Goal: Task Accomplishment & Management: Use online tool/utility

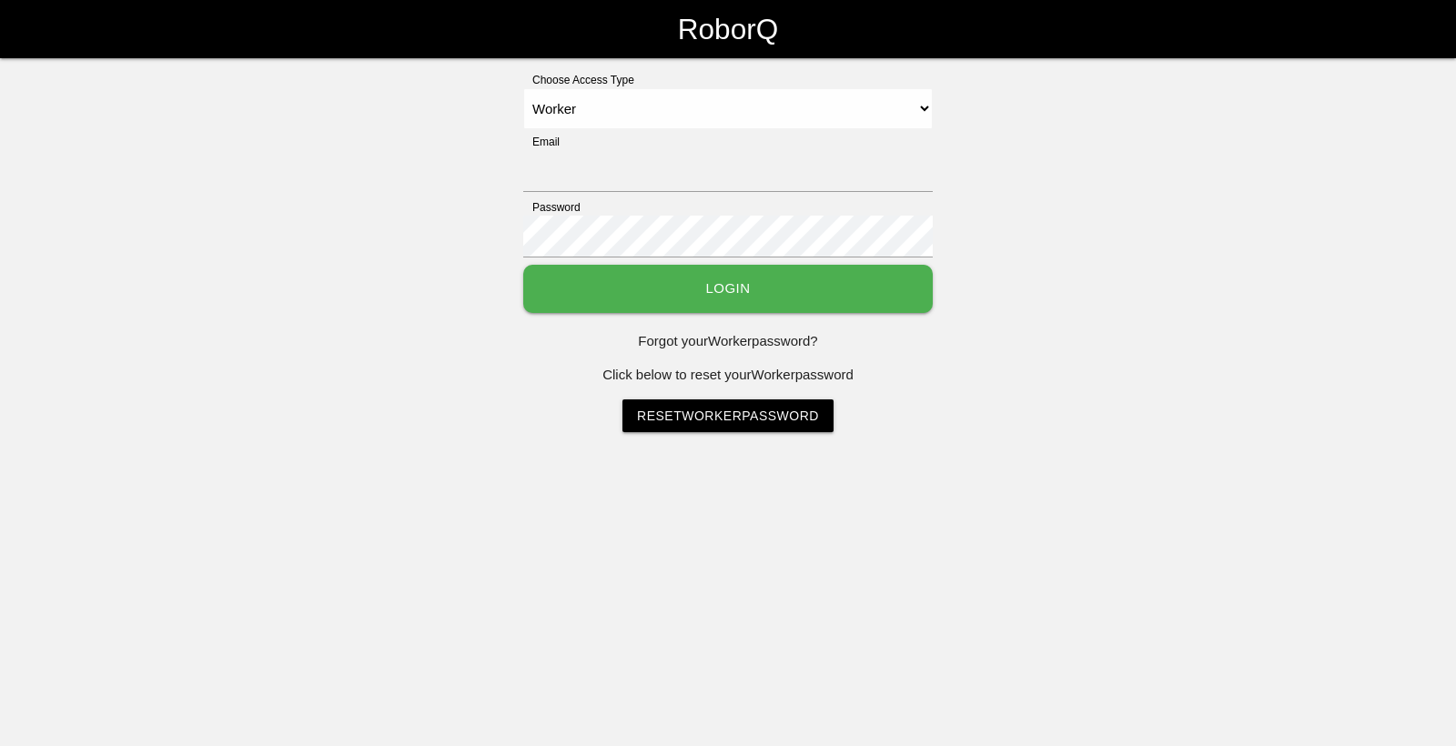
select select "Worker"
type input "[EMAIL_ADDRESS][DOMAIN_NAME]"
click at [590, 286] on button "Login" at bounding box center [727, 289] width 409 height 48
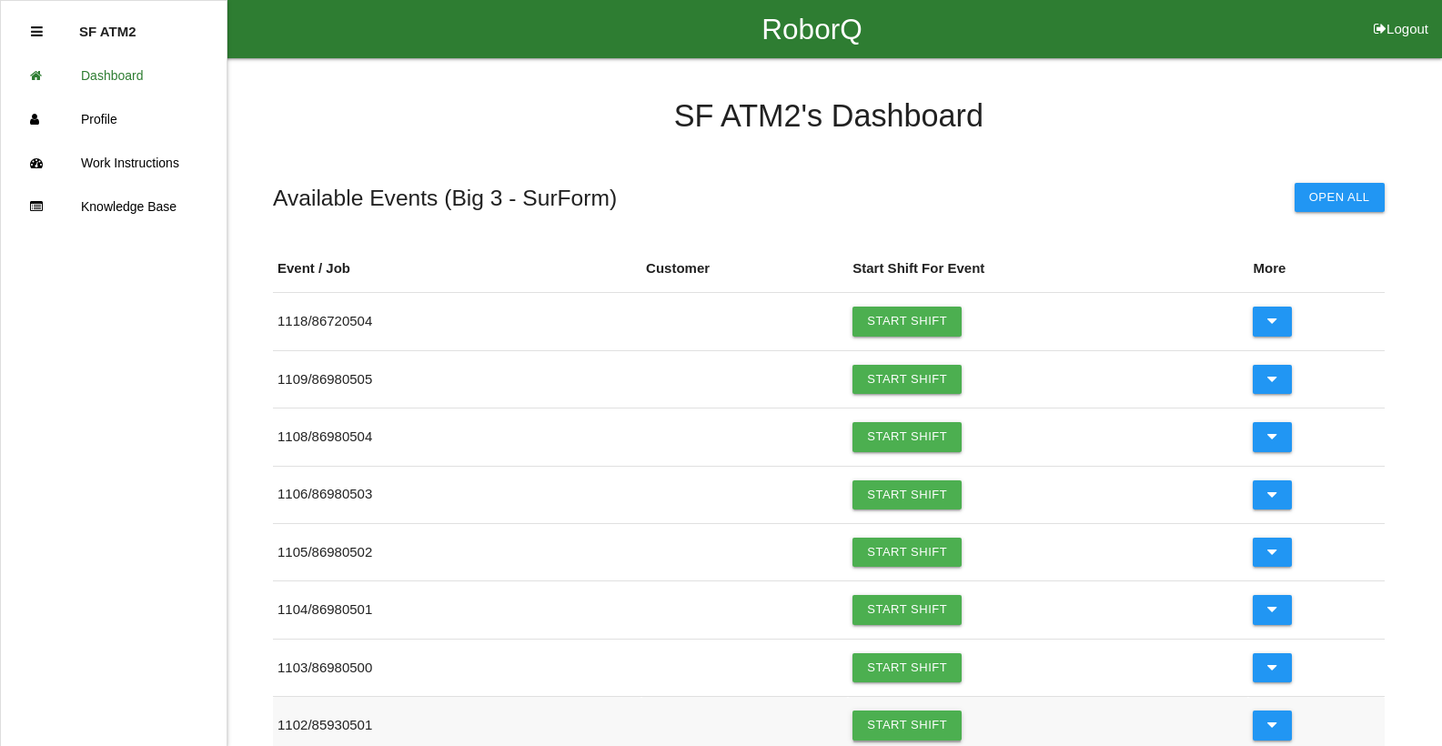
click at [925, 720] on link "Start Shift" at bounding box center [907, 725] width 109 height 29
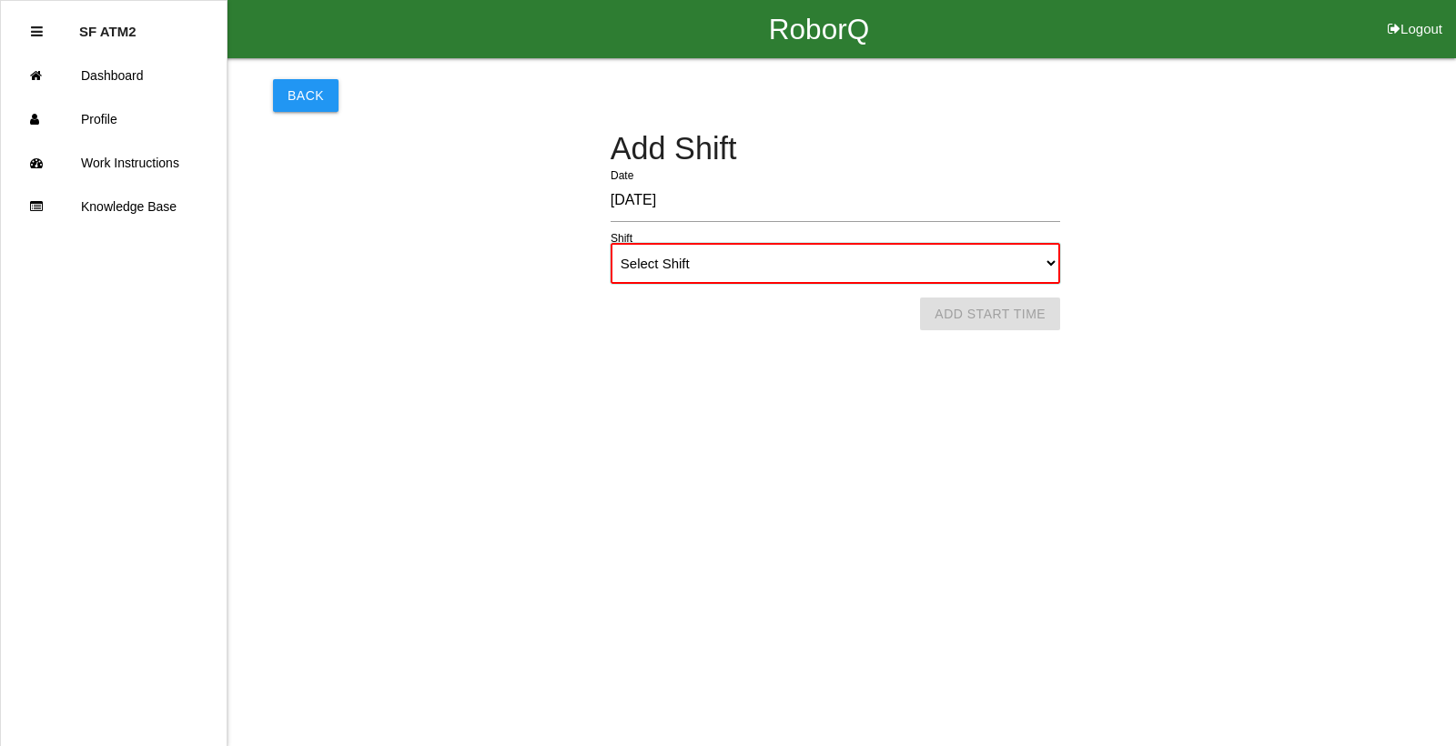
click at [1044, 260] on select "Select Shift 1st Shift 2nd Shift 3rd Shift 4th Shift" at bounding box center [835, 263] width 449 height 41
select select "1"
click at [611, 243] on select "Select Shift 1st Shift 2nd Shift 3rd Shift 4th Shift" at bounding box center [835, 263] width 449 height 41
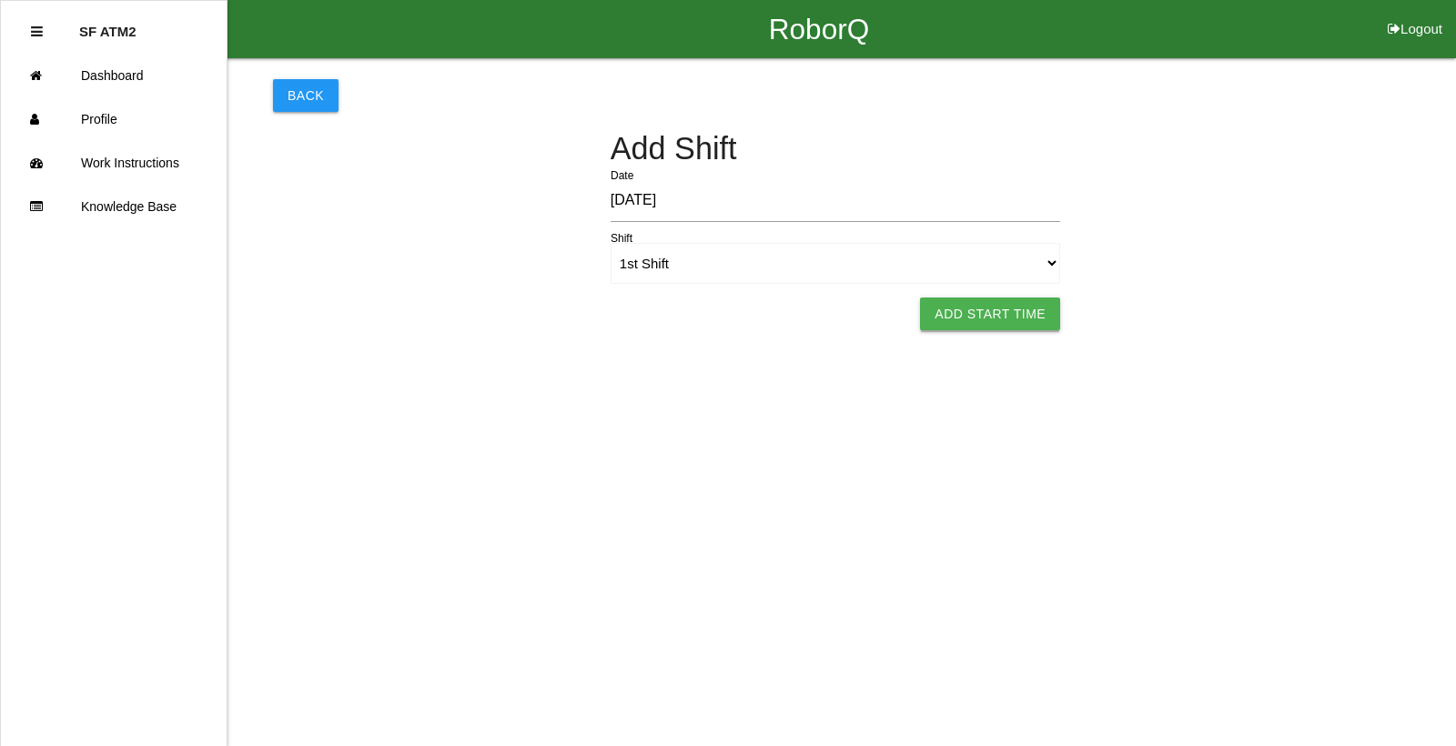
click at [929, 303] on button "Add Start Time" at bounding box center [990, 314] width 140 height 33
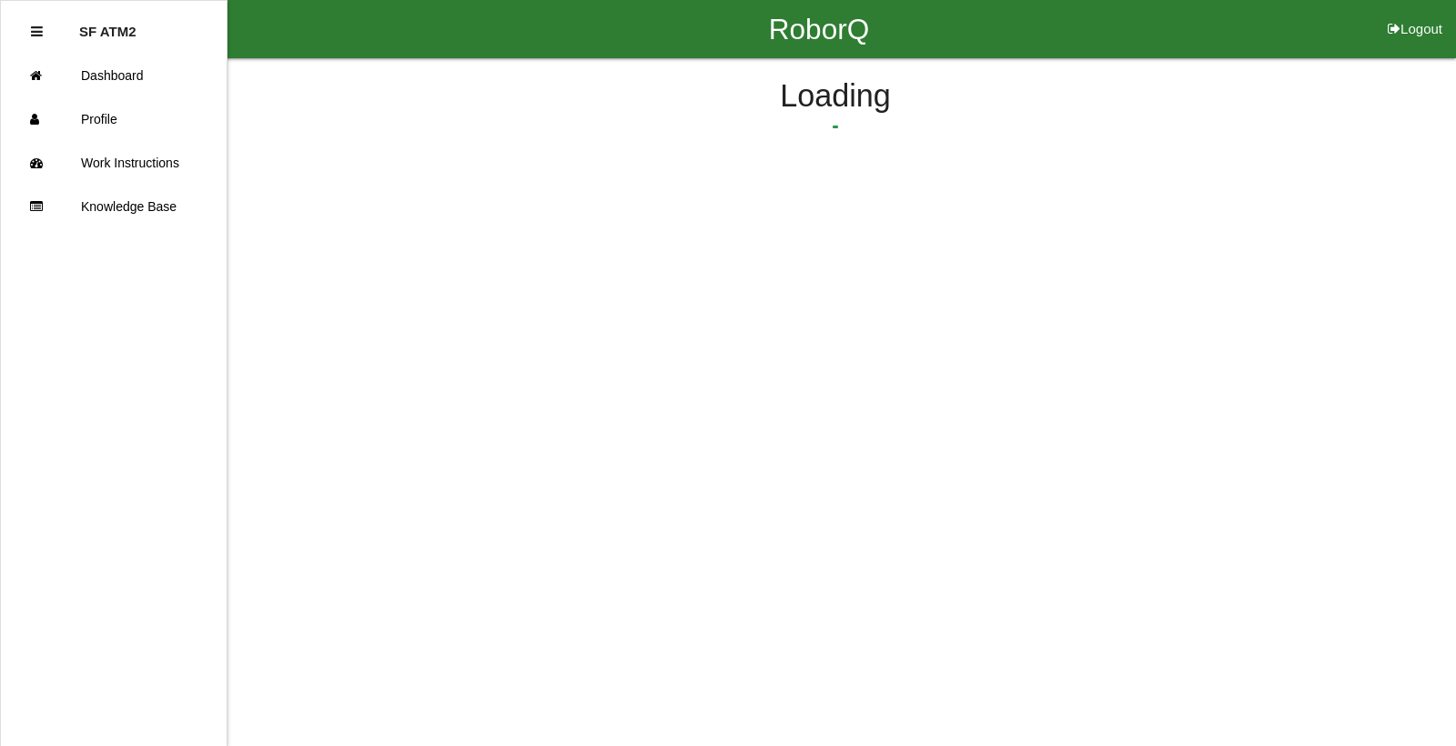
select select "6"
select select "12"
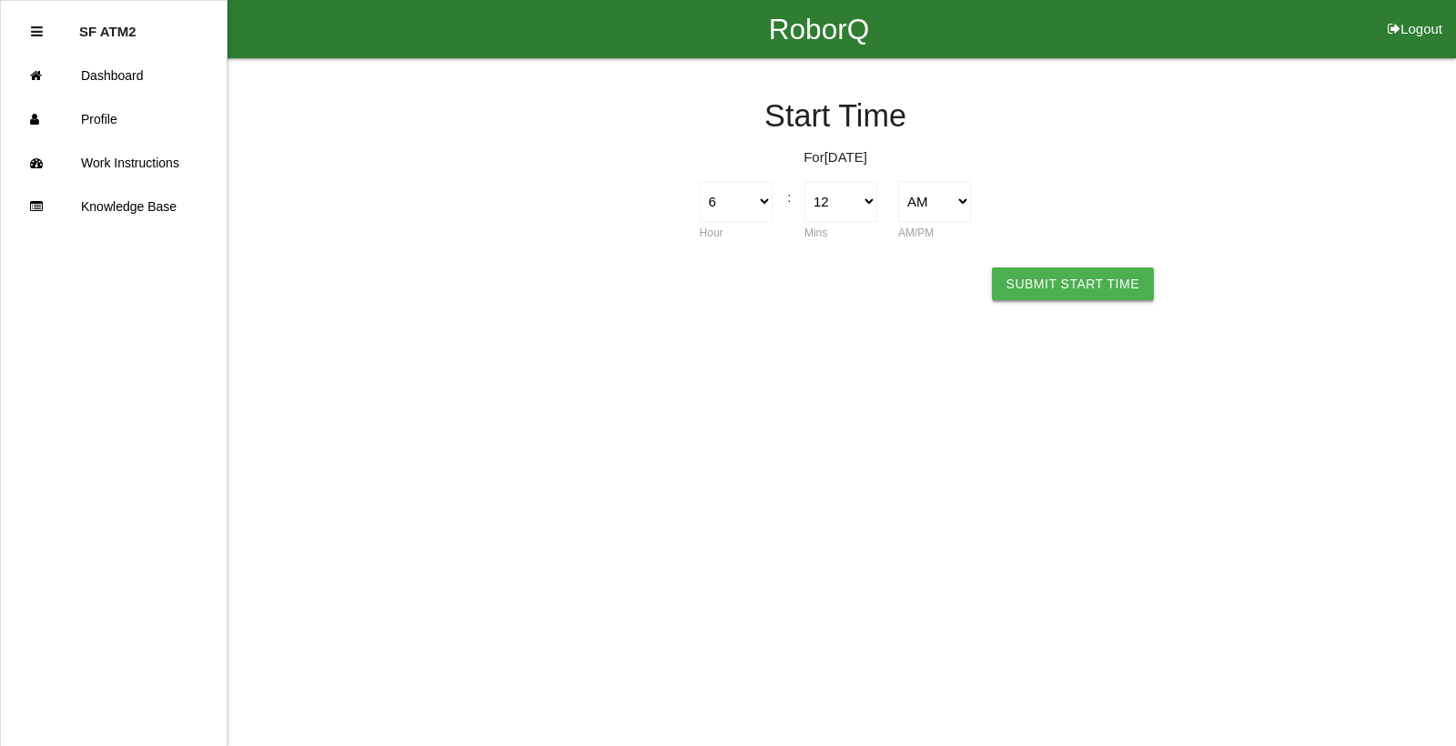
click at [1027, 293] on button "Submit Start Time" at bounding box center [1073, 283] width 162 height 33
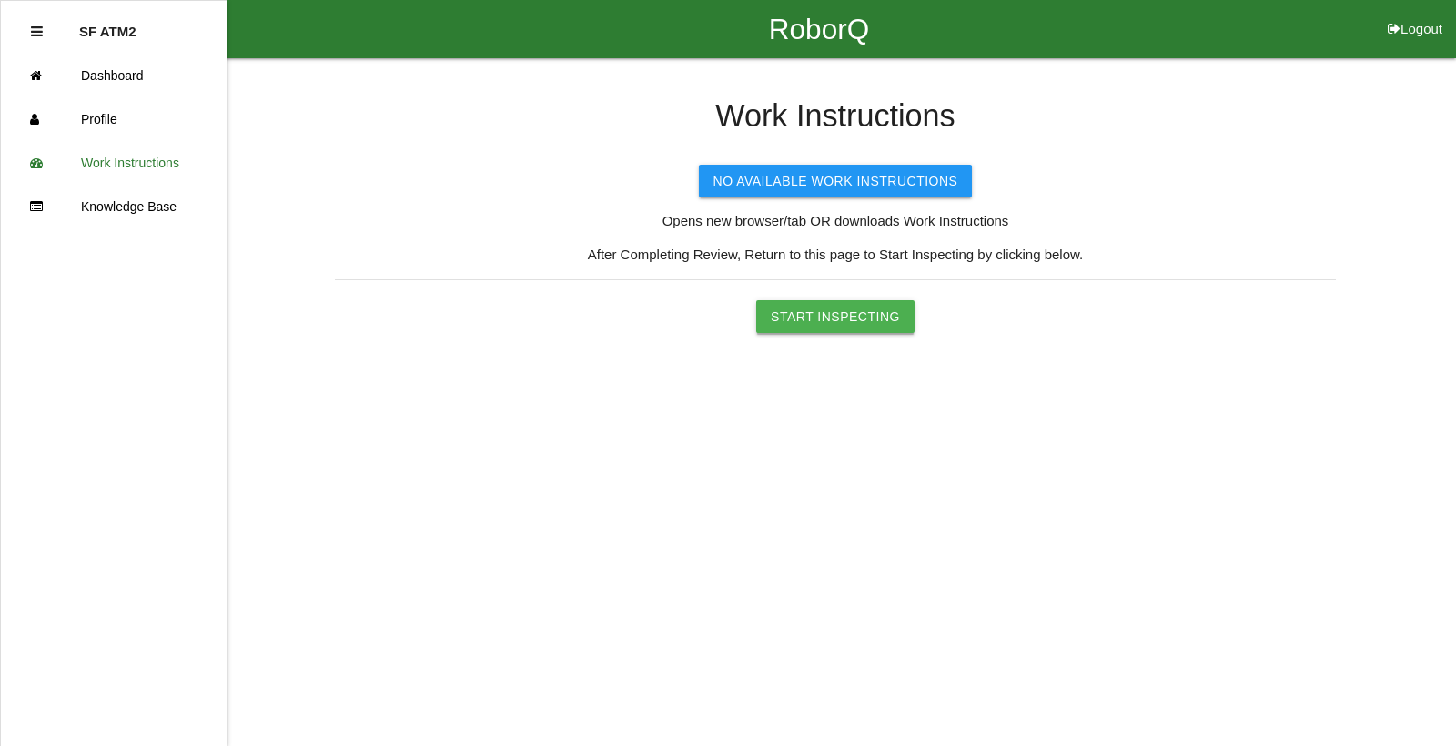
click at [813, 322] on button "Start Inspecting" at bounding box center [835, 316] width 158 height 33
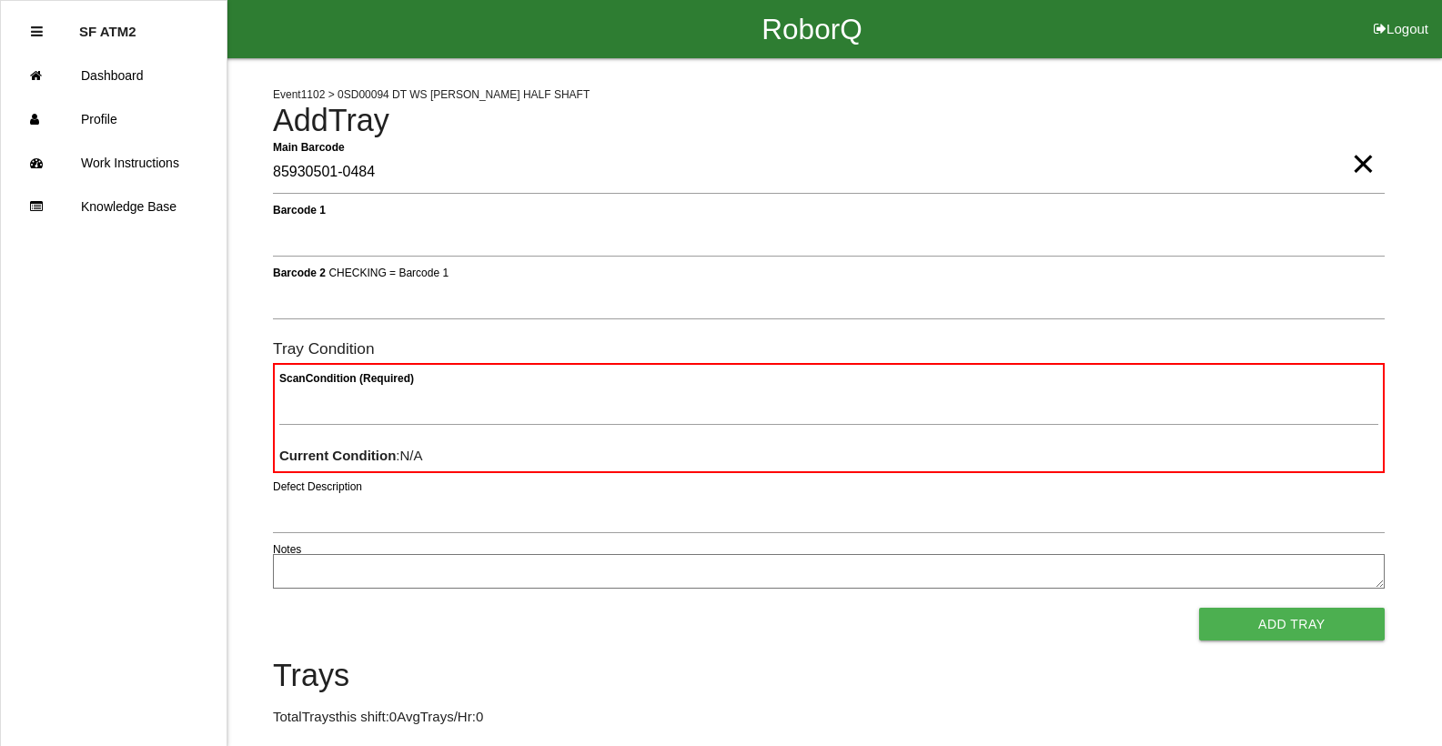
type Barcode "85930501-0484"
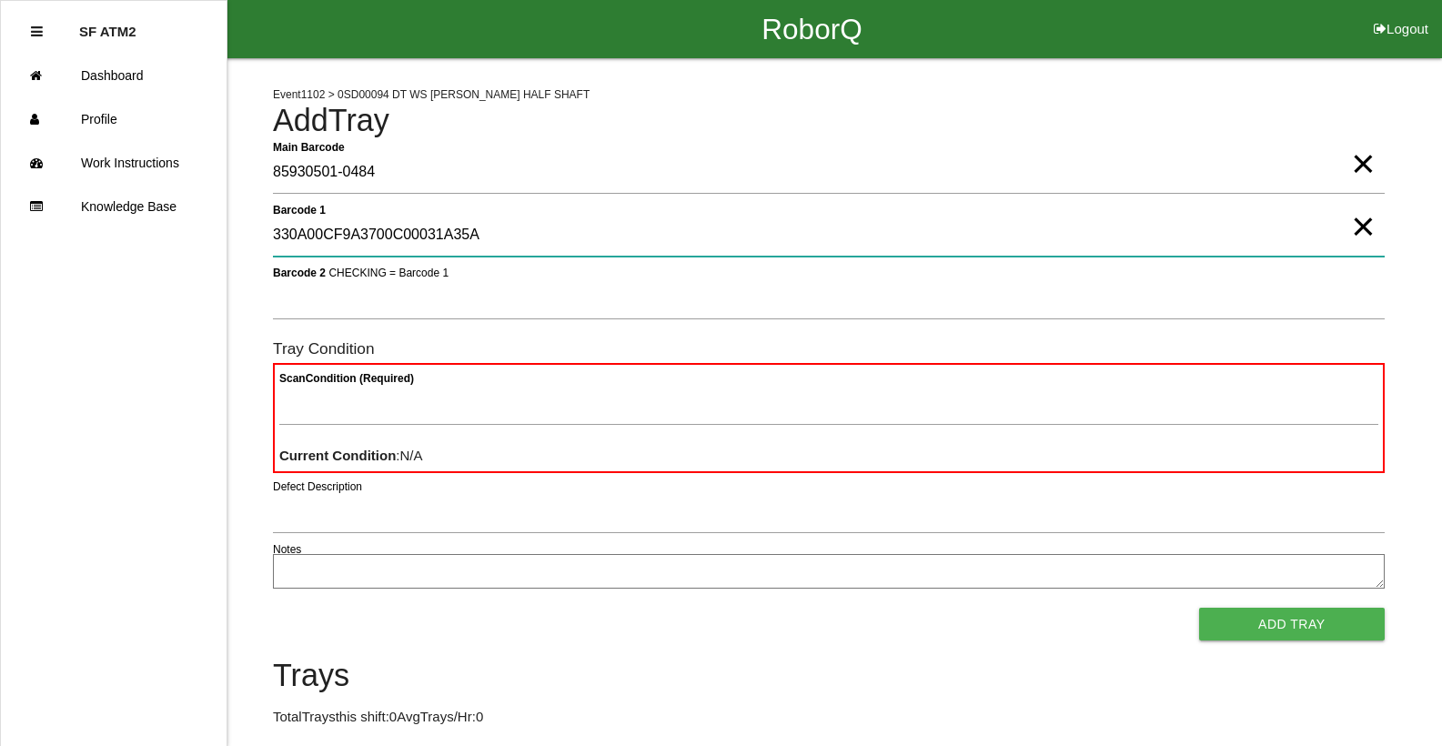
type 1 "330A00CF9A3700C00031A35A"
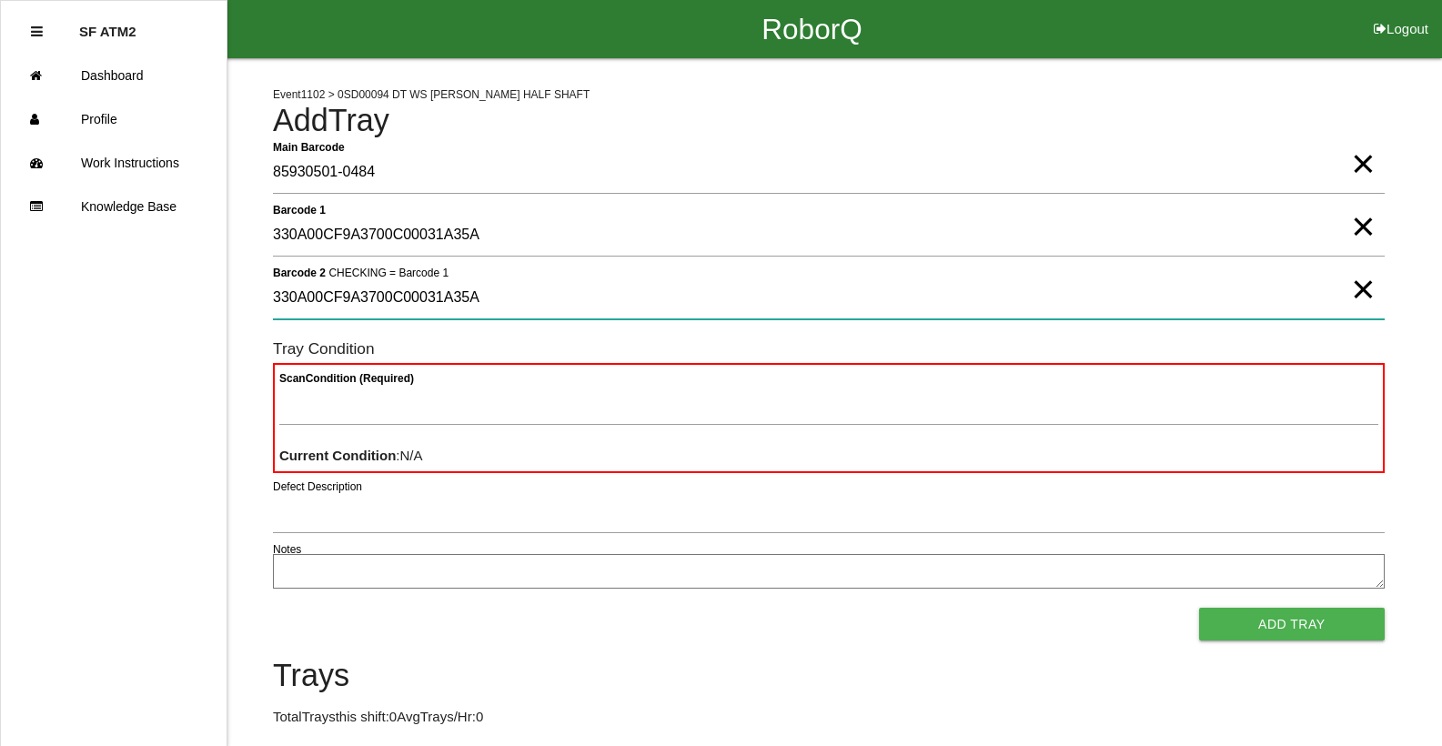
type 2 "330A00CF9A3700C00031A35A"
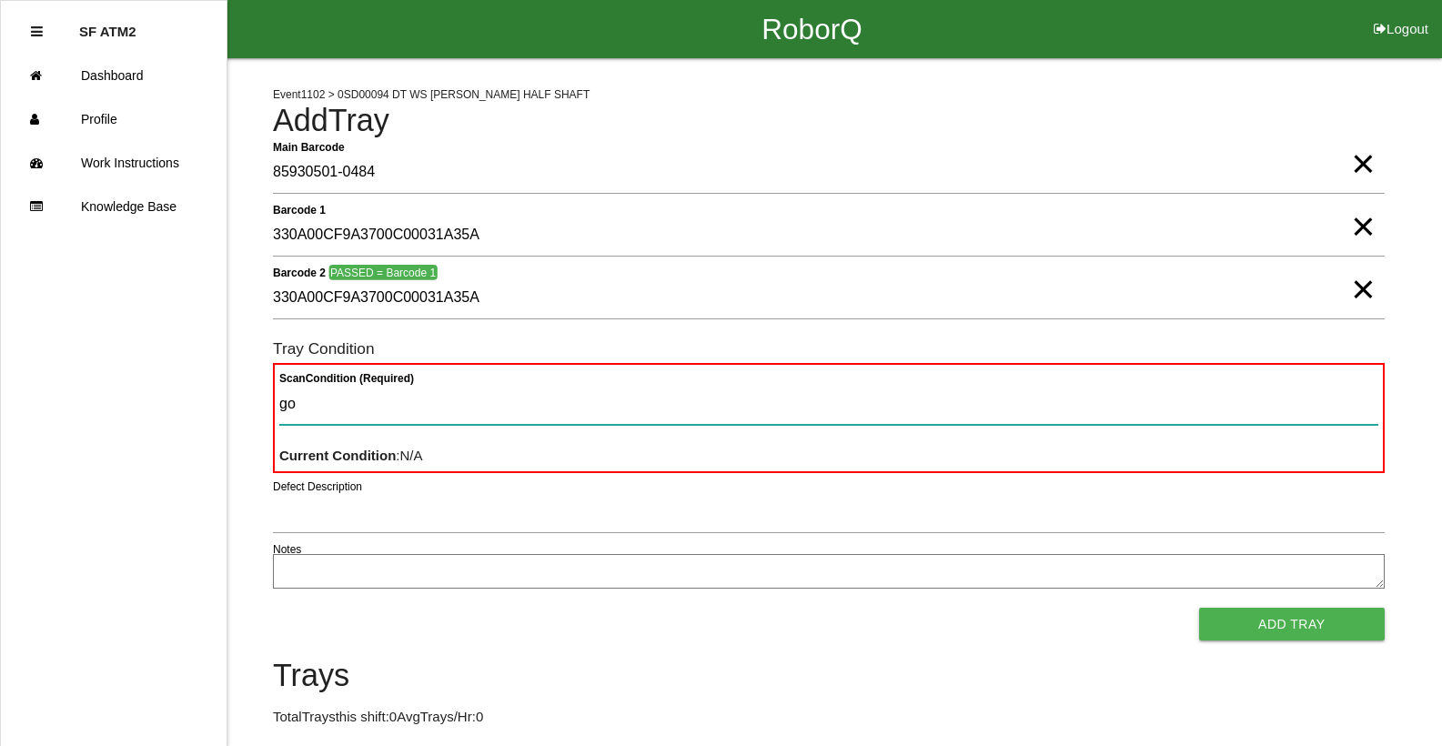
type Condition "goo"
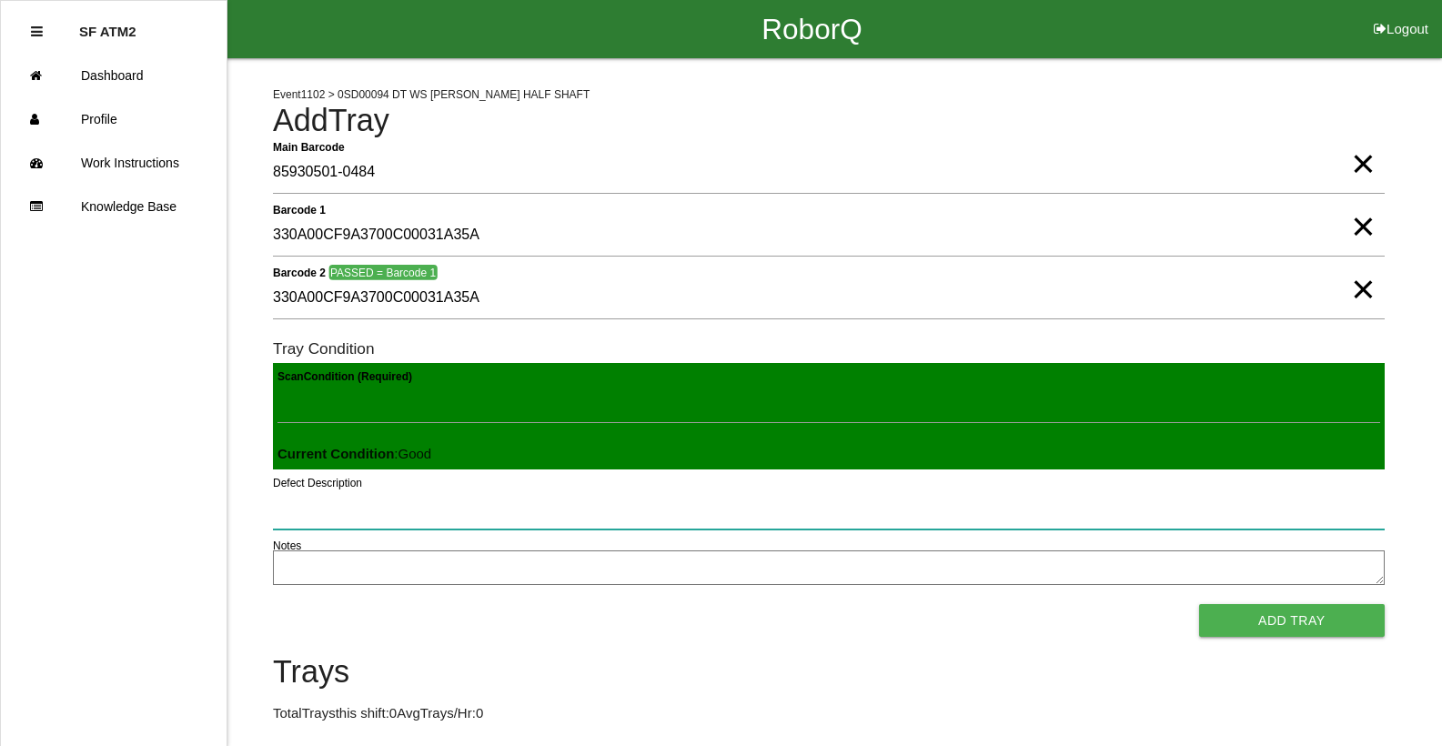
click at [1199, 604] on button "Add Tray" at bounding box center [1292, 620] width 186 height 33
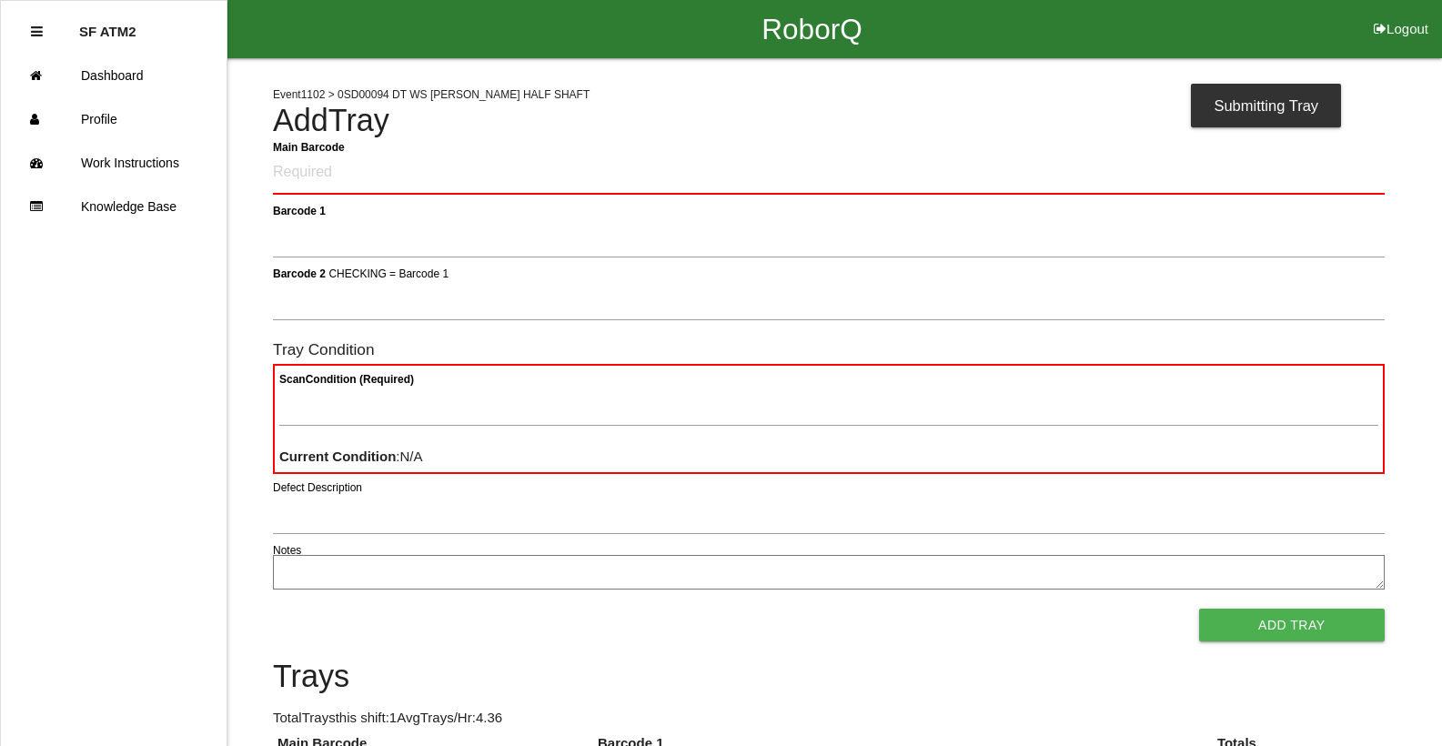
click at [1199, 609] on button "Add Tray" at bounding box center [1292, 625] width 186 height 33
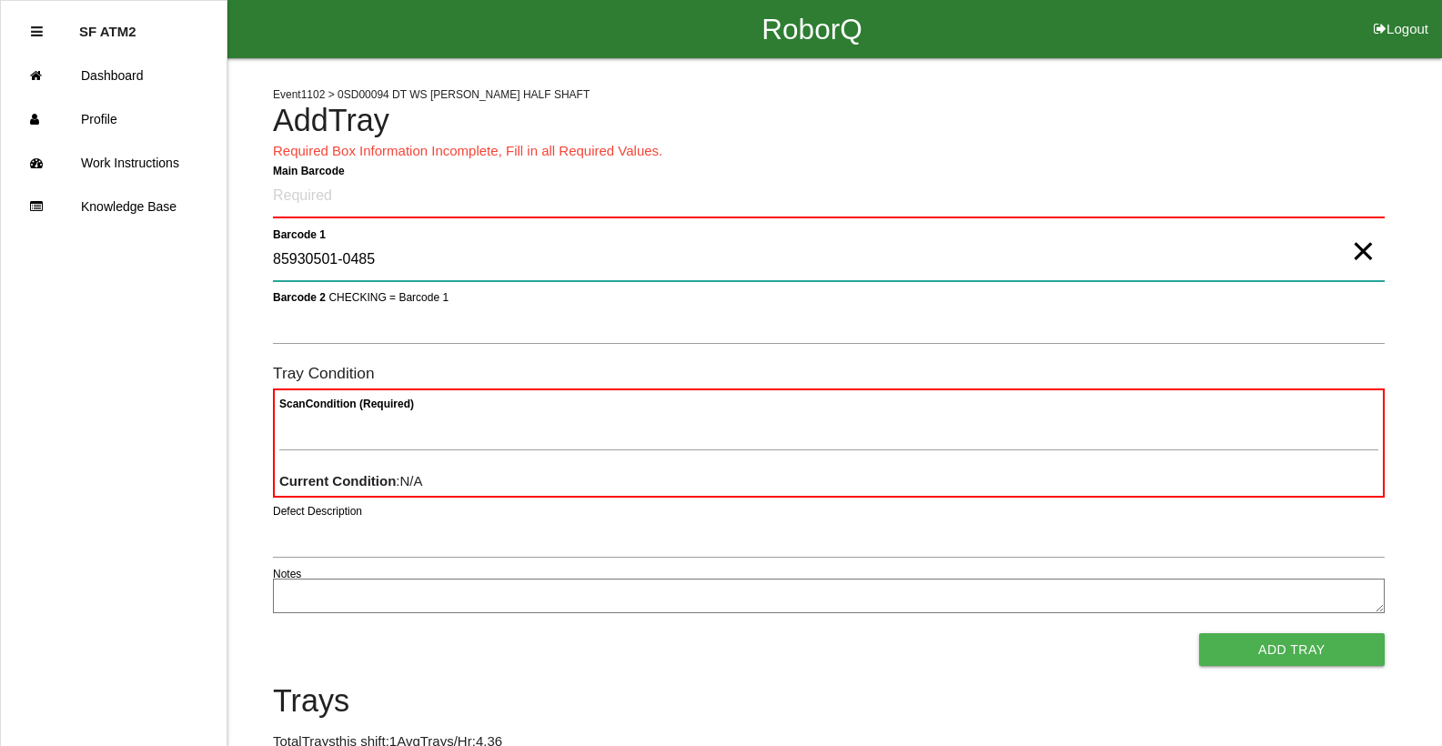
type 1 "85930501-0485"
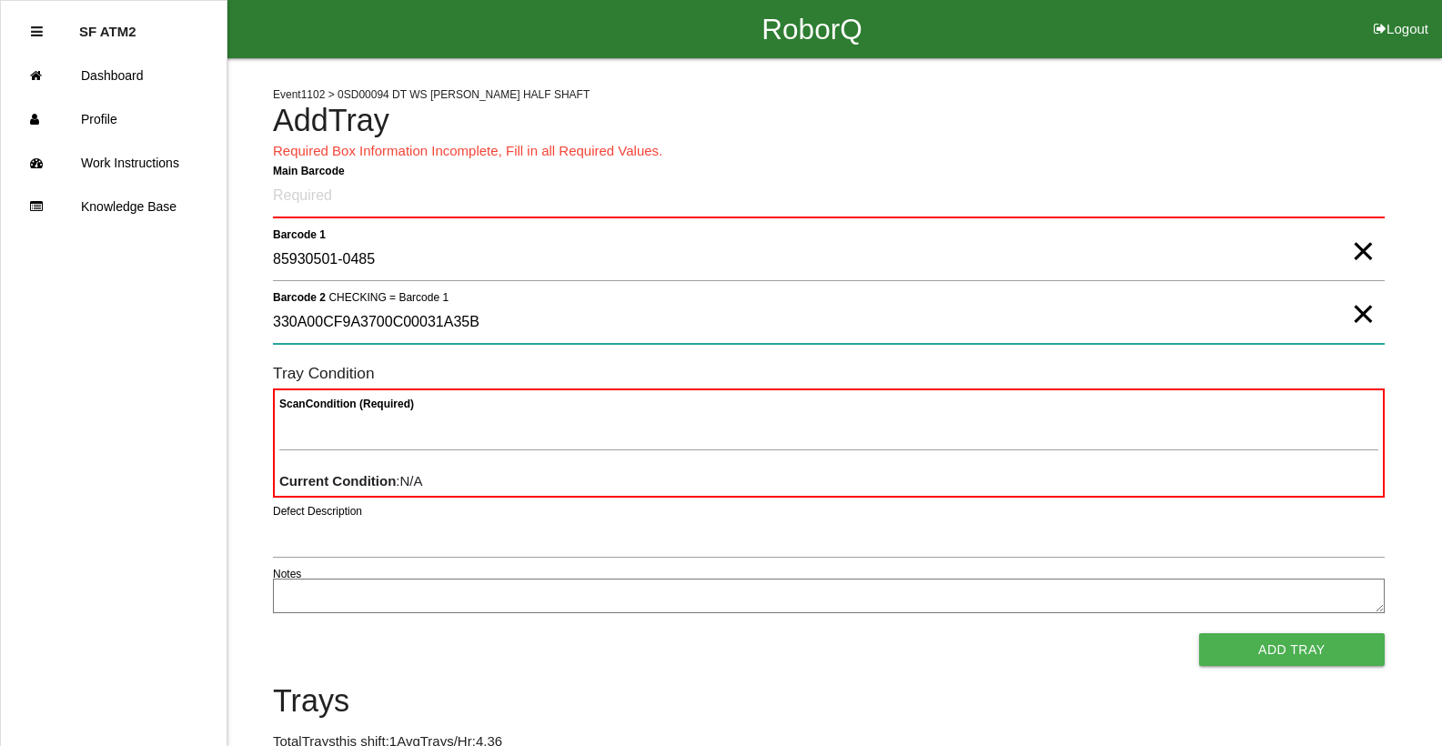
type 2 "330A00CF9A3700C00031A35B"
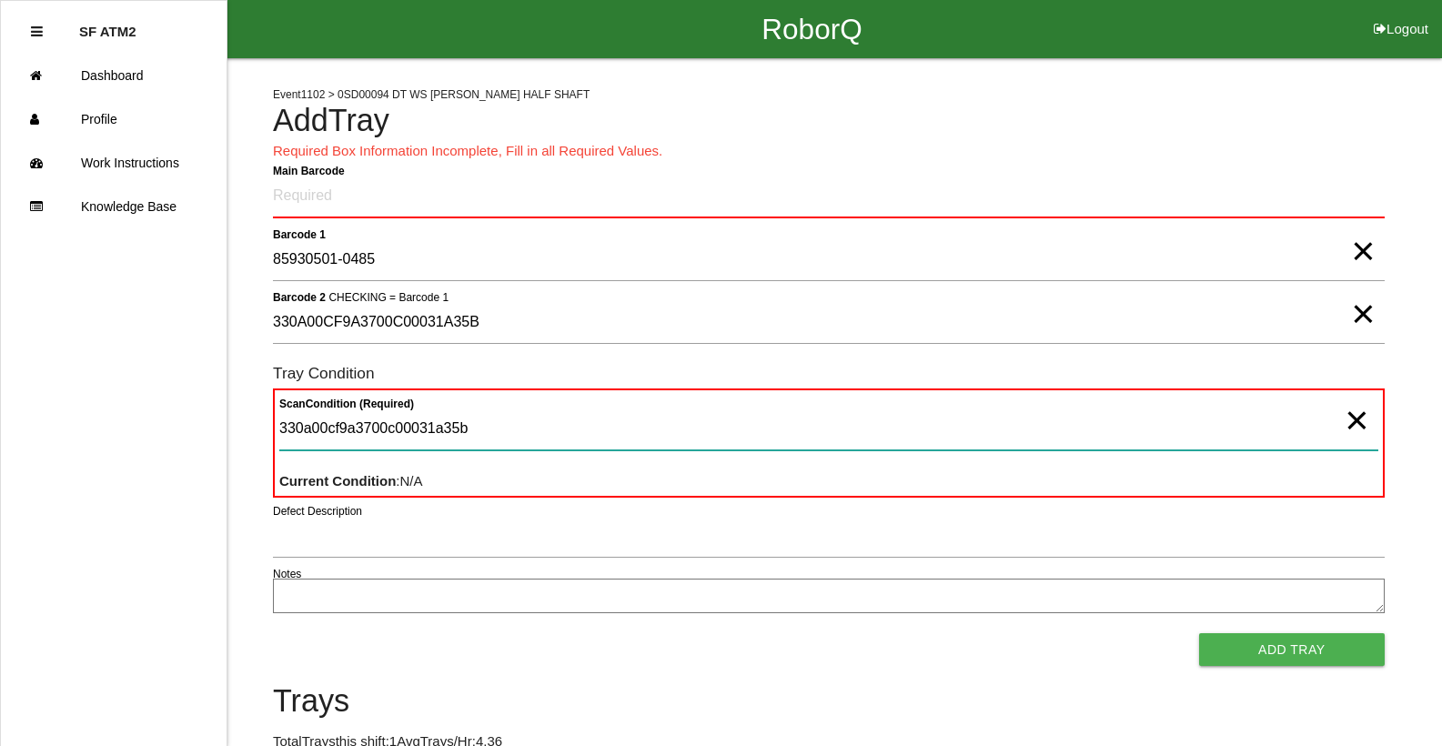
type Condition "330a00cf9a3700c00031a35b"
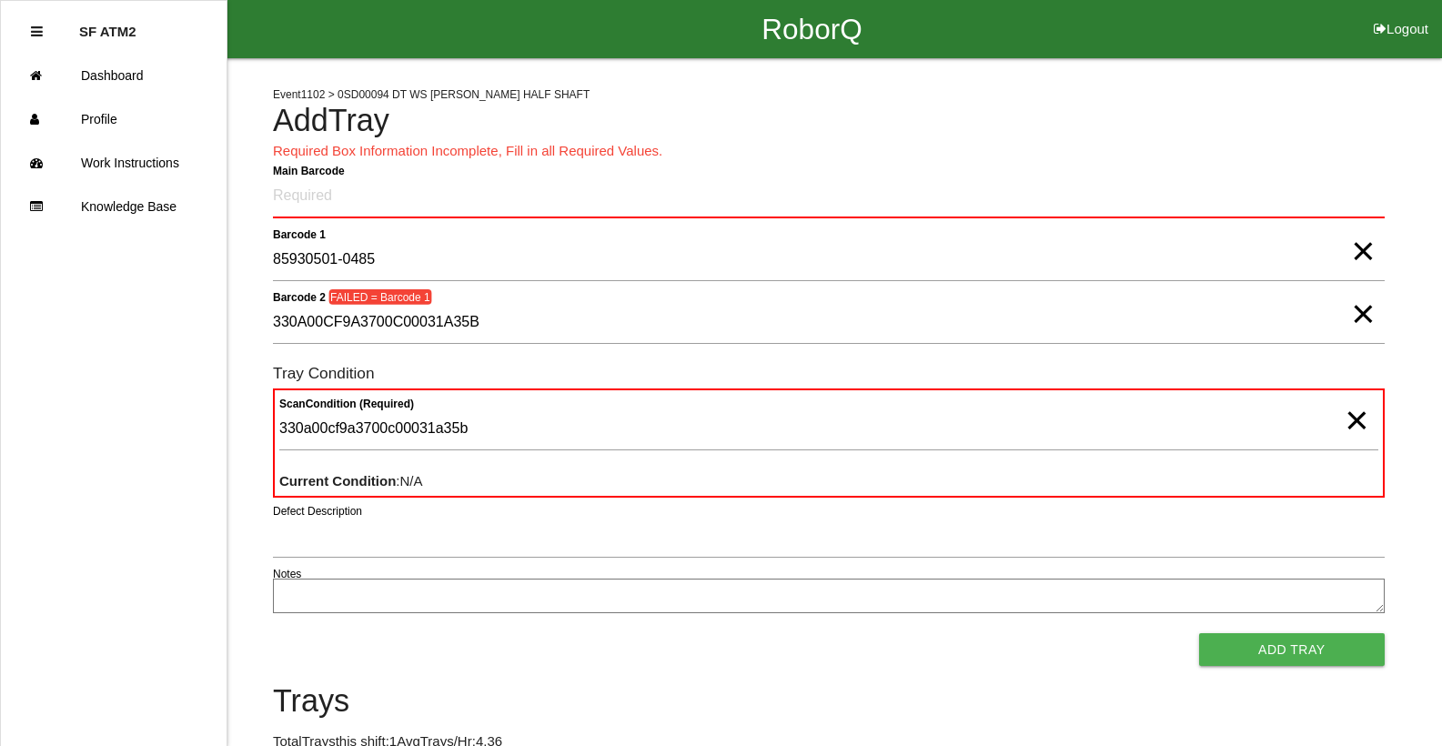
click at [1363, 246] on span "×" at bounding box center [1363, 233] width 24 height 36
click at [1351, 419] on span "×" at bounding box center [1357, 402] width 24 height 36
click at [1368, 314] on span "×" at bounding box center [1363, 296] width 24 height 36
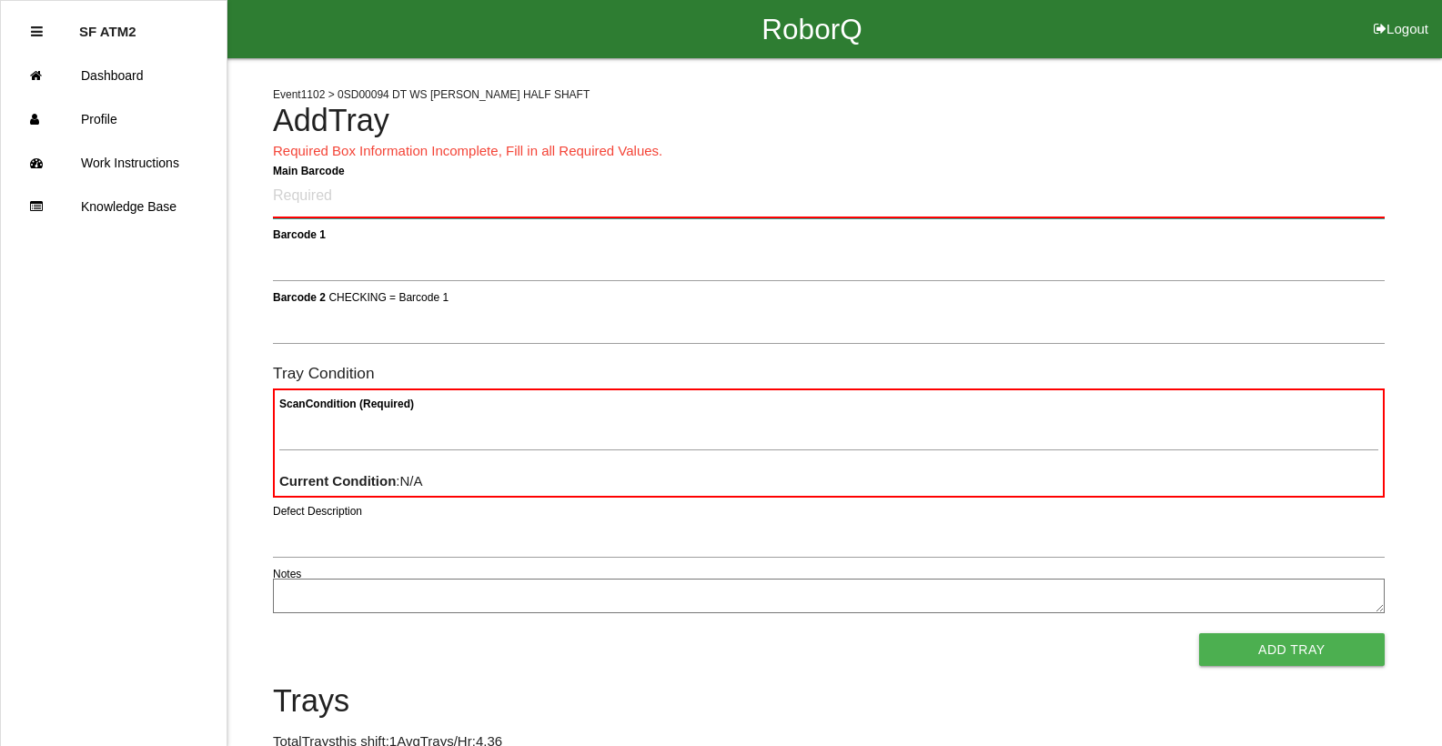
drag, startPoint x: 1085, startPoint y: 184, endPoint x: 1267, endPoint y: 242, distance: 191.1
click at [1086, 182] on Barcode "Main Barcode" at bounding box center [829, 197] width 1112 height 43
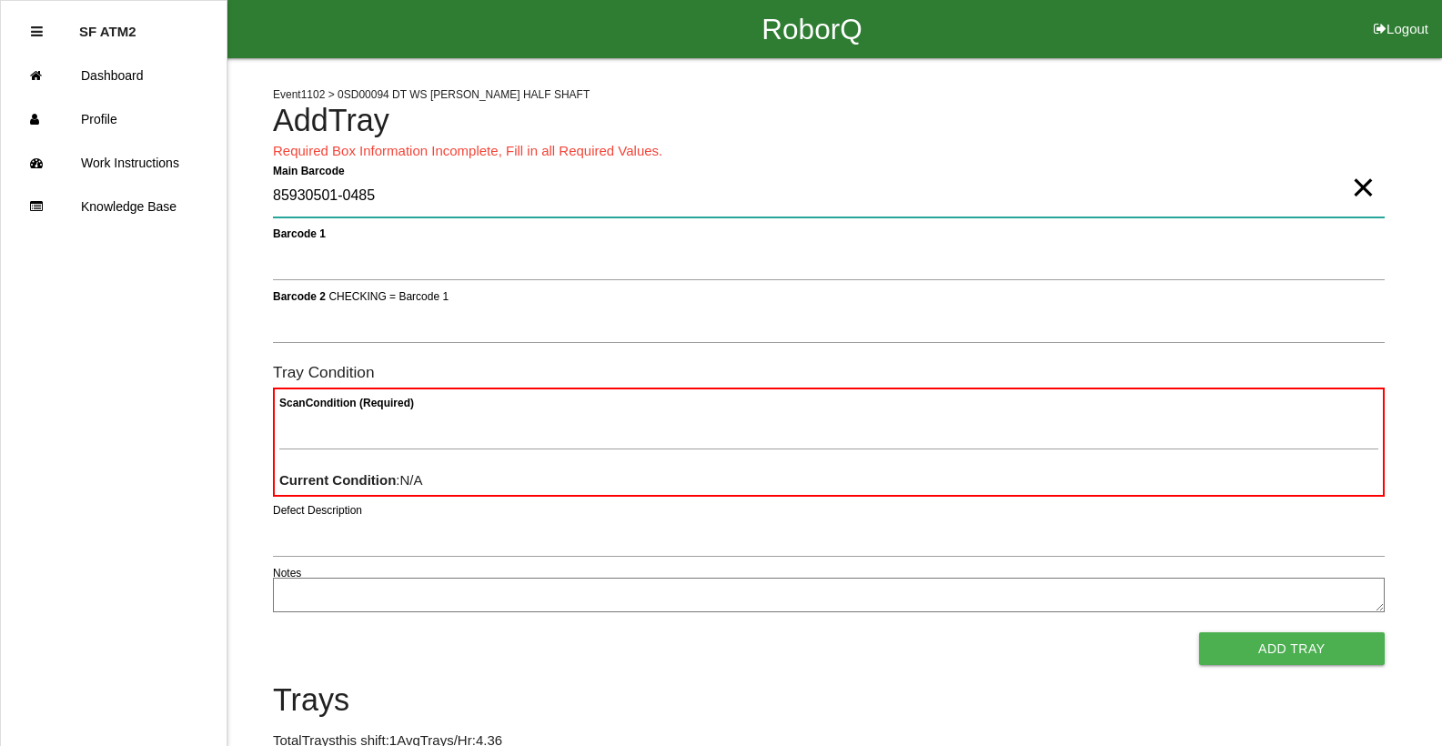
type Barcode "85930501-0485"
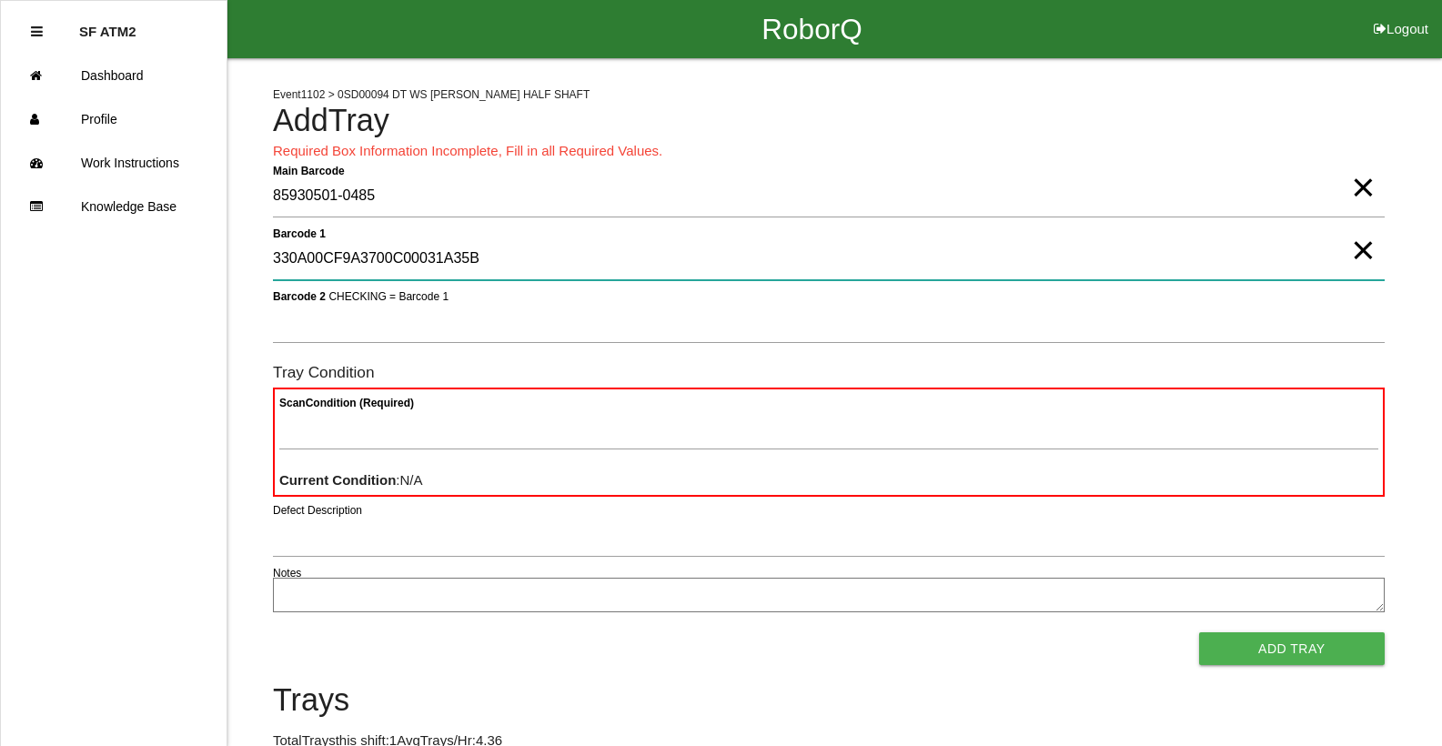
type 1 "330A00CF9A3700C00031A35B"
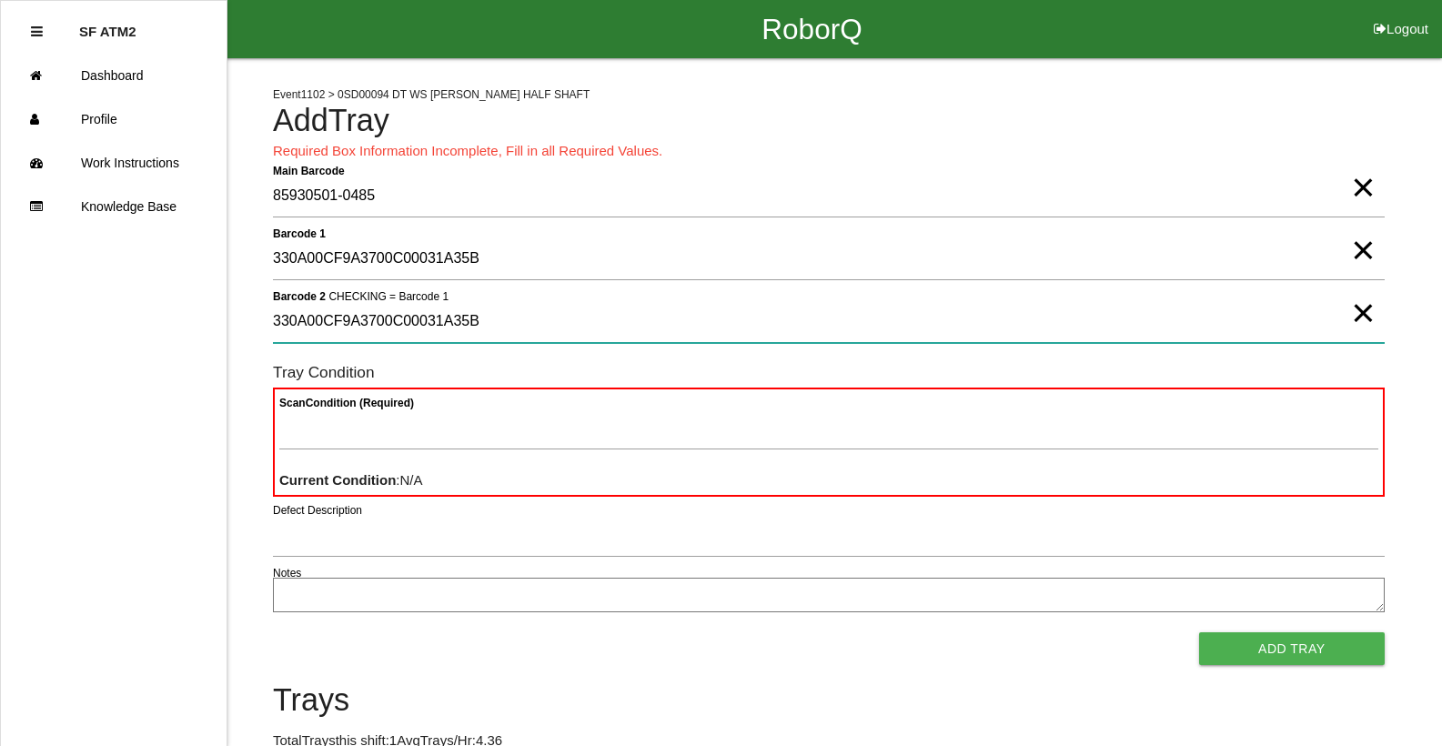
type 2 "330A00CF9A3700C00031A35B"
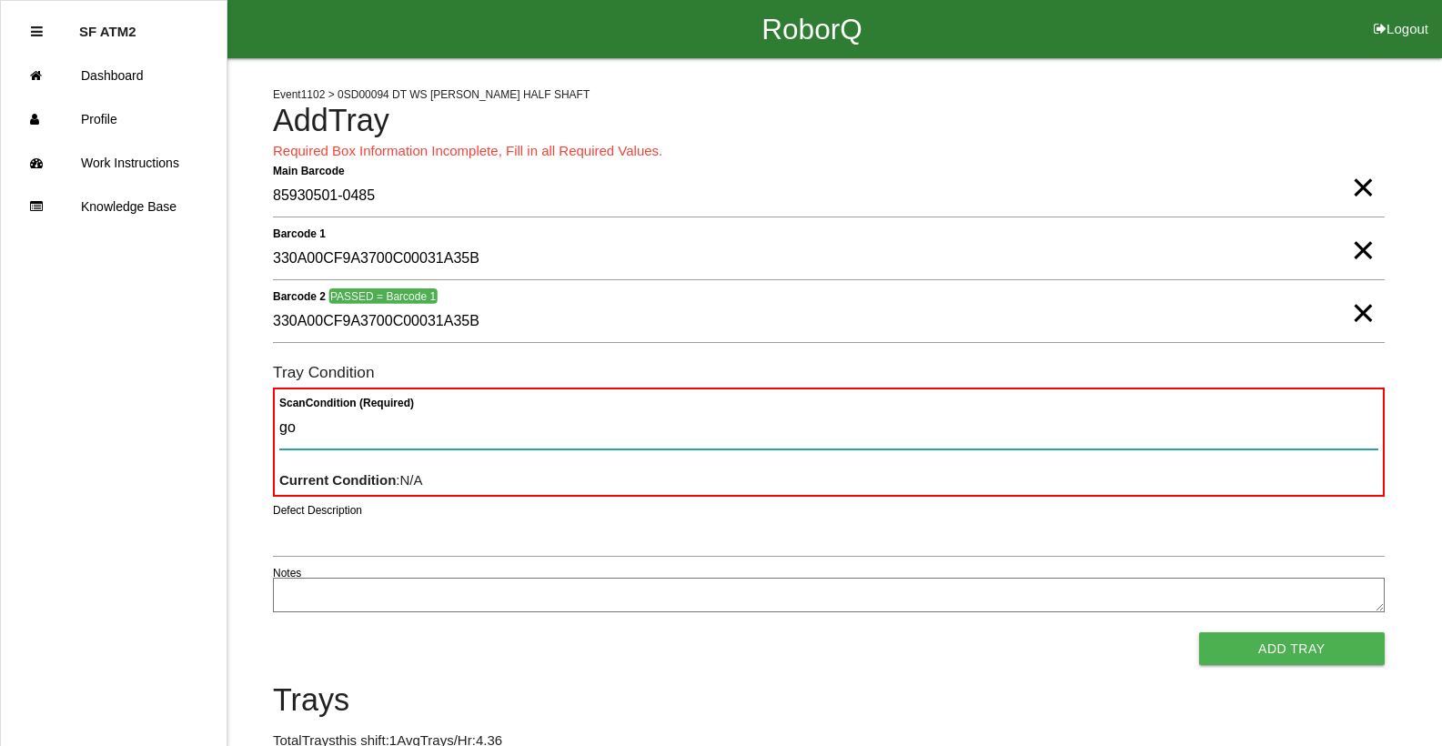
type Condition "goo"
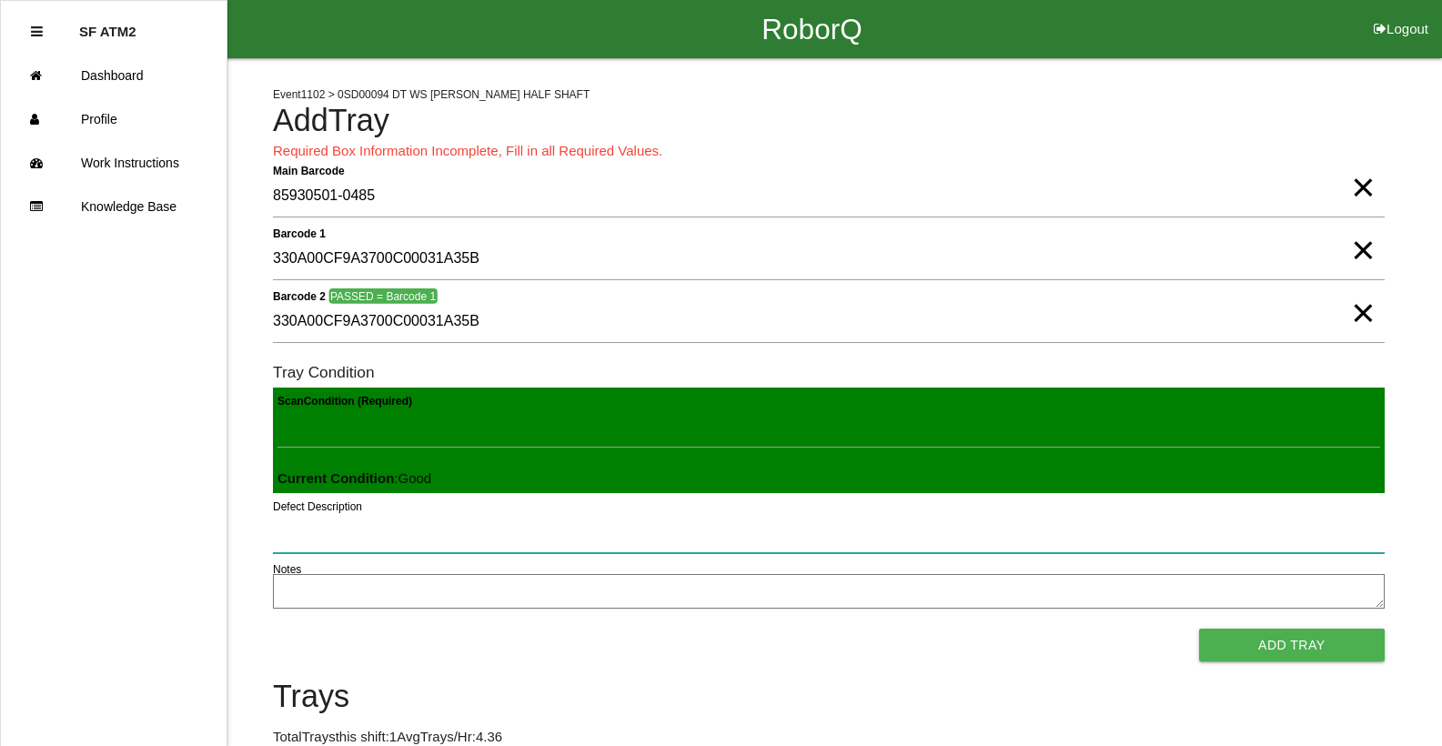
click at [1199, 629] on button "Add Tray" at bounding box center [1292, 645] width 186 height 33
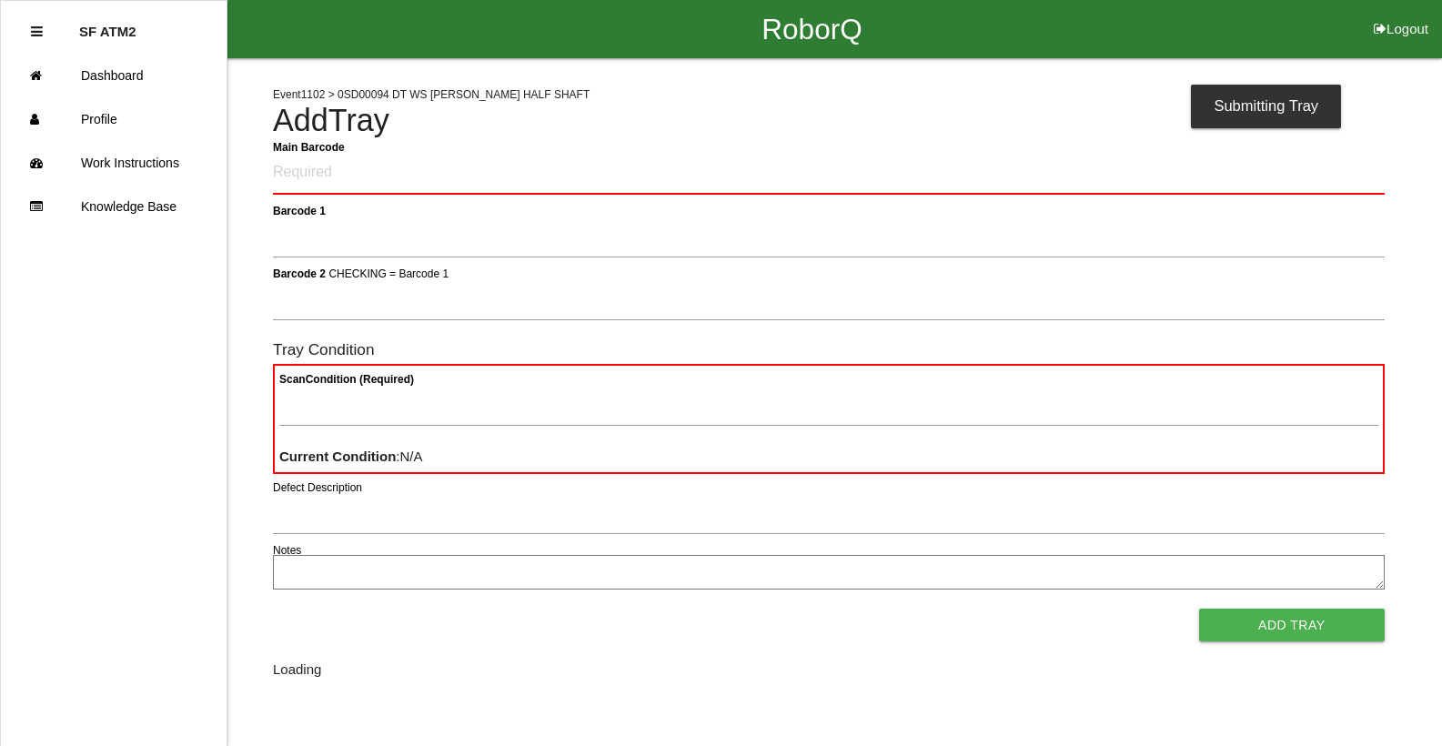
click at [1199, 609] on button "Add Tray" at bounding box center [1292, 625] width 186 height 33
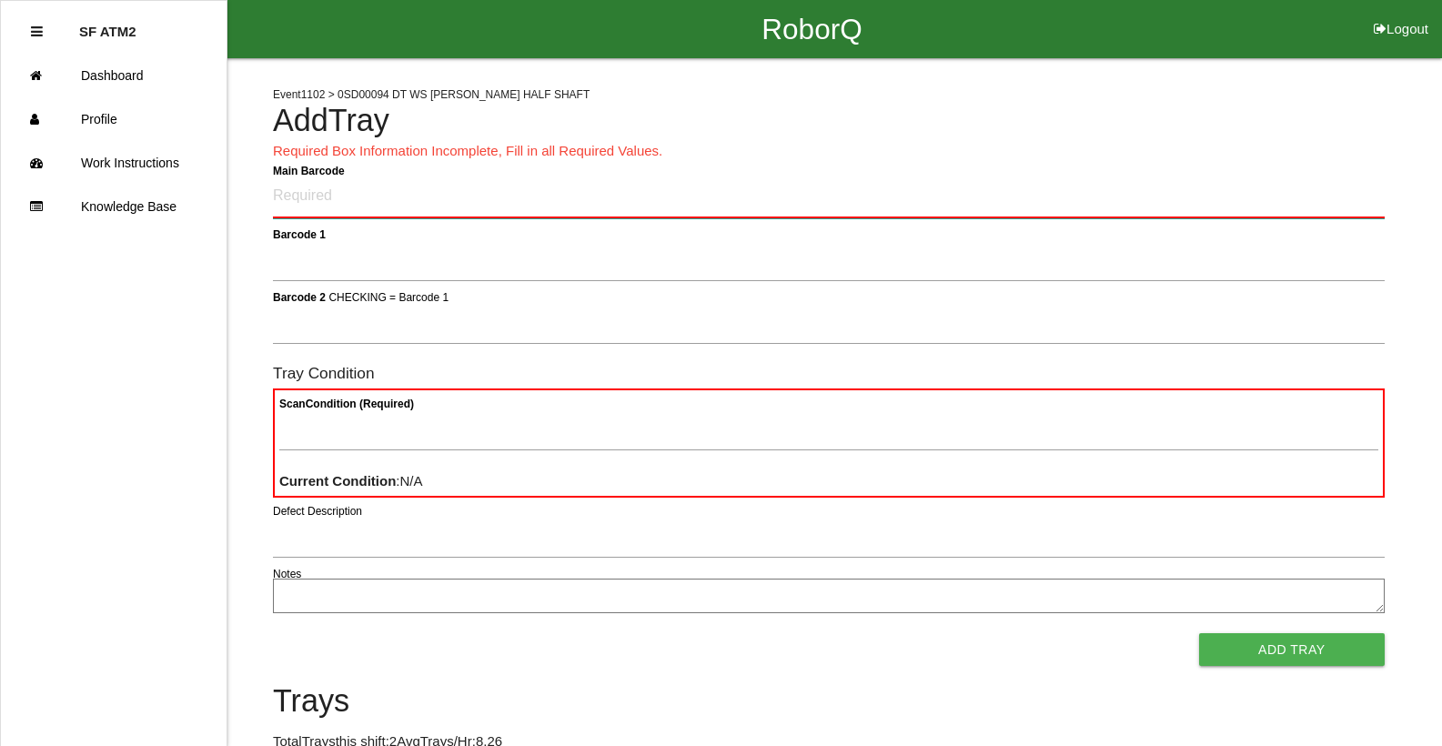
click at [337, 209] on Barcode "Main Barcode" at bounding box center [829, 197] width 1112 height 43
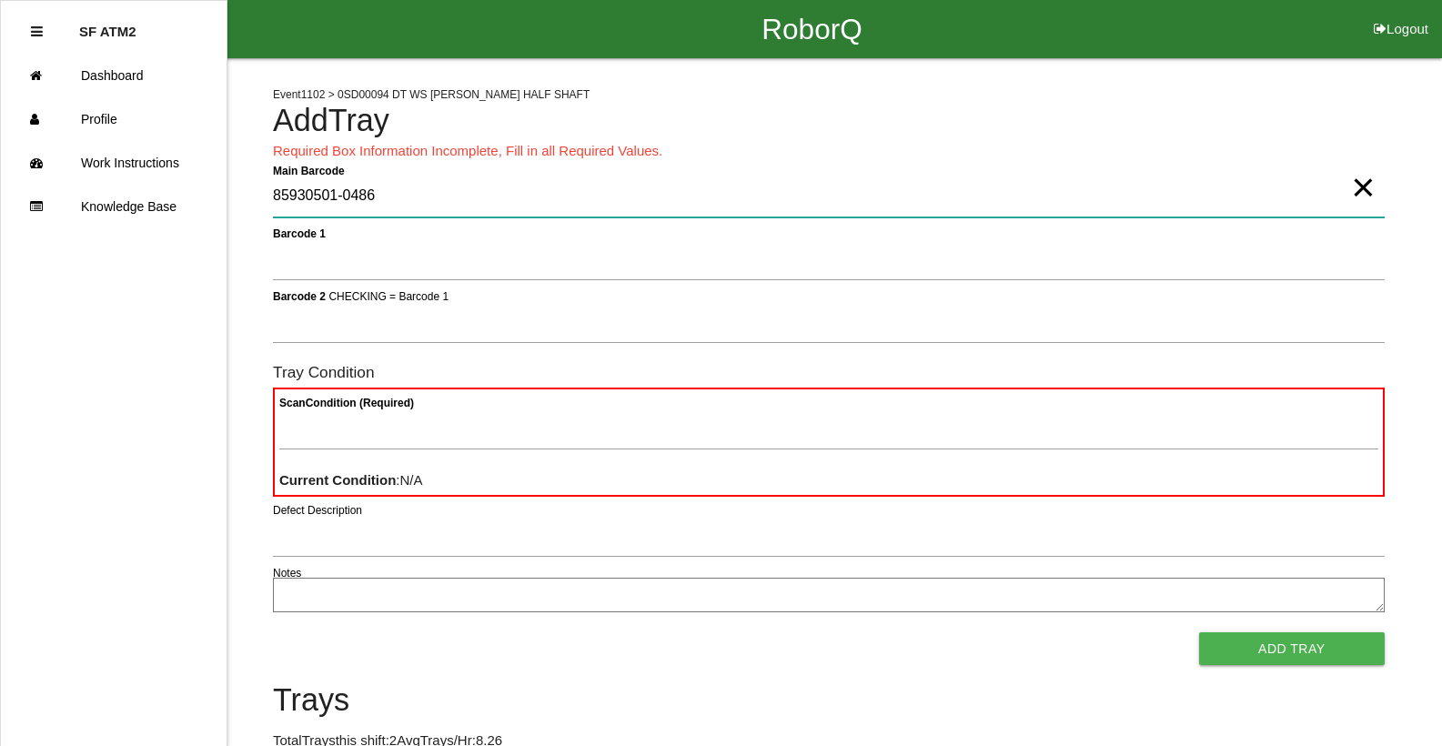
type Barcode "85930501-0486"
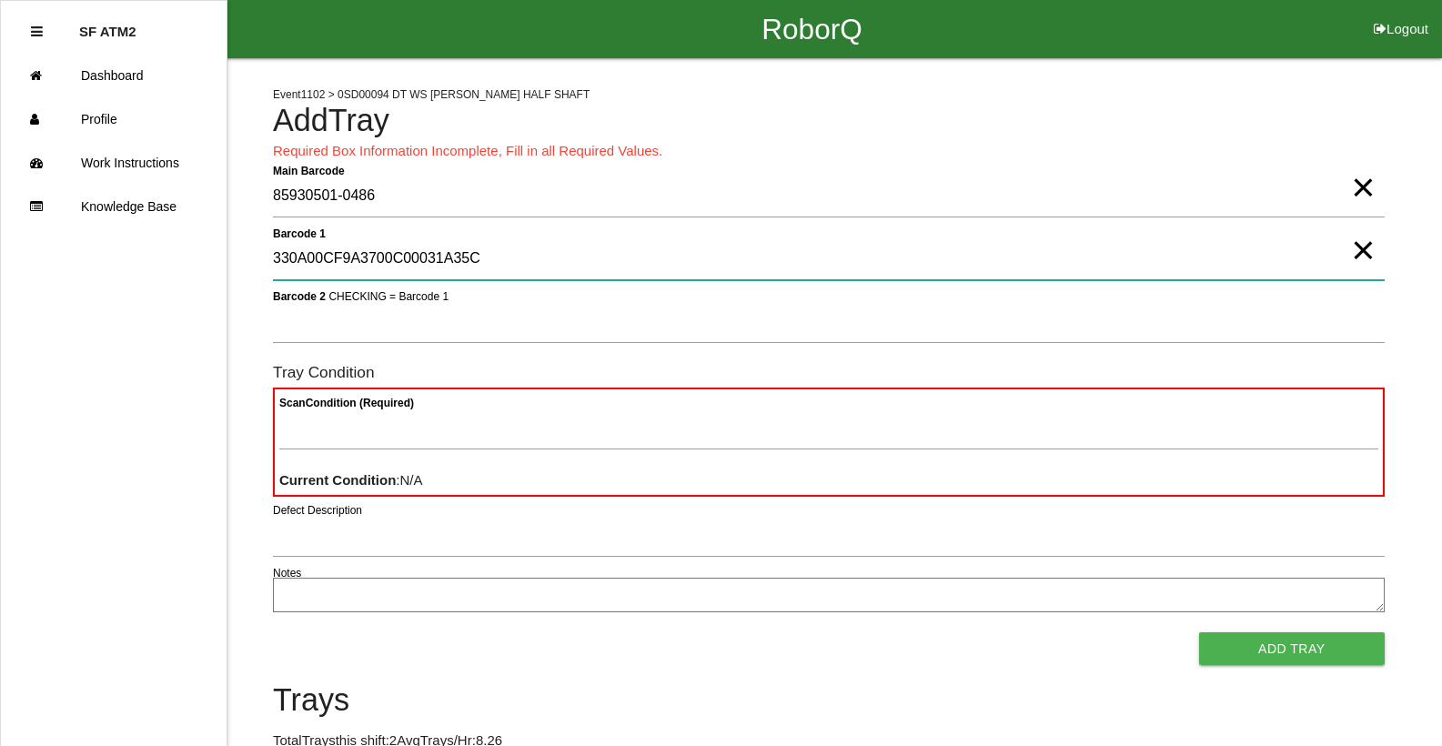
type 1 "330A00CF9A3700C00031A35C"
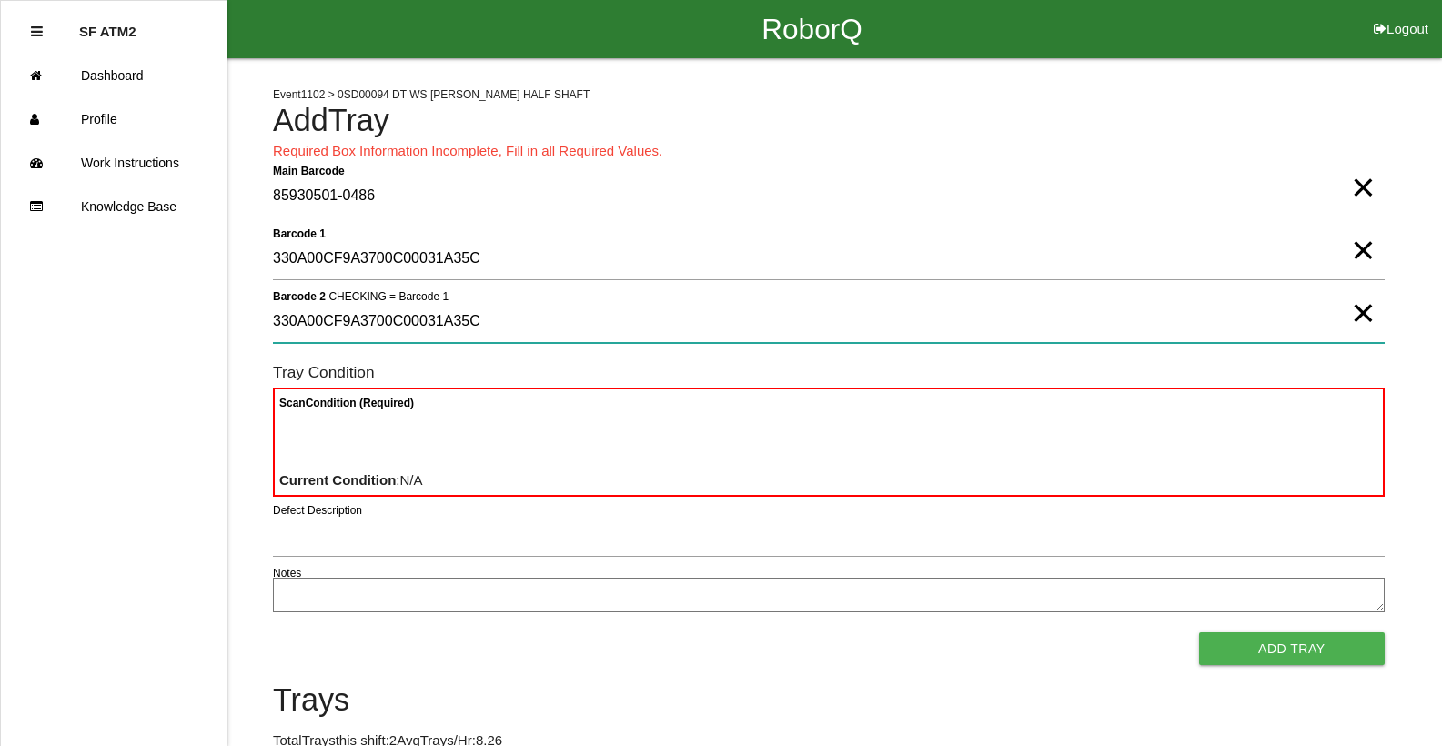
type 2 "330A00CF9A3700C00031A35C"
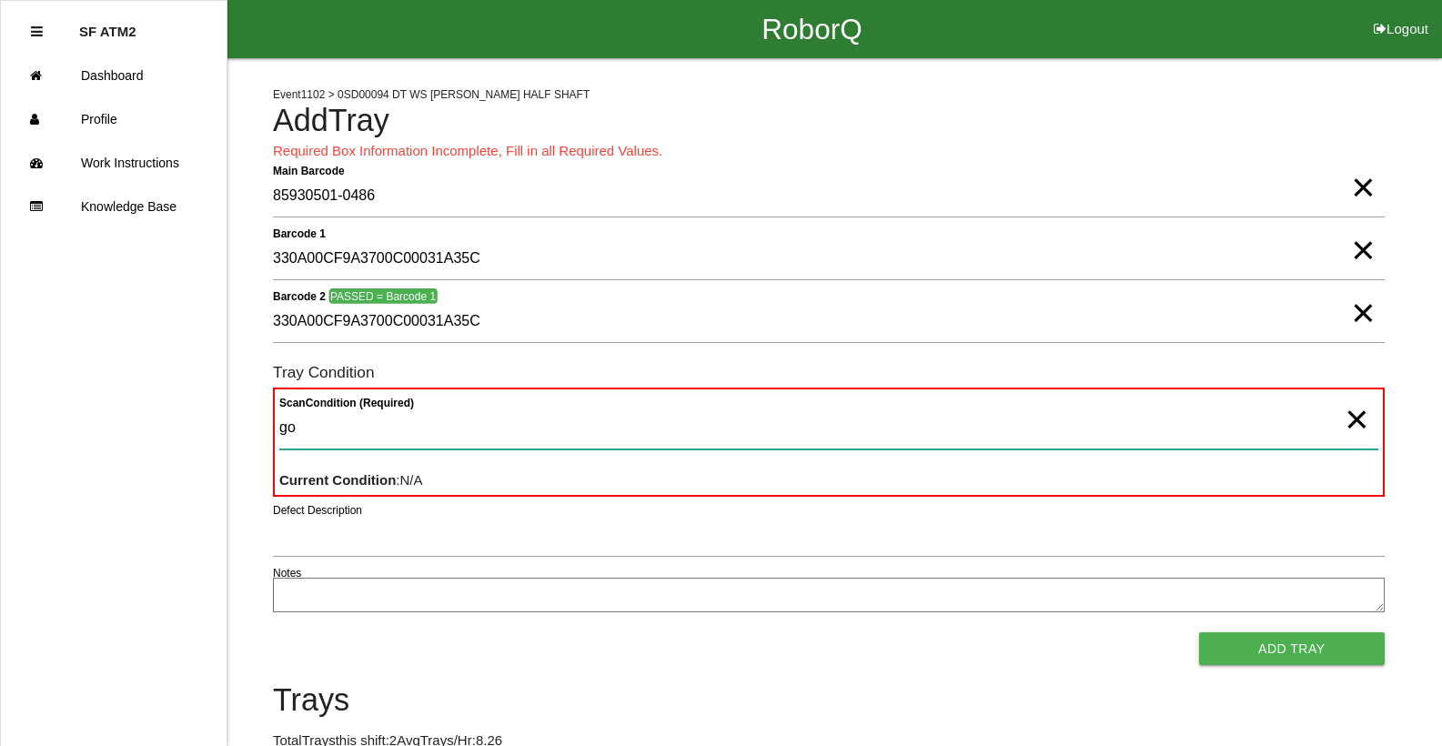
type Condition "goo"
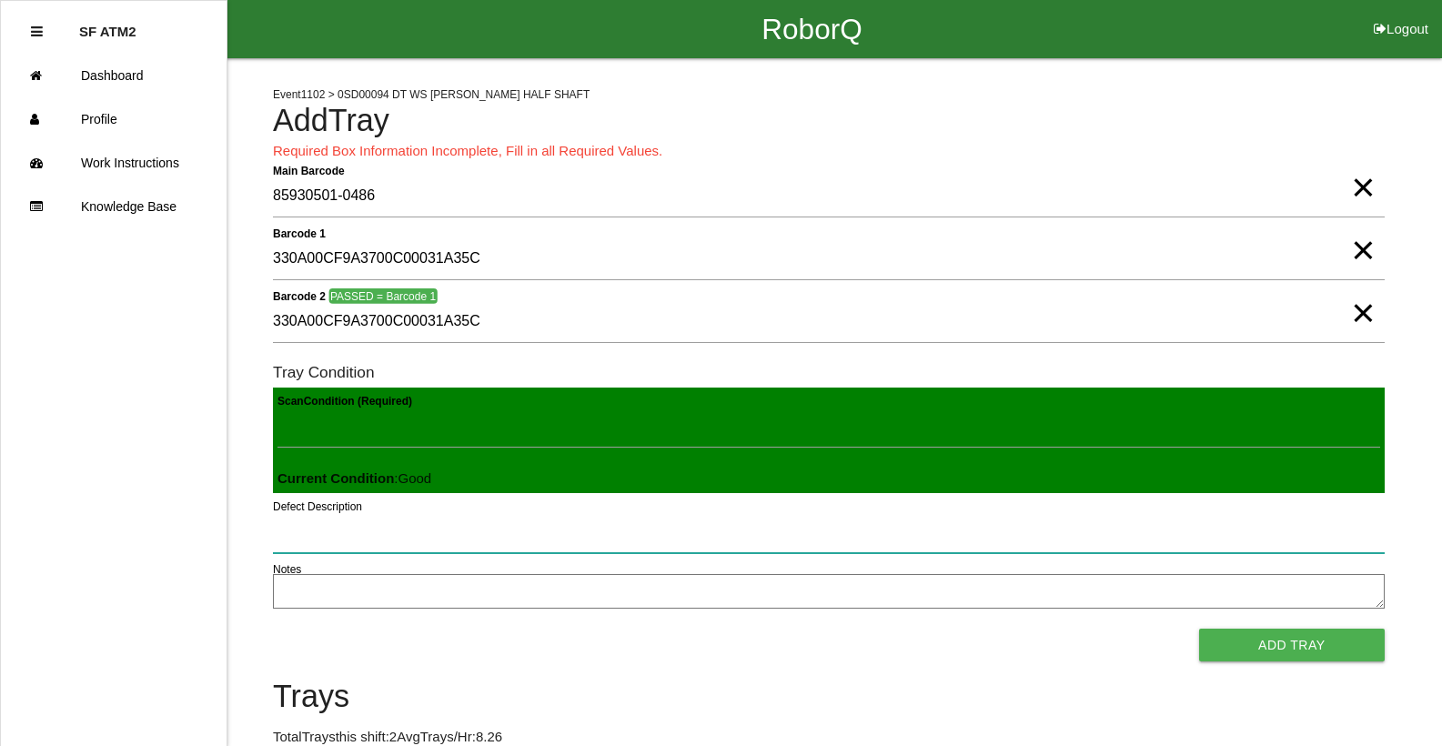
click at [1199, 629] on button "Add Tray" at bounding box center [1292, 645] width 186 height 33
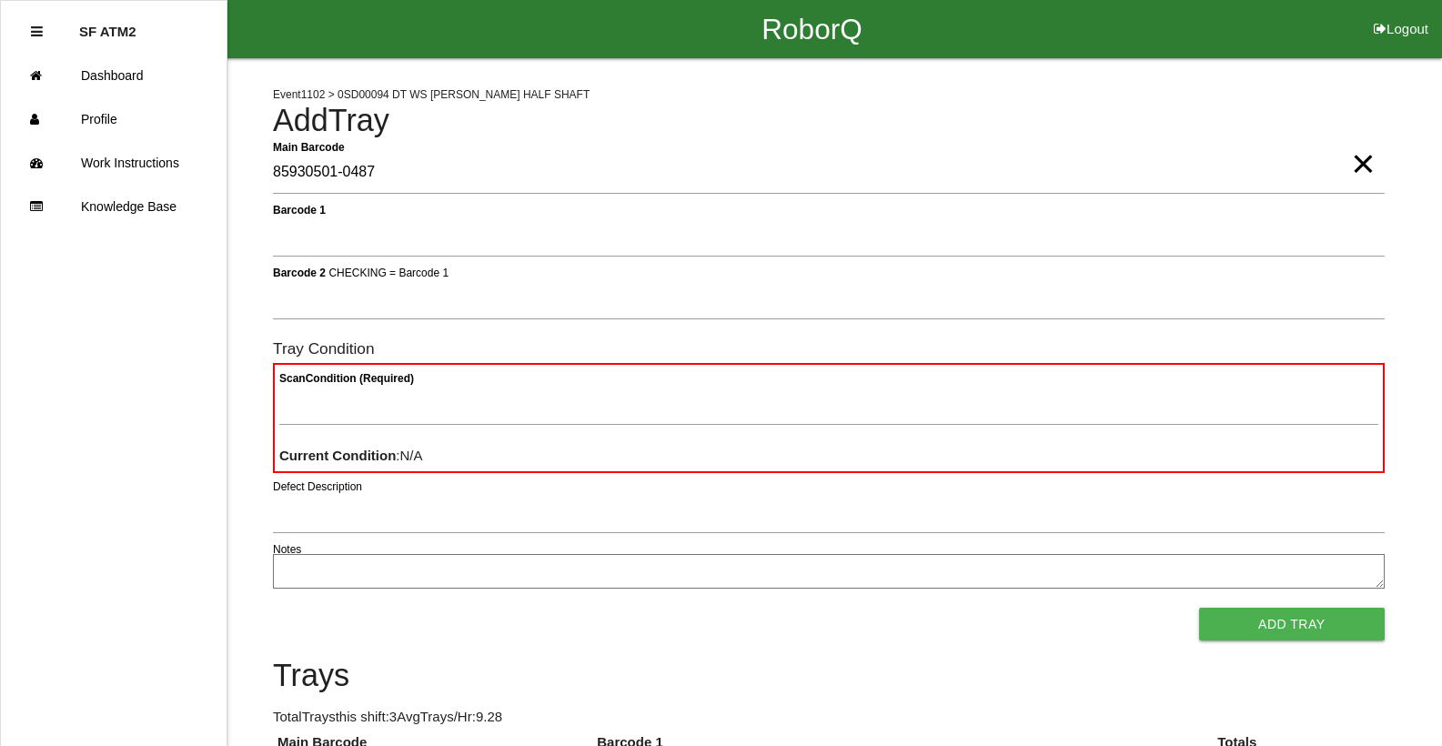
type Barcode "85930501-0487"
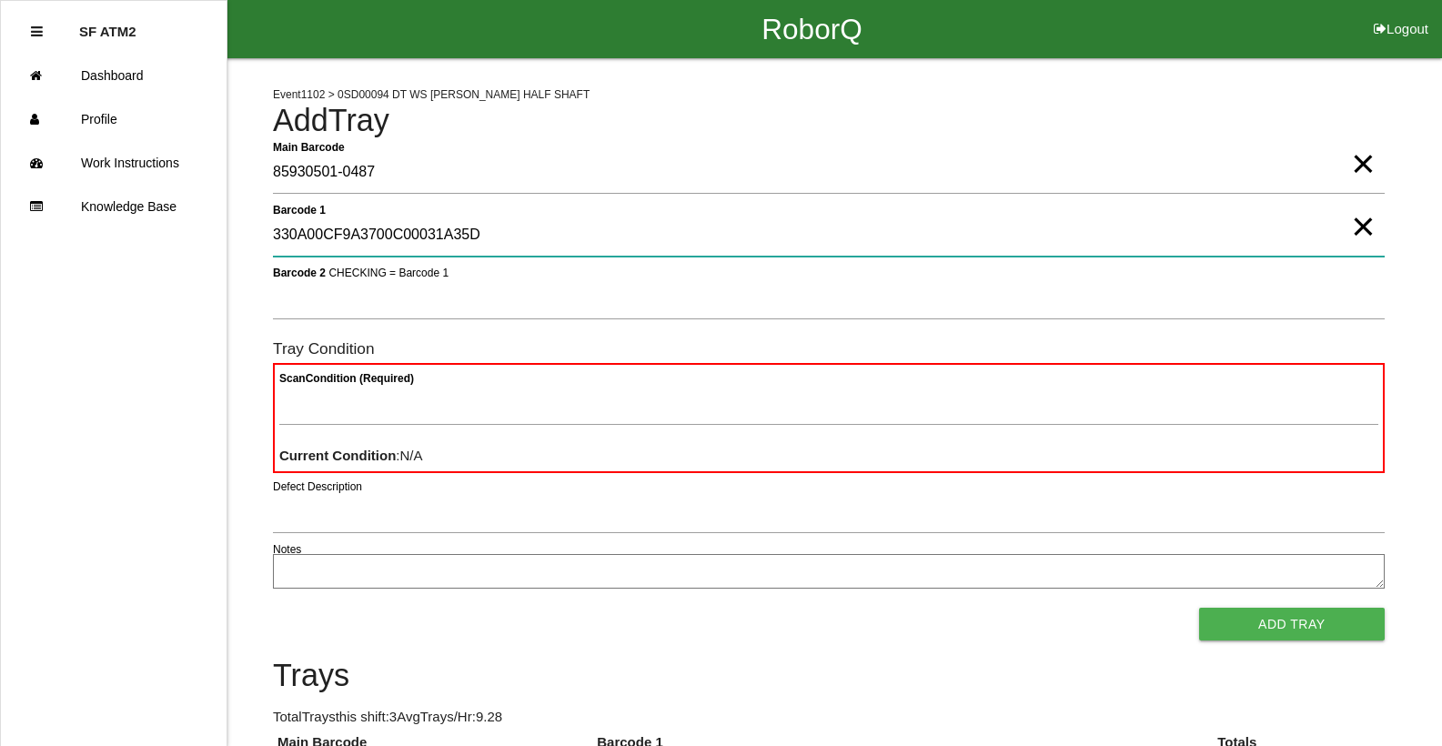
type 1 "330A00CF9A3700C00031A35D"
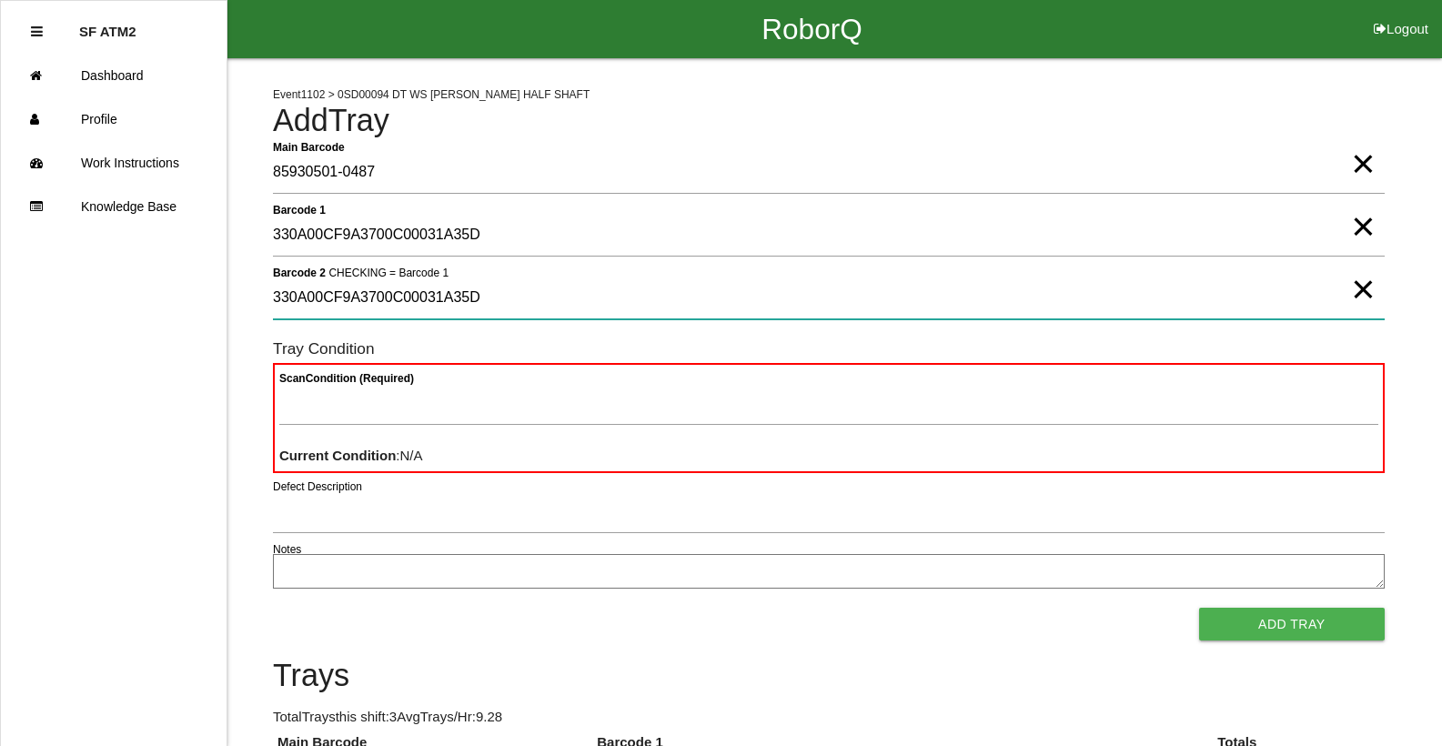
type 2 "330A00CF9A3700C00031A35D"
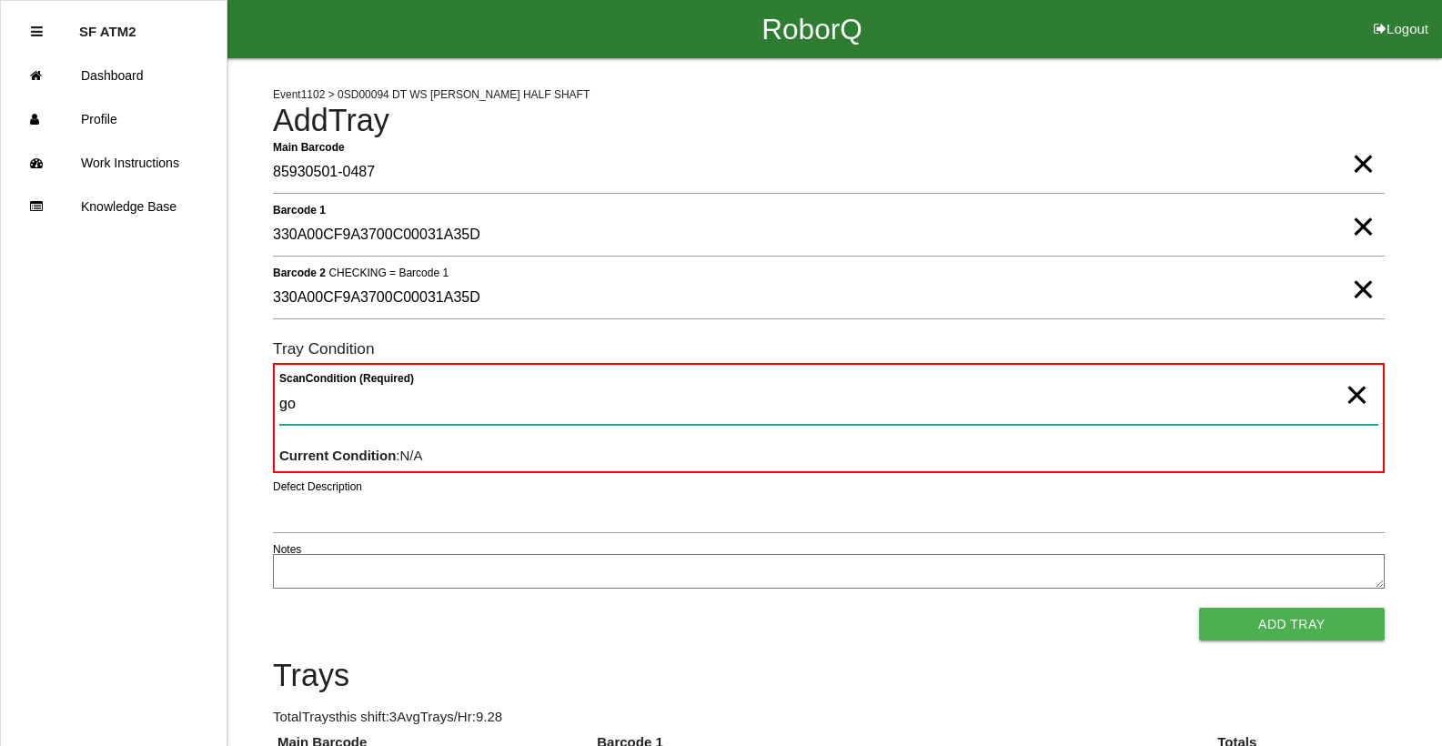
type Condition "goo"
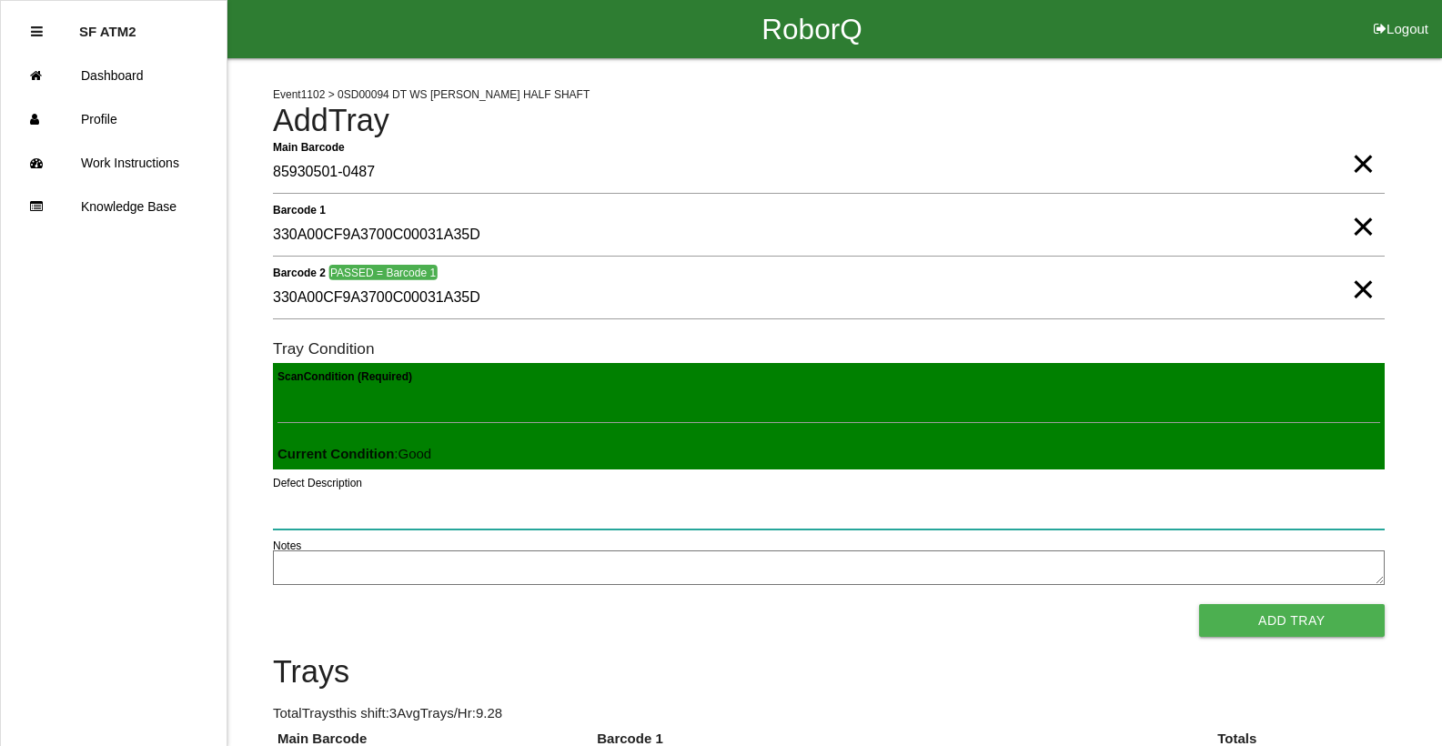
click at [1199, 604] on button "Add Tray" at bounding box center [1292, 620] width 186 height 33
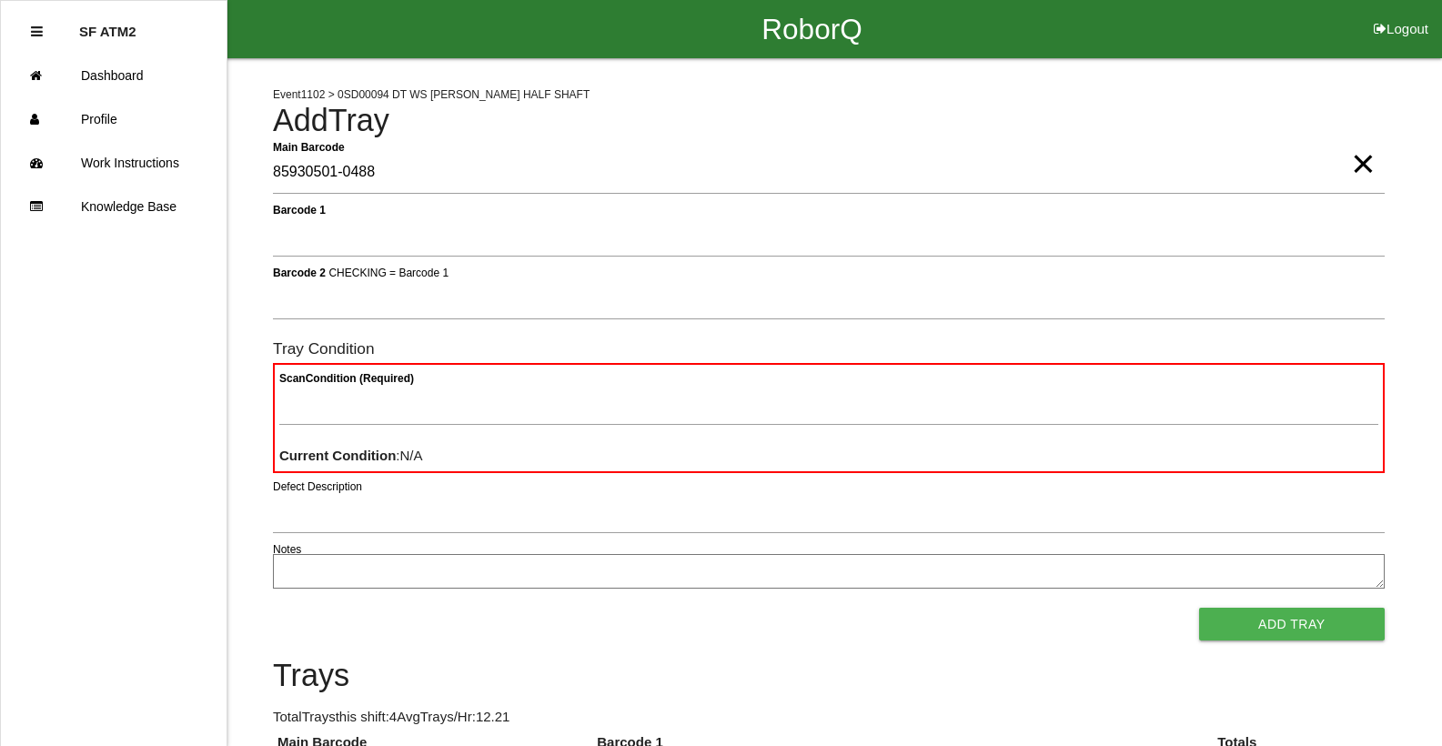
type Barcode "85930501-0488"
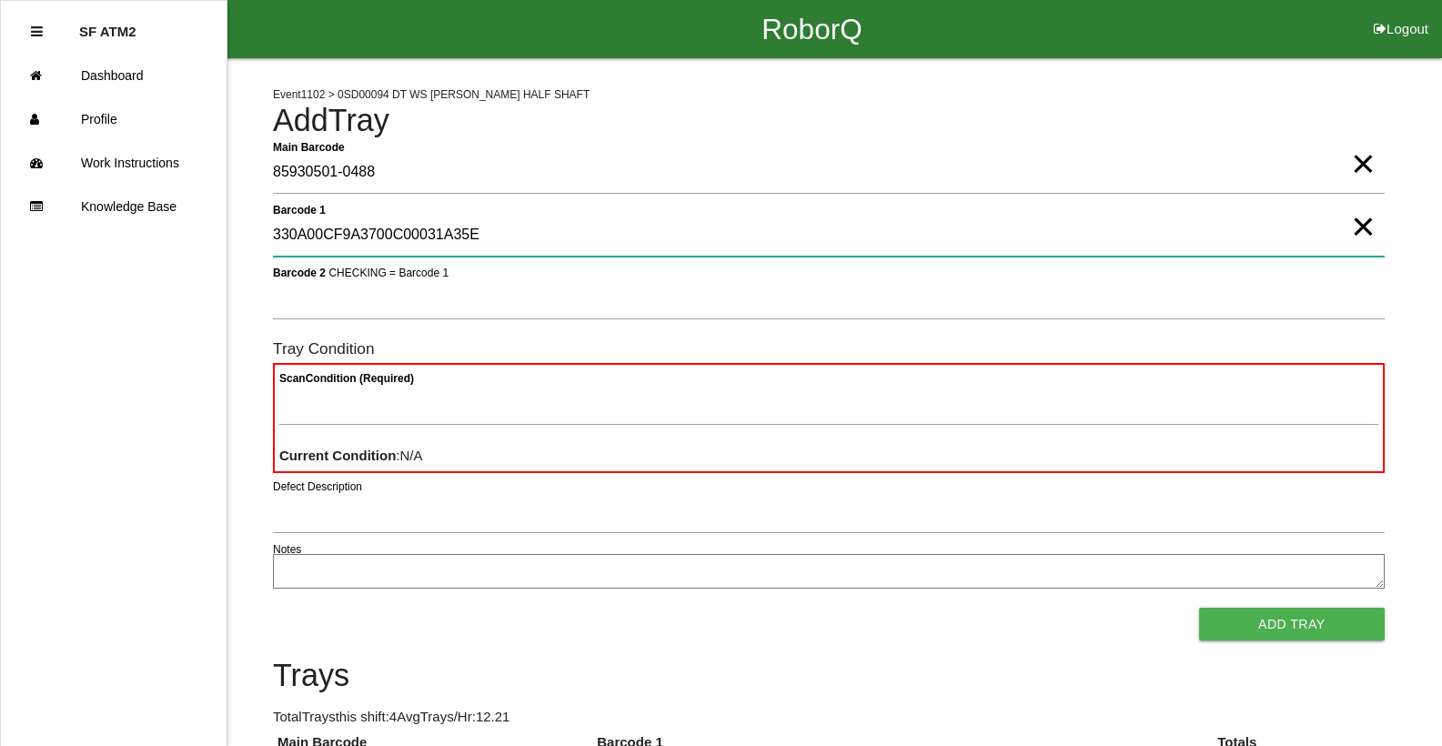
type 1 "330A00CF9A3700C00031A35E"
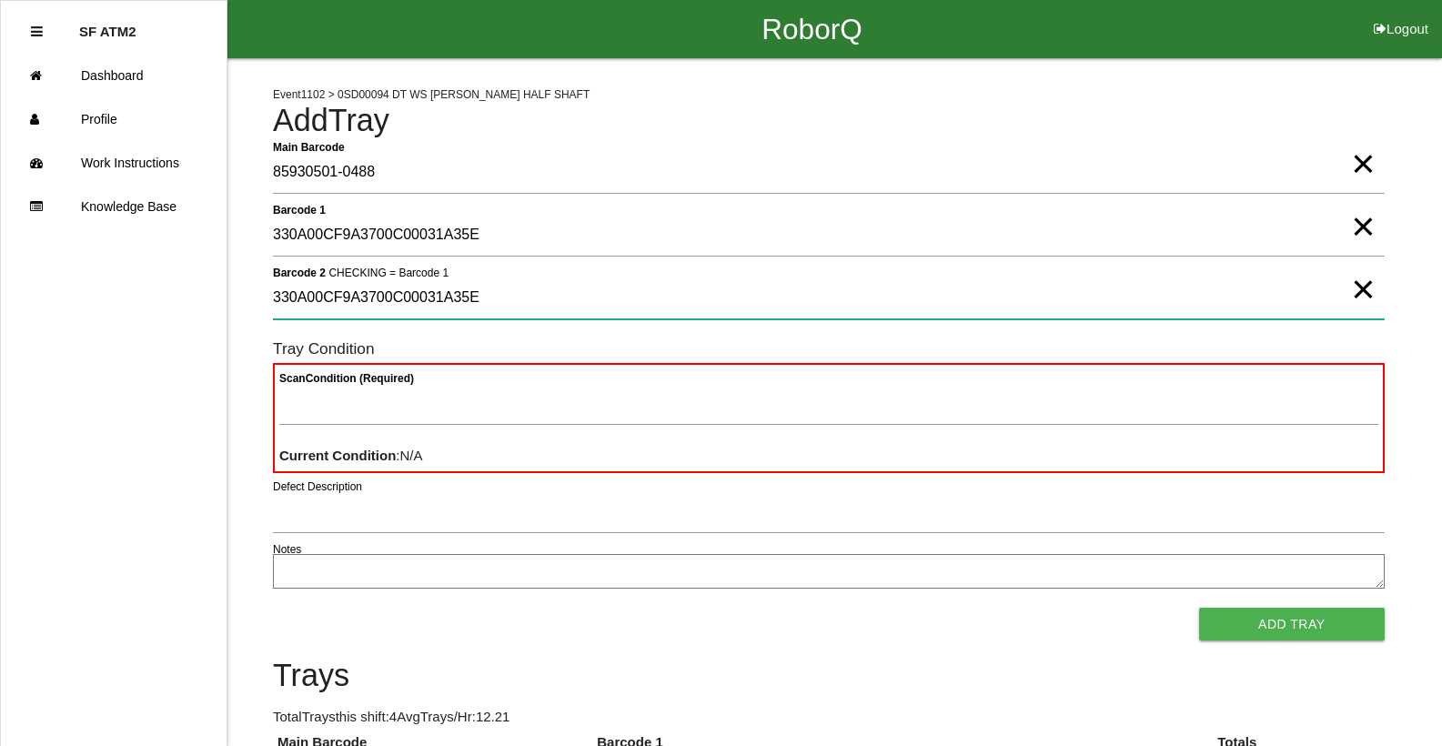
type 2 "330A00CF9A3700C00031A35E"
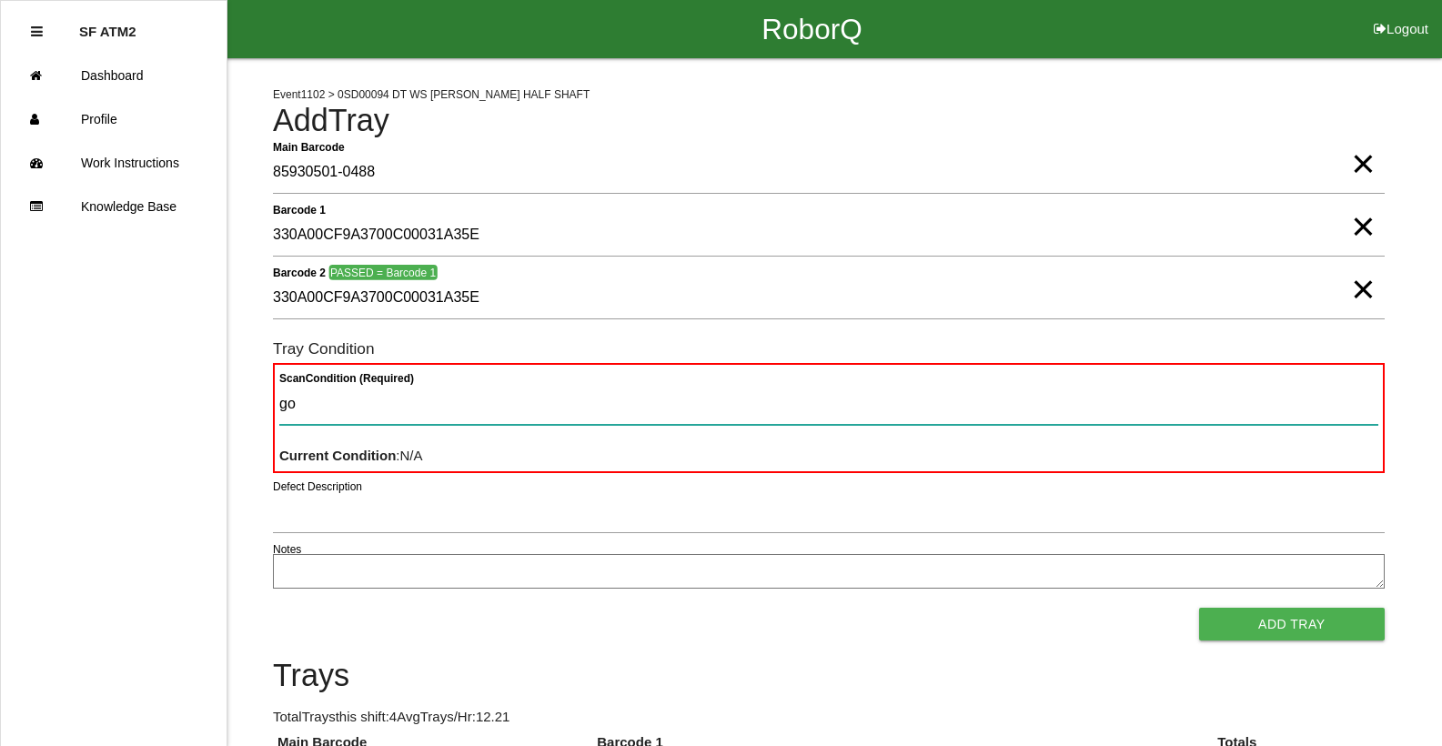
type Condition "goo"
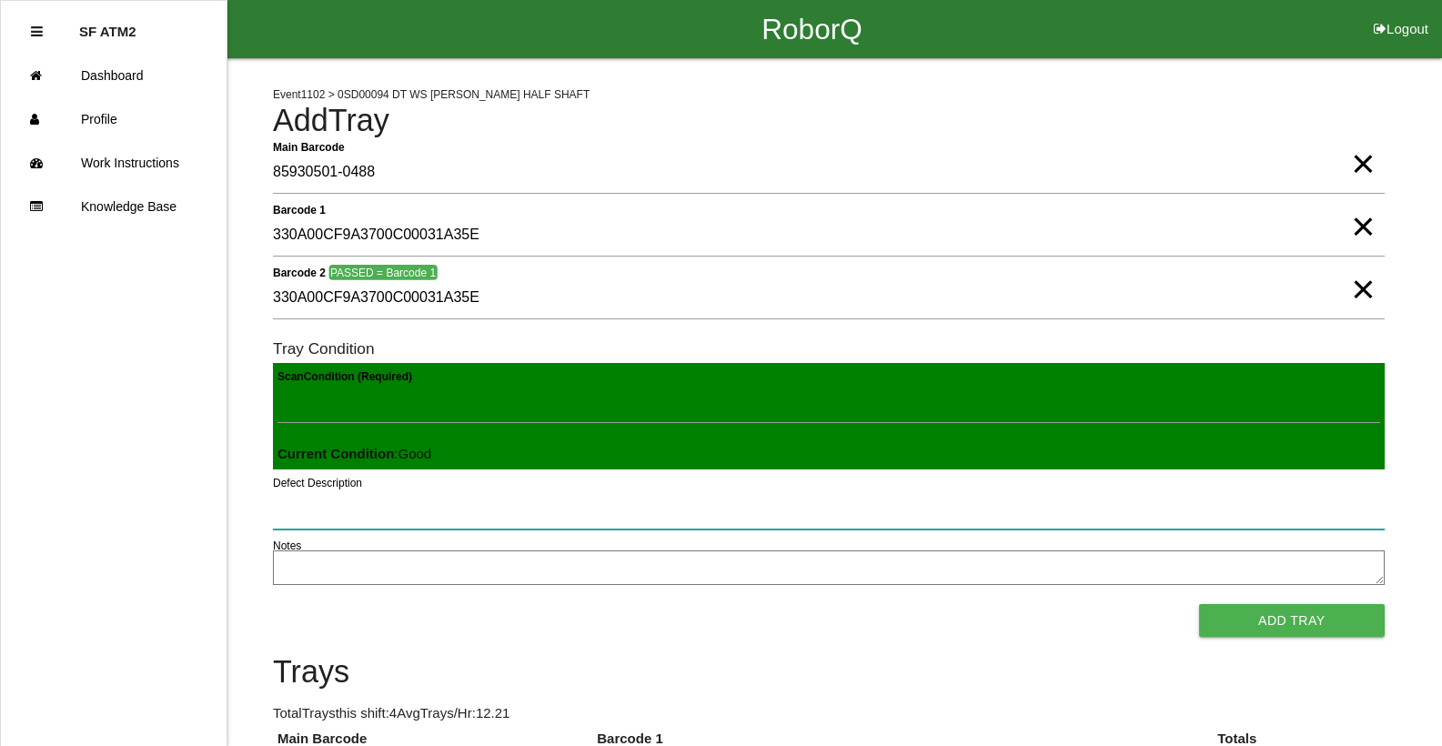
click at [1199, 604] on button "Add Tray" at bounding box center [1292, 620] width 186 height 33
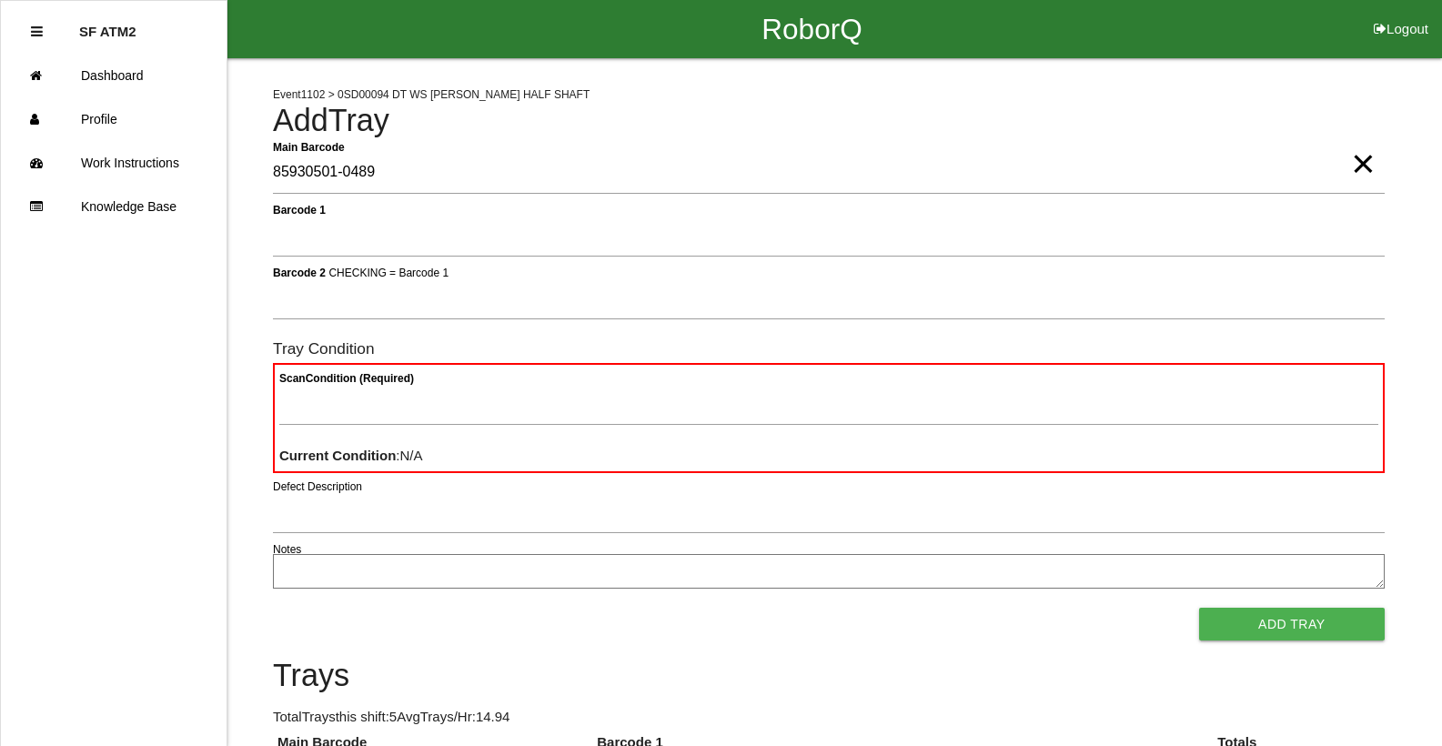
type Barcode "85930501-0489"
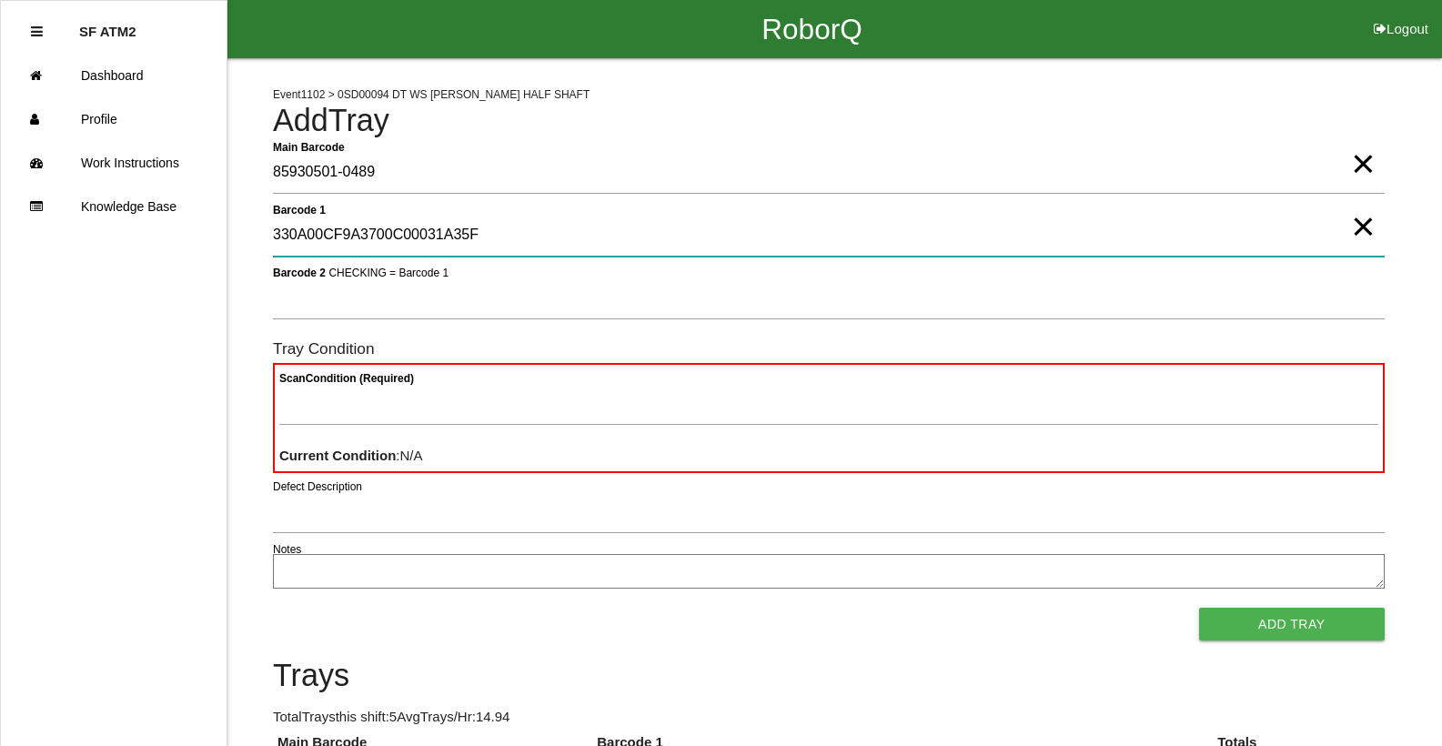
type 1 "330A00CF9A3700C00031A35F"
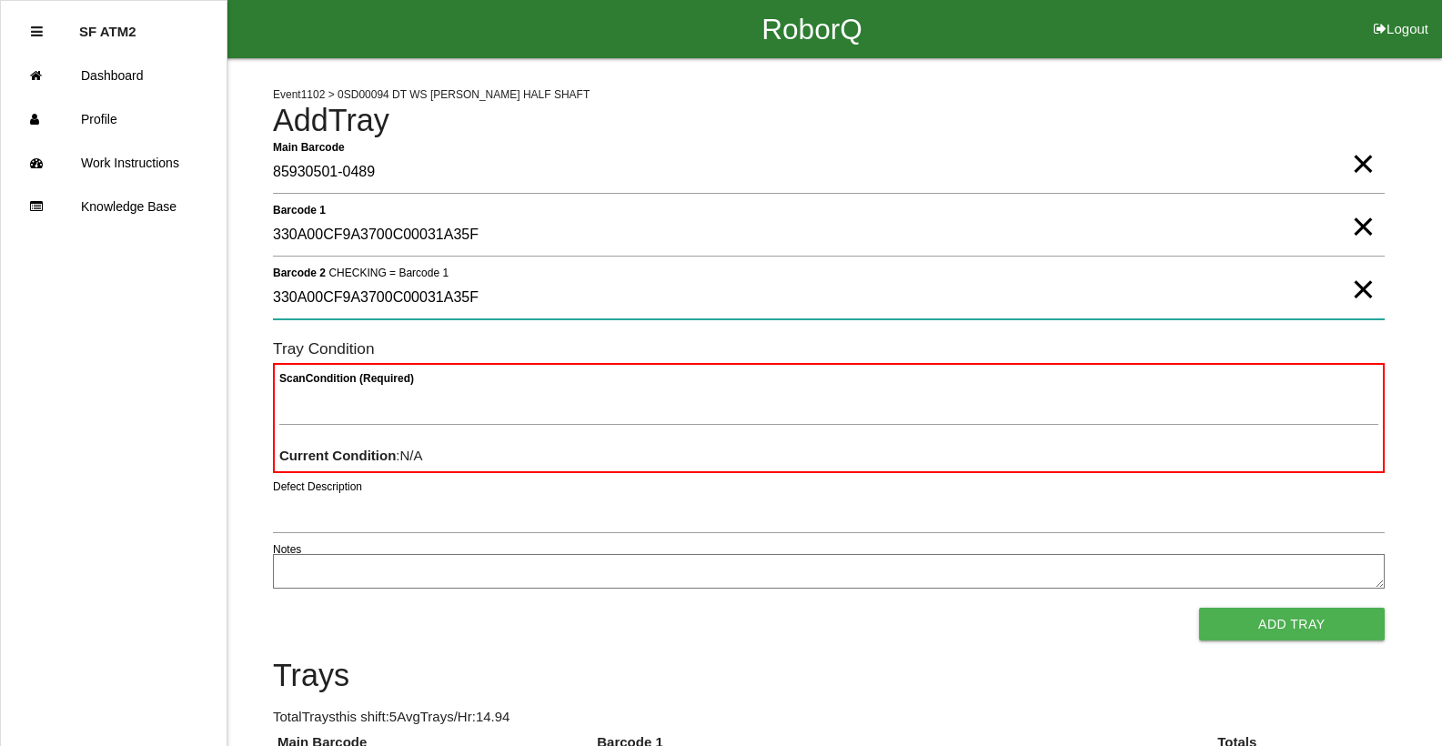
type 2 "330A00CF9A3700C00031A35F"
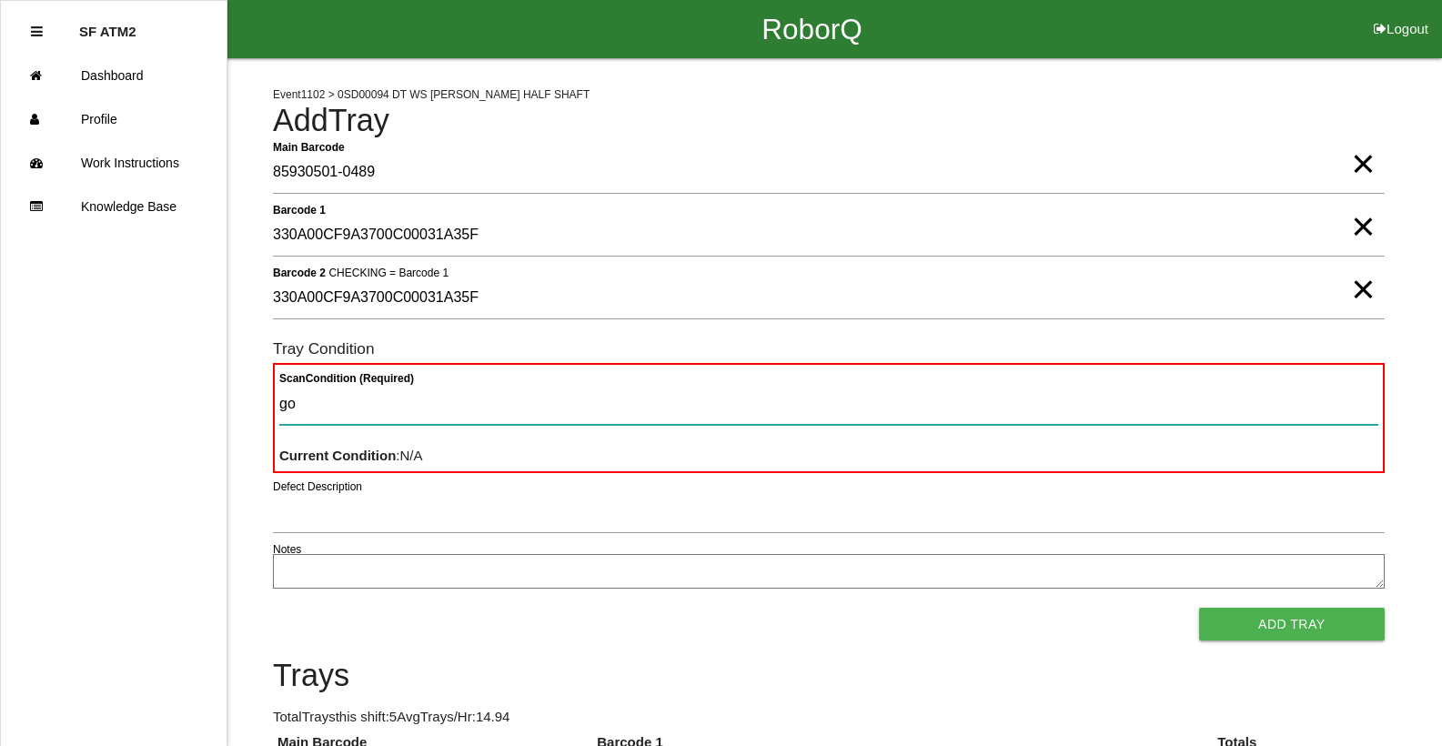
type Condition "goo"
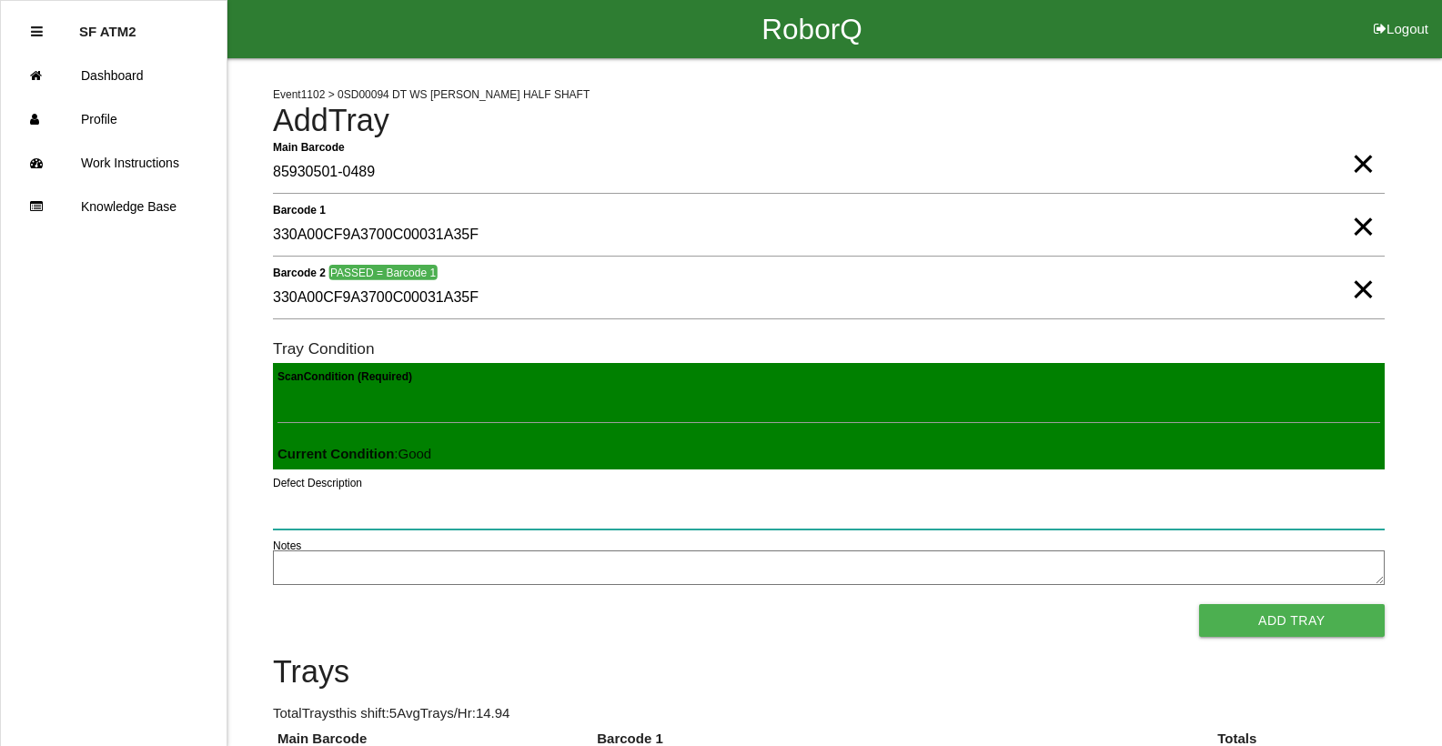
click at [1199, 604] on button "Add Tray" at bounding box center [1292, 620] width 186 height 33
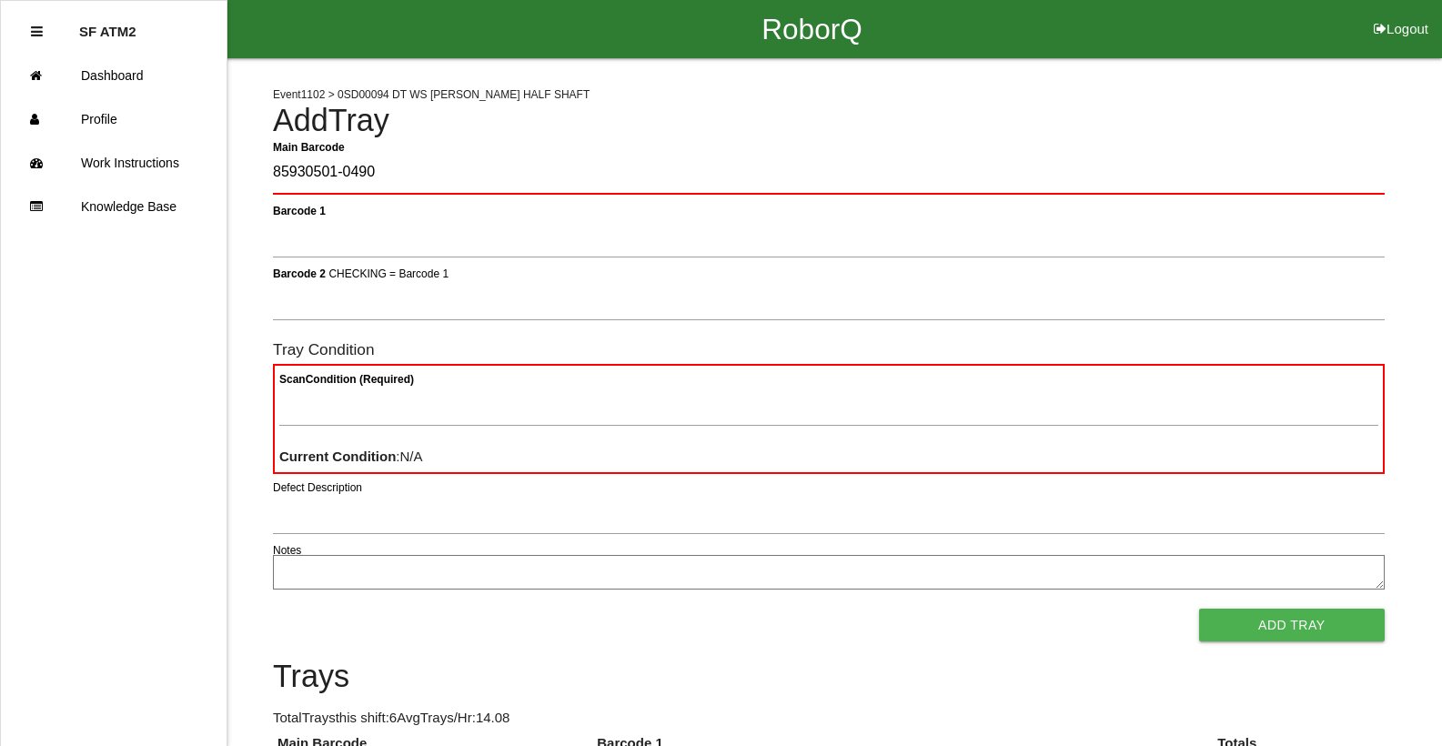
type Barcode "85930501-0490"
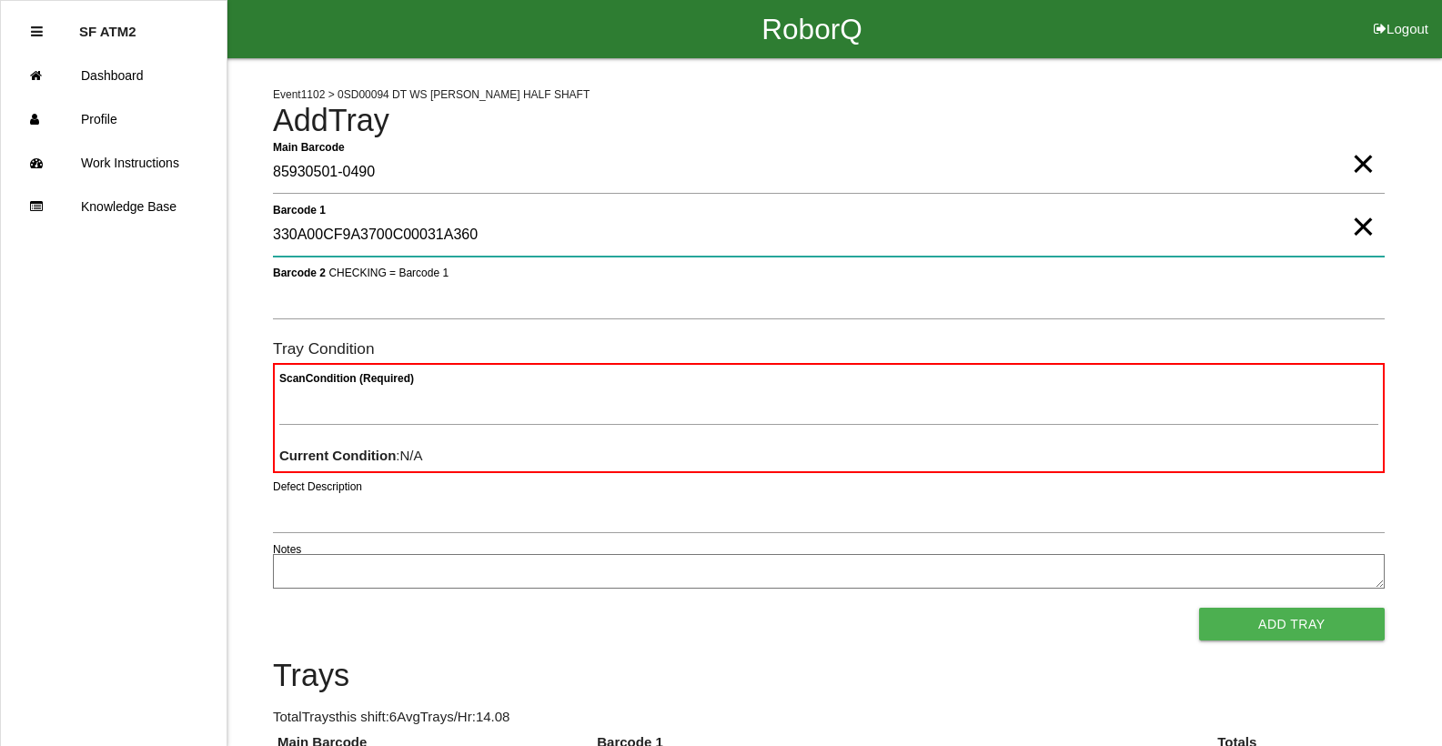
type 1 "330A00CF9A3700C00031A360"
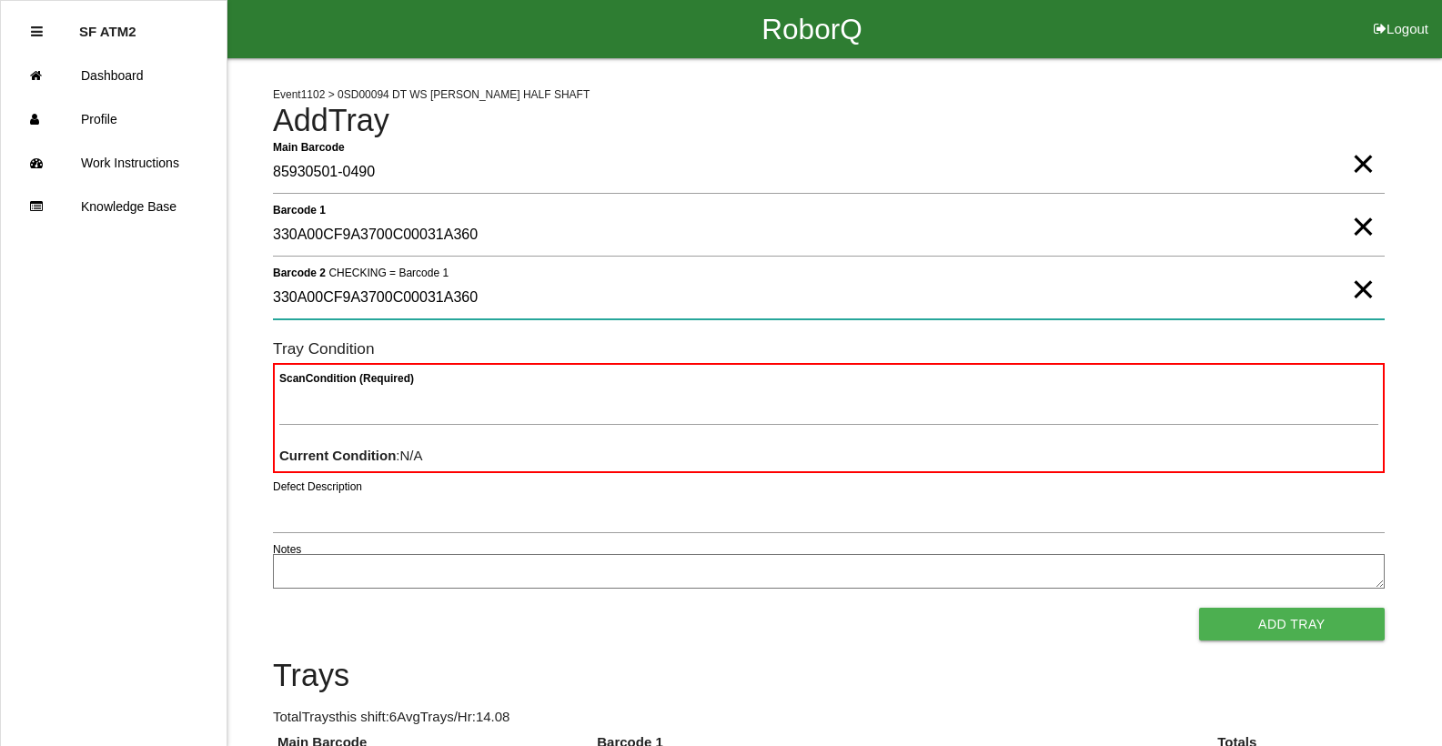
type 2 "330A00CF9A3700C00031A360"
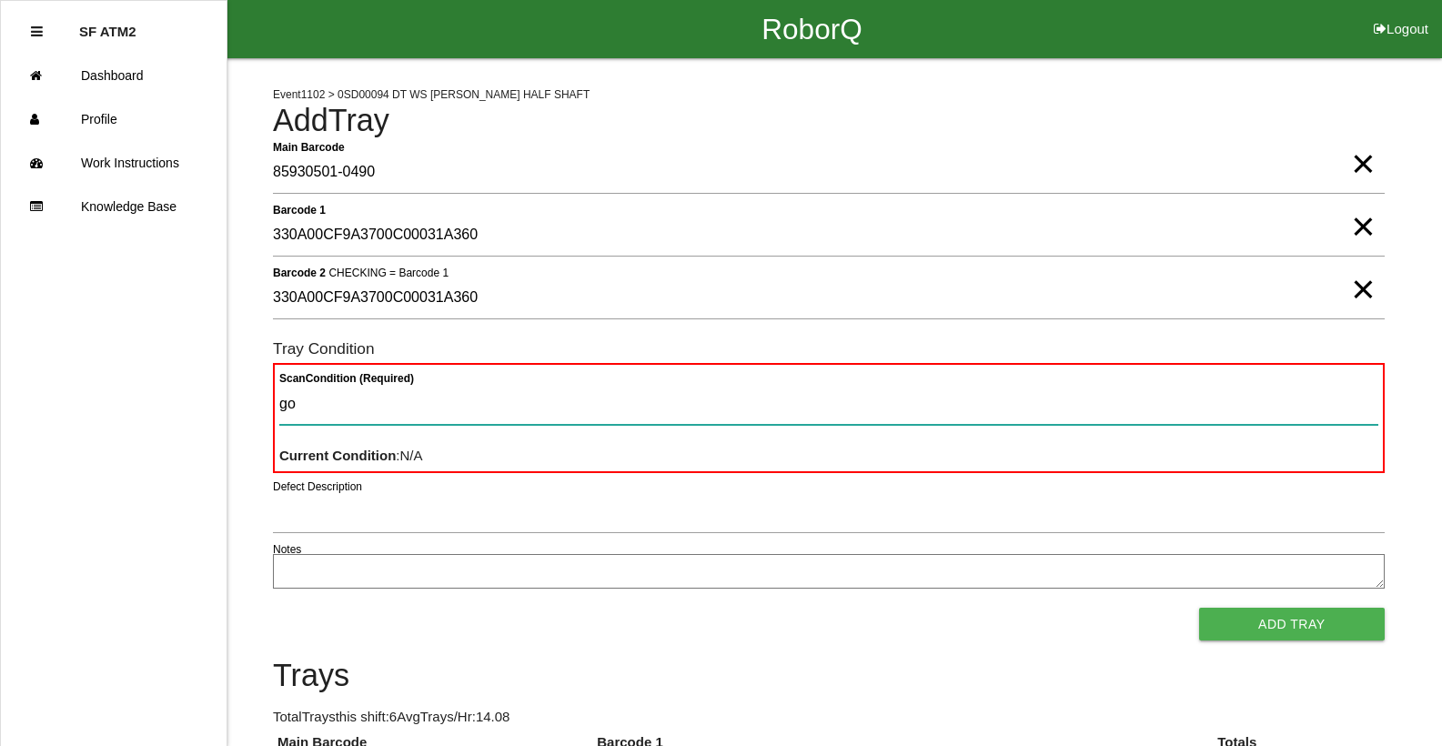
type Condition "goo"
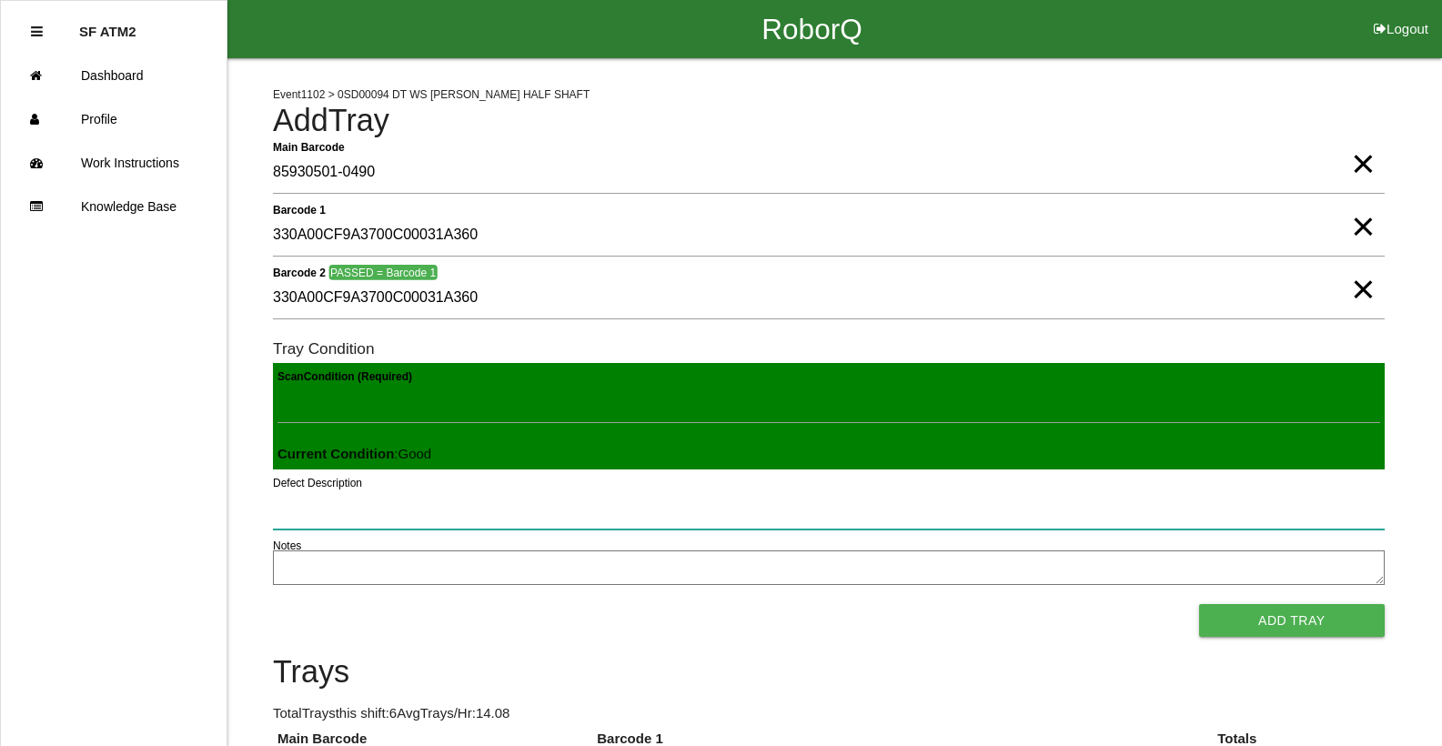
click at [1199, 604] on button "Add Tray" at bounding box center [1292, 620] width 186 height 33
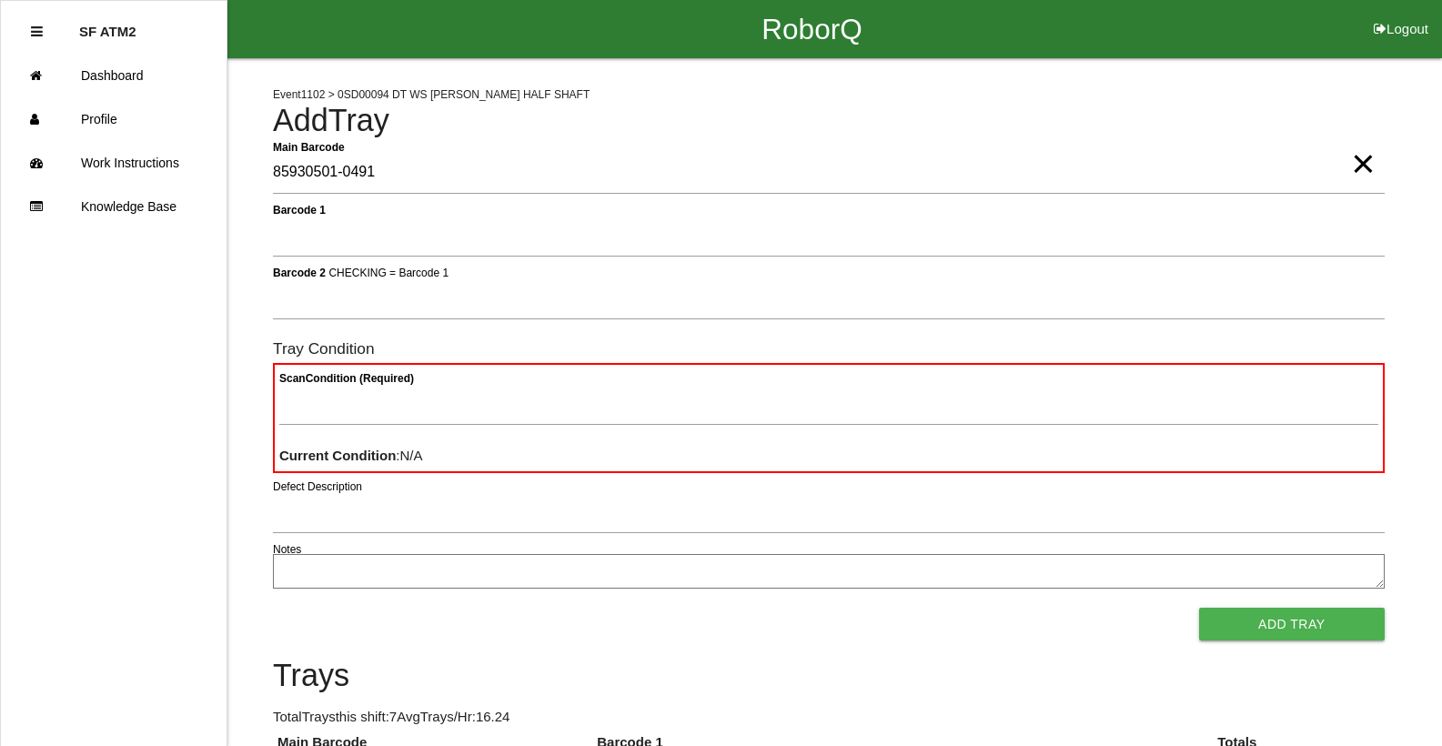
type Barcode "85930501-0491"
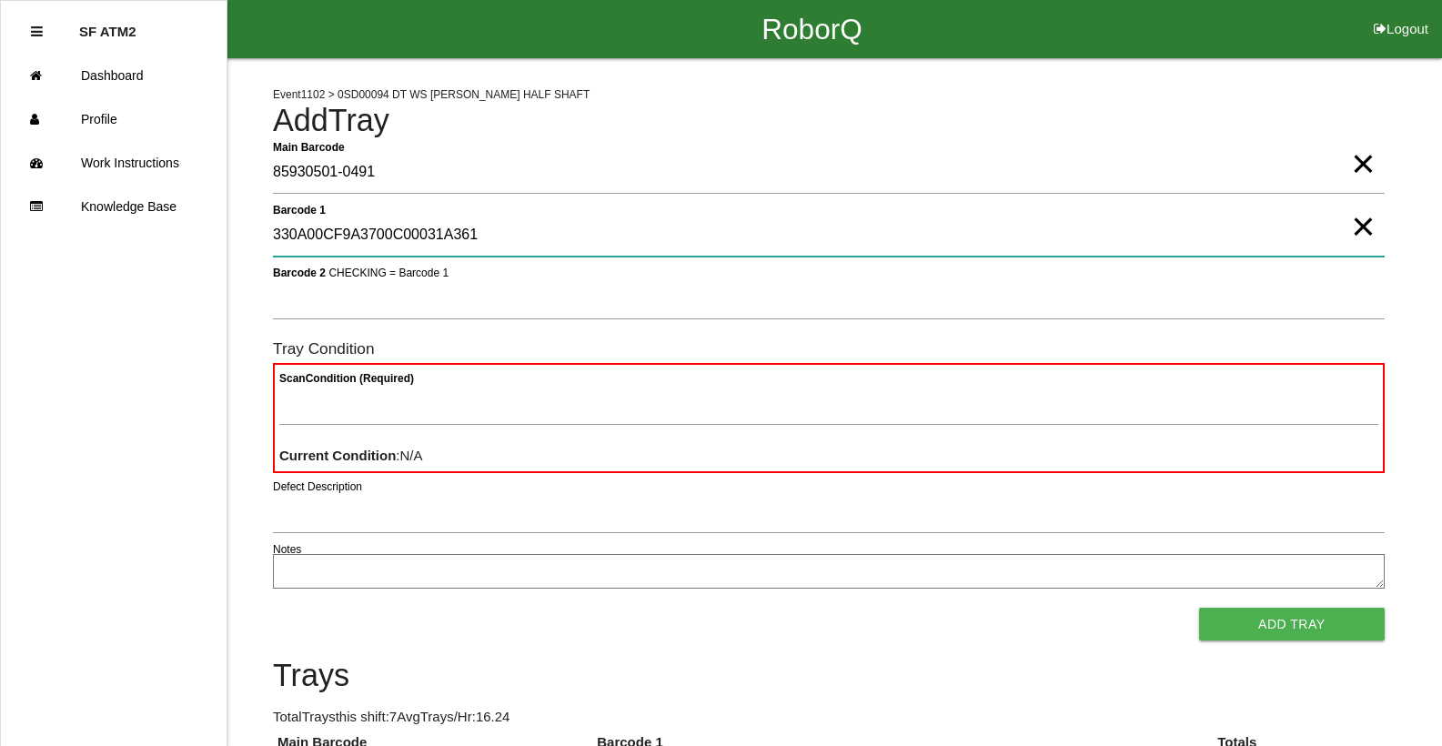
type 1 "330A00CF9A3700C00031A361"
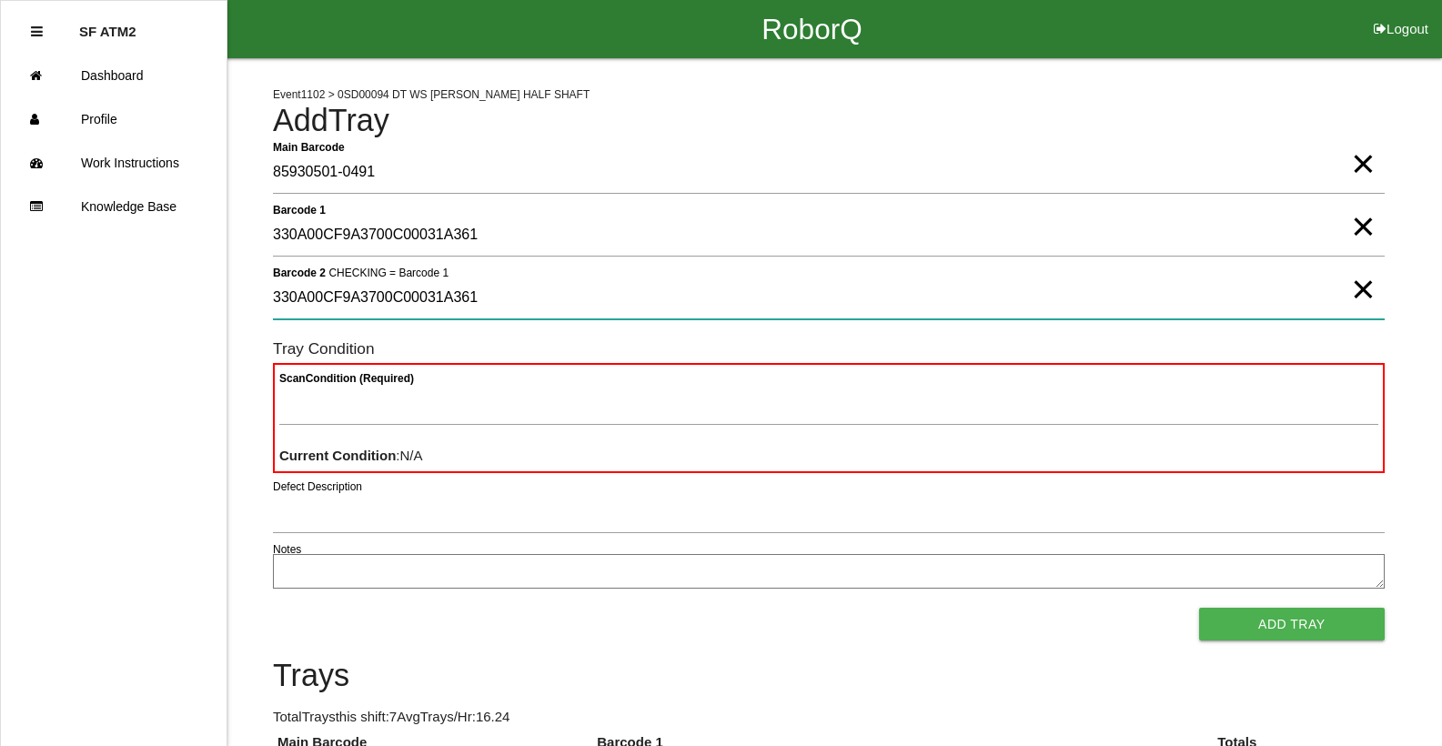
type 2 "330A00CF9A3700C00031A361"
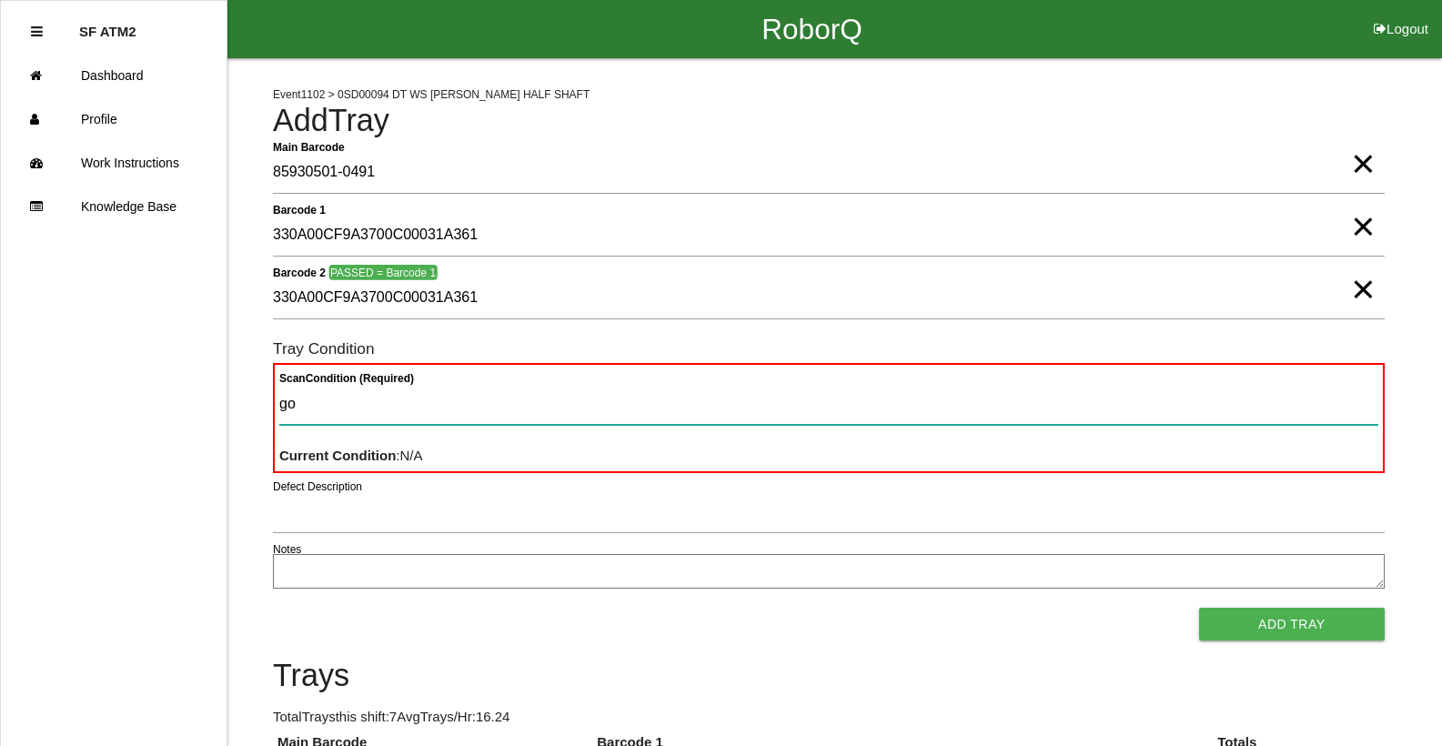
type Condition "goo"
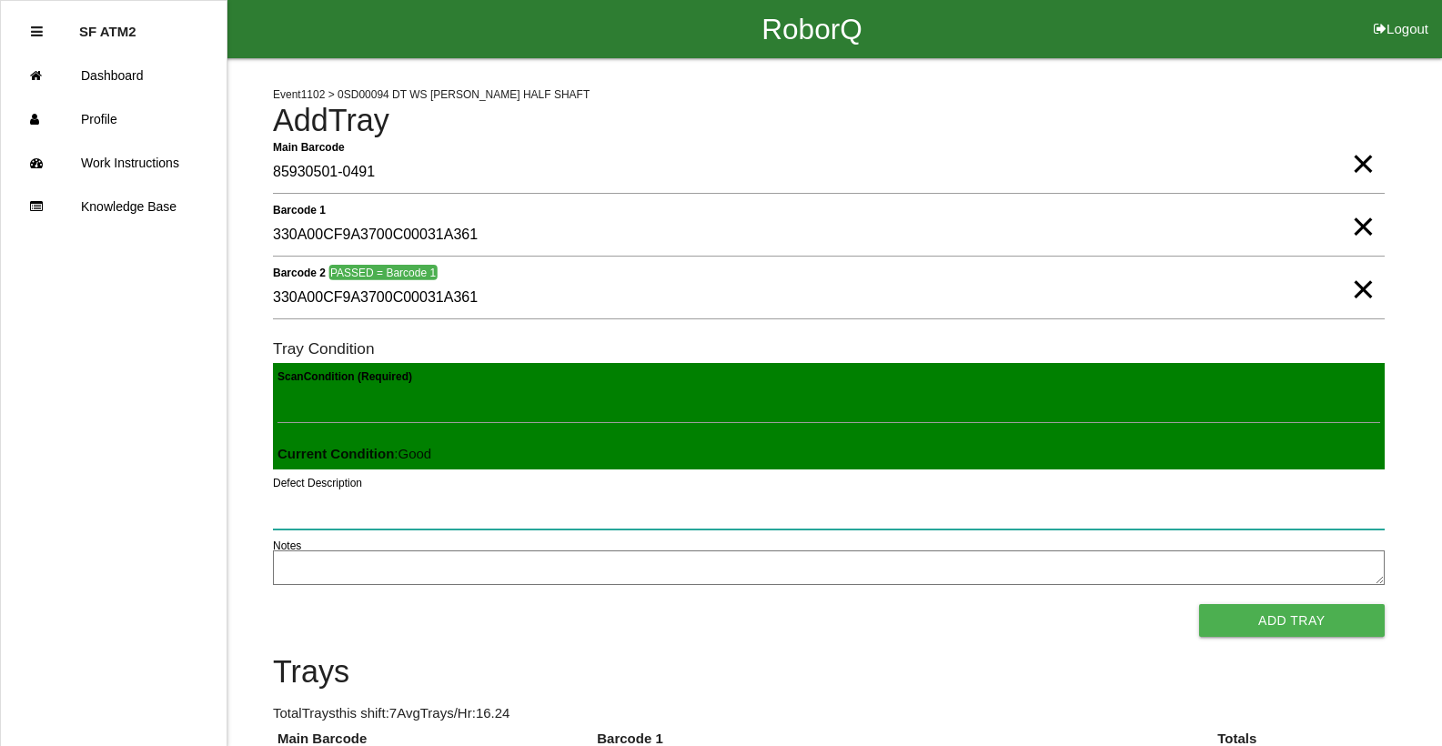
click at [1199, 604] on button "Add Tray" at bounding box center [1292, 620] width 186 height 33
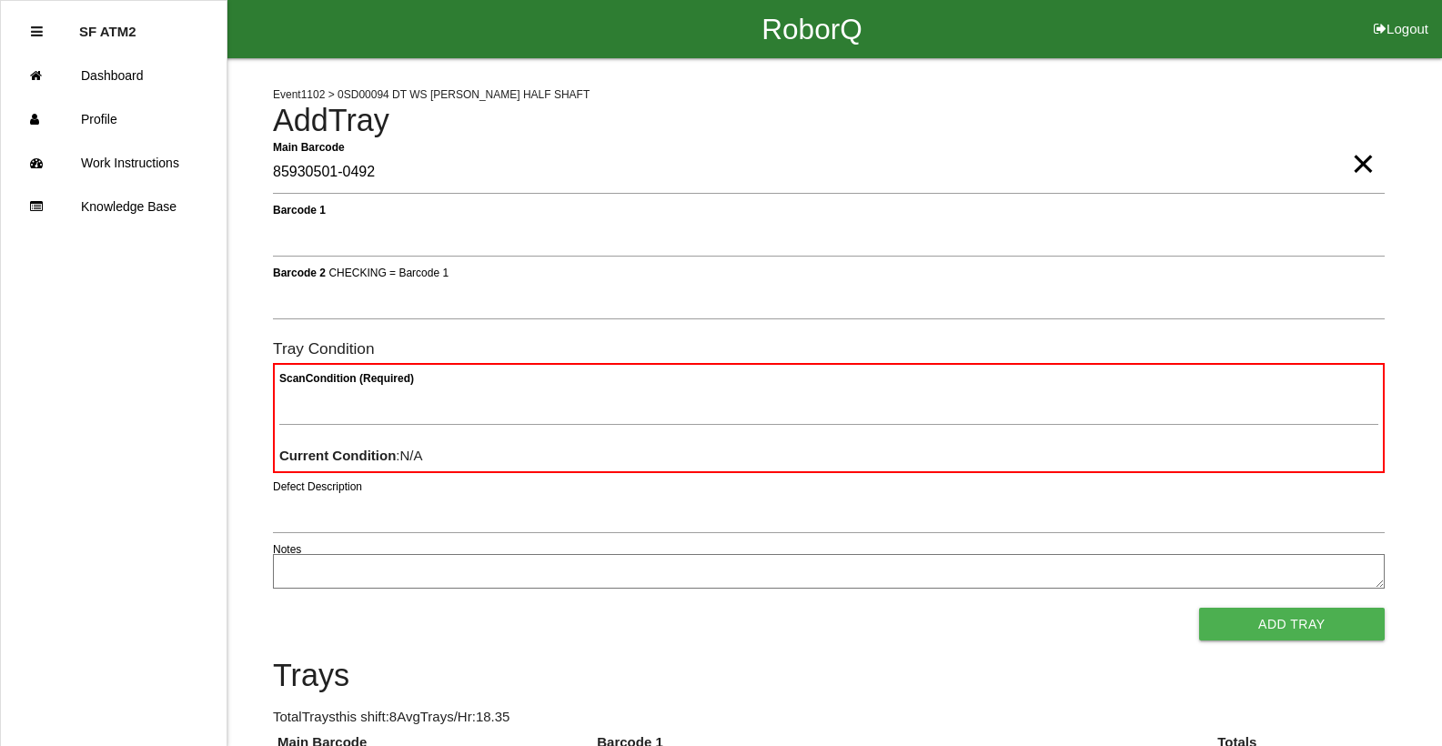
type Barcode "85930501-0492"
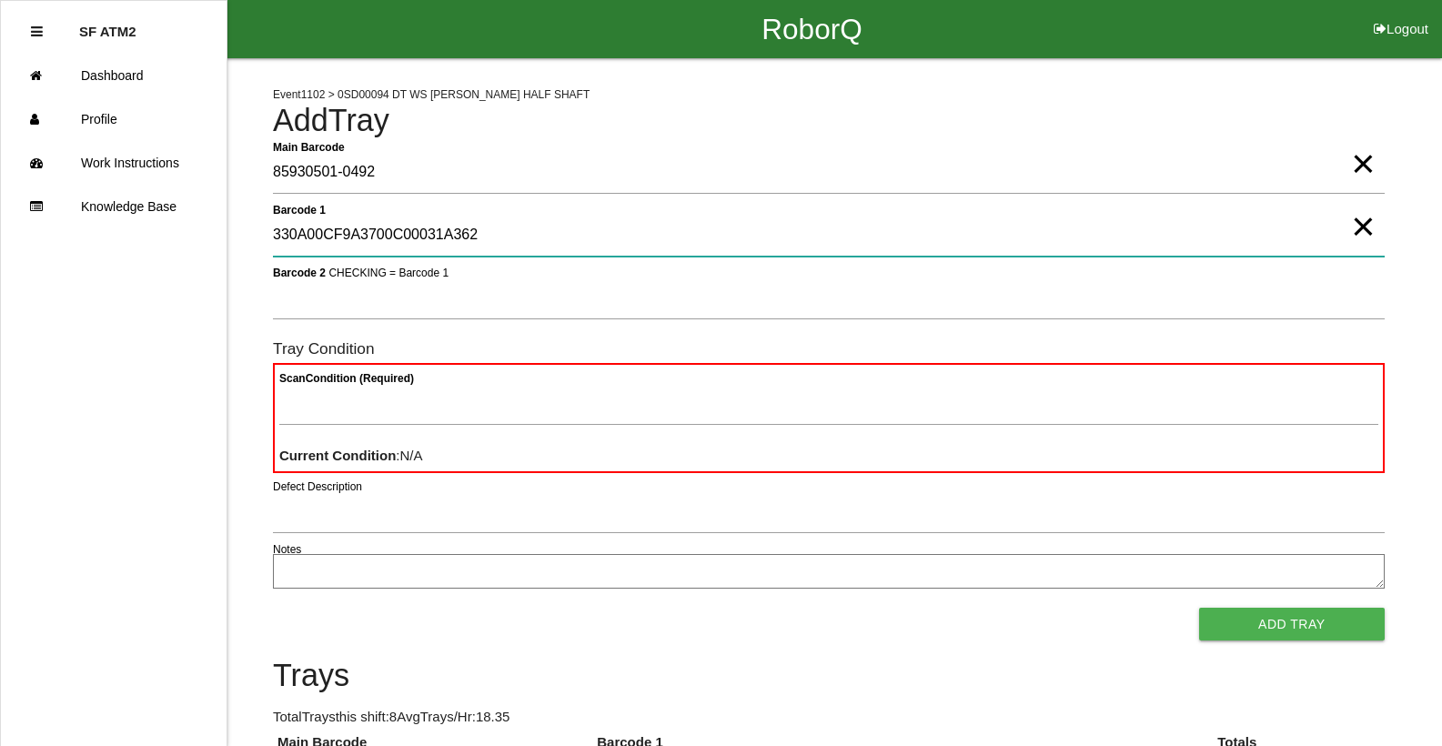
type 1 "330A00CF9A3700C00031A362"
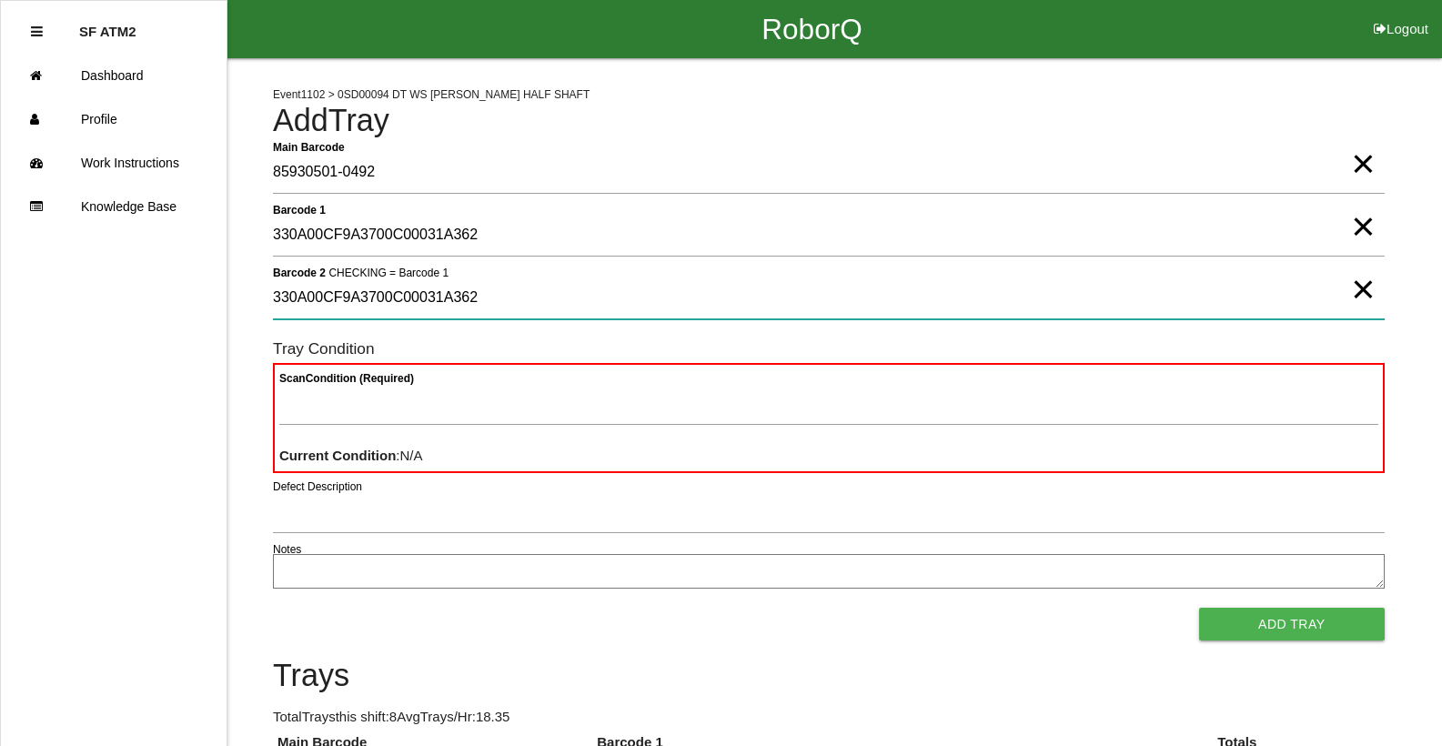
type 2 "330A00CF9A3700C00031A362"
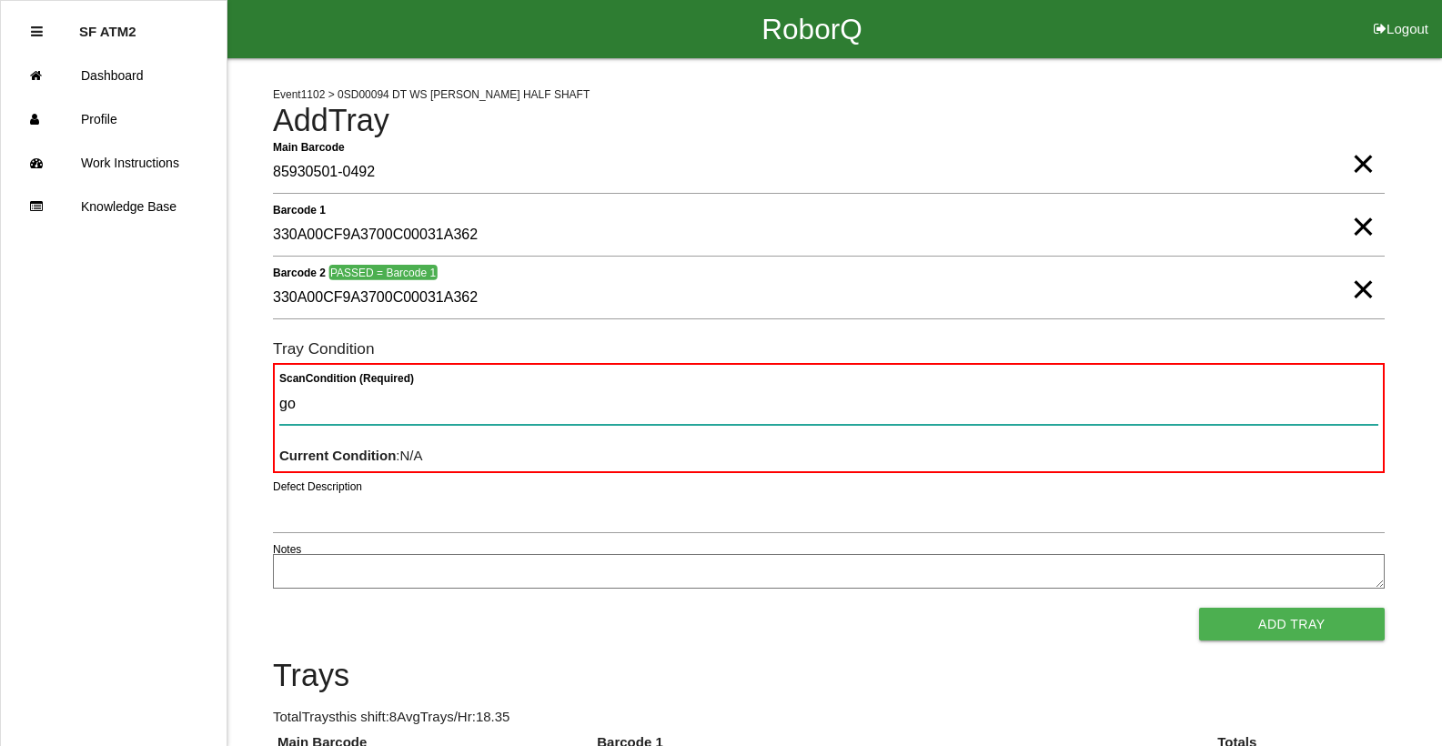
type Condition "goo"
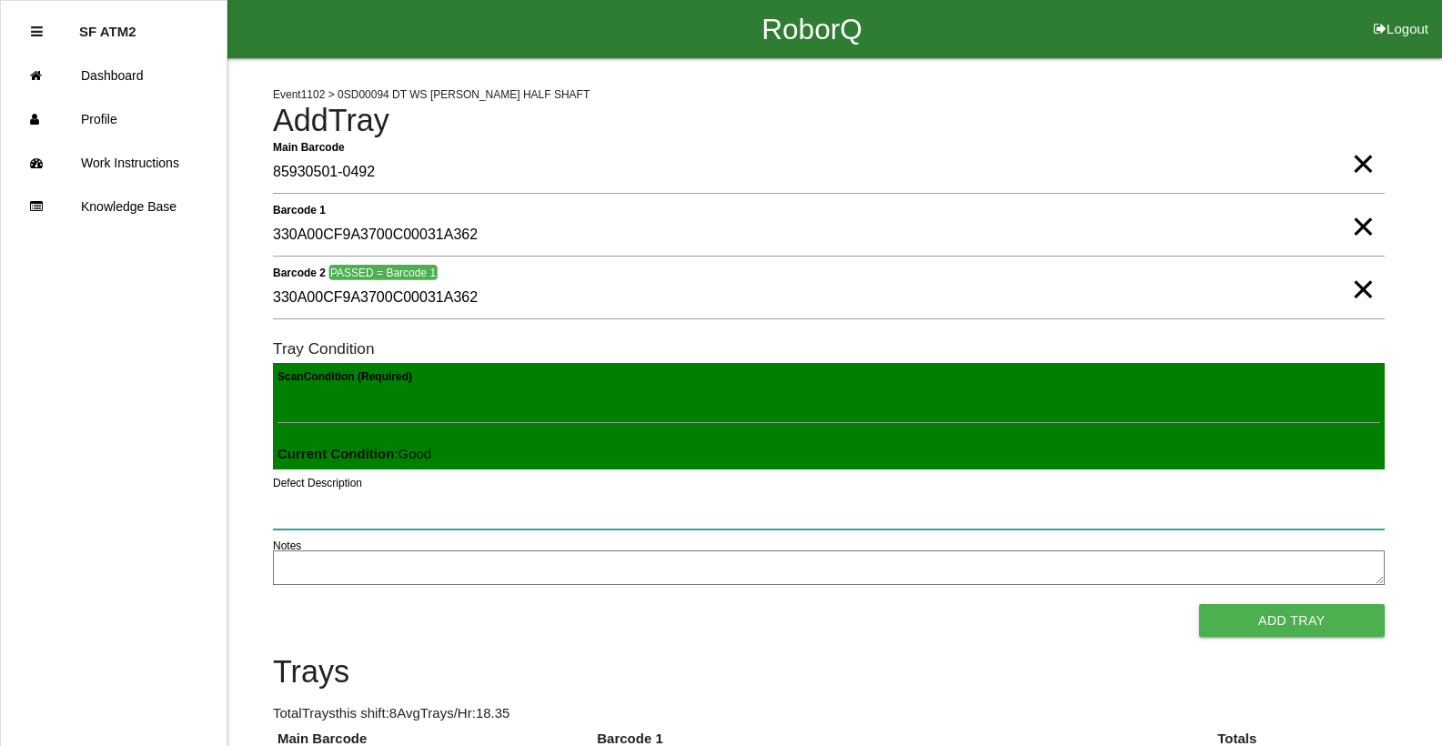
click at [1199, 604] on button "Add Tray" at bounding box center [1292, 620] width 186 height 33
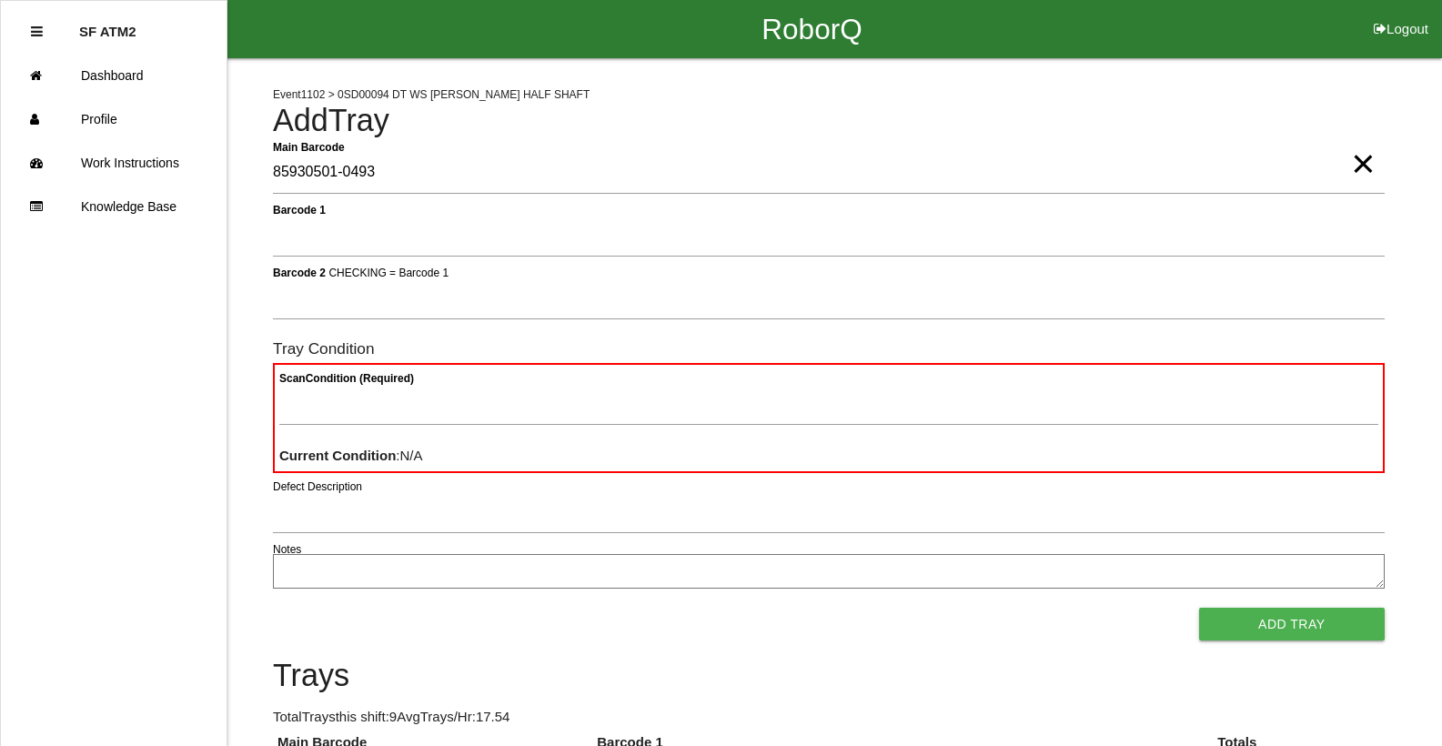
type Barcode "85930501-0493"
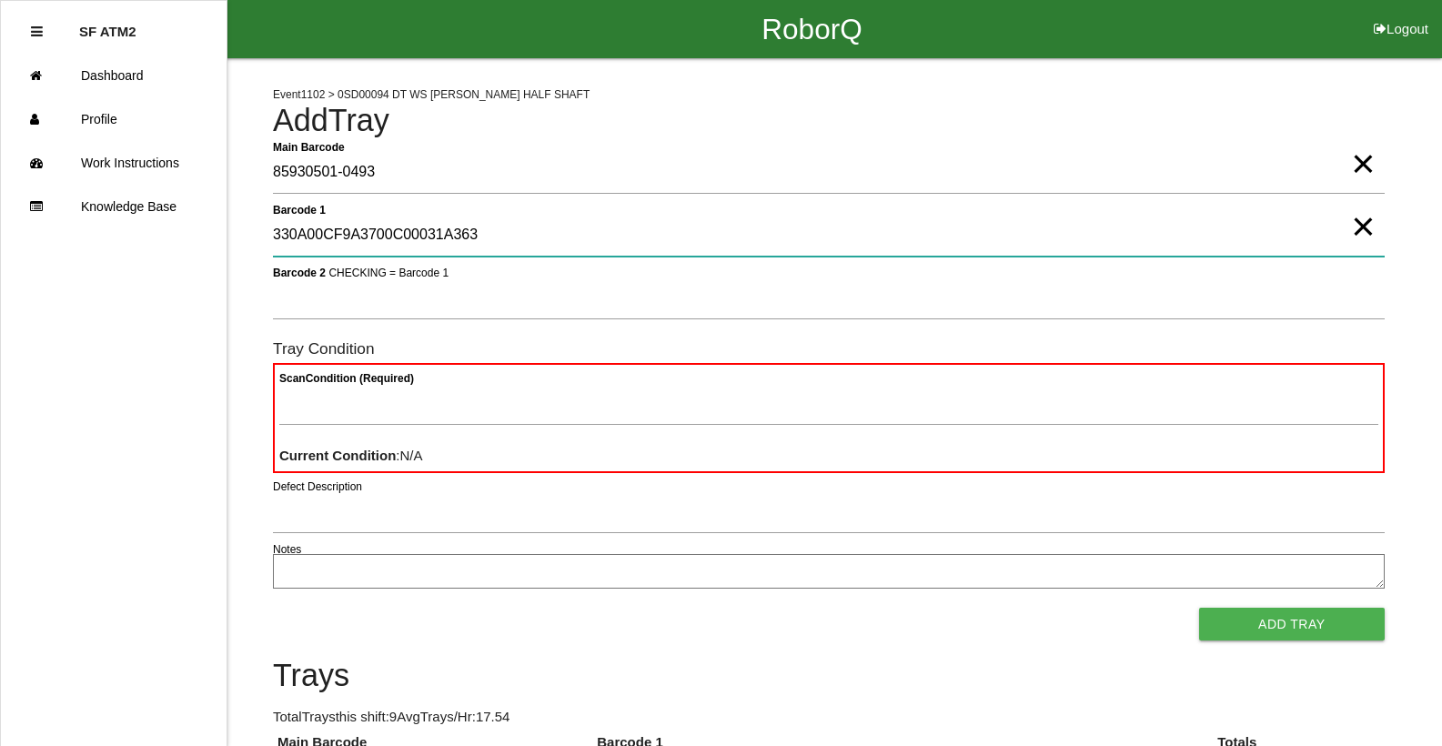
type 1 "330A00CF9A3700C00031A363"
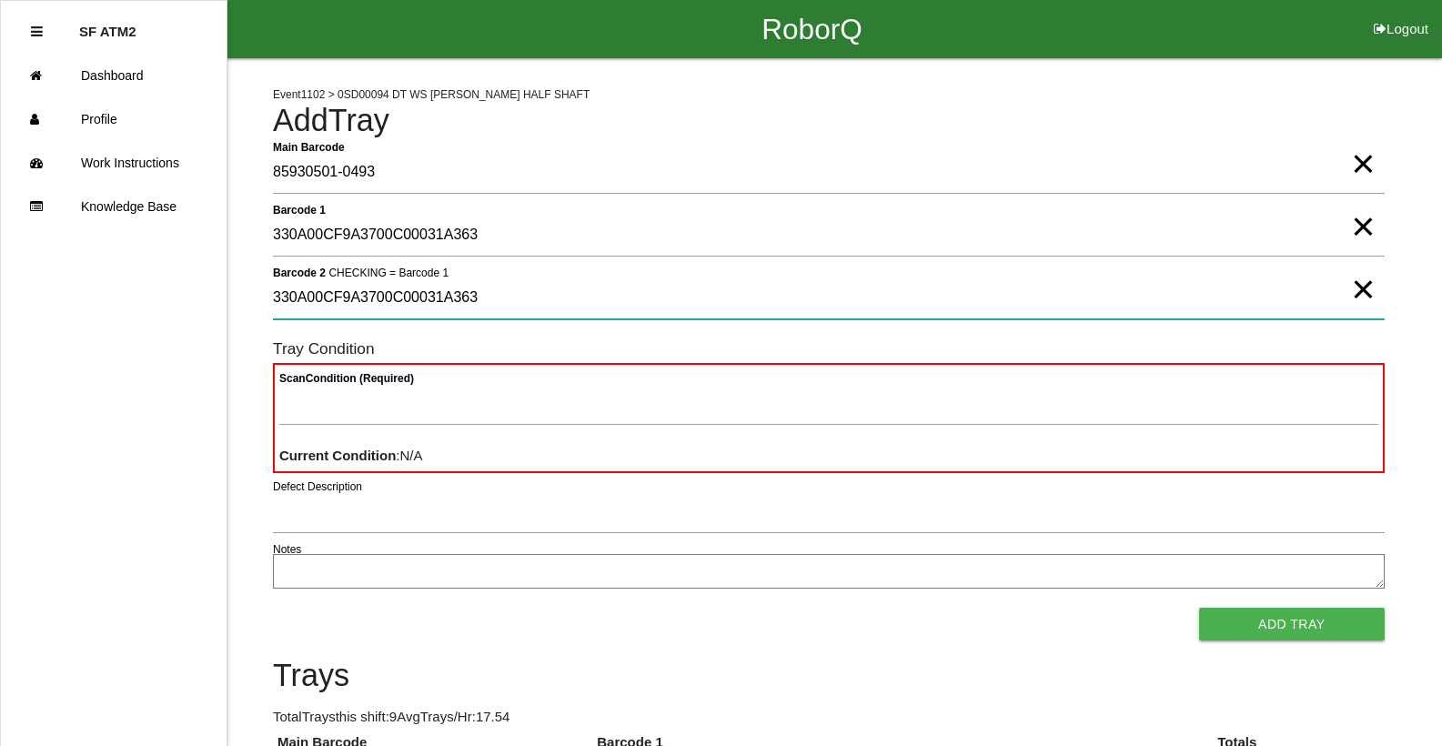
type 2 "330A00CF9A3700C00031A363"
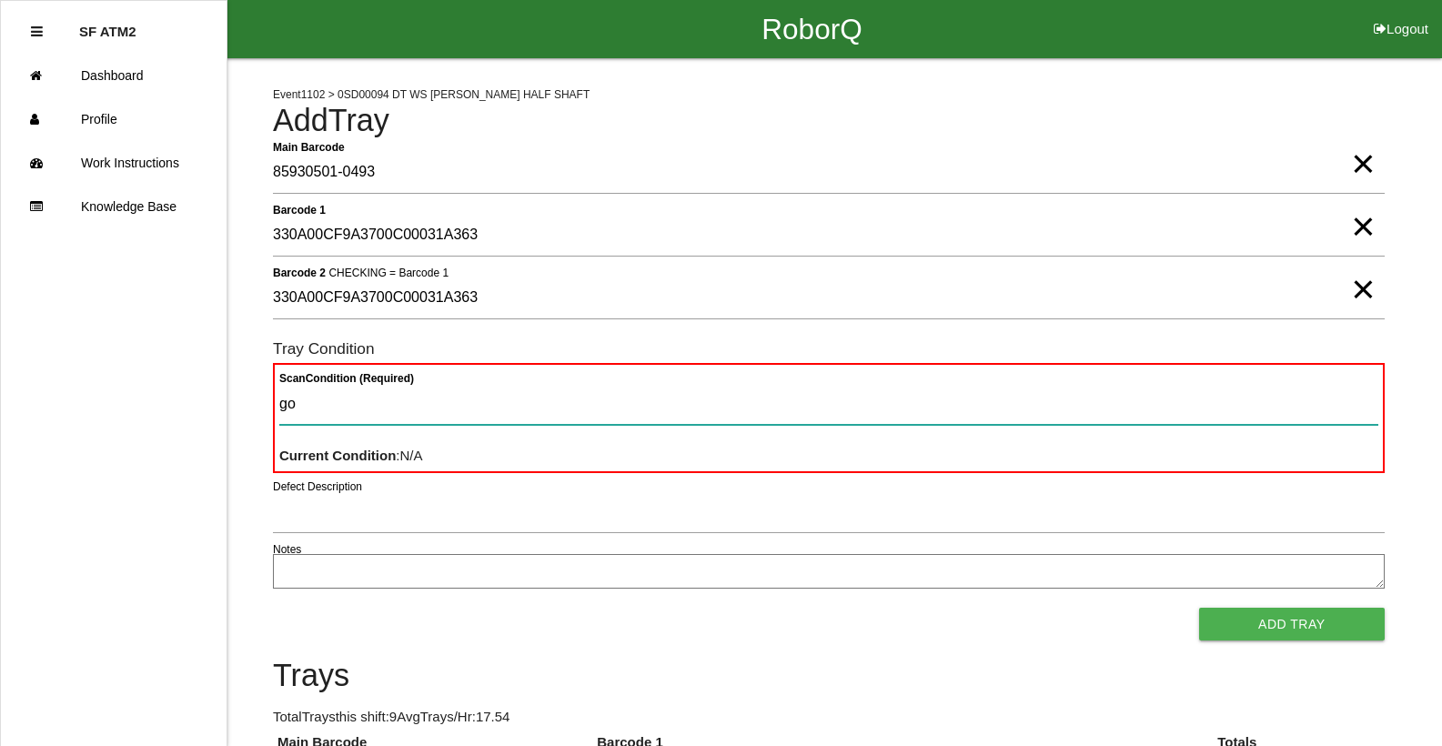
type Condition "goo"
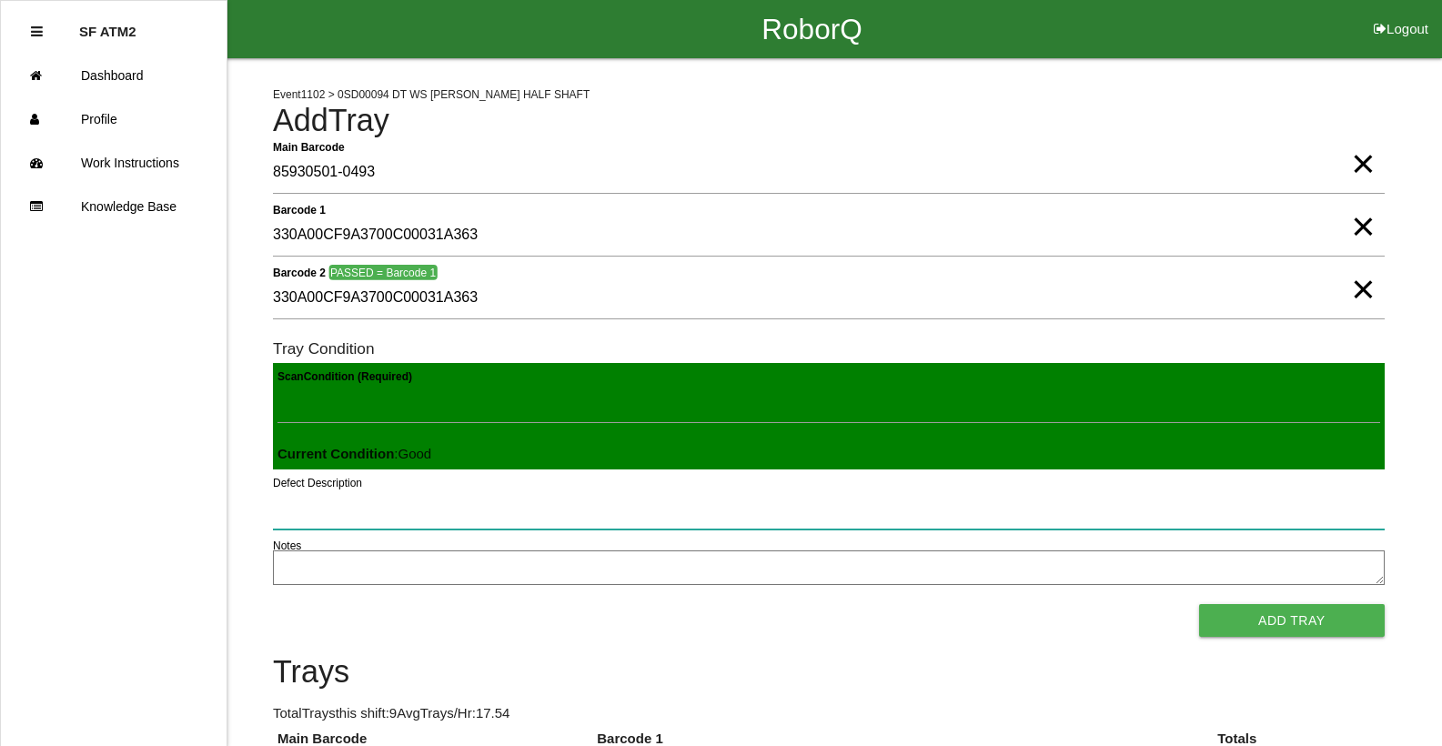
click at [1199, 604] on button "Add Tray" at bounding box center [1292, 620] width 186 height 33
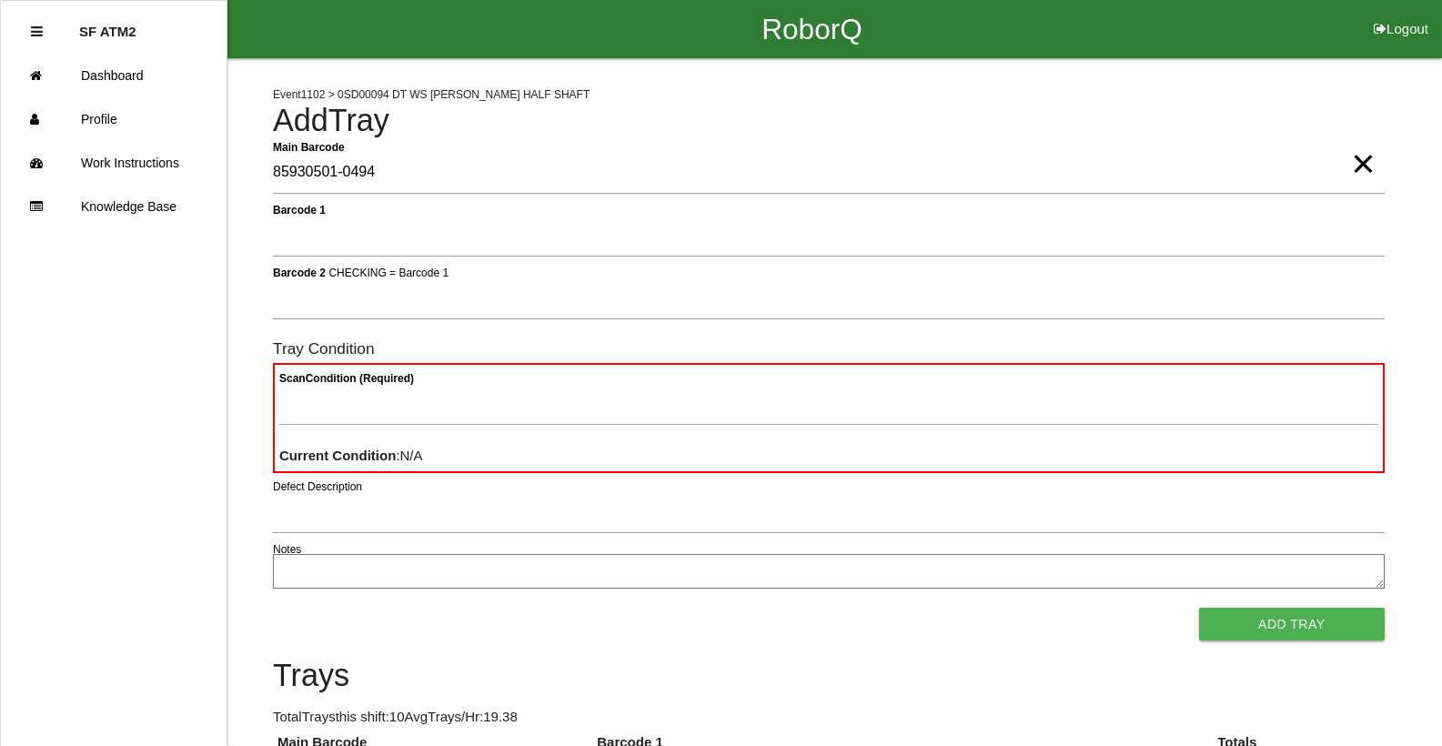
type Barcode "85930501-0494"
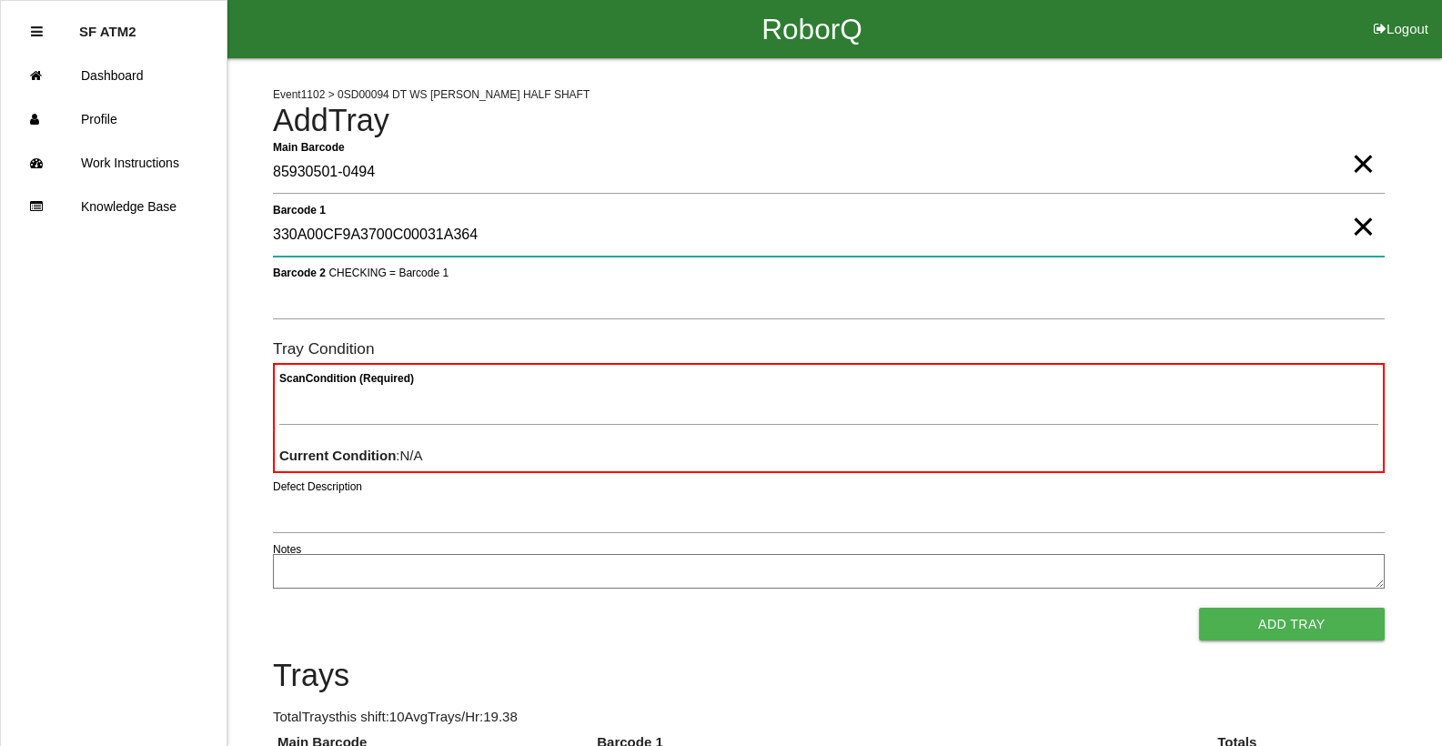
type 1 "330A00CF9A3700C00031A364"
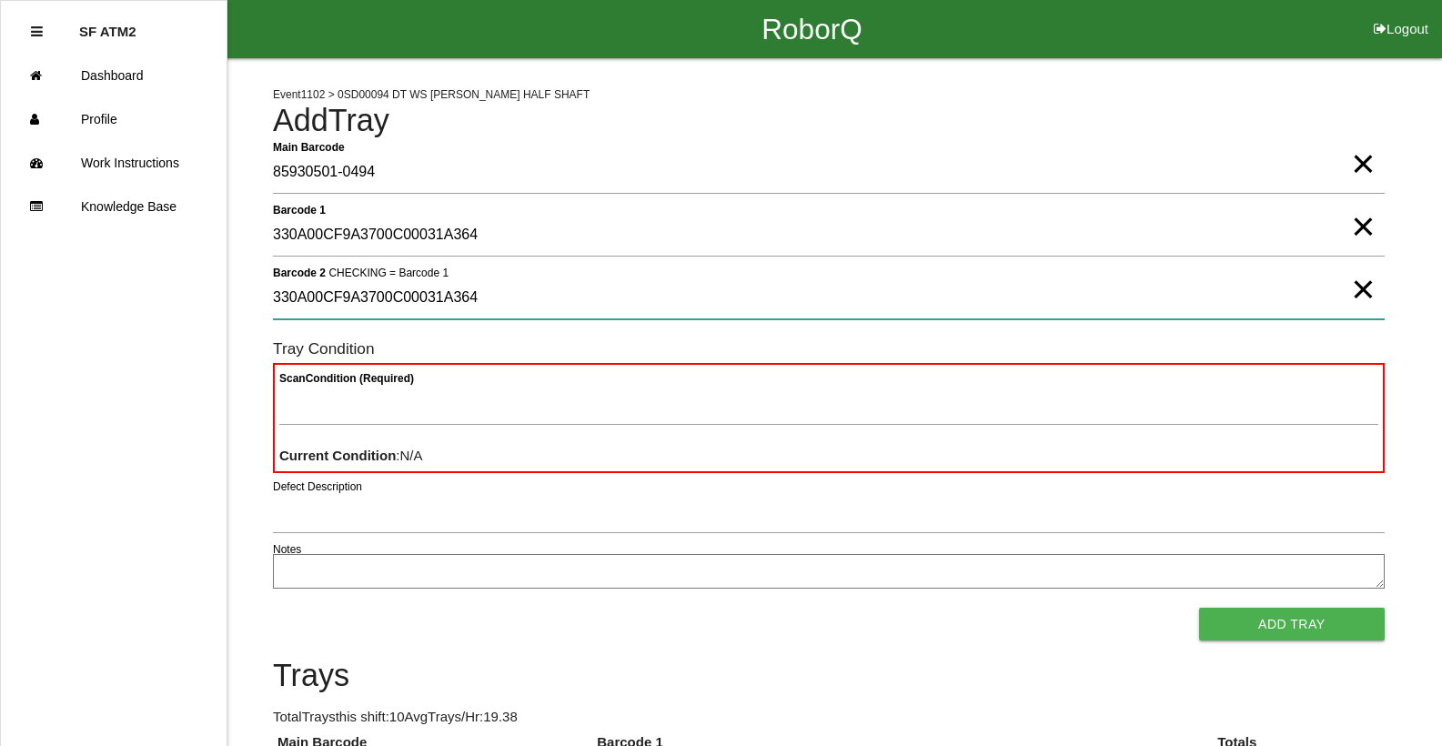
type 2 "330A00CF9A3700C00031A364"
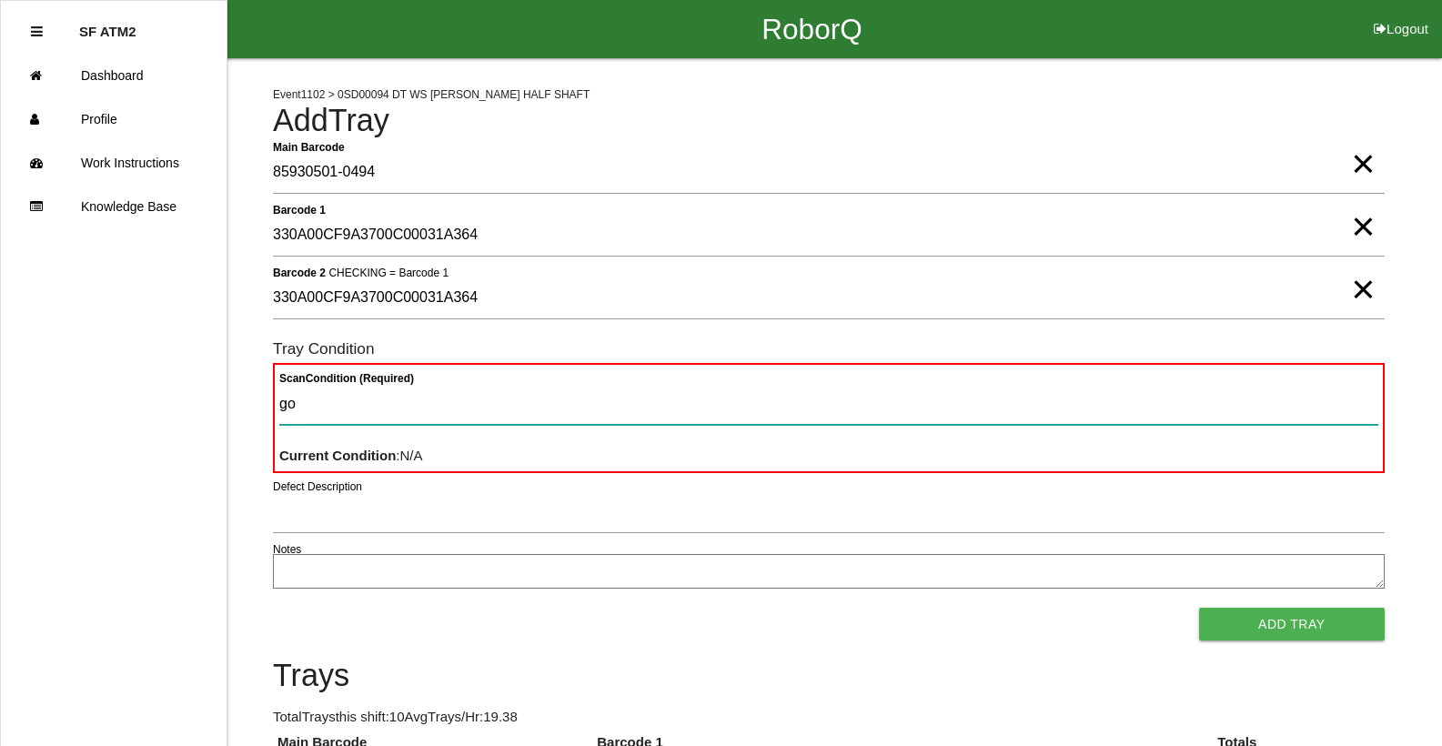
type Condition "goo"
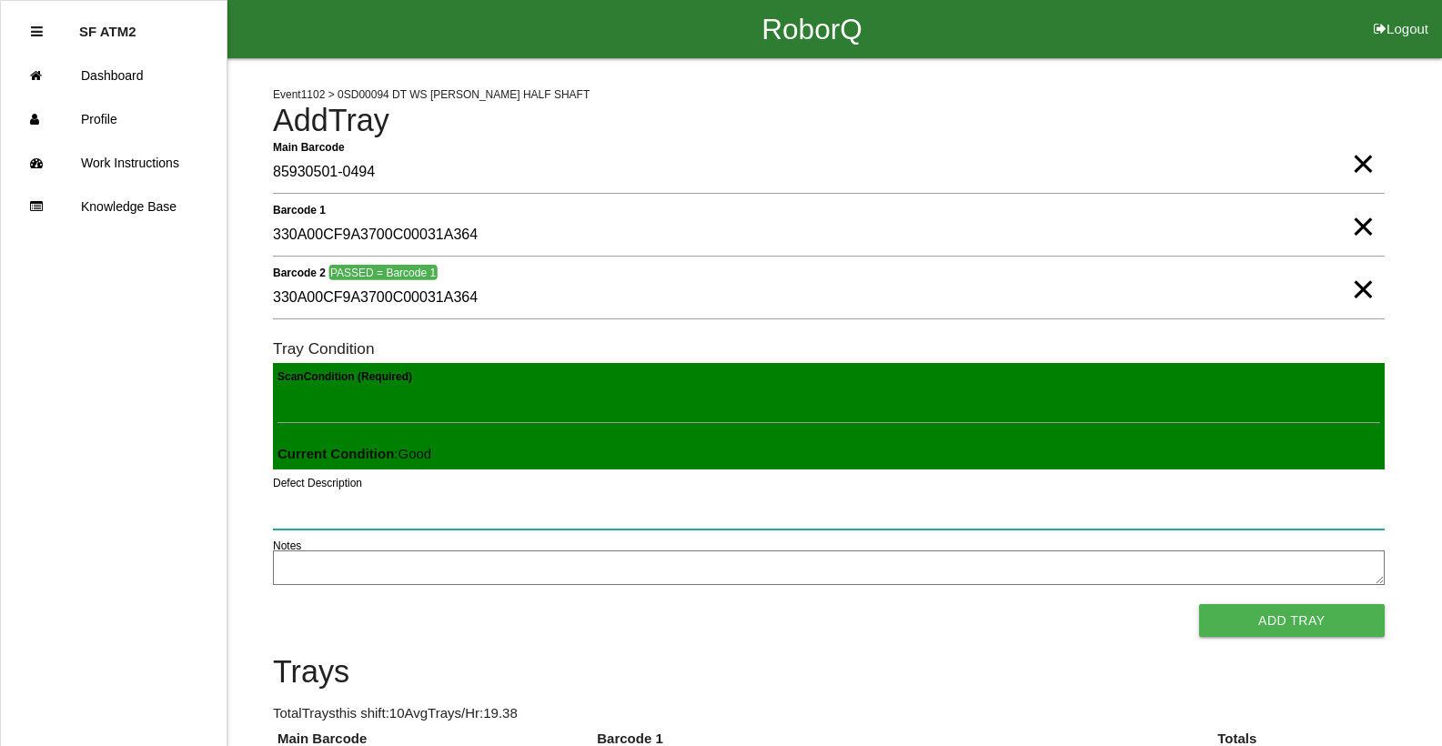
click at [1199, 604] on button "Add Tray" at bounding box center [1292, 620] width 186 height 33
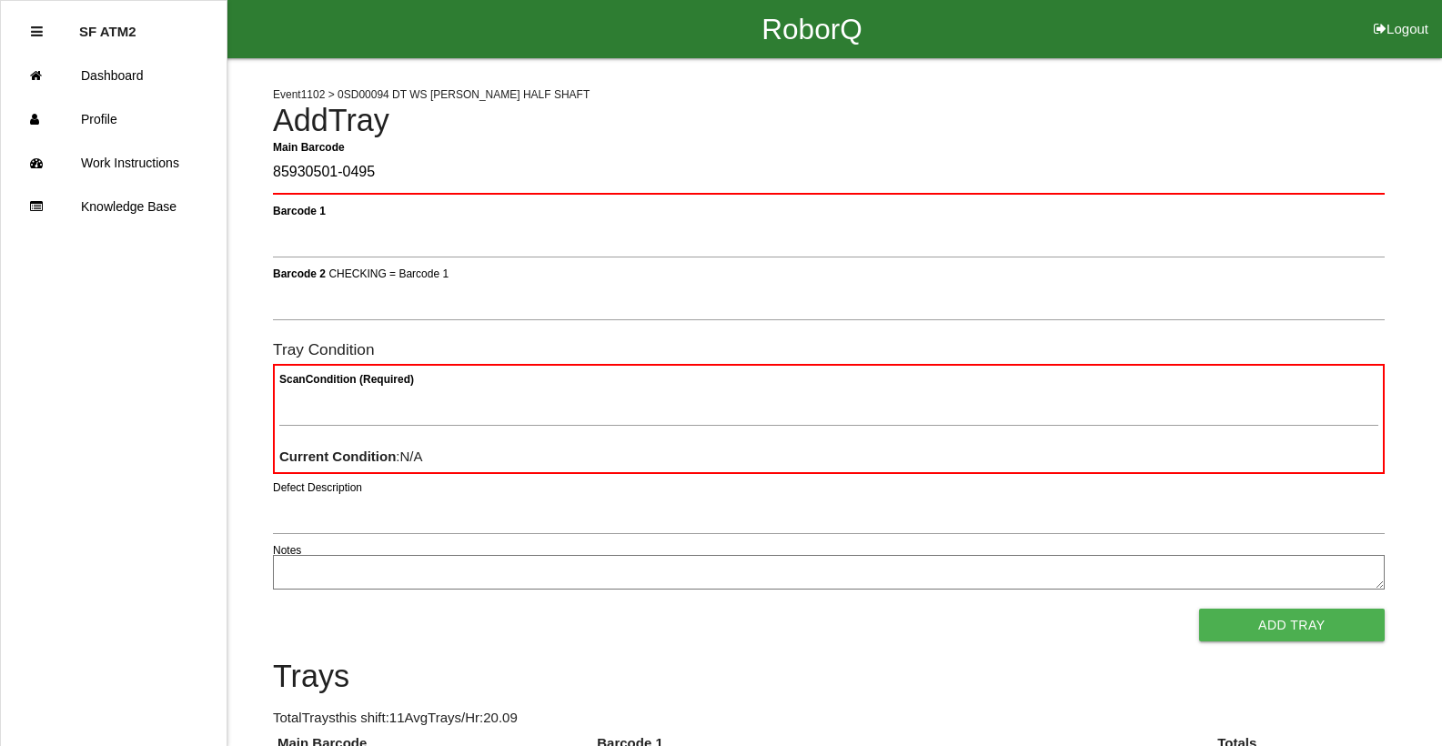
type Barcode "85930501-0495"
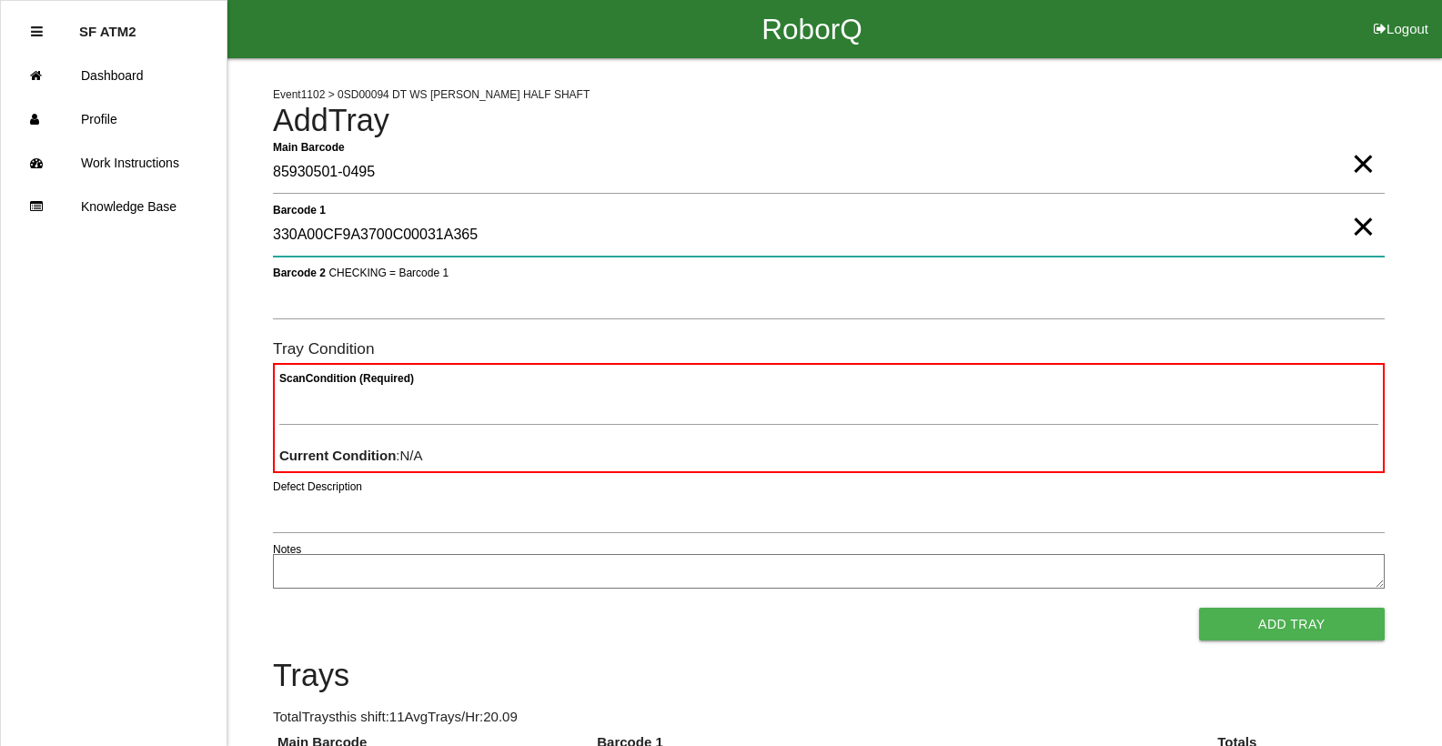
type 1 "330A00CF9A3700C00031A365"
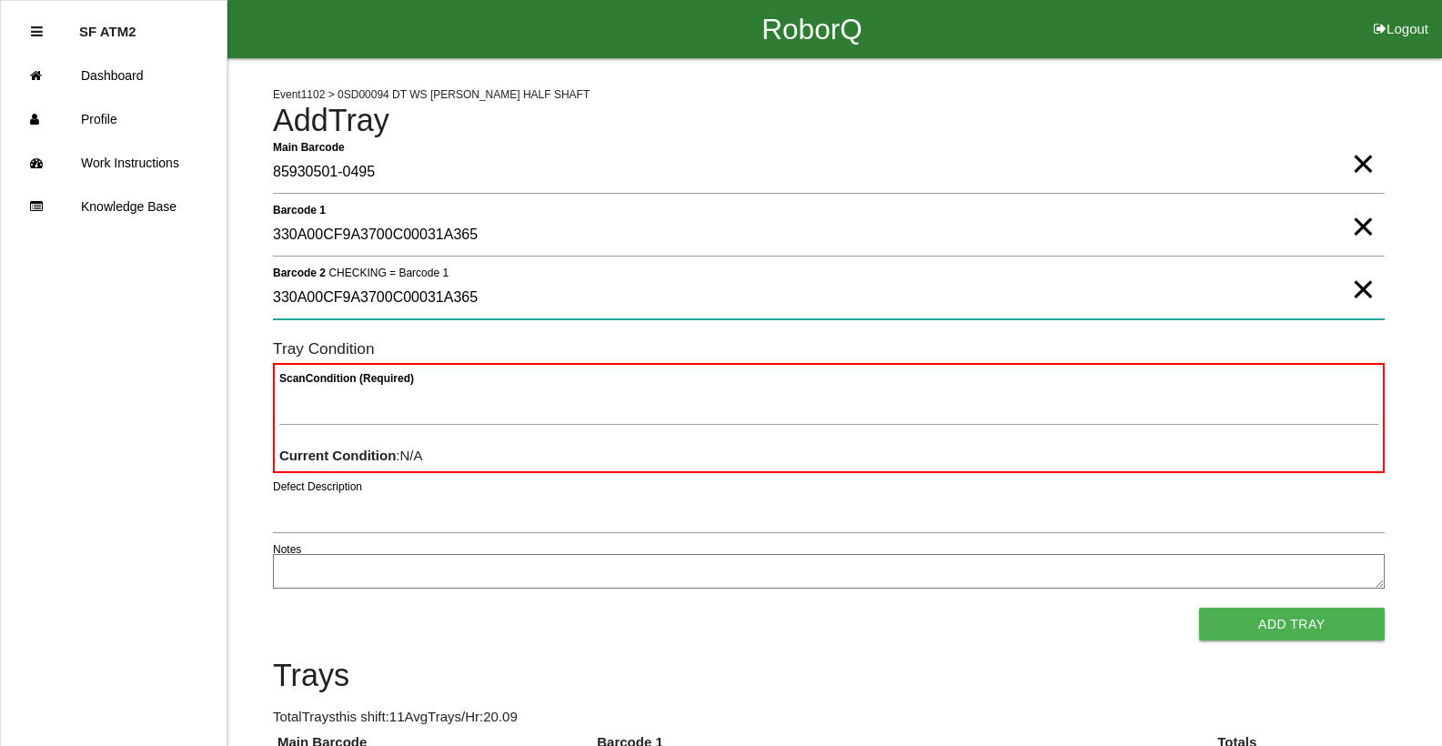
type 2 "330A00CF9A3700C00031A365"
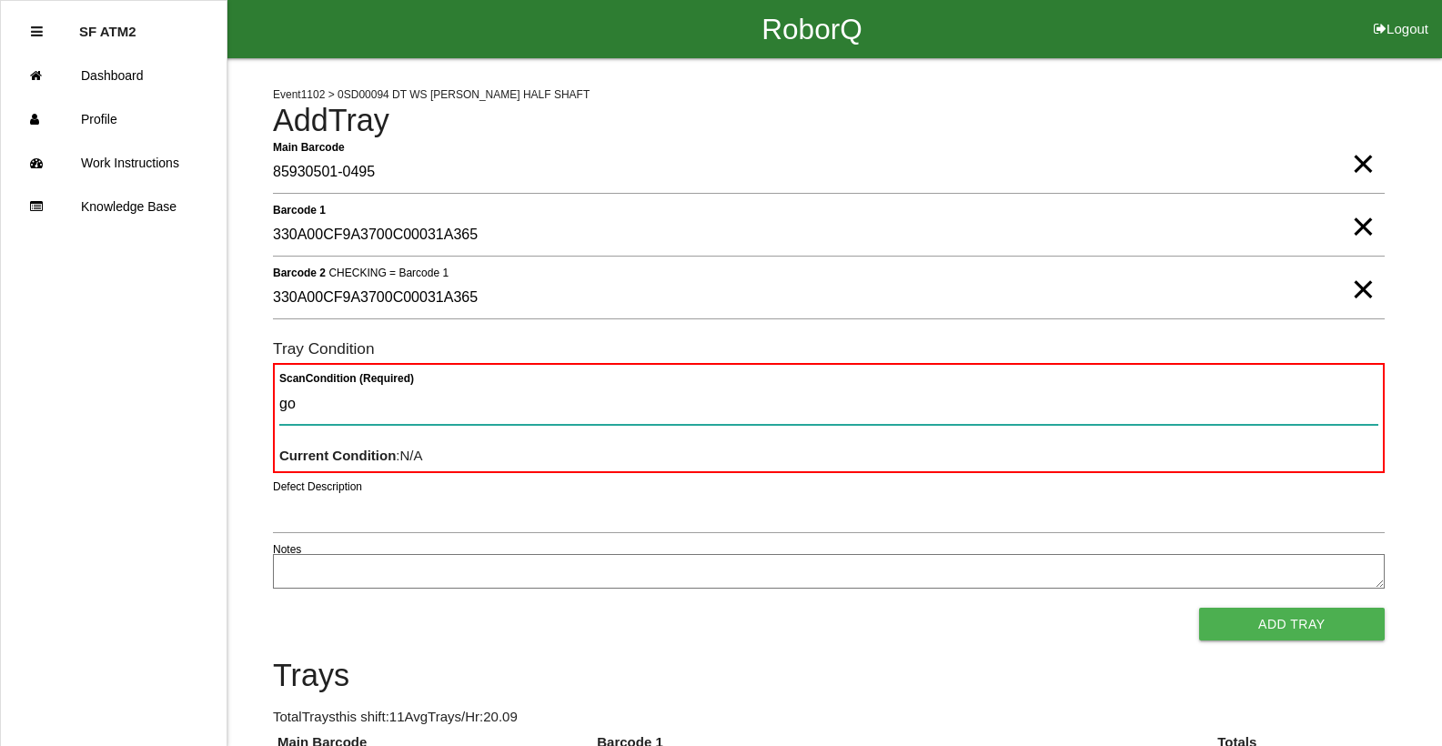
type Condition "goo"
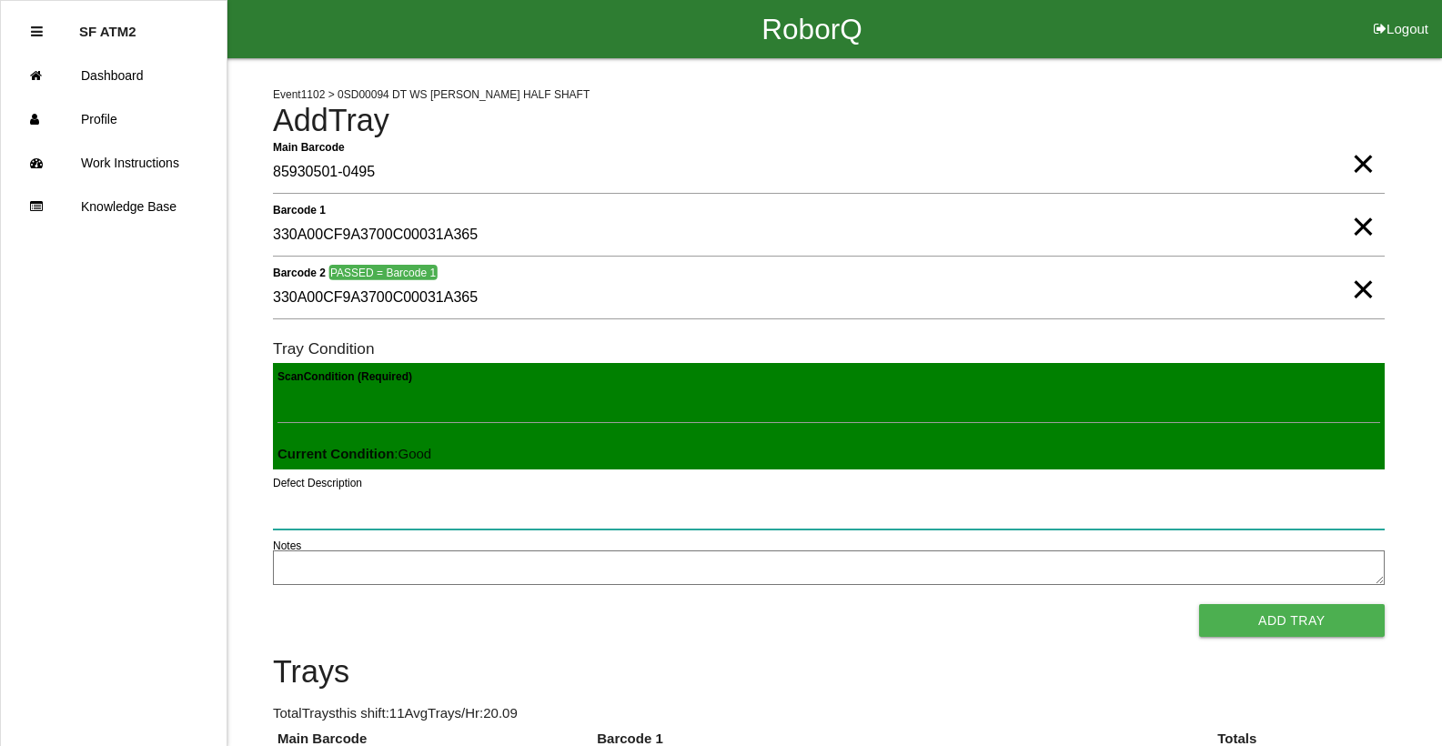
click at [1199, 604] on button "Add Tray" at bounding box center [1292, 620] width 186 height 33
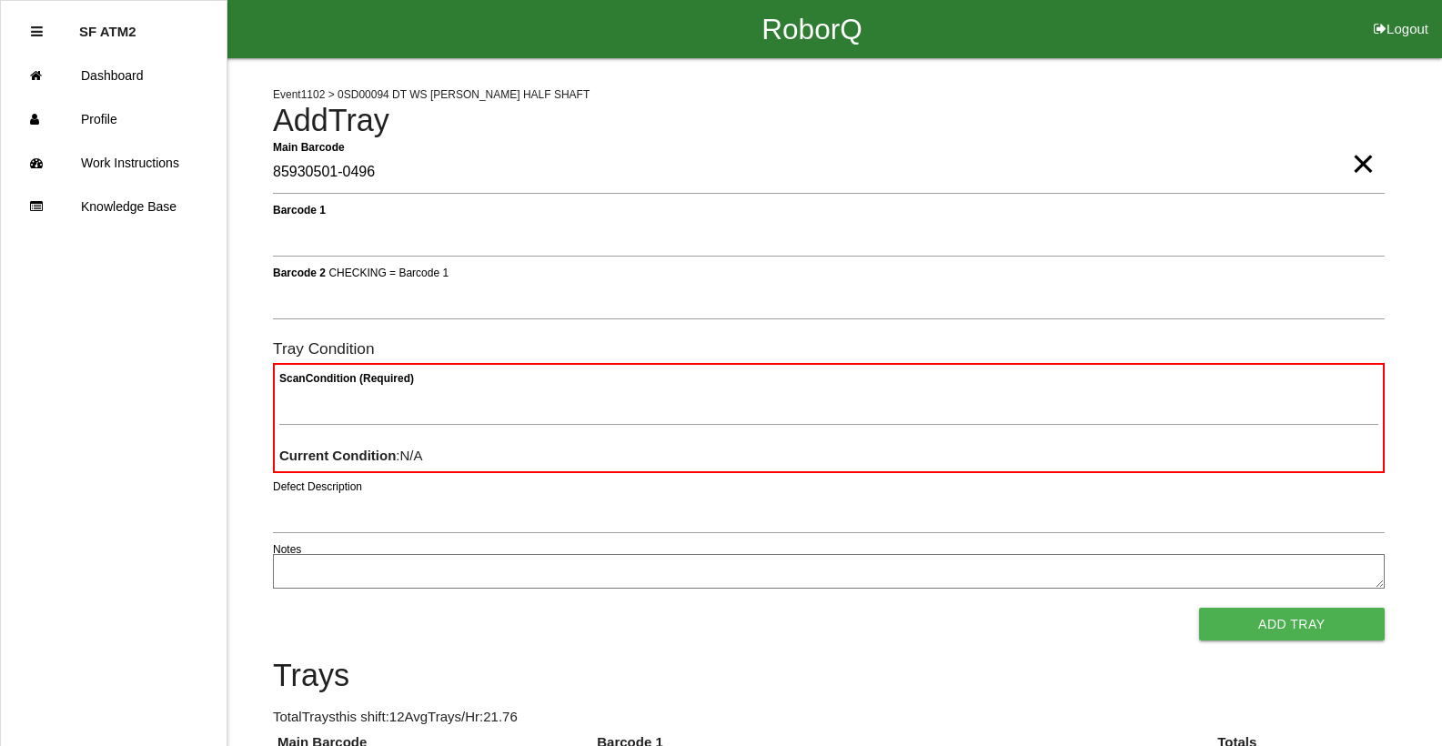
type Barcode "85930501-0496"
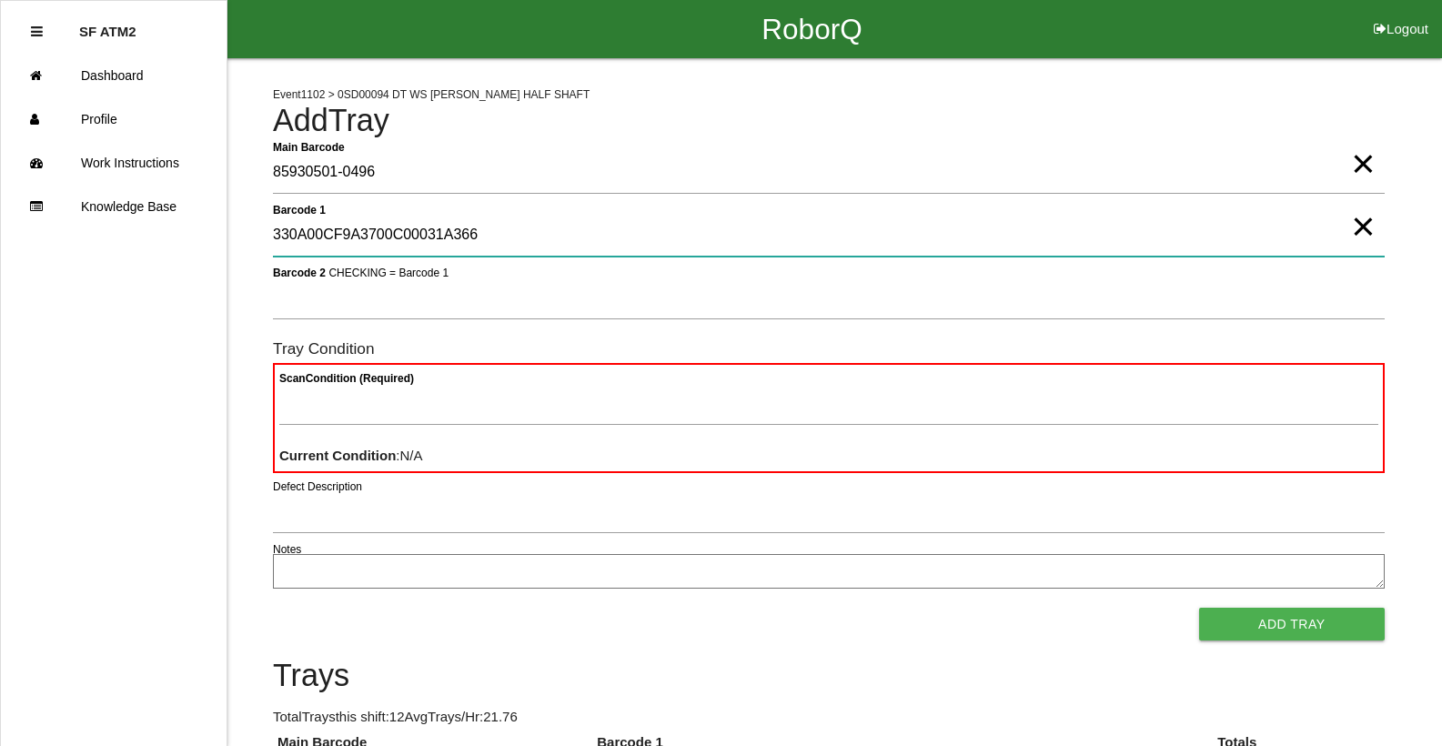
type 1 "330A00CF9A3700C00031A366"
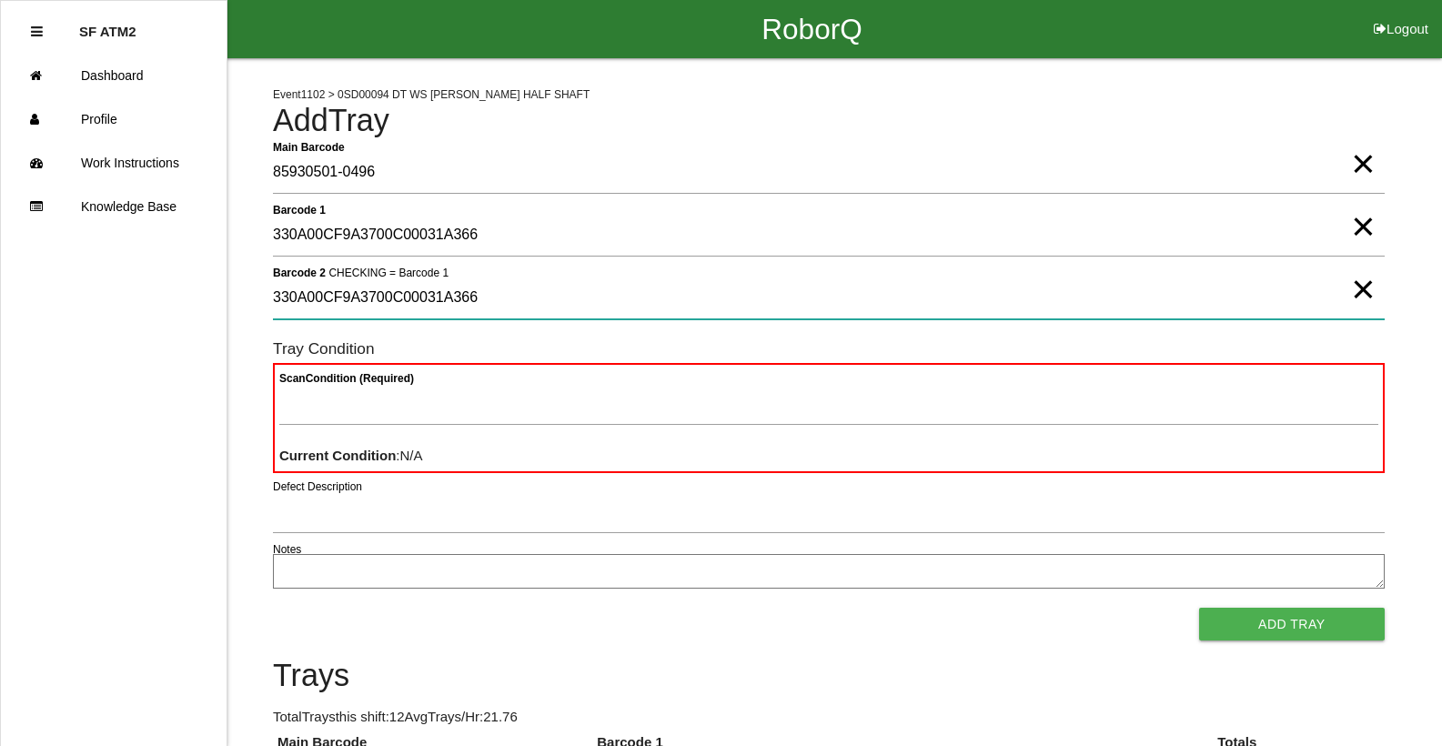
type 2 "330A00CF9A3700C00031A366"
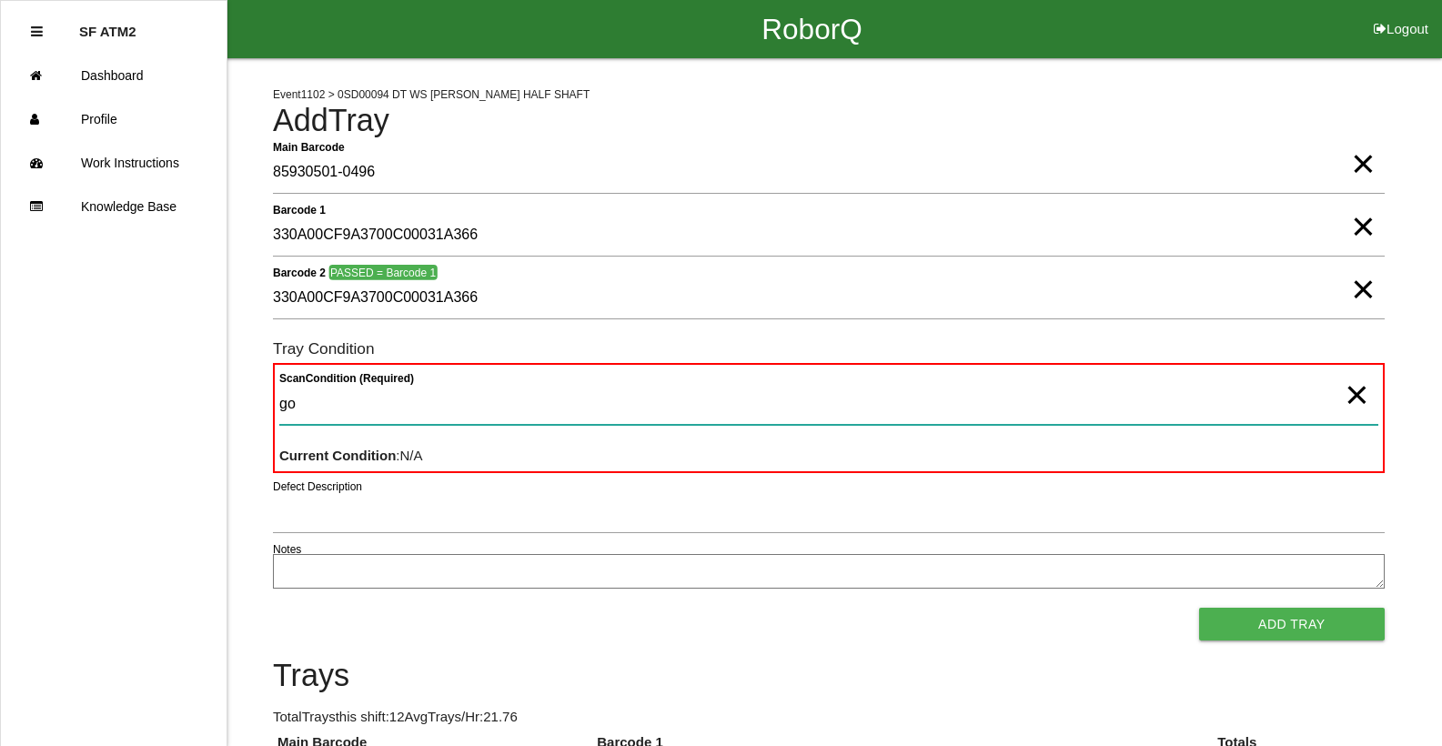
type Condition "goo"
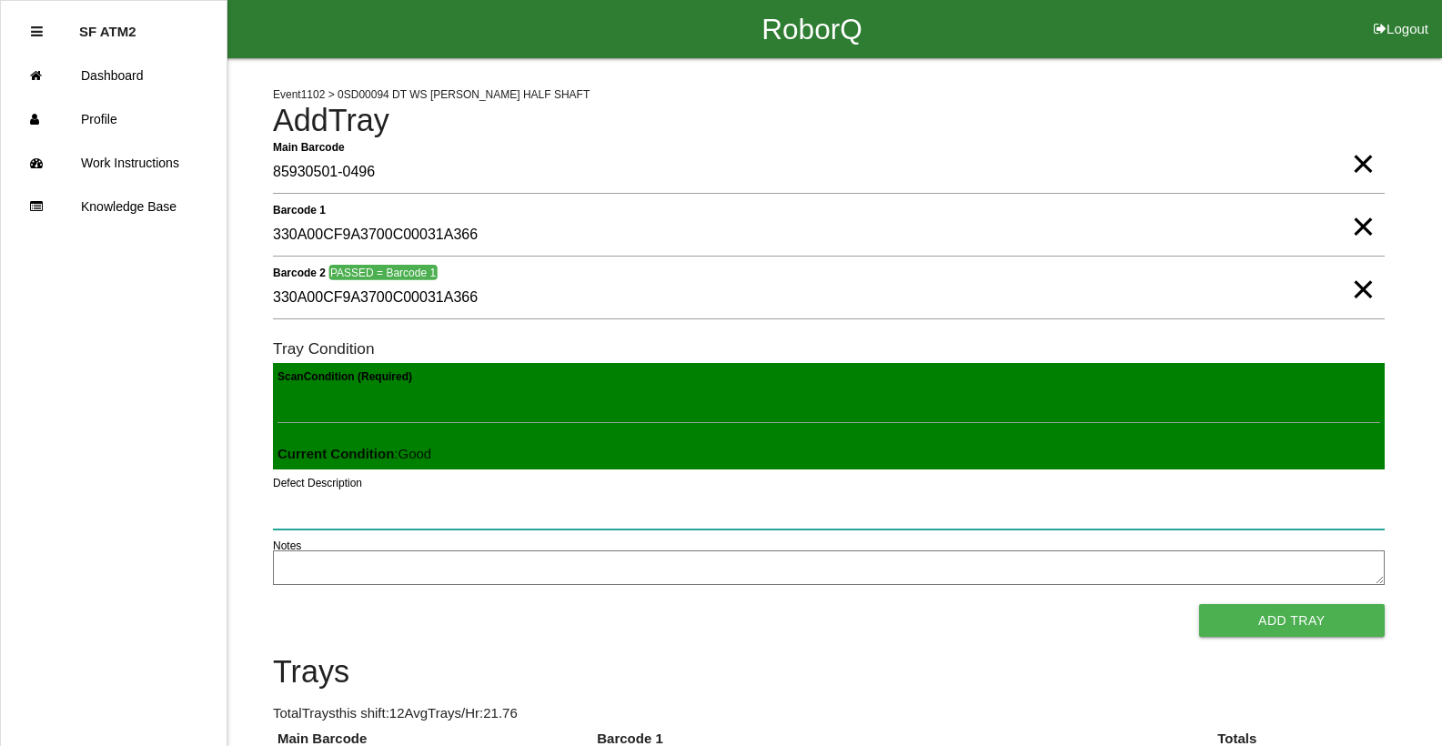
click at [1199, 604] on button "Add Tray" at bounding box center [1292, 620] width 186 height 33
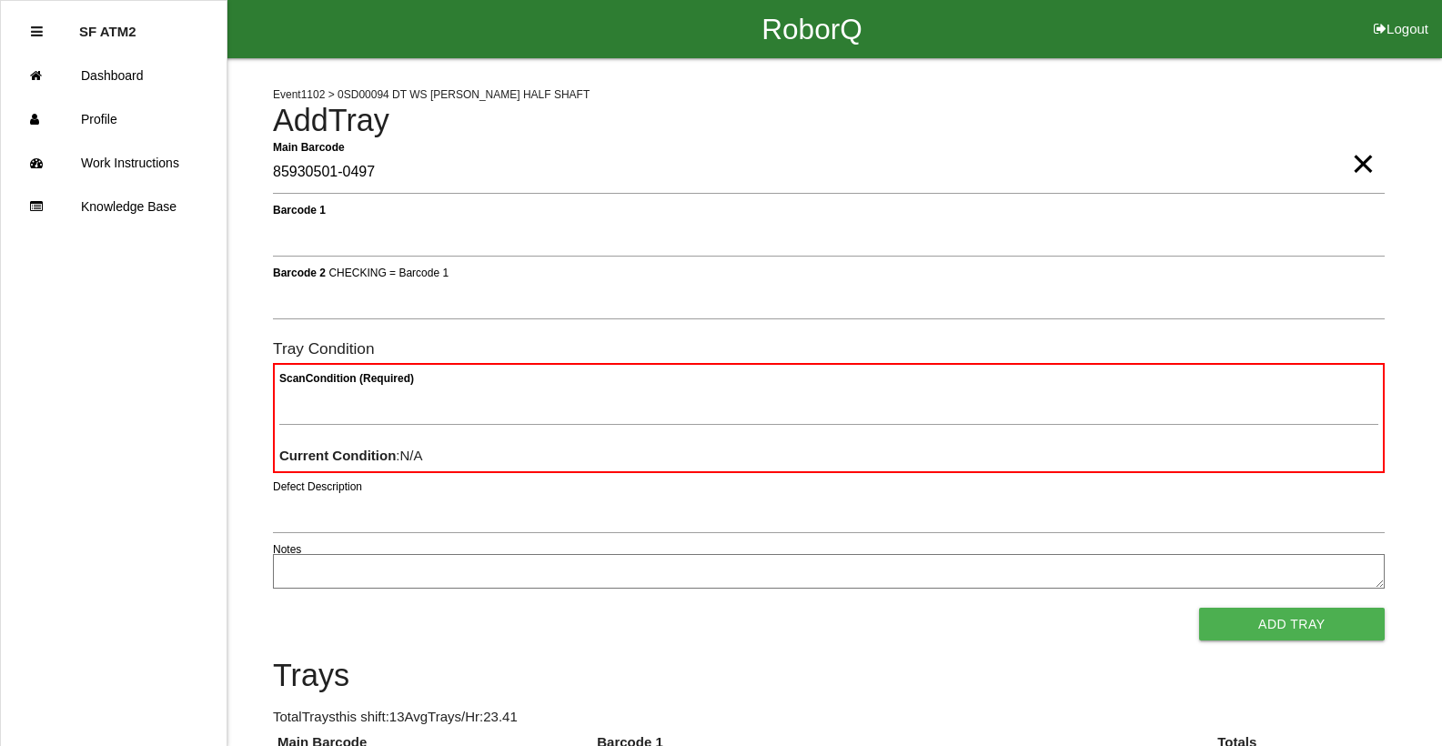
type Barcode "85930501-0497"
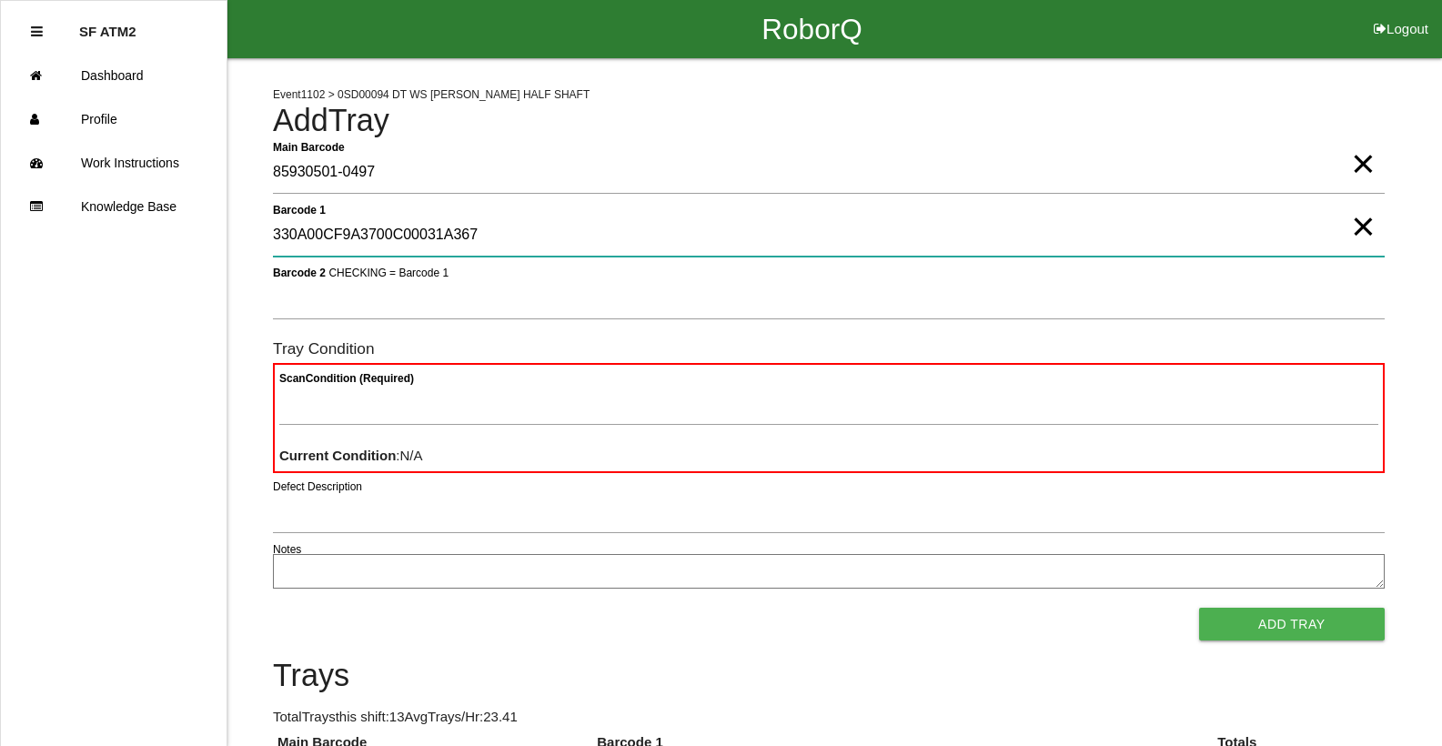
type 1 "330A00CF9A3700C00031A367"
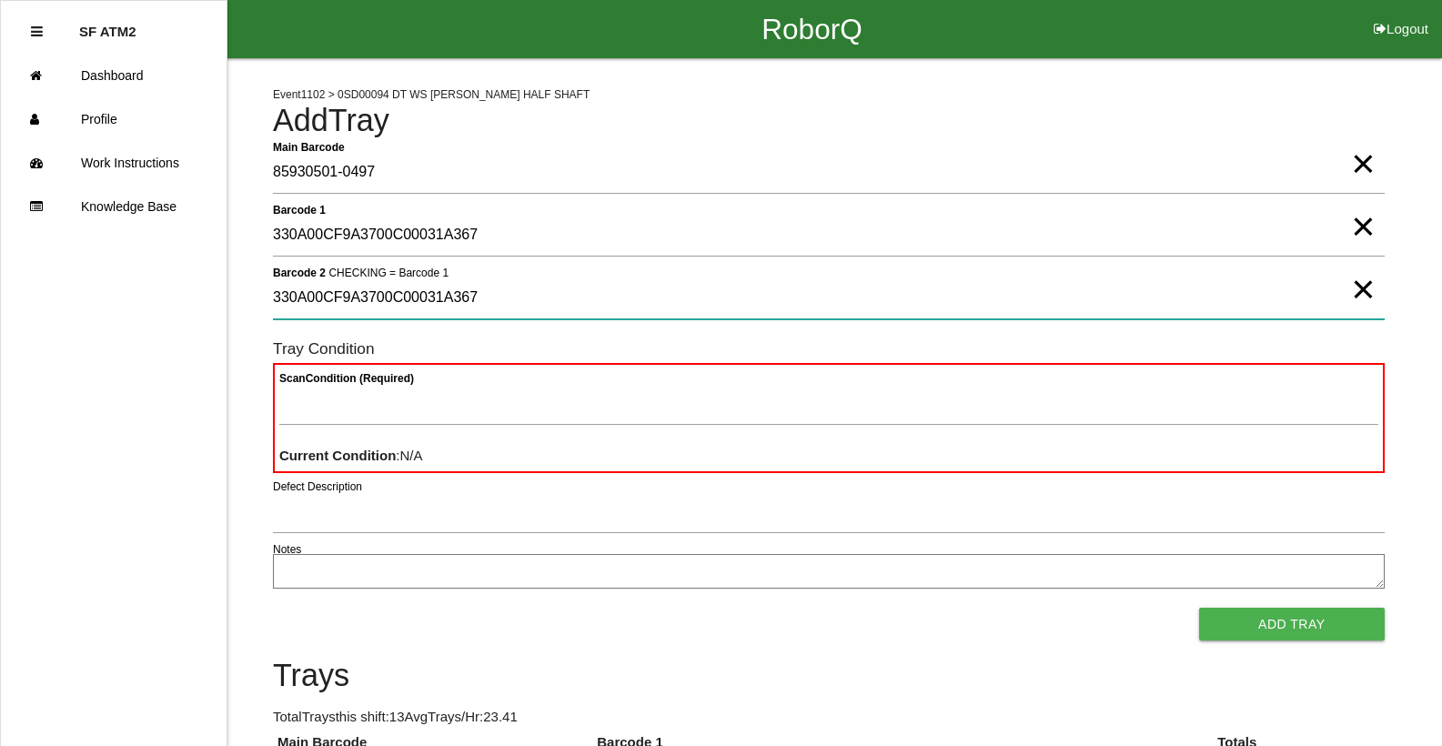
type 2 "330A00CF9A3700C00031A367"
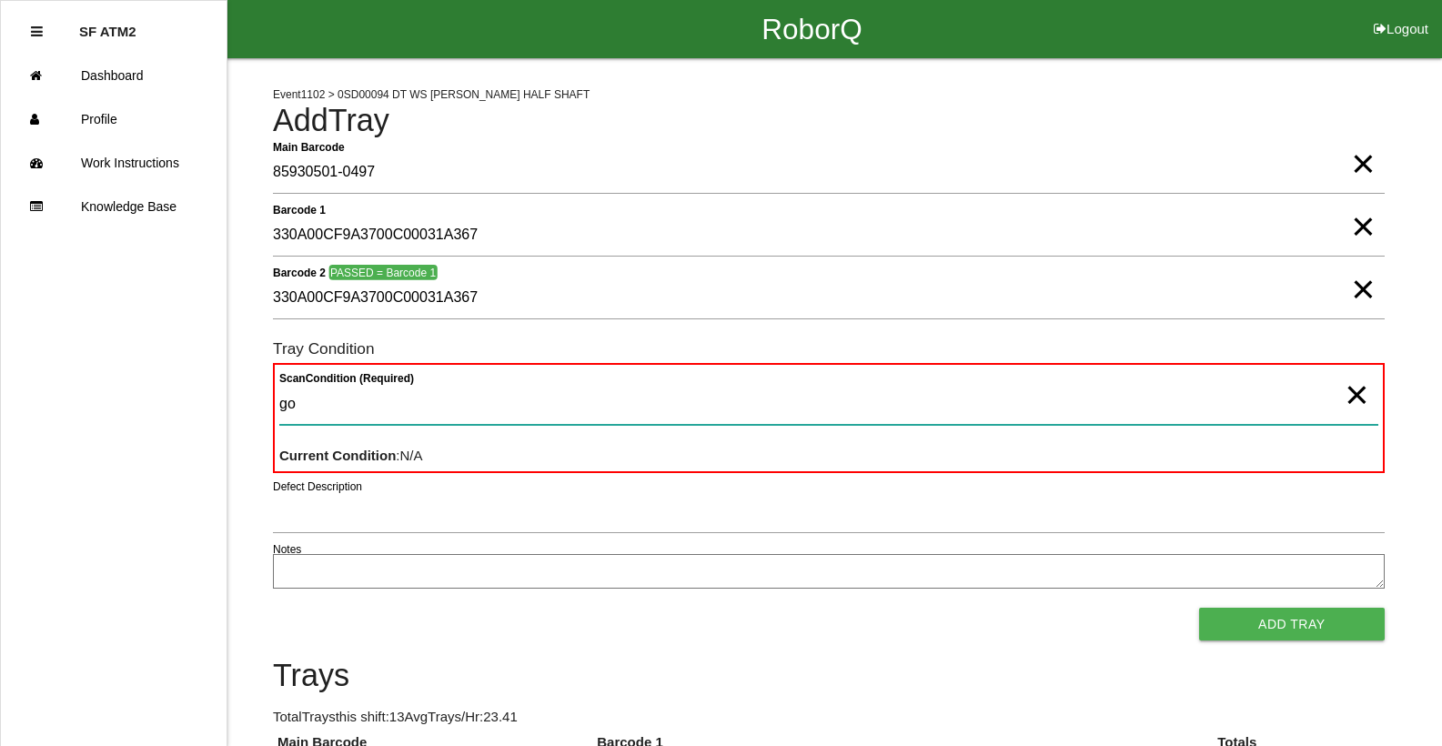
type Condition "goo"
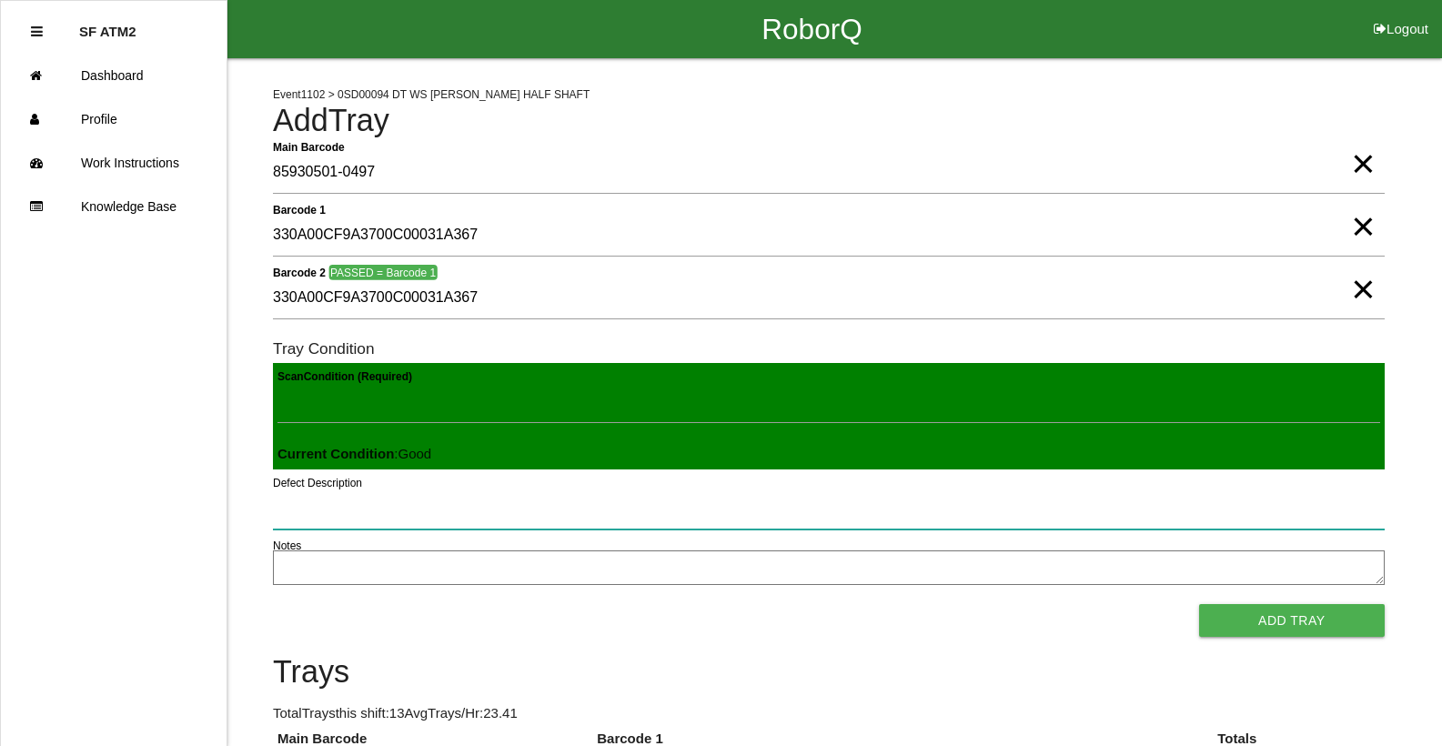
click at [1199, 604] on button "Add Tray" at bounding box center [1292, 620] width 186 height 33
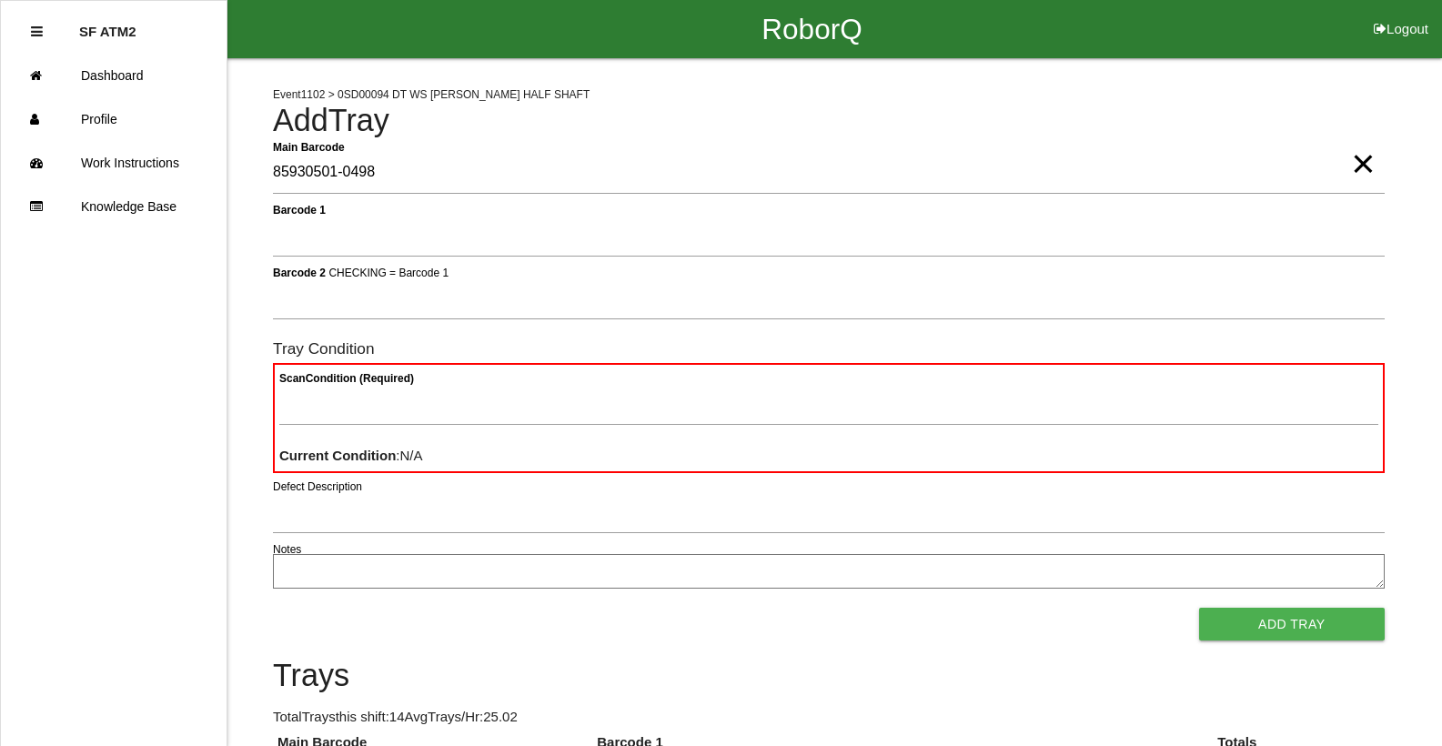
type Barcode "85930501-0498"
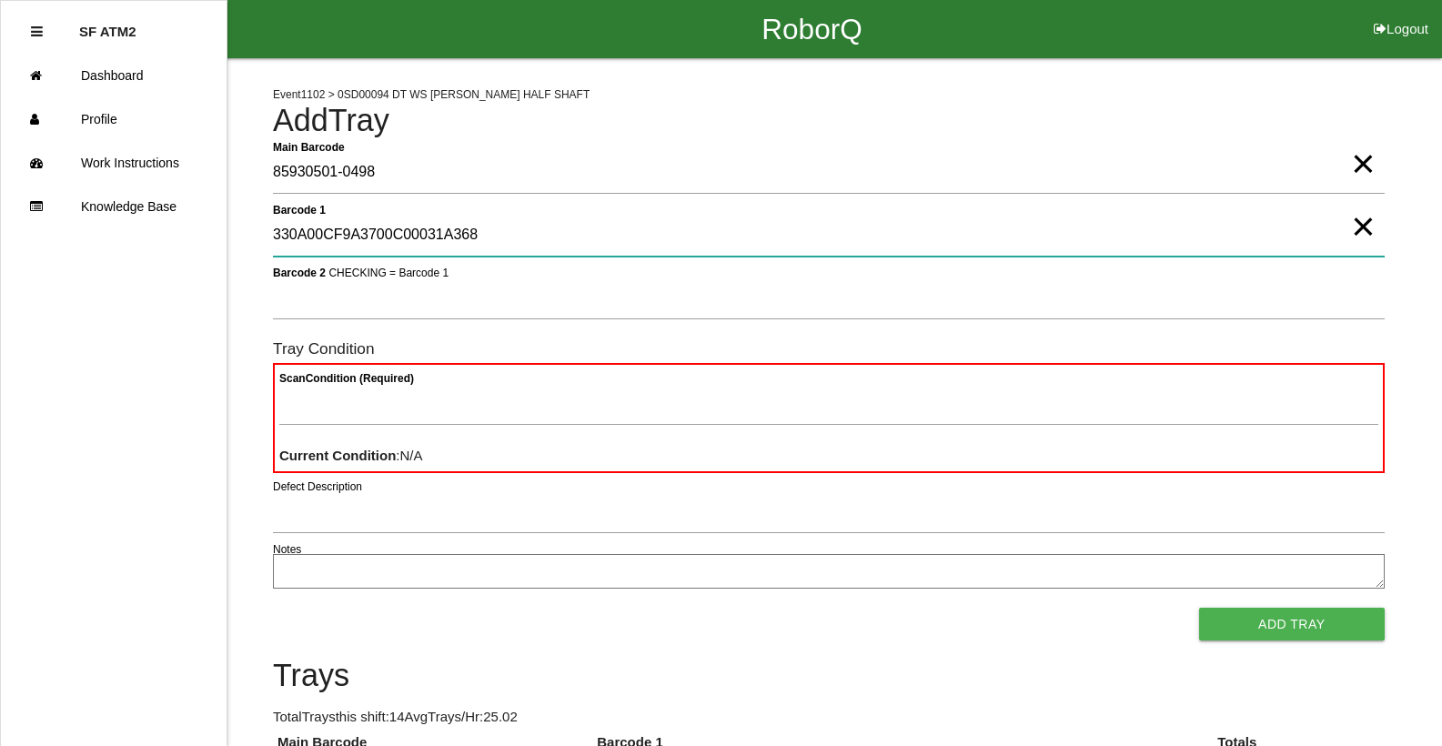
type 1 "330A00CF9A3700C00031A368"
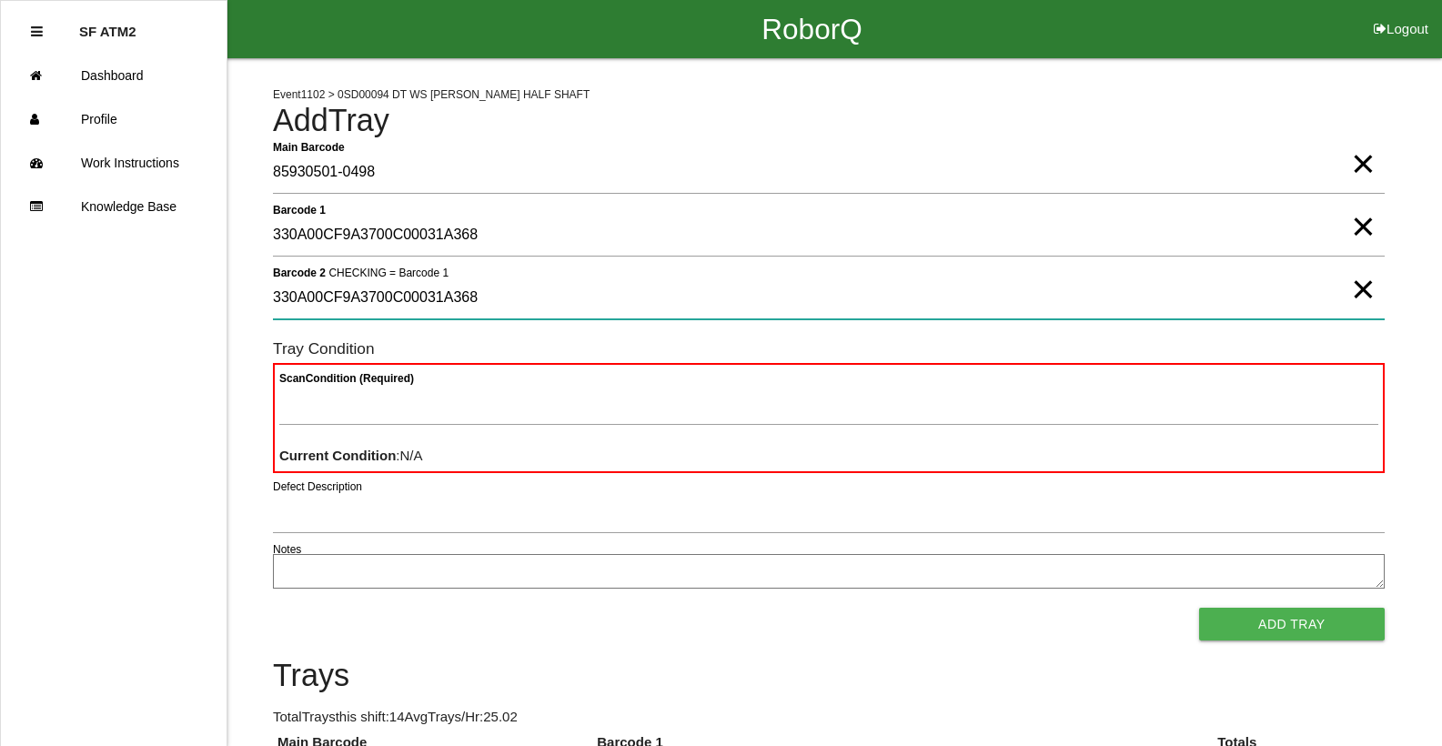
type 2 "330A00CF9A3700C00031A368"
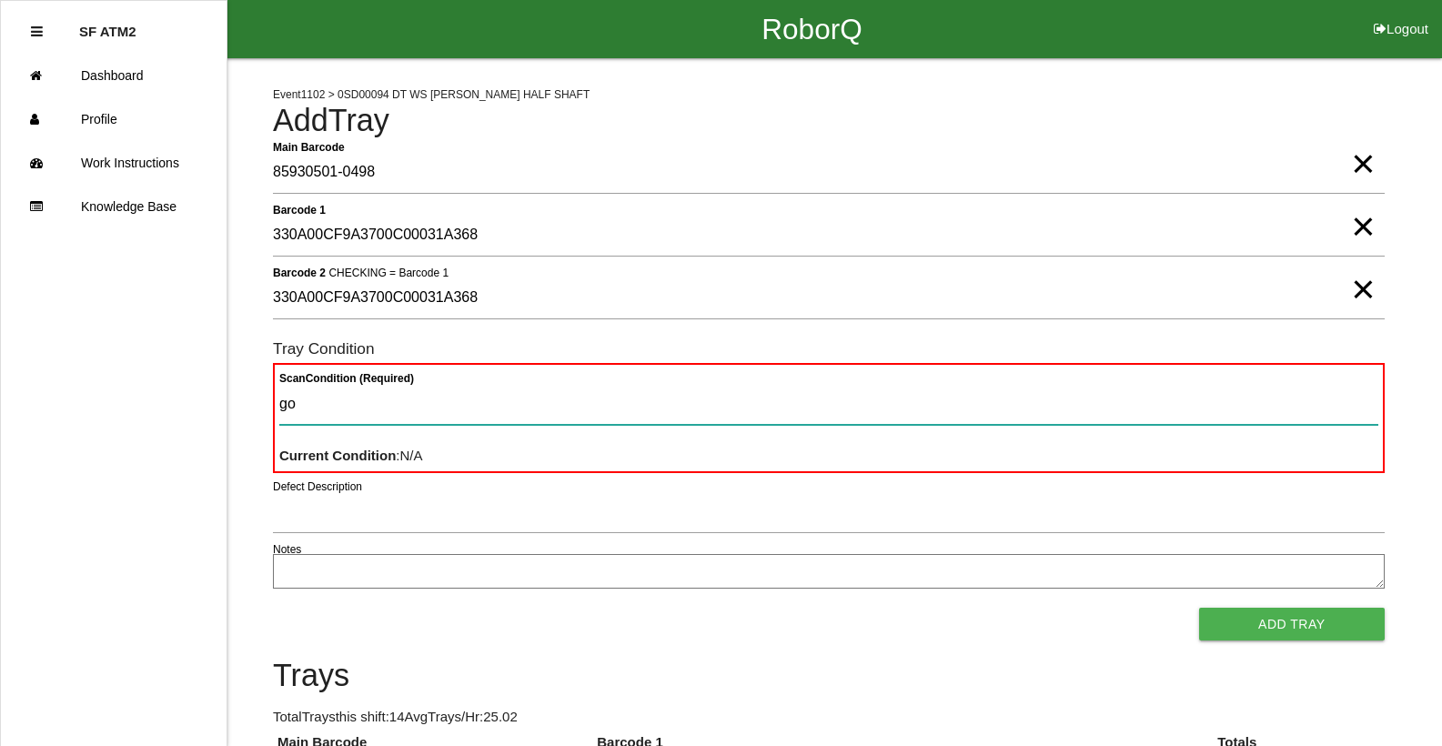
type Condition "goo"
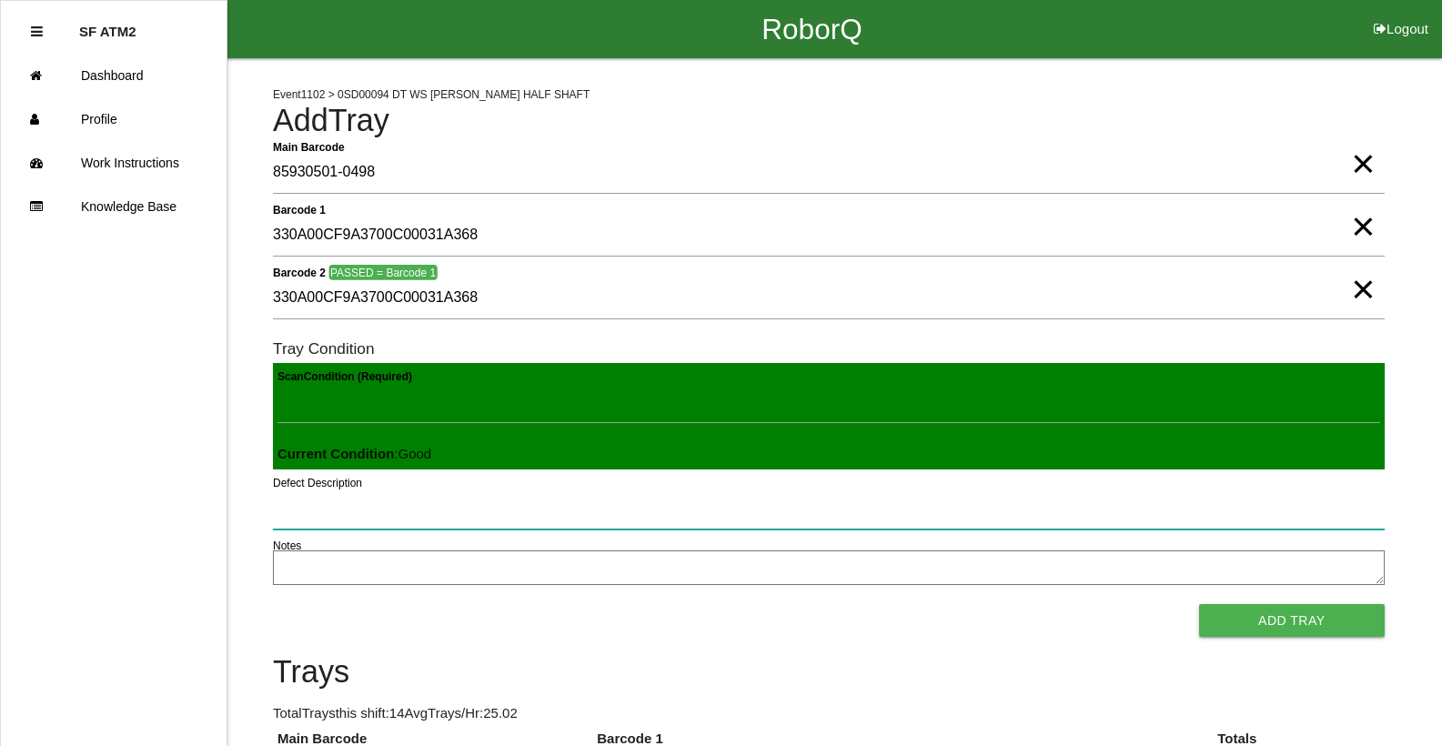
click at [1199, 604] on button "Add Tray" at bounding box center [1292, 620] width 186 height 33
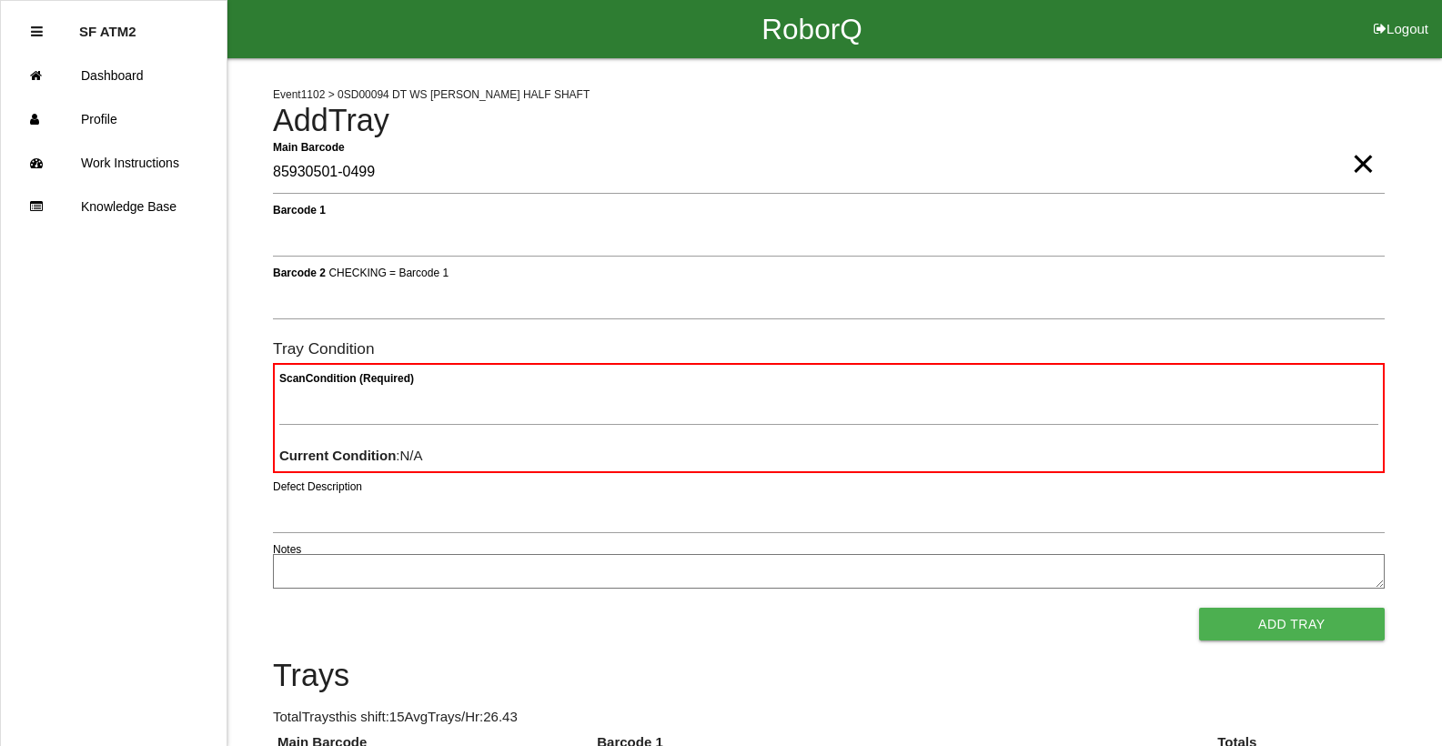
type Barcode "85930501-0499"
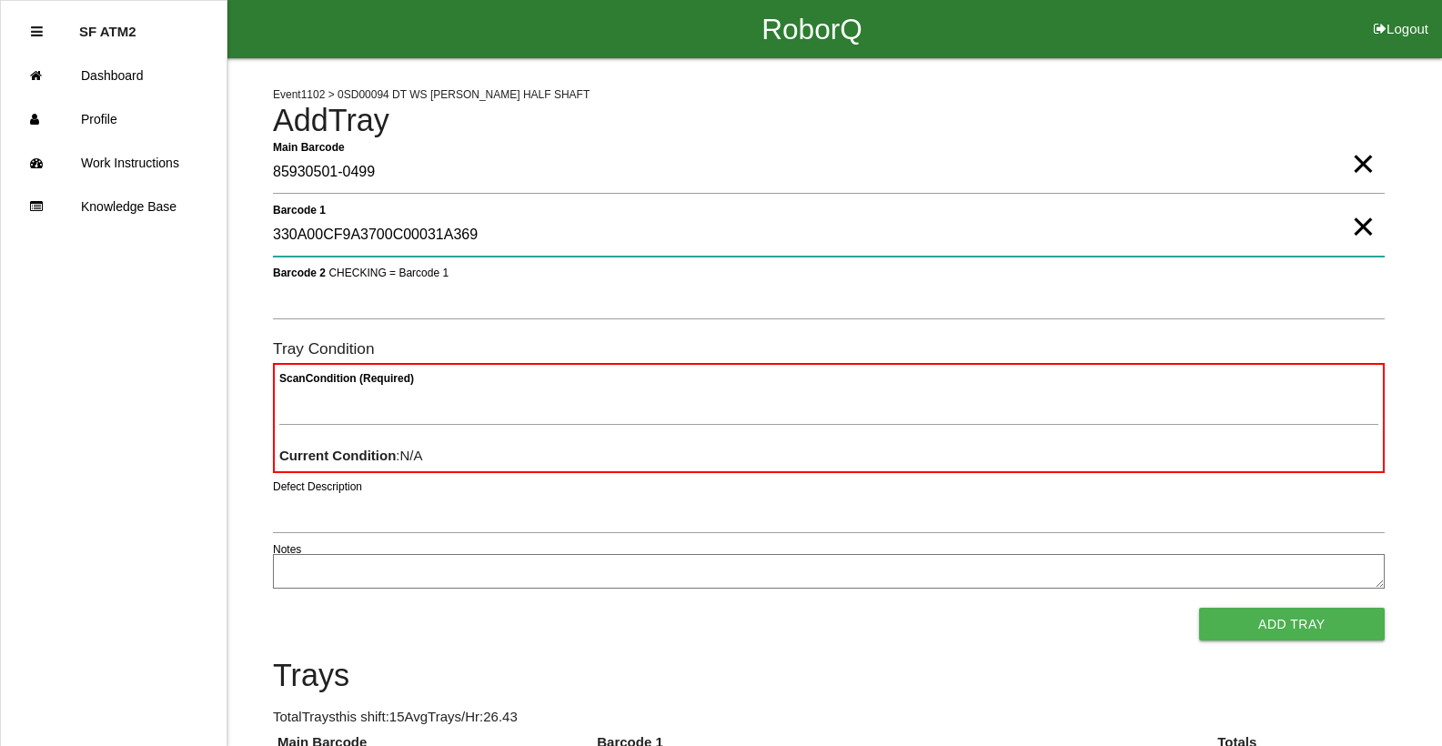
type 1 "330A00CF9A3700C00031A369"
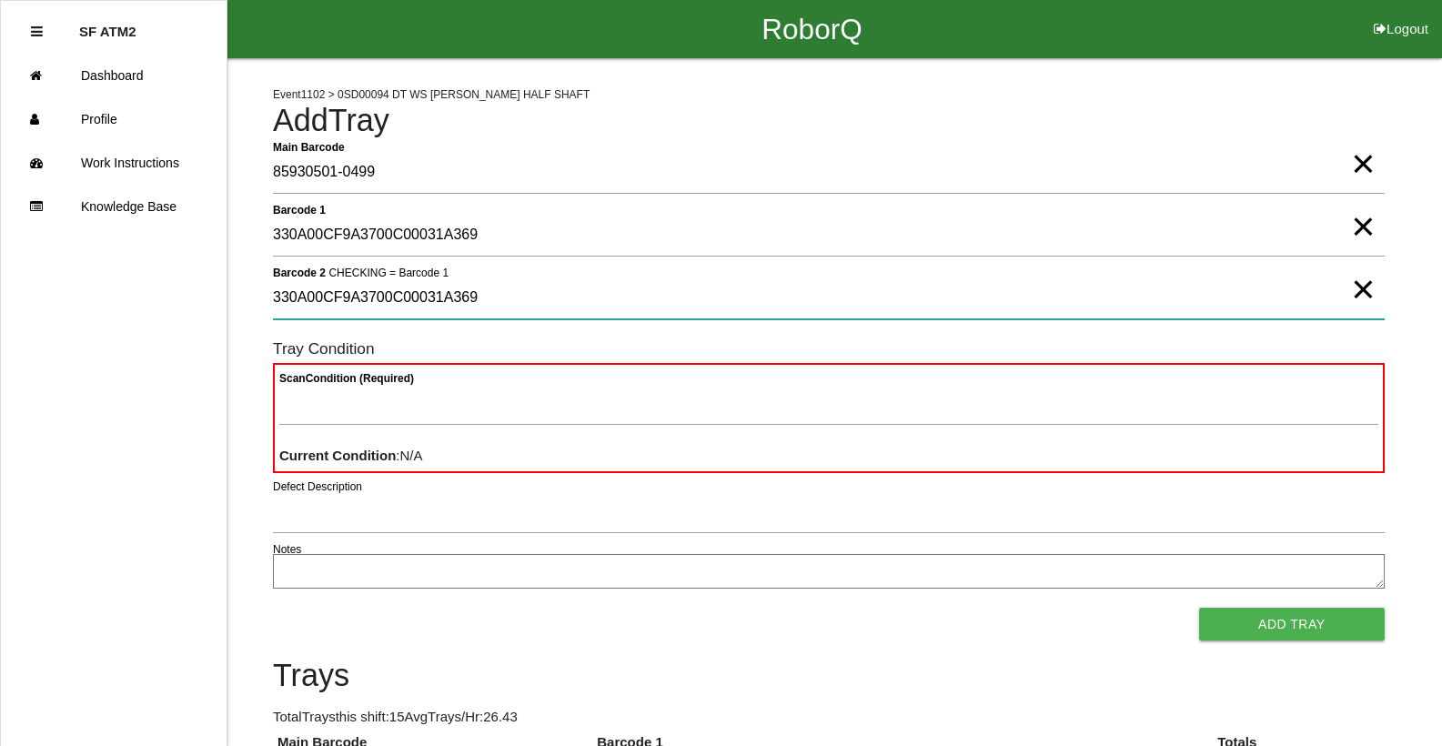
type 2 "330A00CF9A3700C00031A369"
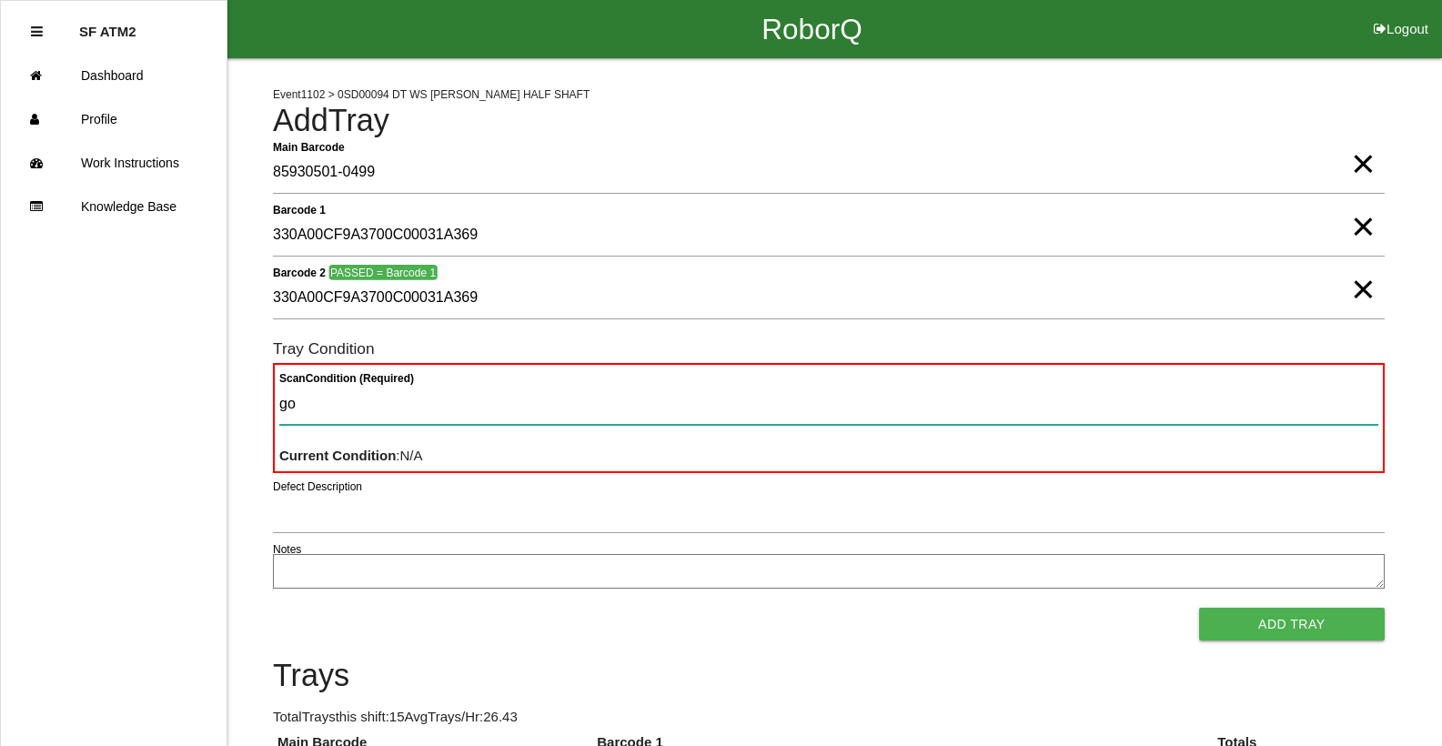
type Condition "goo"
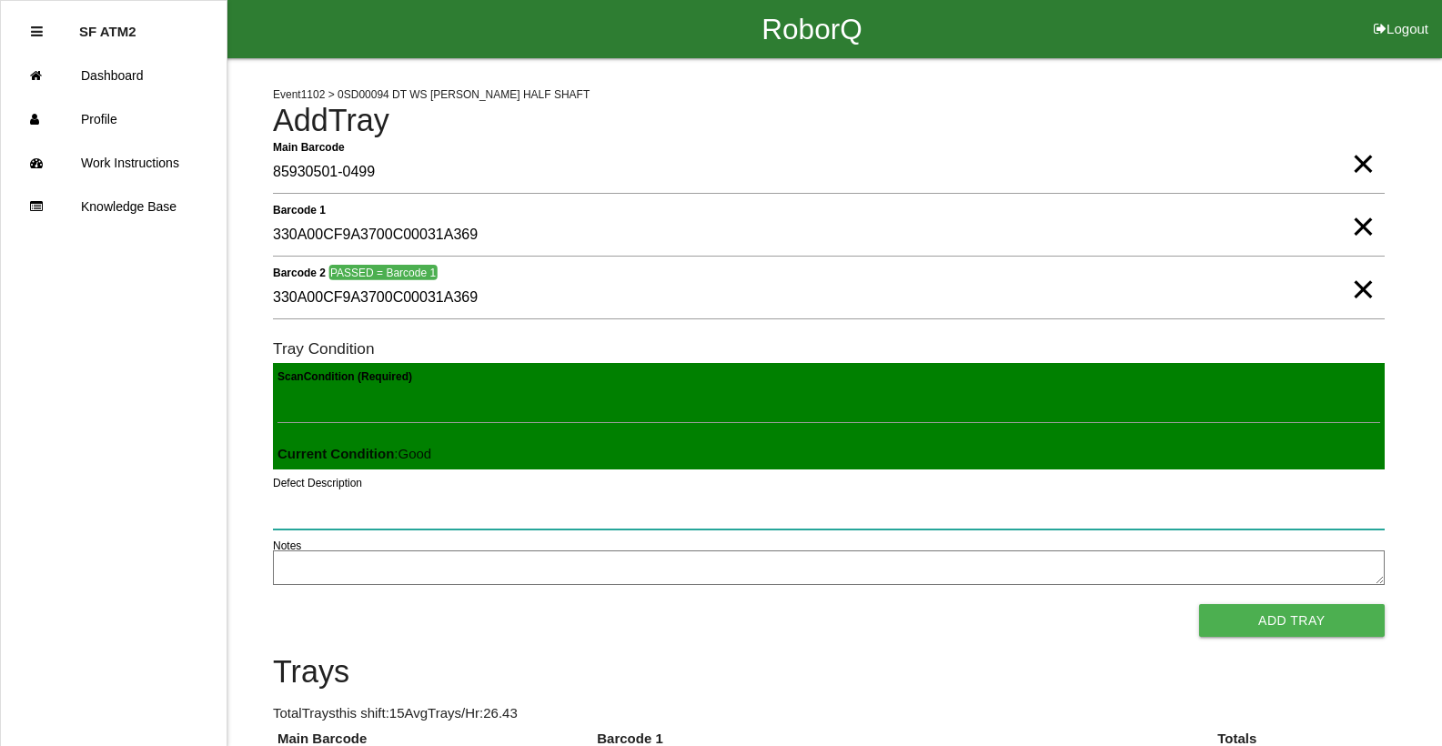
click at [1199, 604] on button "Add Tray" at bounding box center [1292, 620] width 186 height 33
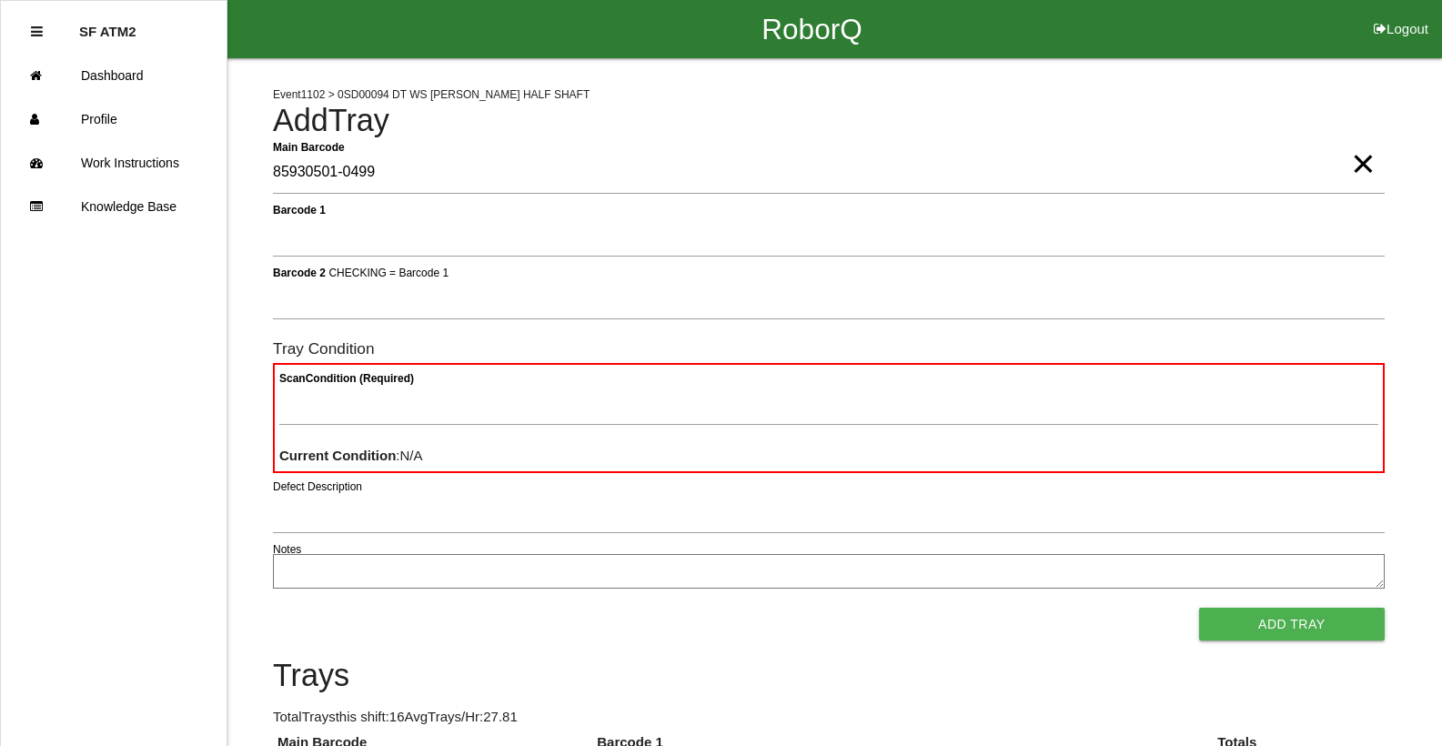
type Barcode "85930501-0499"
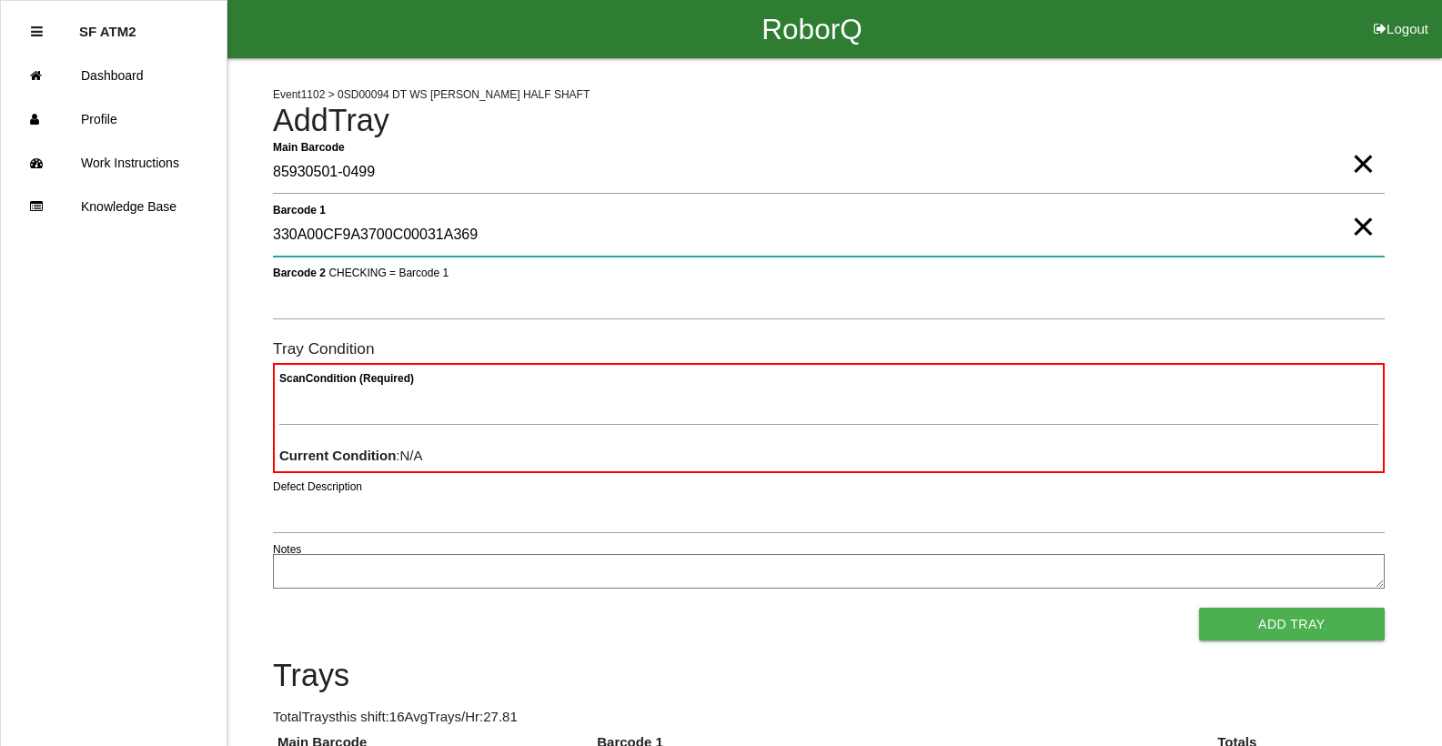
type 1 "330A00CF9A3700C00031A369"
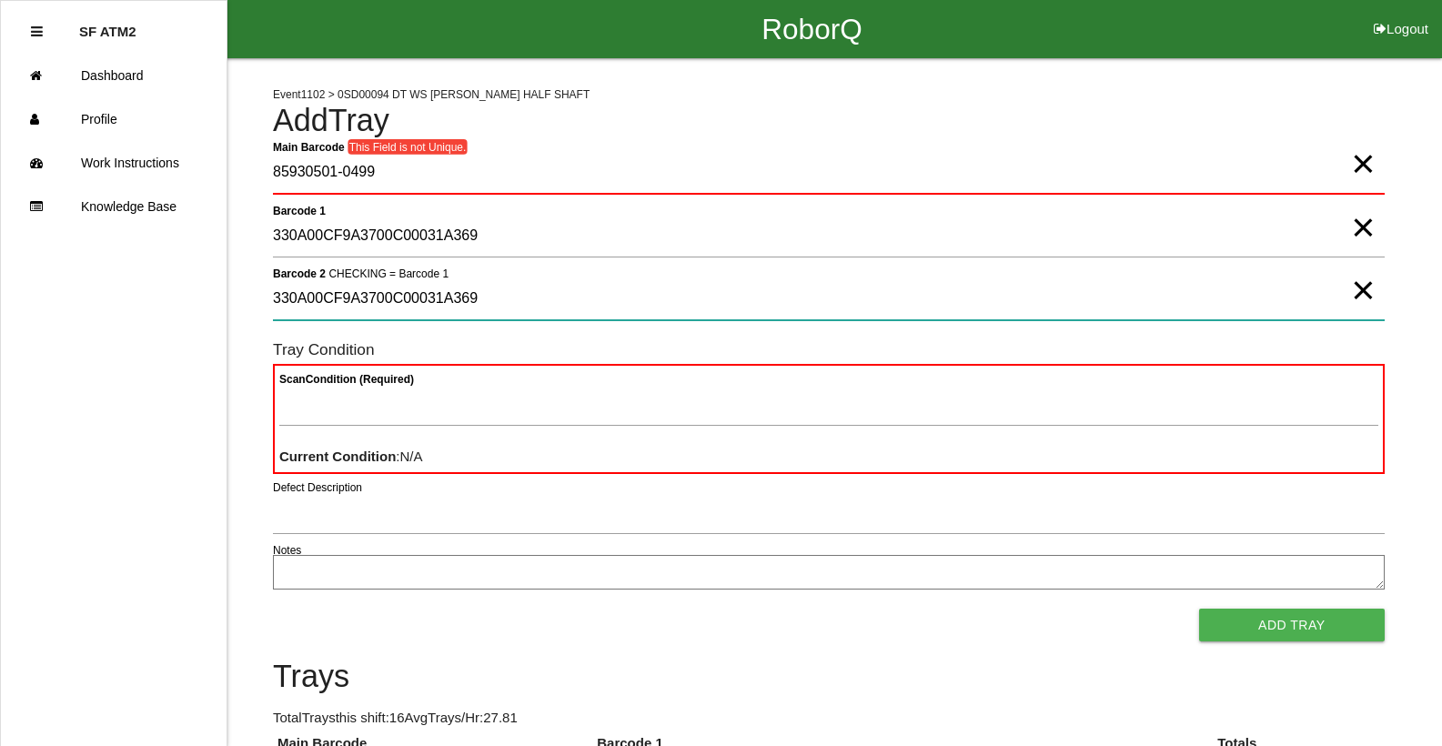
type 2 "330A00CF9A3700C00031A369"
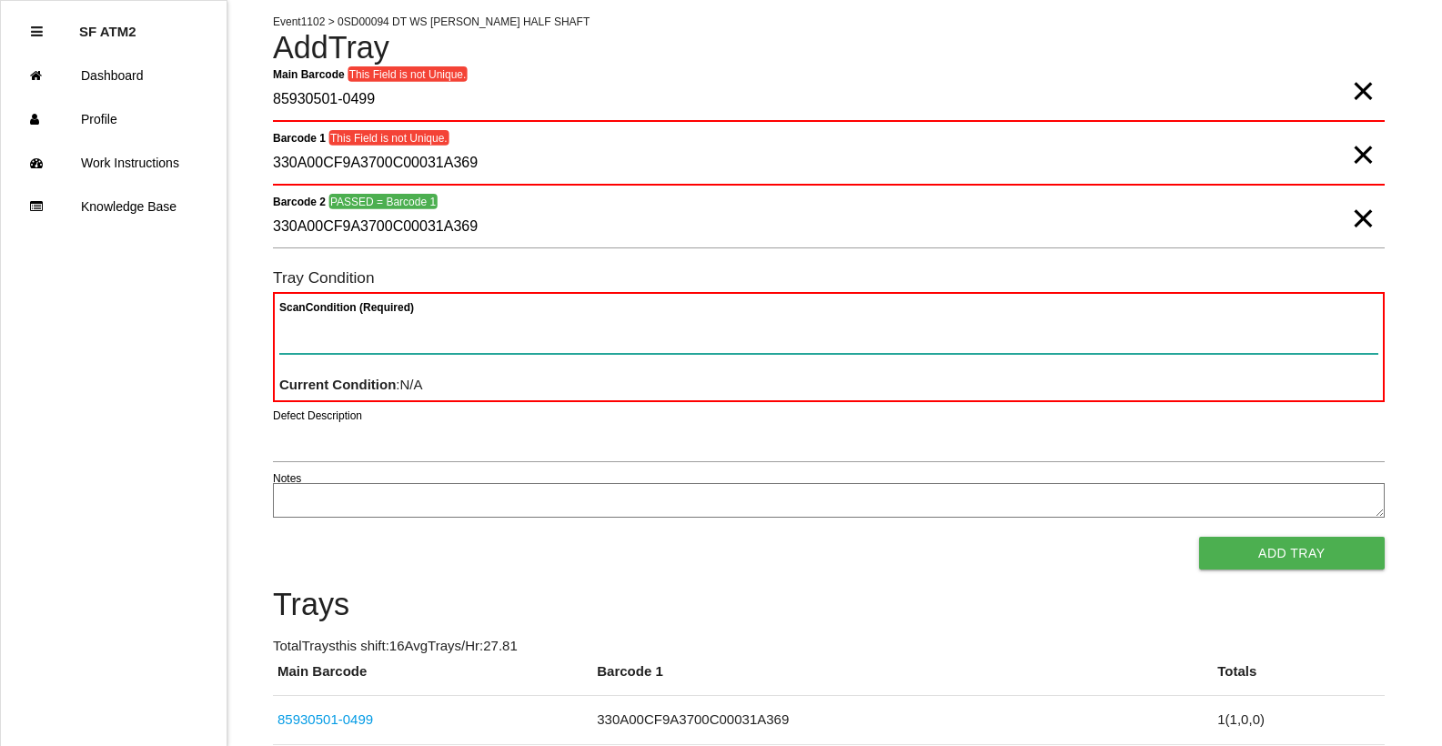
scroll to position [109, 0]
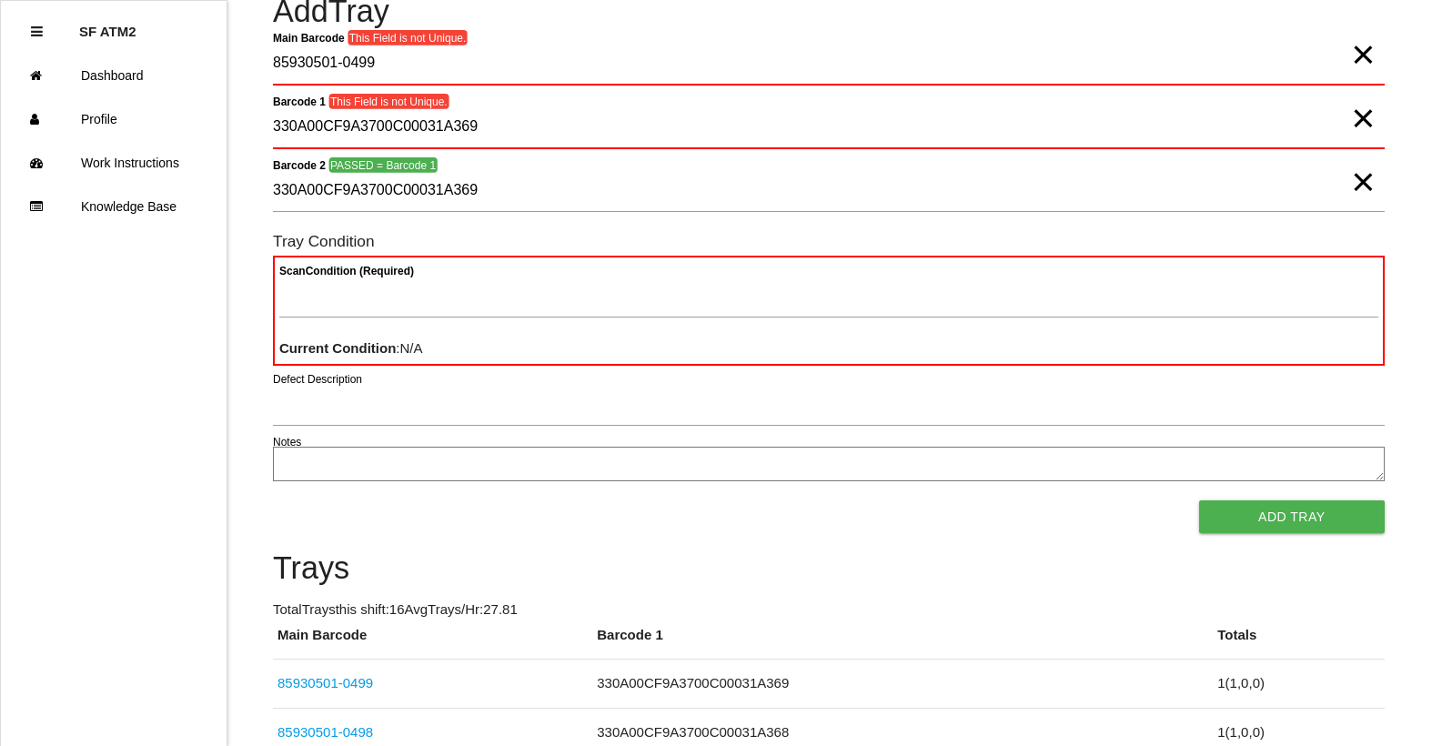
click at [1353, 182] on span "×" at bounding box center [1363, 164] width 24 height 36
click at [1371, 117] on span "×" at bounding box center [1363, 100] width 24 height 36
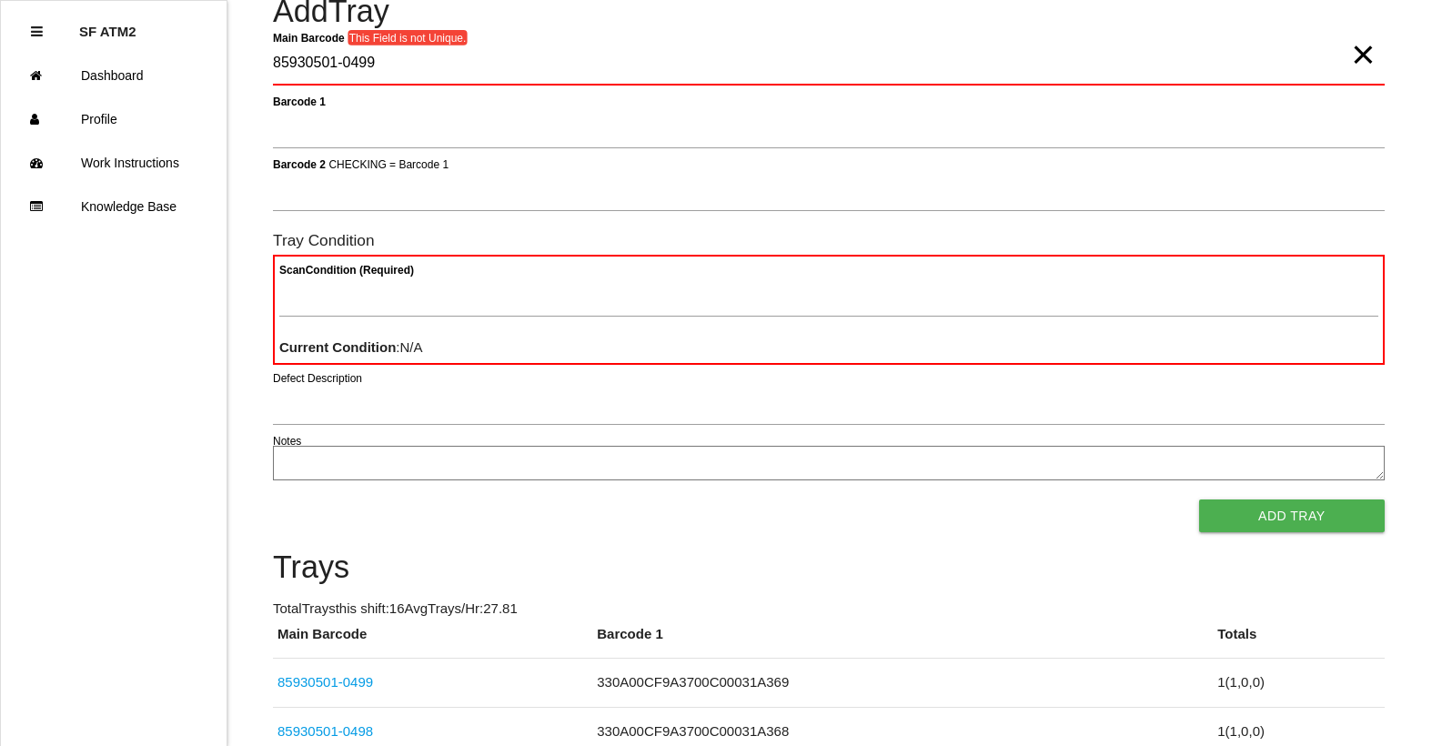
click at [1362, 55] on span "×" at bounding box center [1363, 36] width 24 height 36
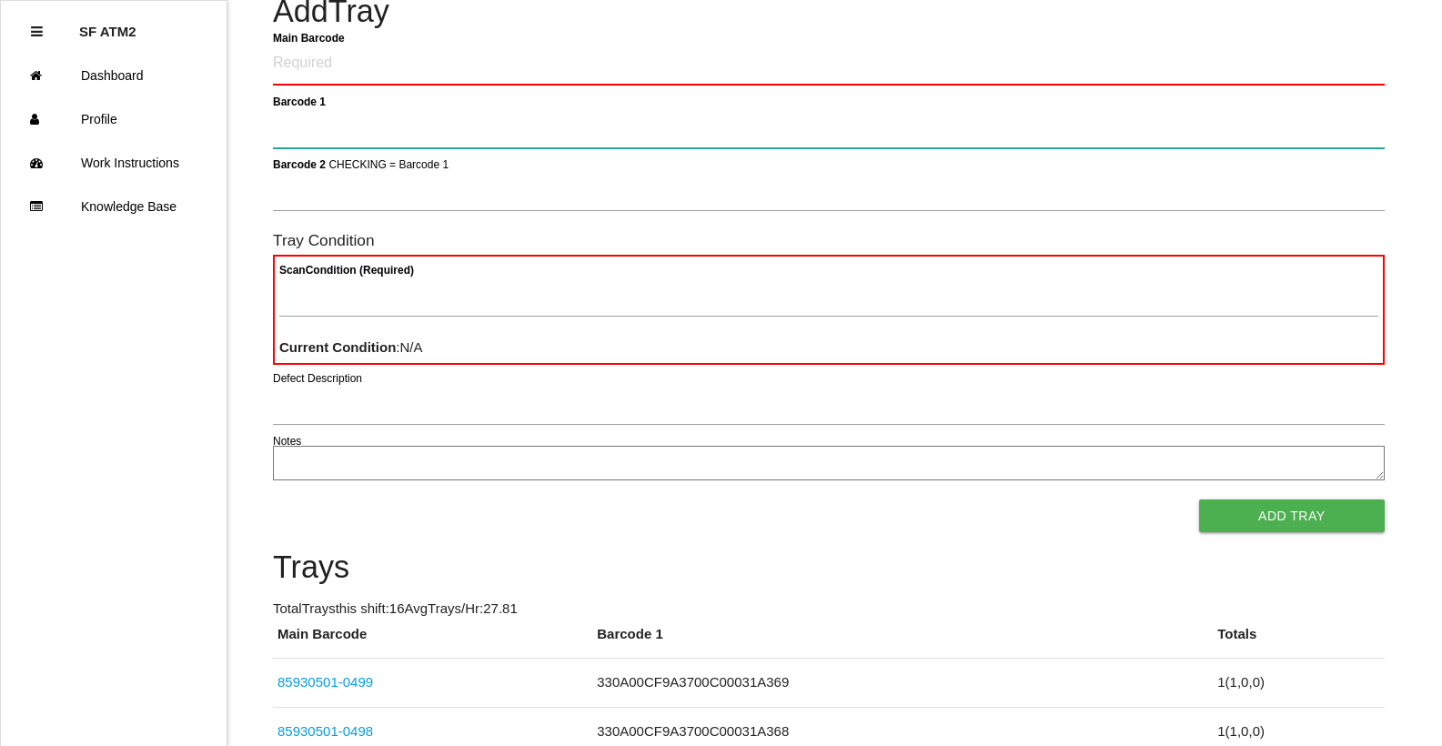
click at [1083, 106] on 1 "Barcode 1" at bounding box center [829, 127] width 1112 height 42
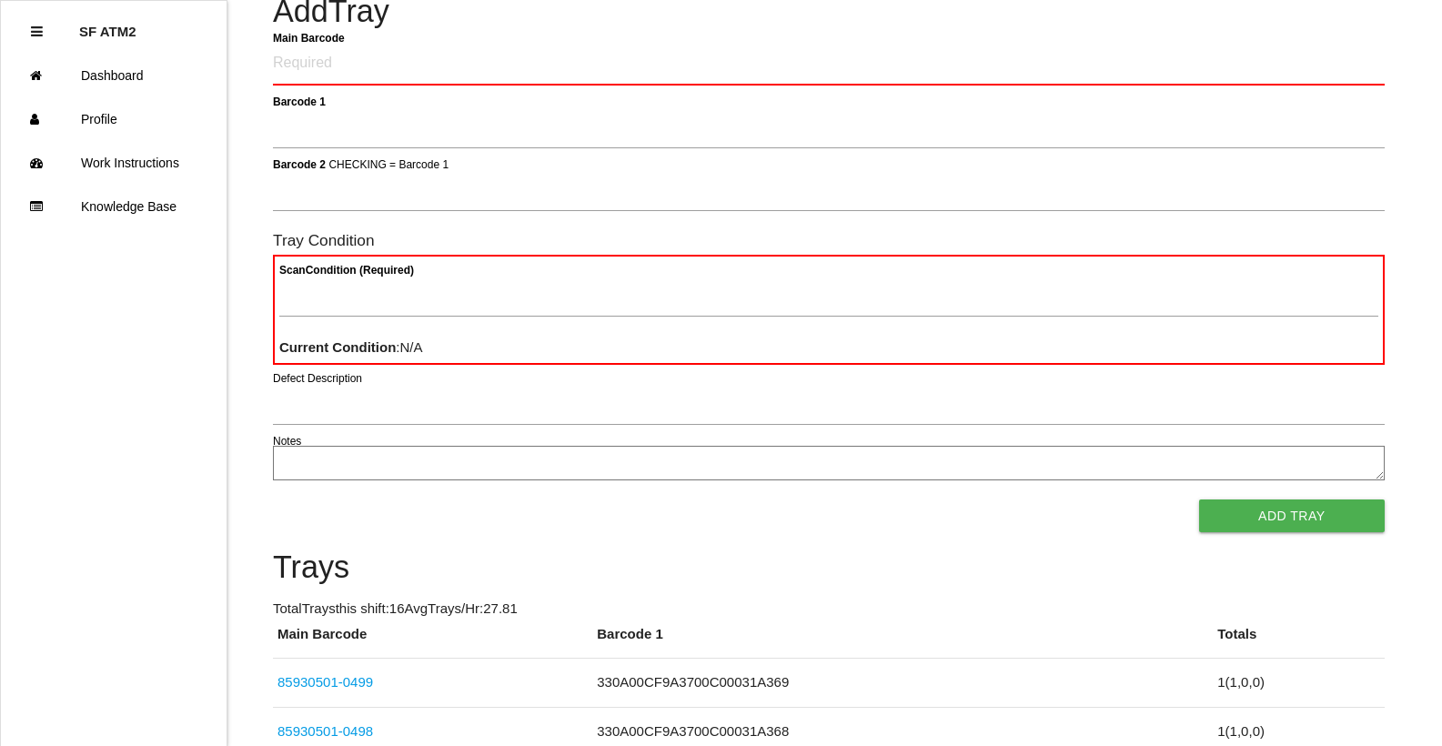
click at [697, 40] on div "Event 1102 > 0SD00094 DT WS [PERSON_NAME] HALF SHAFT Add Tray Main Barcode Barc…" at bounding box center [829, 693] width 1112 height 1489
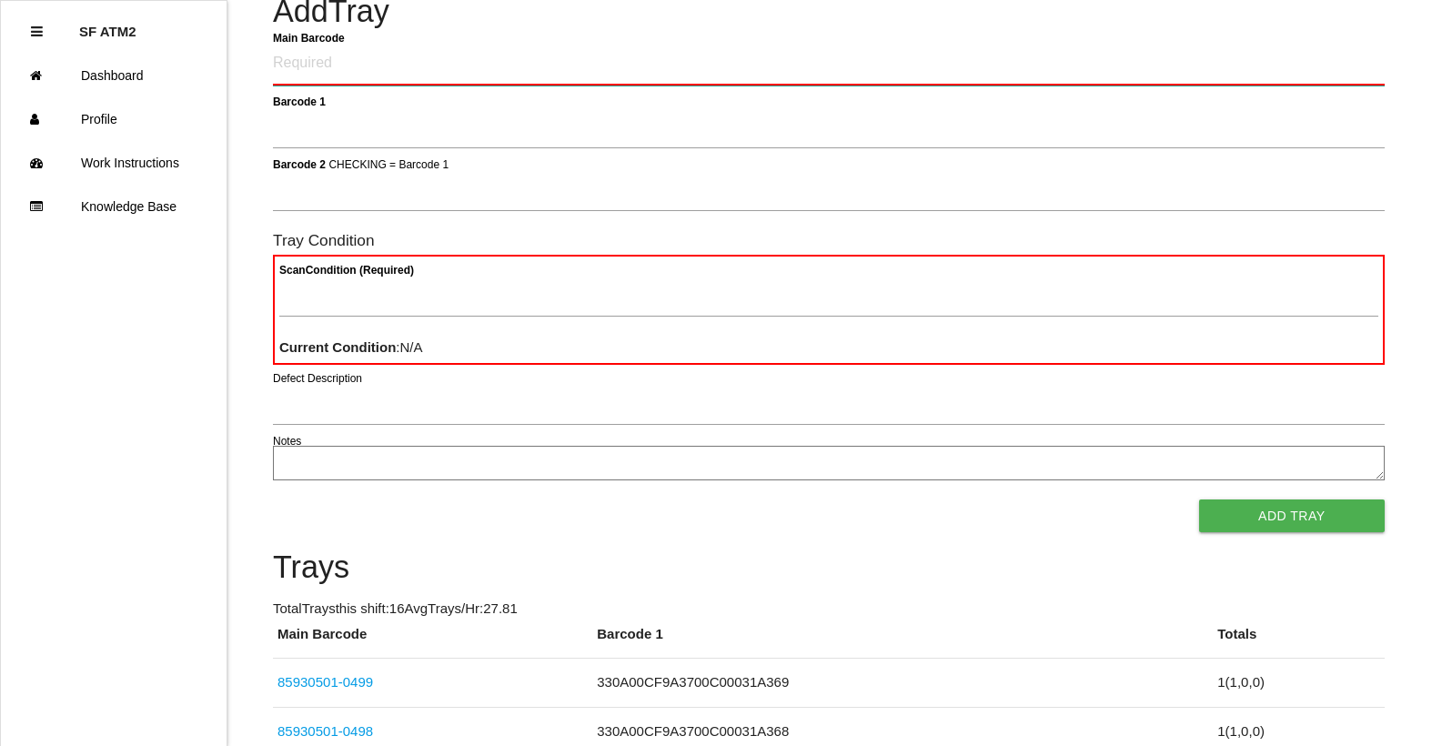
click at [298, 58] on Barcode "Main Barcode" at bounding box center [829, 64] width 1112 height 43
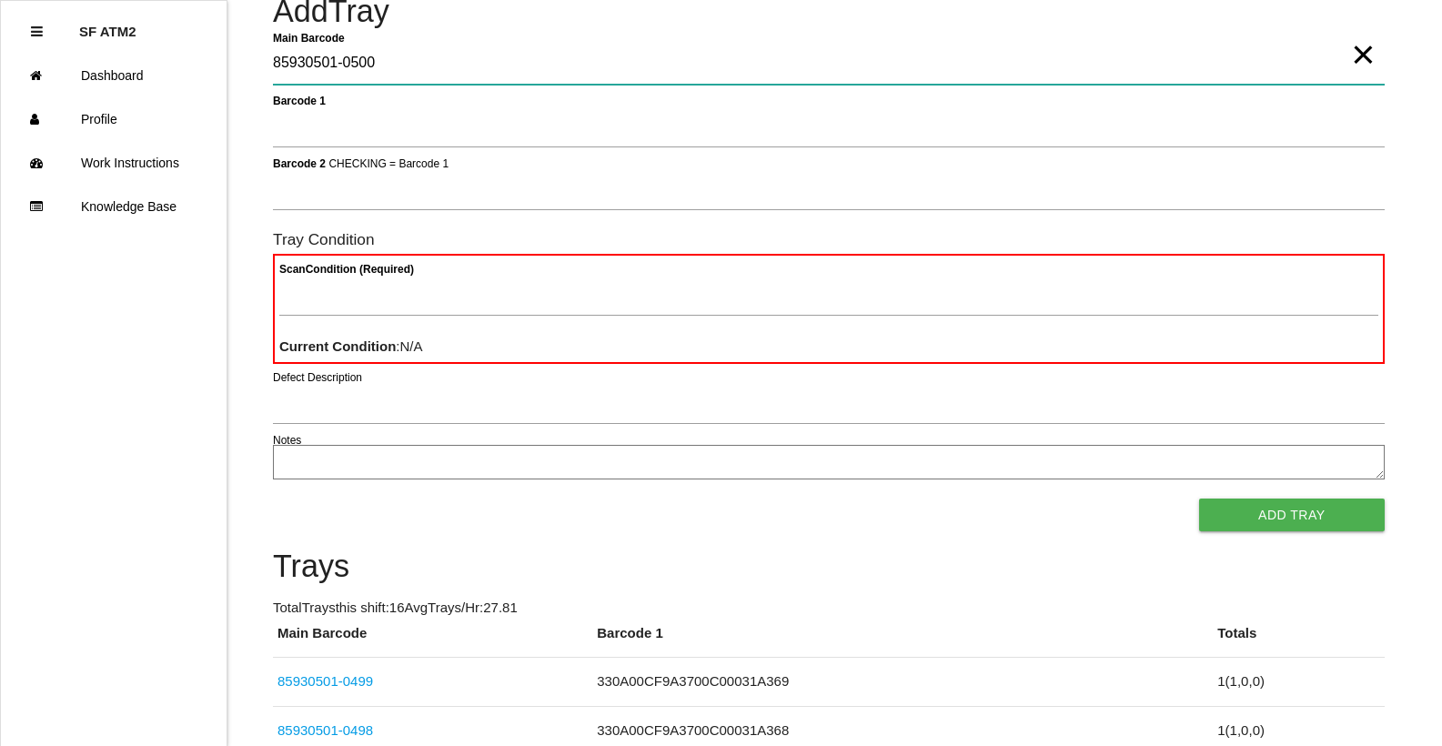
type Barcode "85930501-0500"
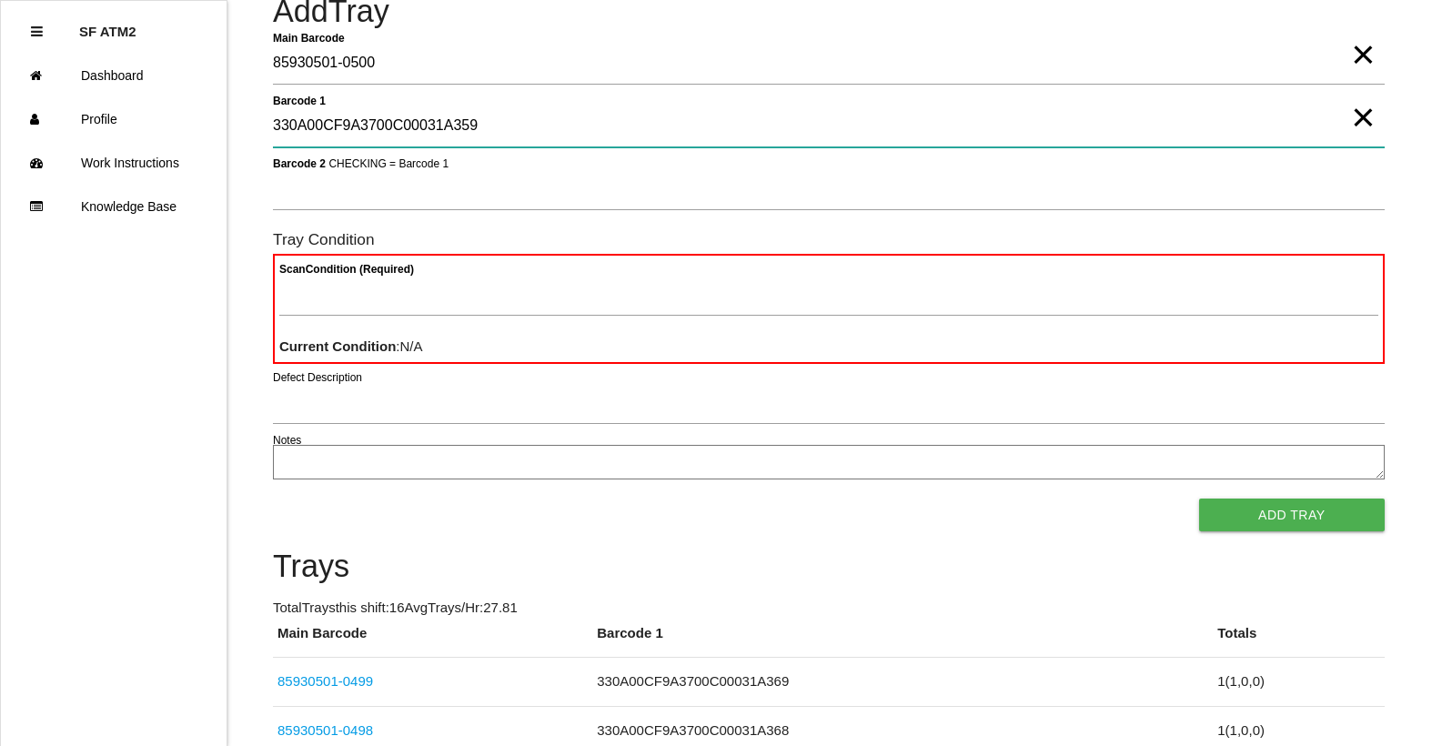
type 1 "330A00CF9A3700C00031A359"
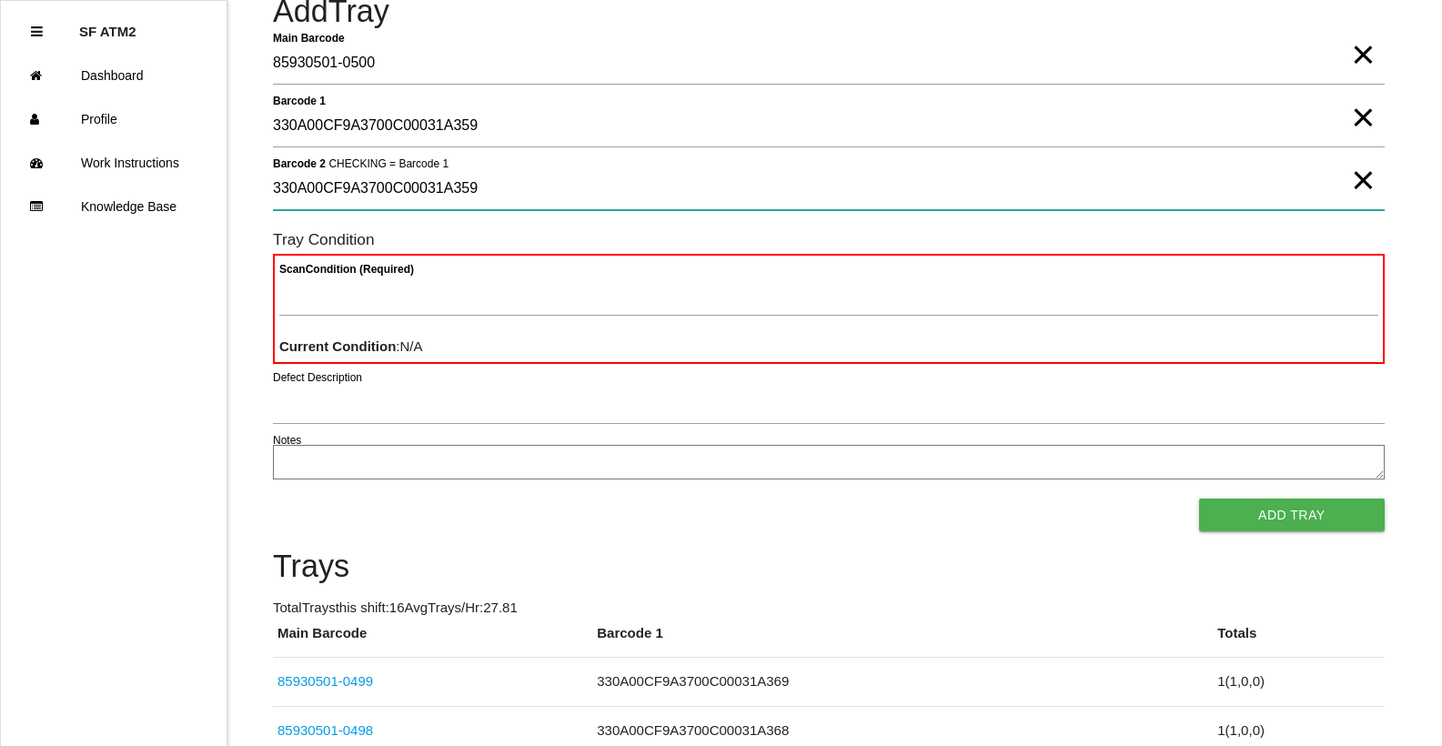
type 2 "330A00CF9A3700C00031A359"
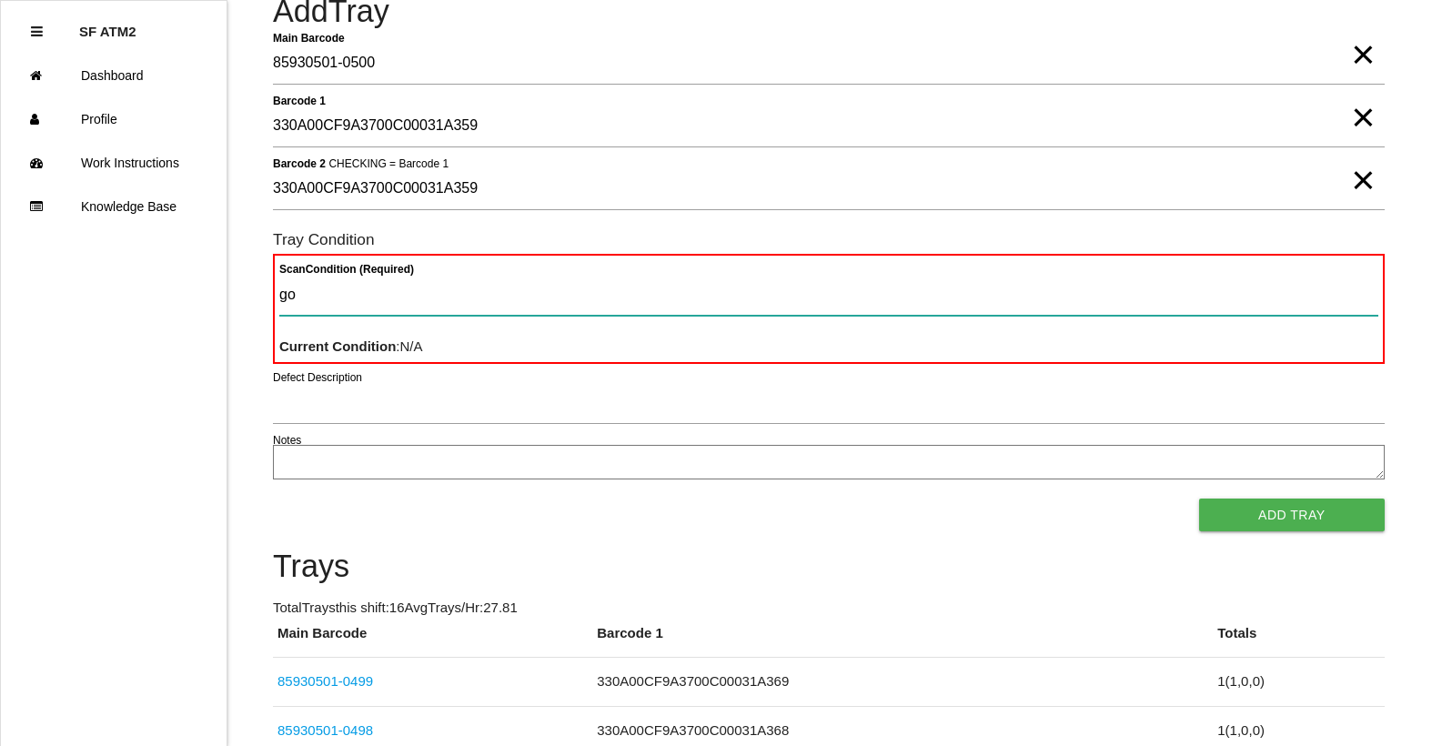
type Condition "goo"
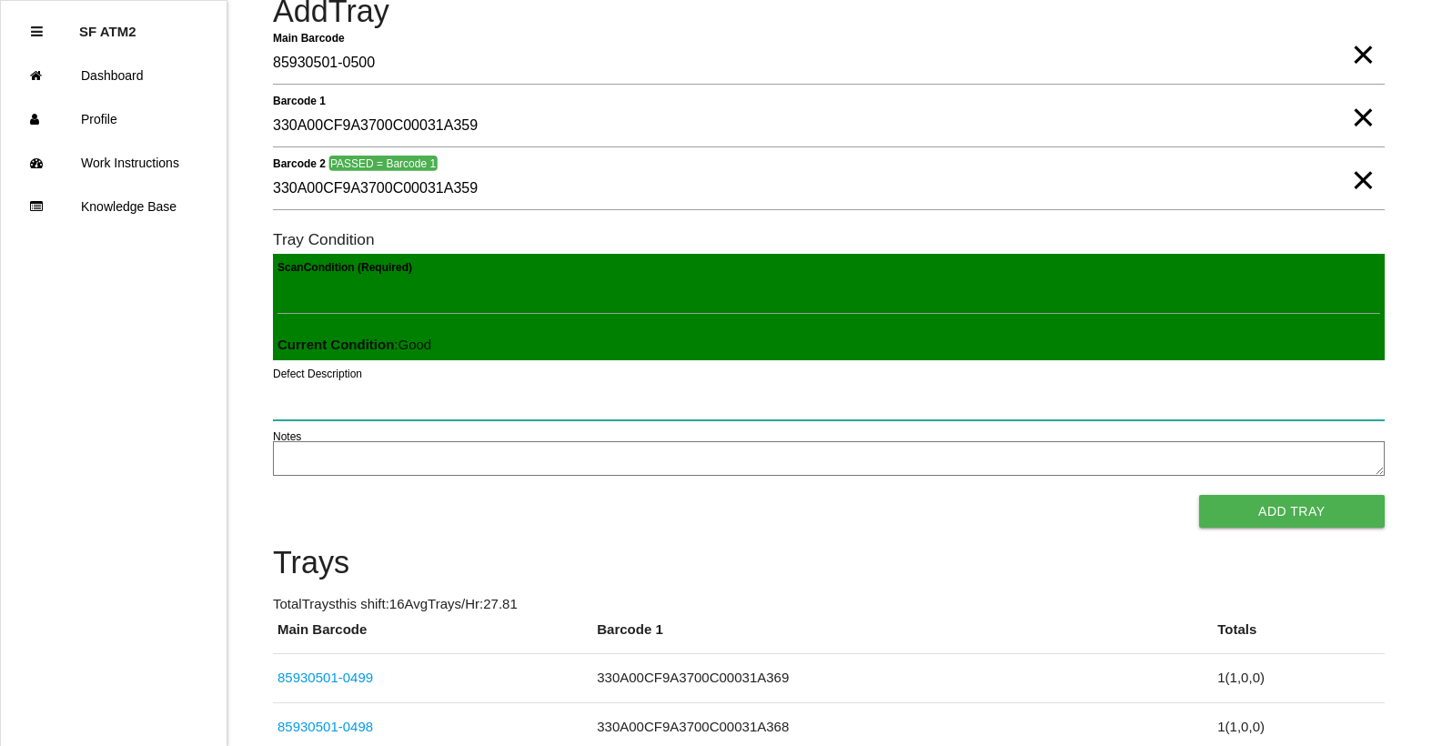
click at [1199, 495] on button "Add Tray" at bounding box center [1292, 511] width 186 height 33
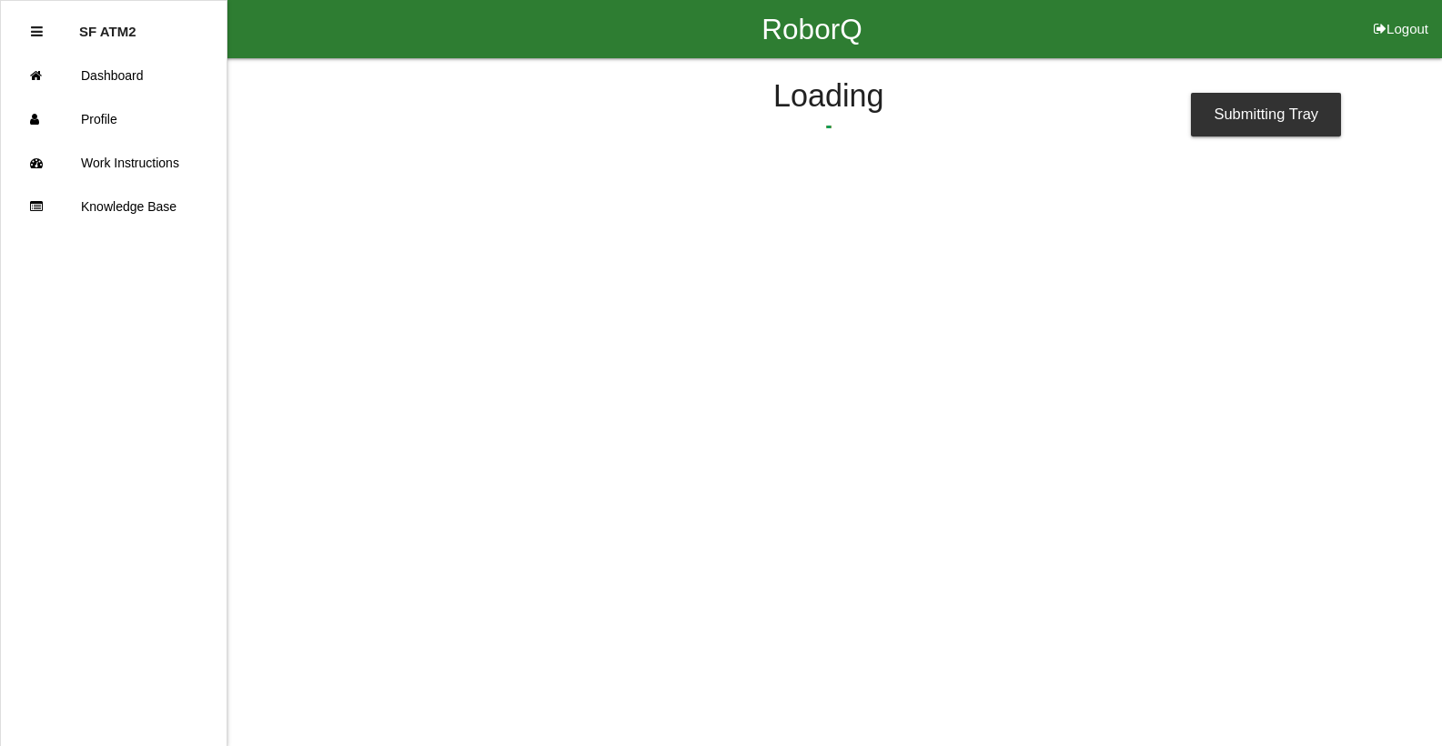
scroll to position [0, 0]
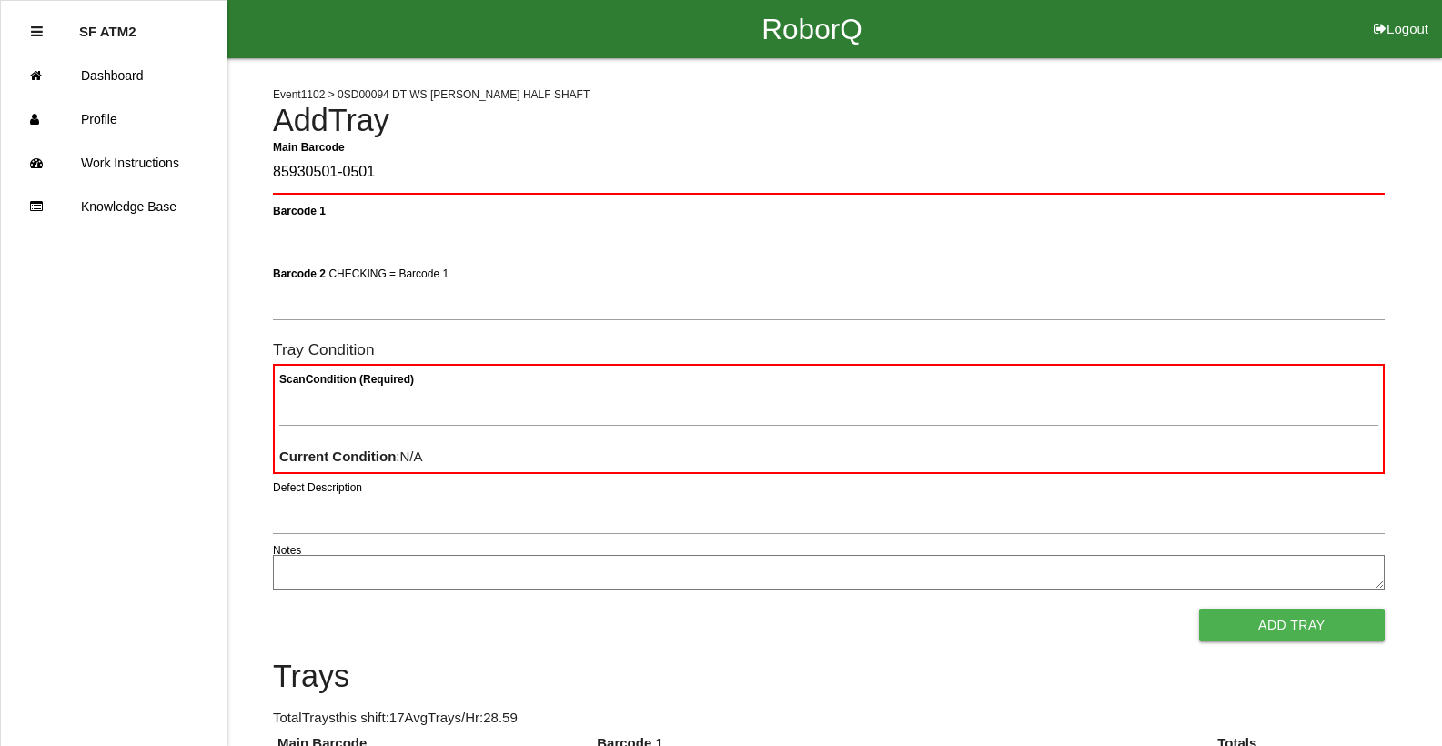
type Barcode "85930501-0501"
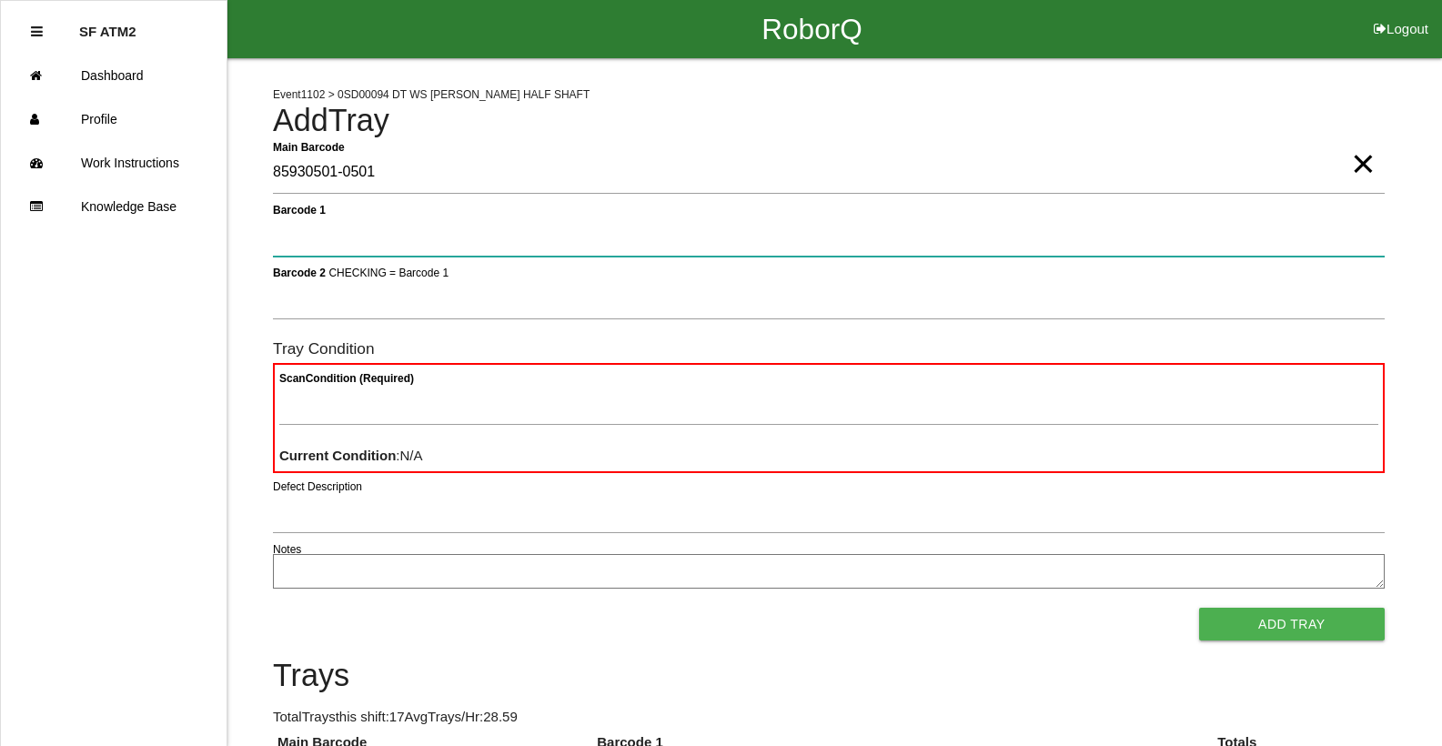
click at [1199, 608] on button "Add Tray" at bounding box center [1292, 624] width 186 height 33
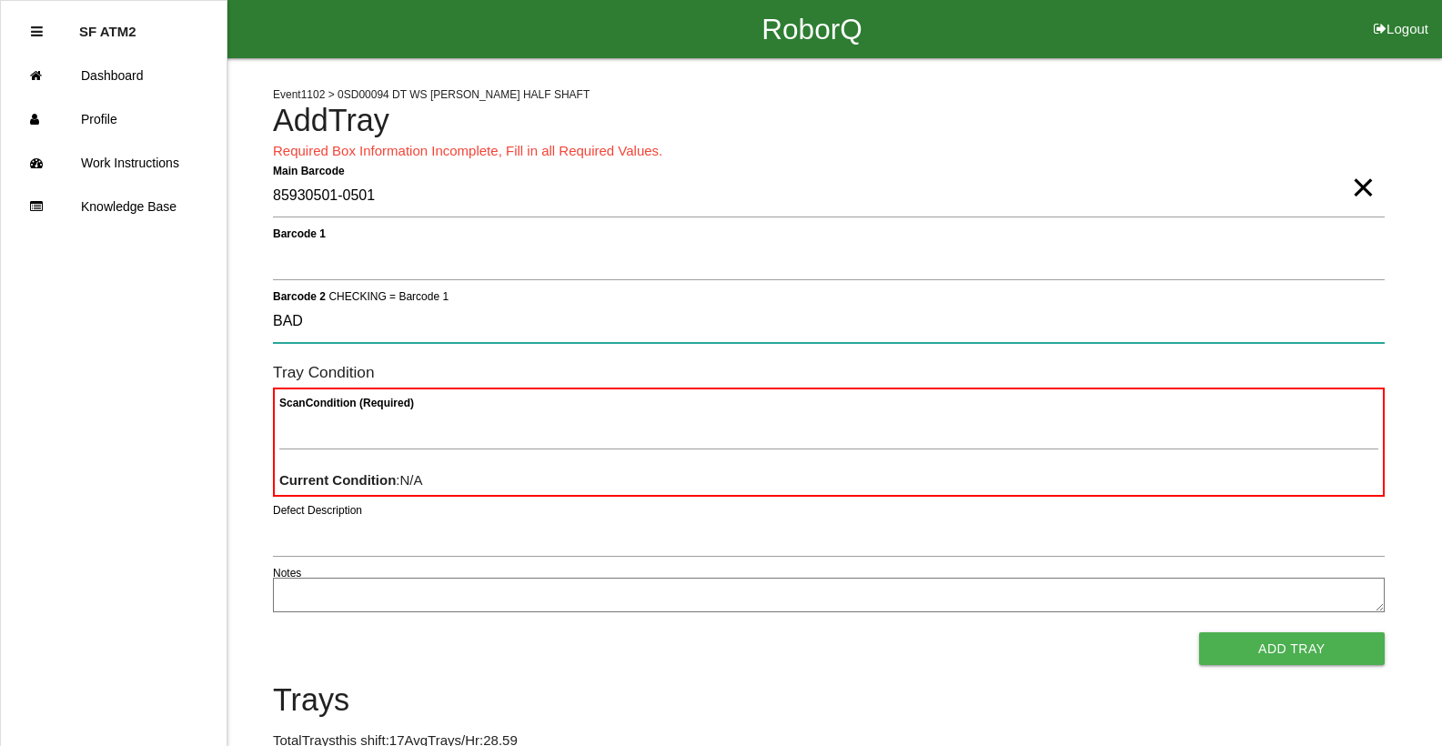
type 2 "BAD"
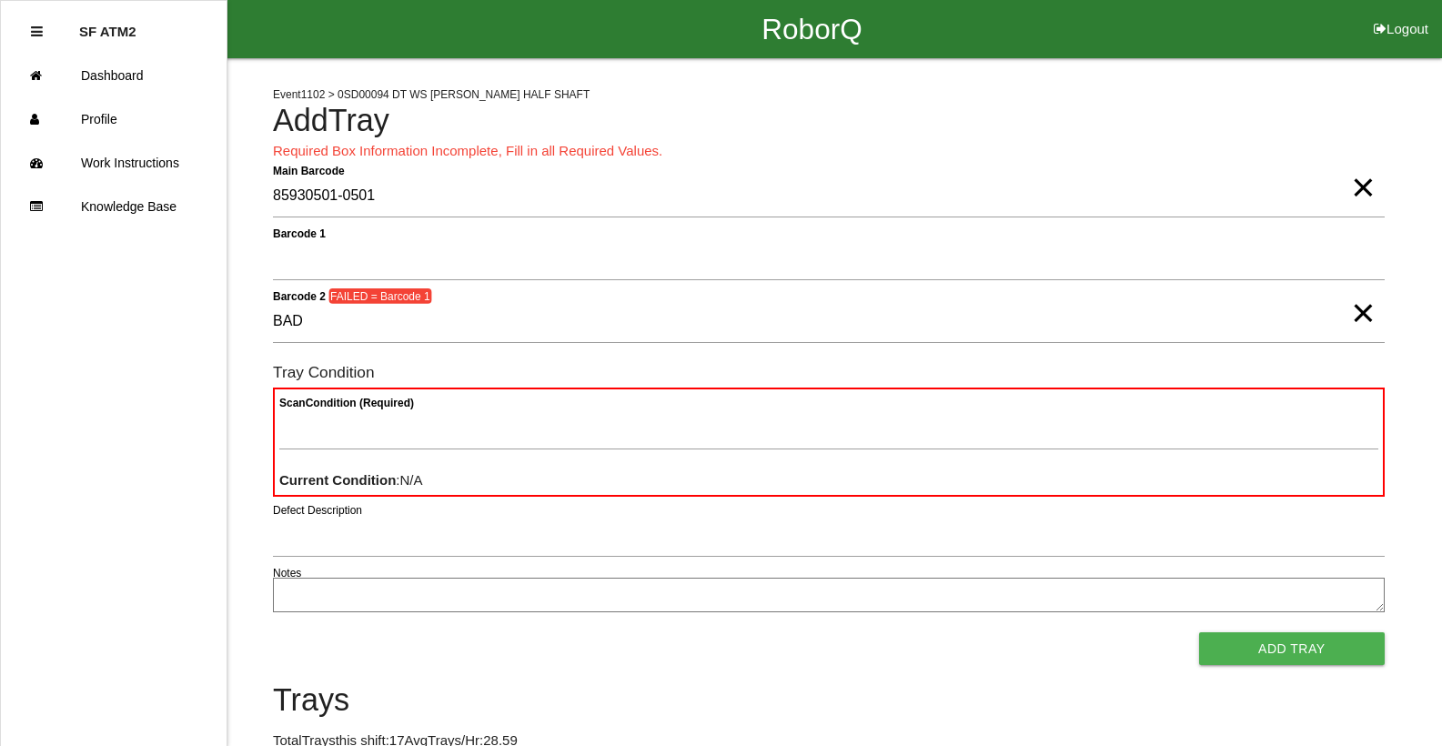
click at [1362, 313] on span "×" at bounding box center [1363, 295] width 24 height 36
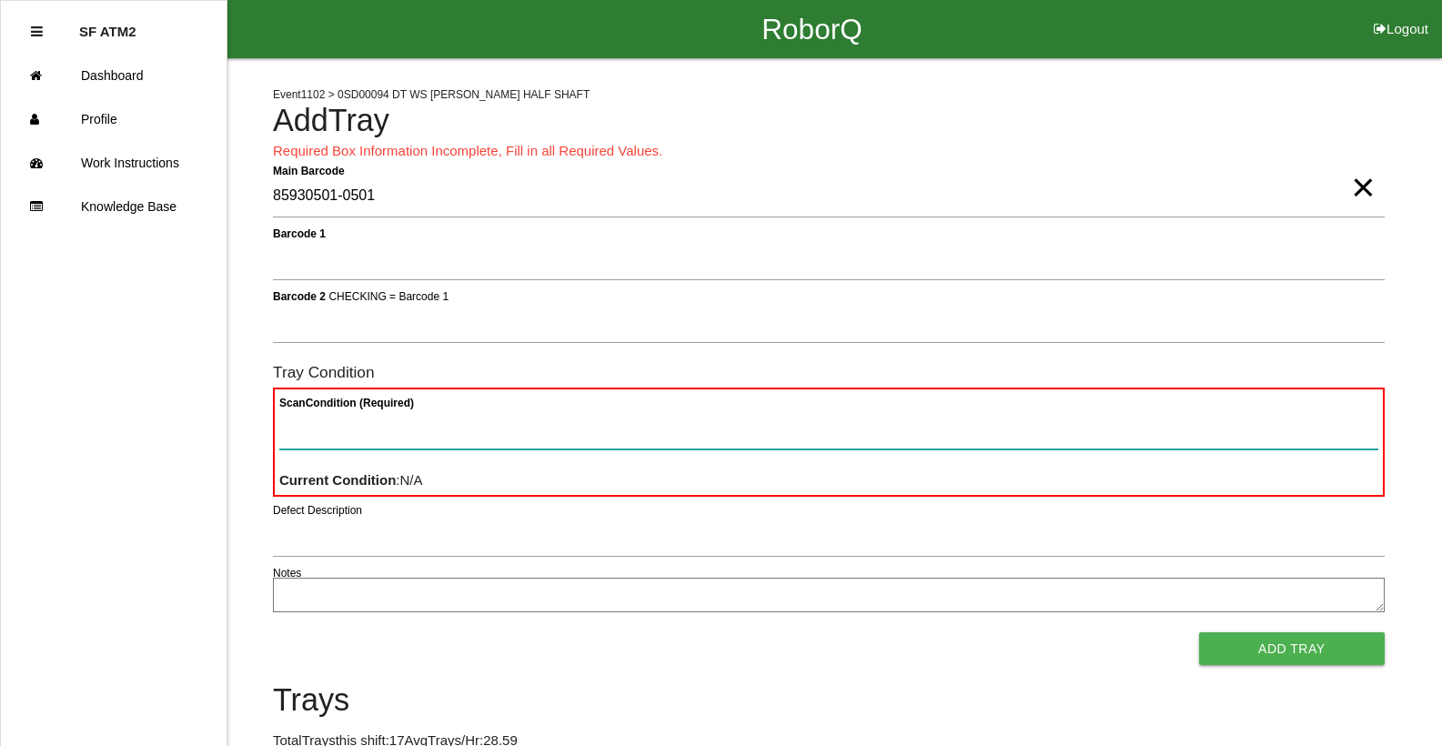
click at [349, 413] on Condition "Scan Condition (Required)" at bounding box center [828, 429] width 1099 height 42
type Condition "ba"
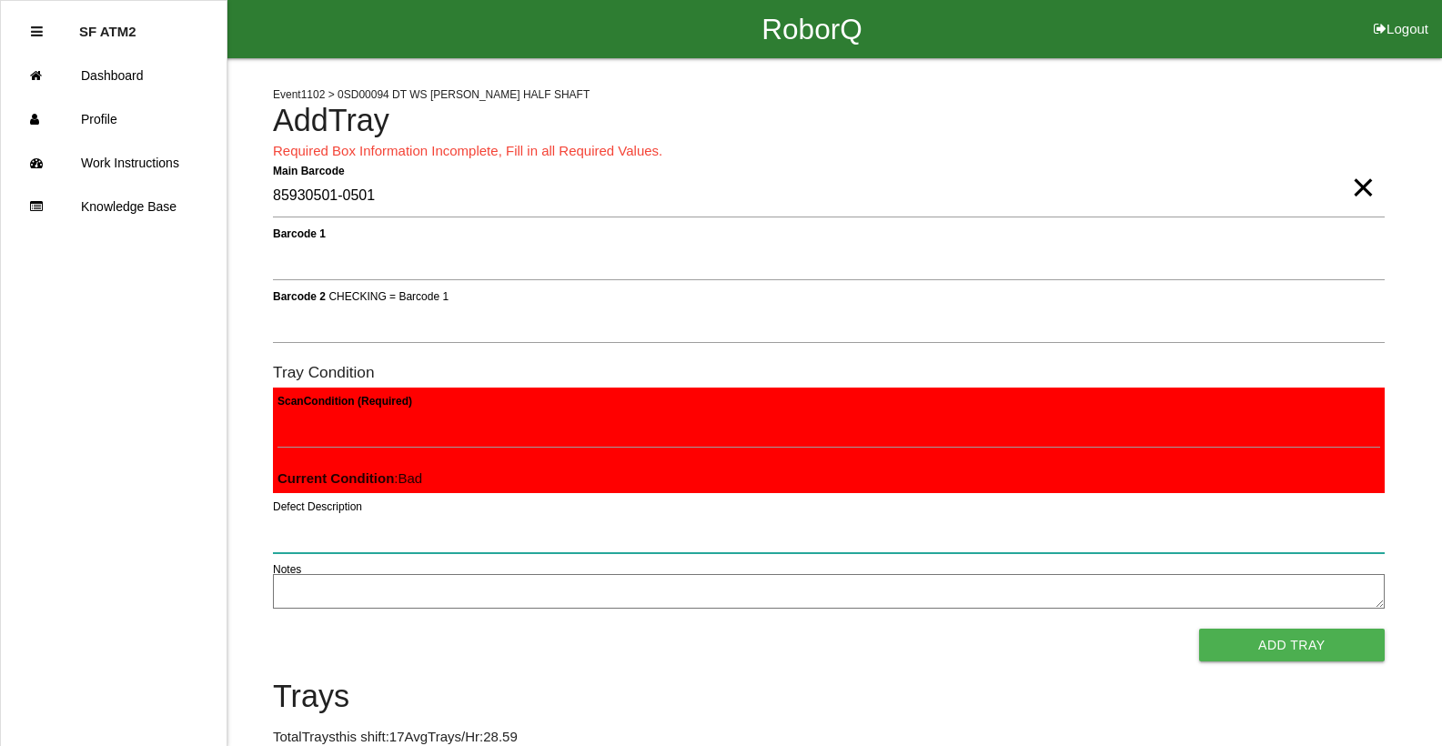
click at [1199, 629] on button "Add Tray" at bounding box center [1292, 645] width 186 height 33
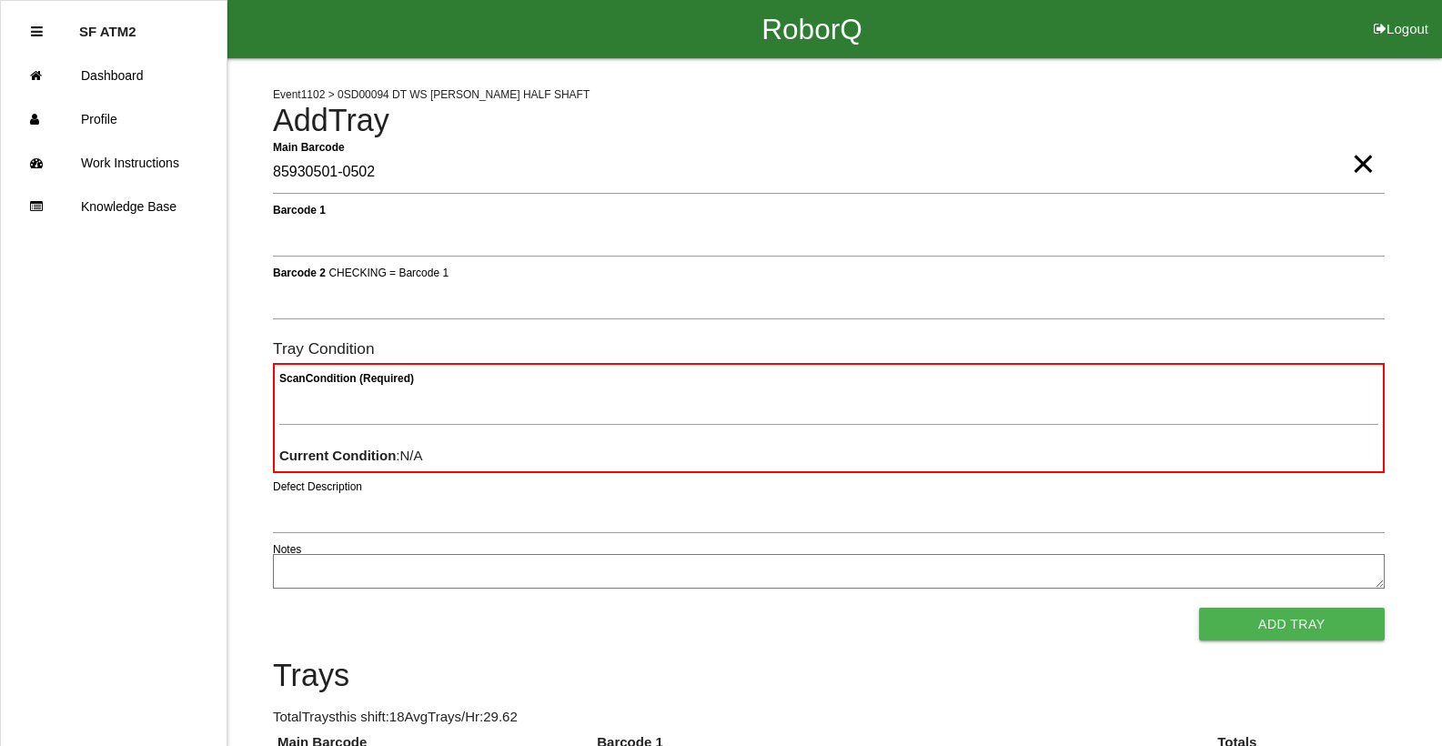
type Barcode "85930501-0502"
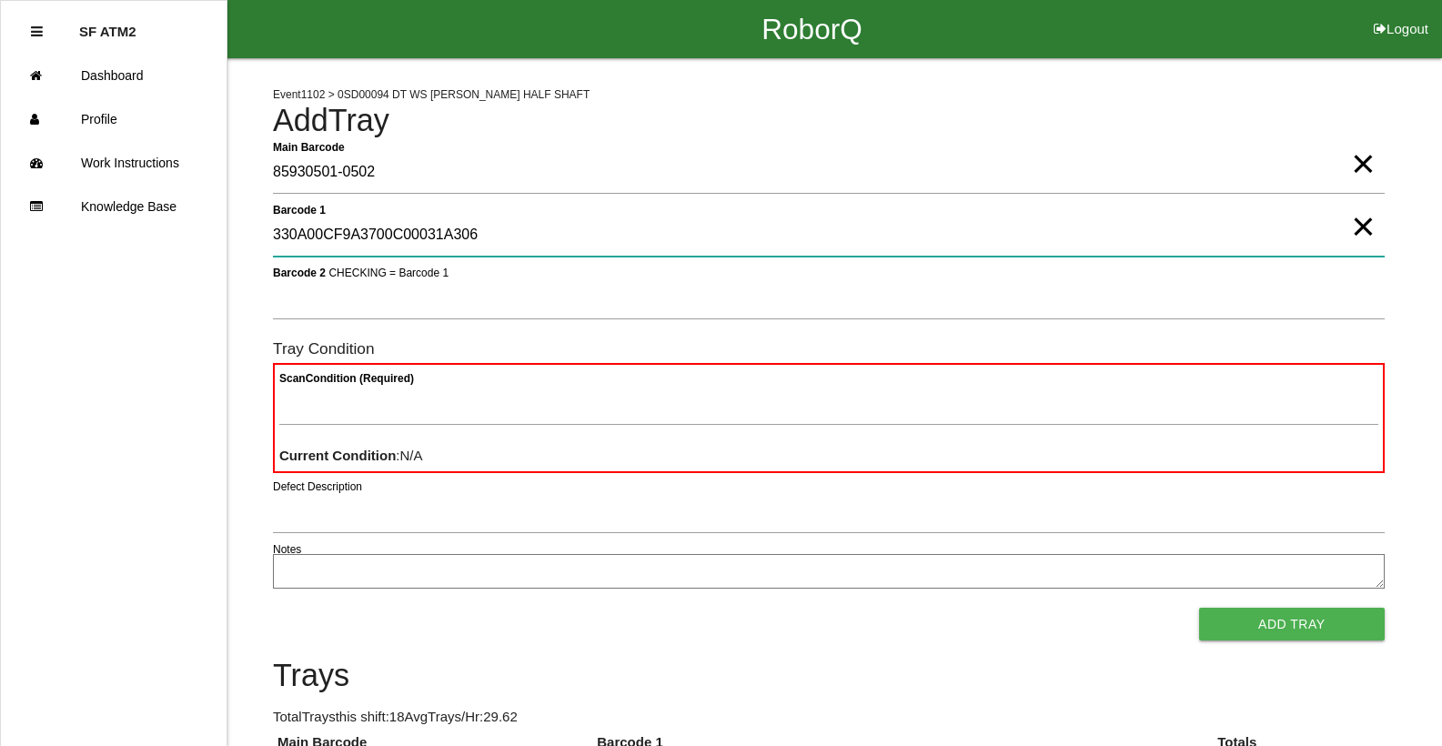
type 1 "330A00CF9A3700C00031A306"
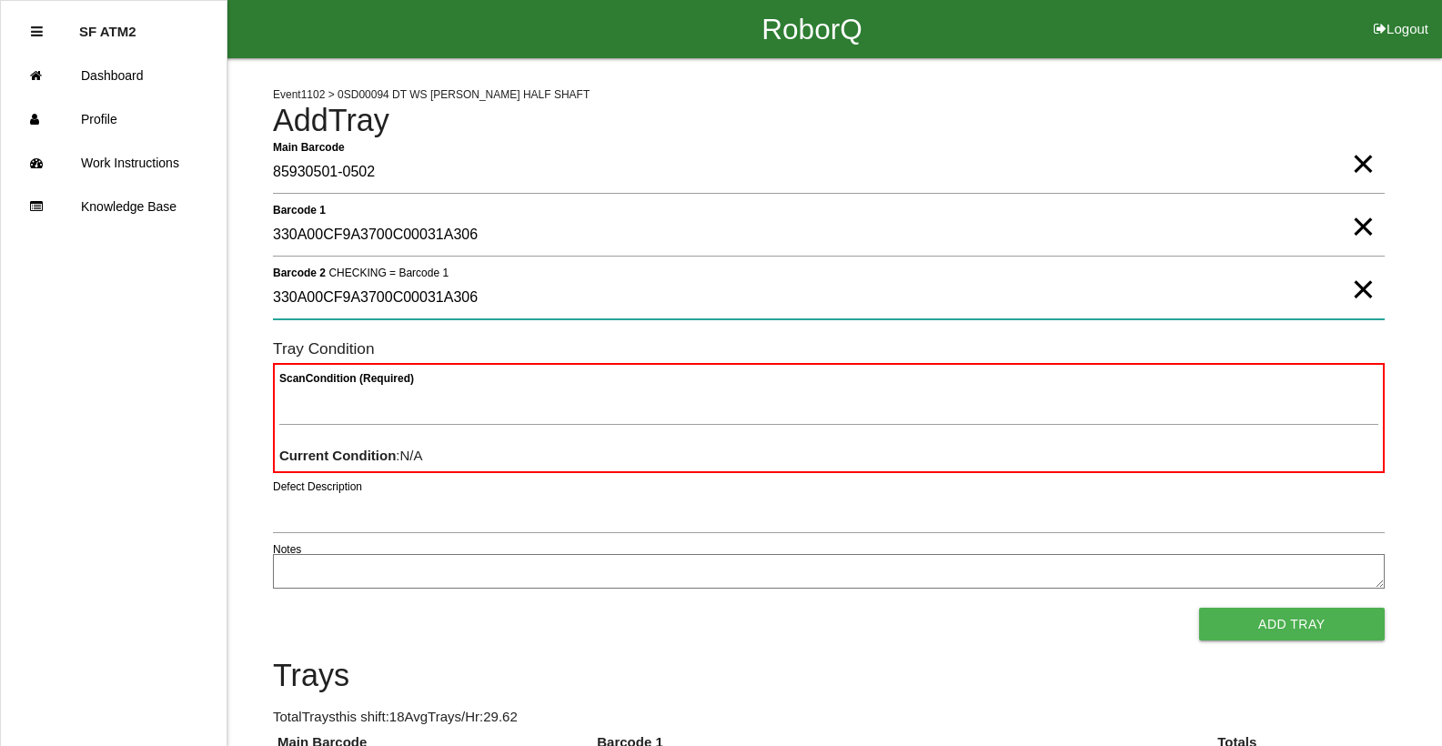
type 2 "330A00CF9A3700C00031A306"
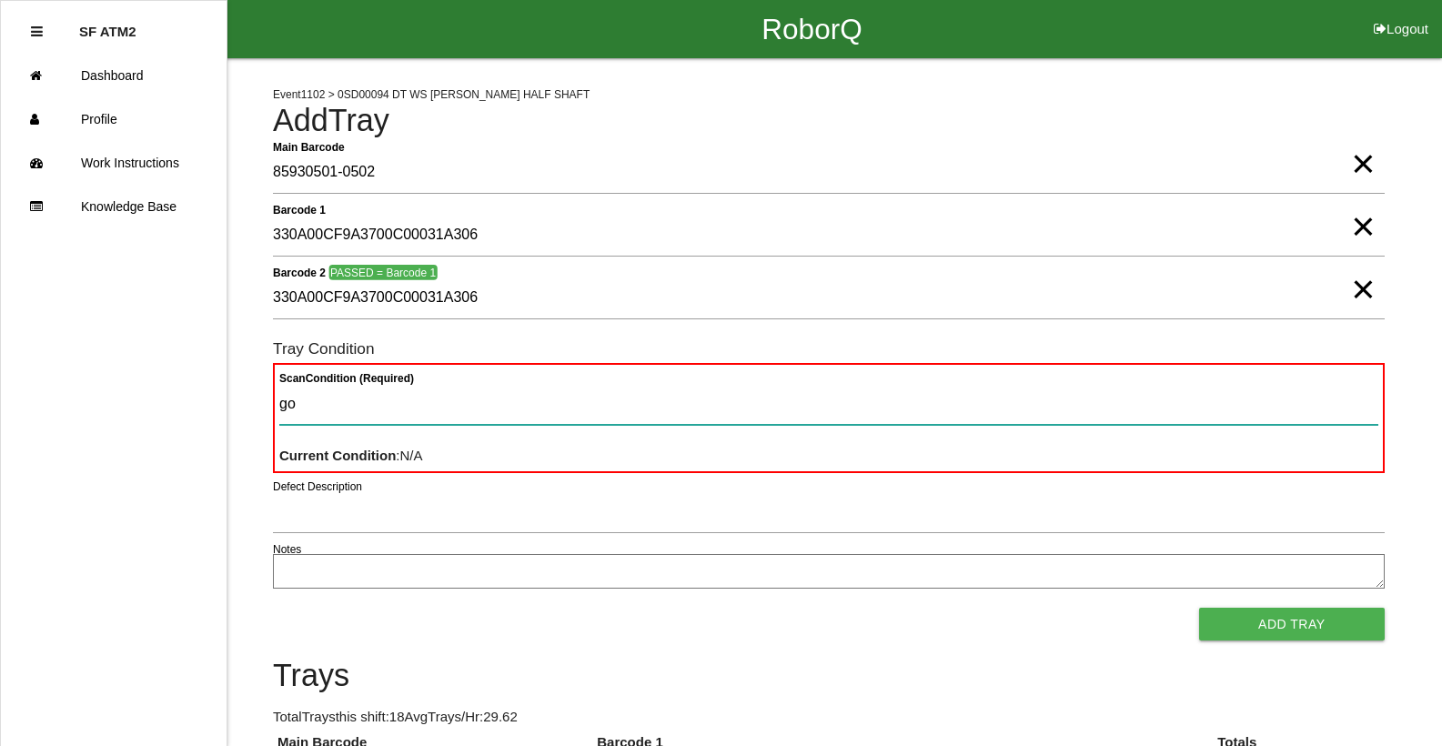
type Condition "goo"
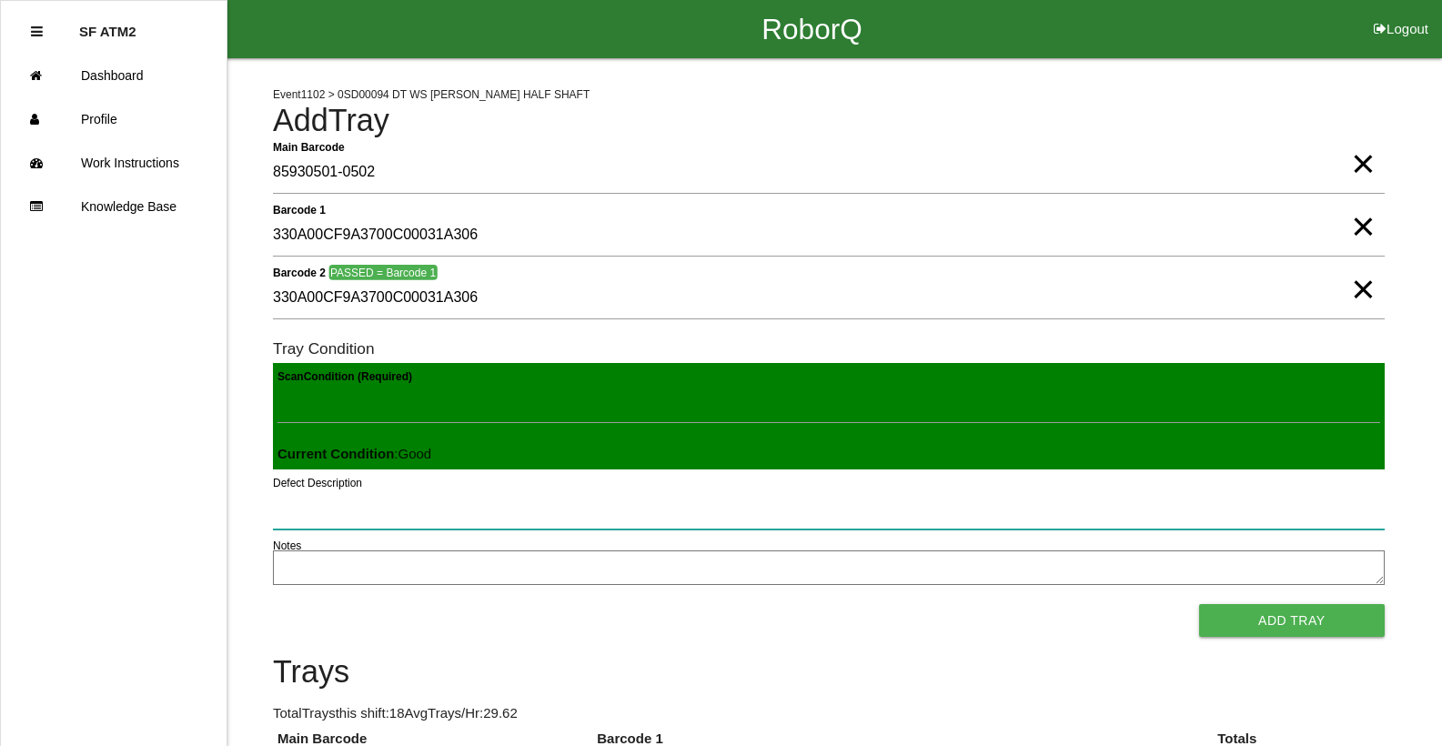
click at [1199, 604] on button "Add Tray" at bounding box center [1292, 620] width 186 height 33
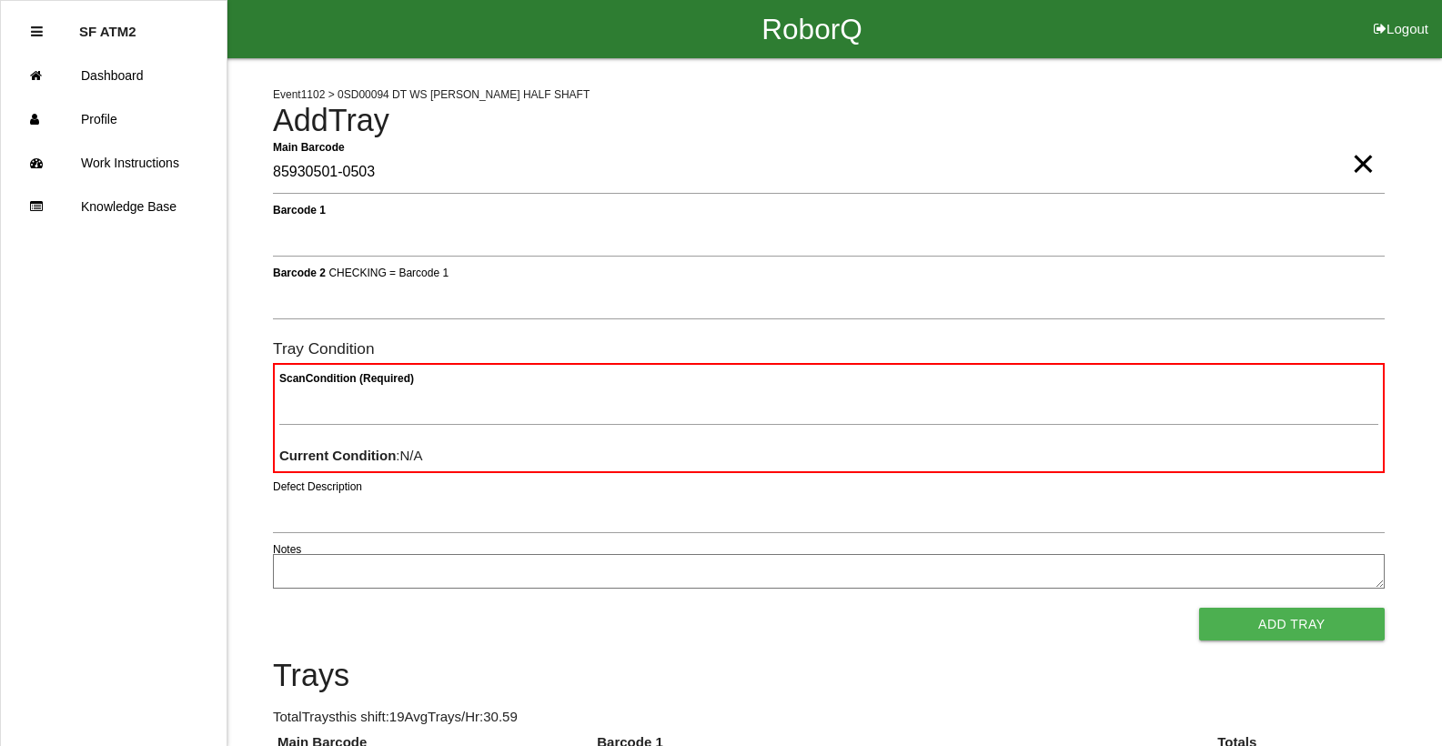
type Barcode "85930501-0503"
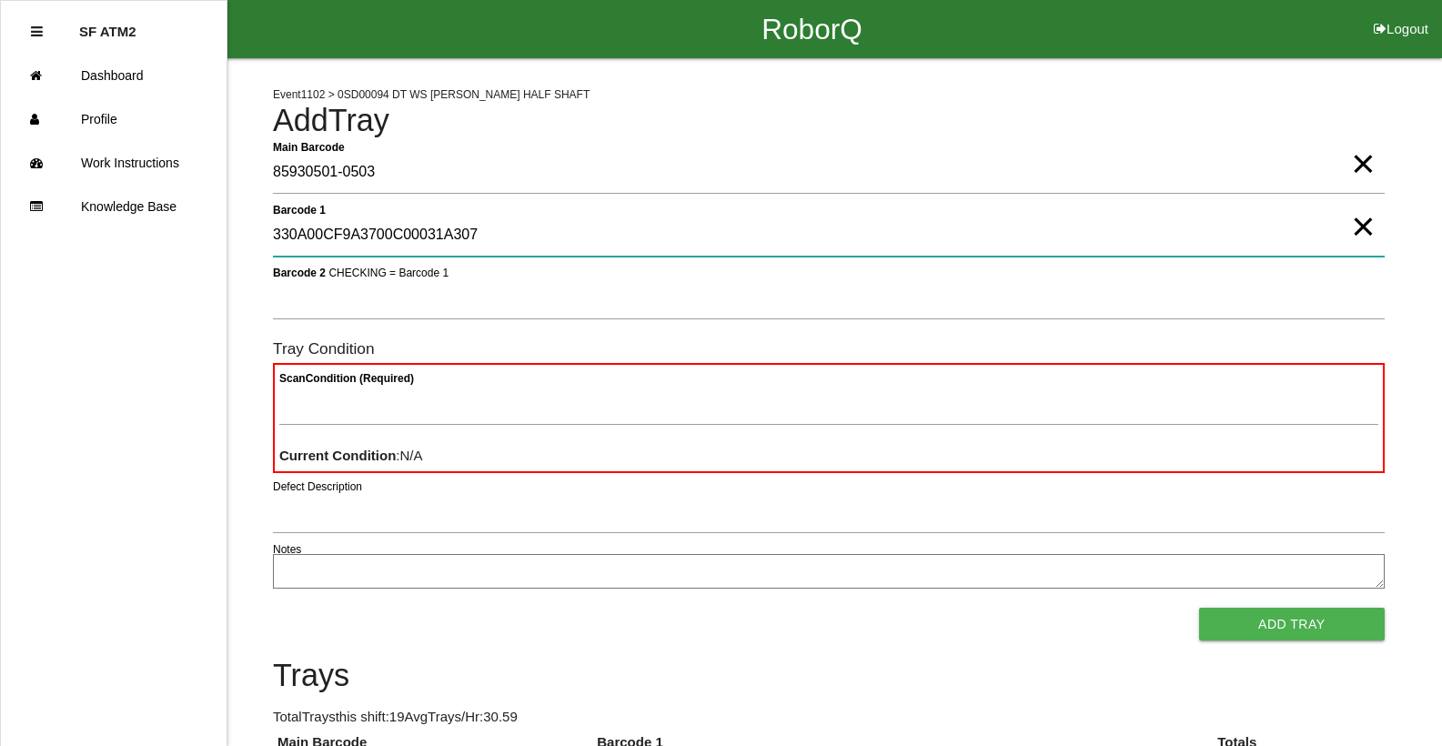
type 1 "330A00CF9A3700C00031A307"
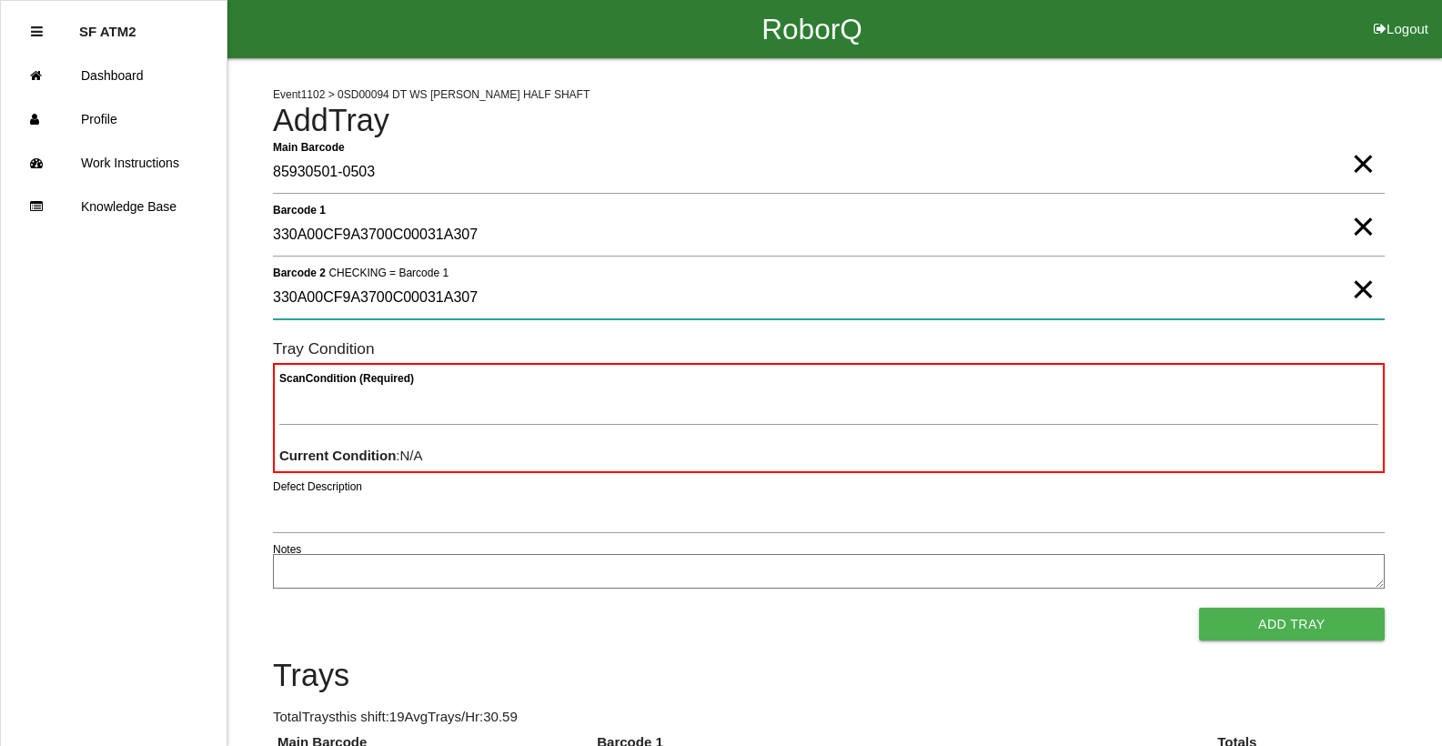
type 2 "330A00CF9A3700C00031A307"
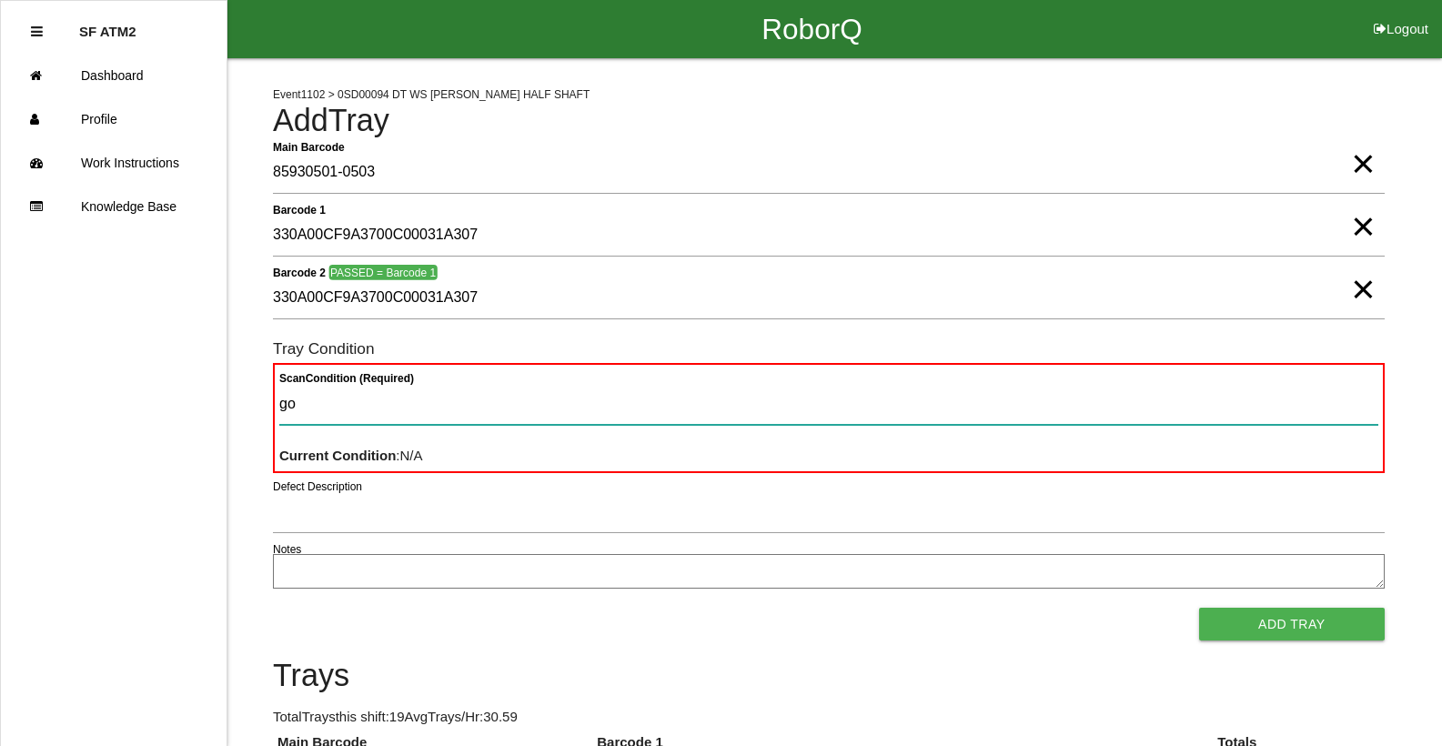
type Condition "goo"
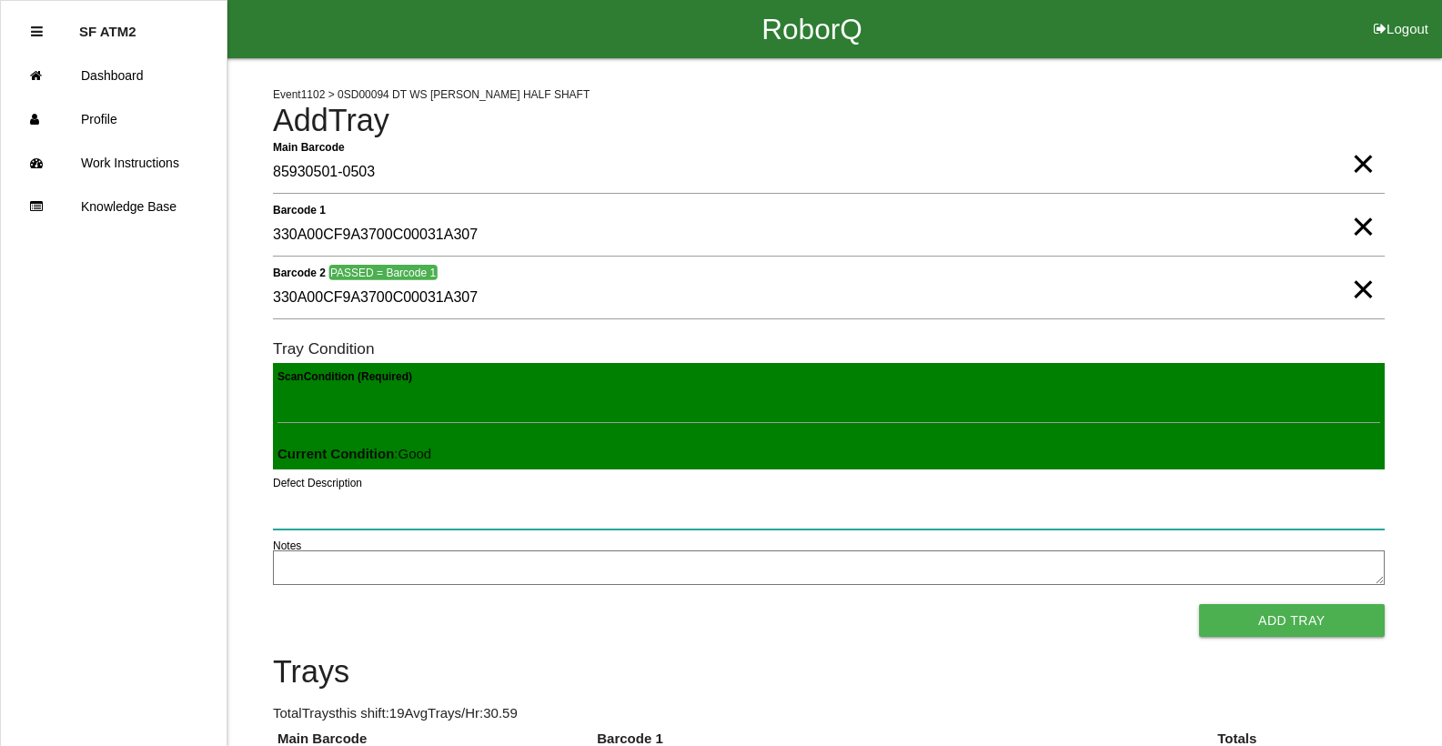
click at [1199, 604] on button "Add Tray" at bounding box center [1292, 620] width 186 height 33
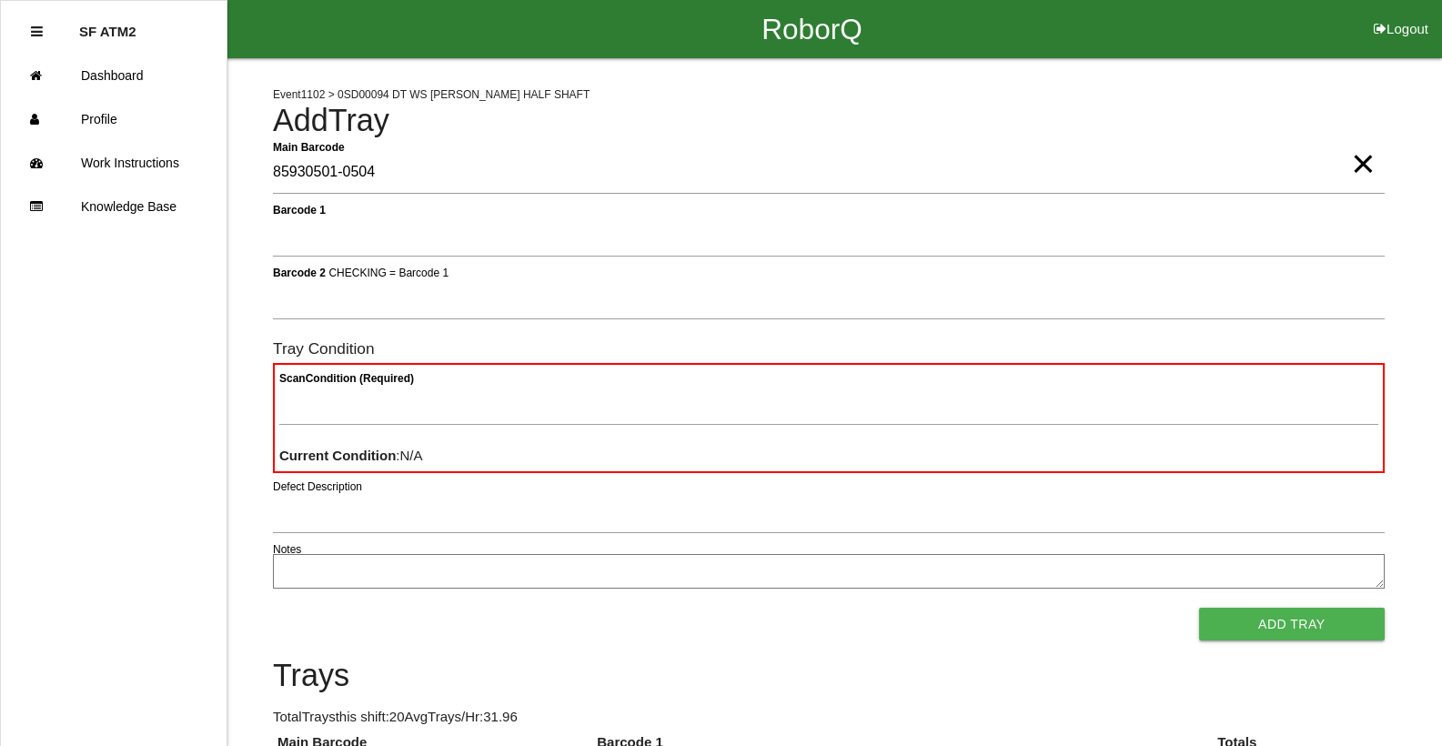
type Barcode "85930501-0504"
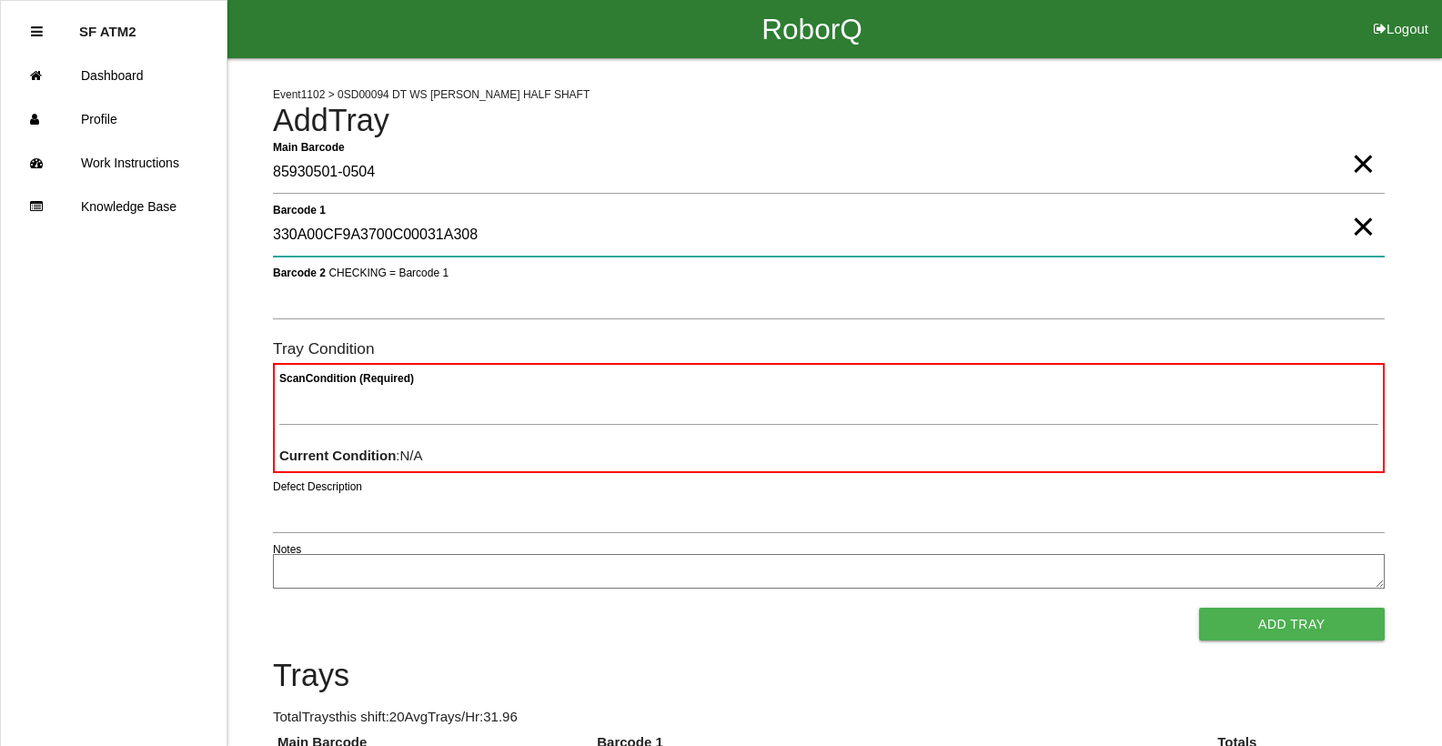
type 1 "330A00CF9A3700C00031A308"
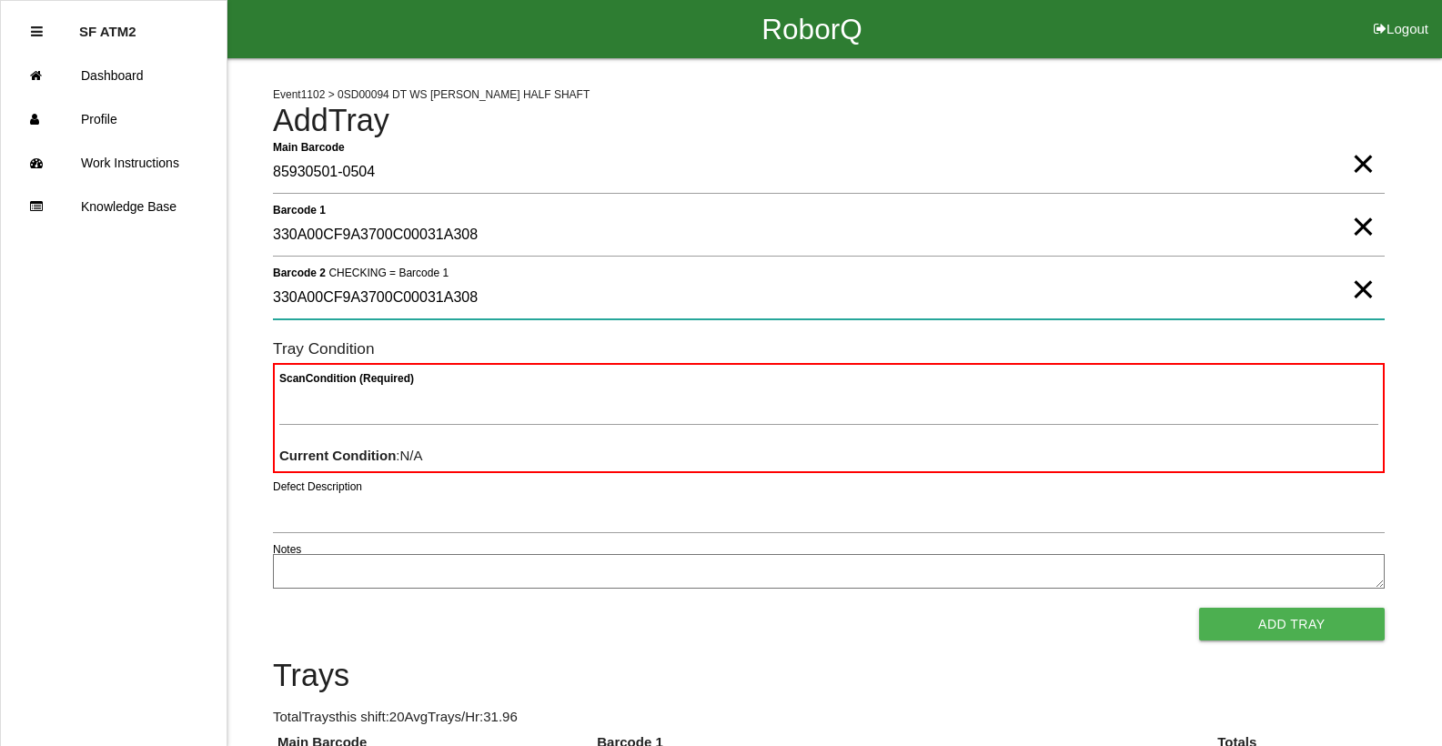
type 2 "330A00CF9A3700C00031A308"
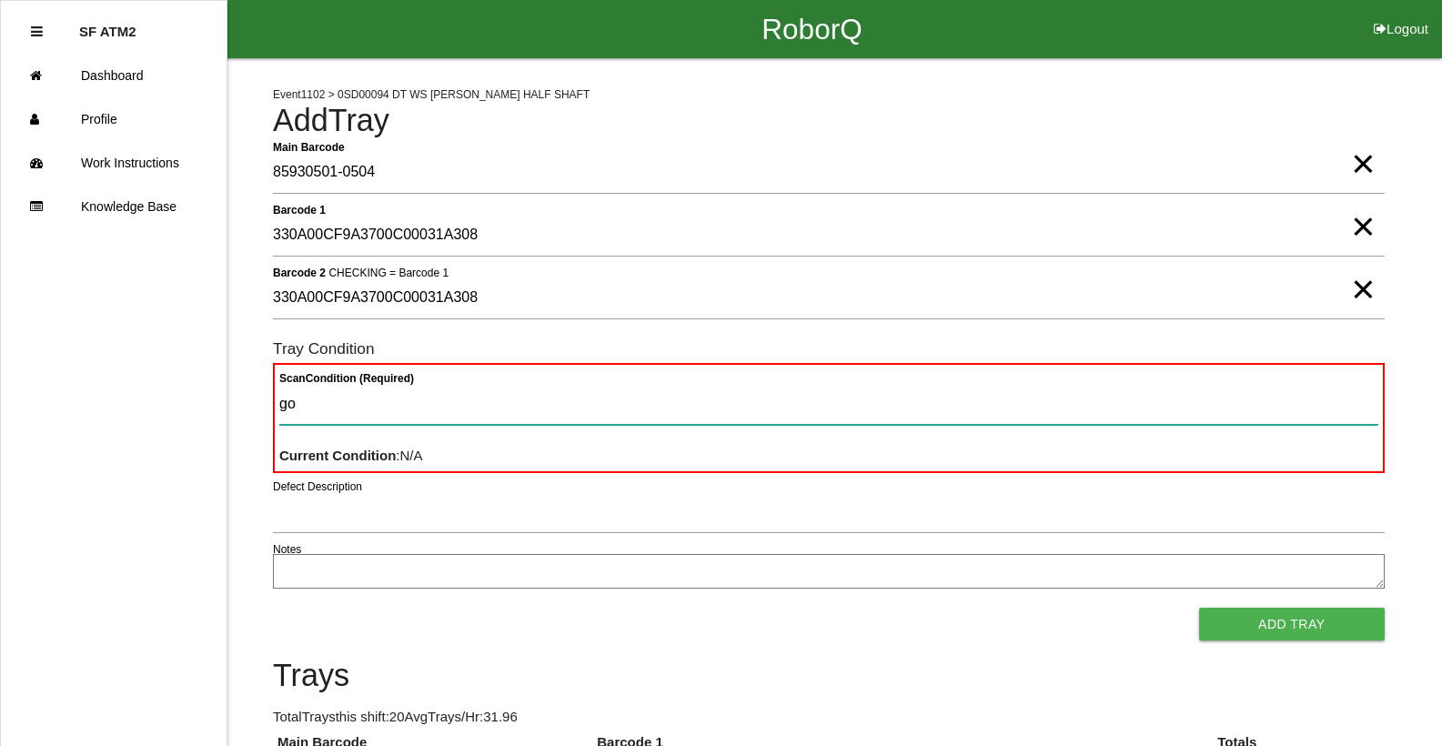
type Condition "goo"
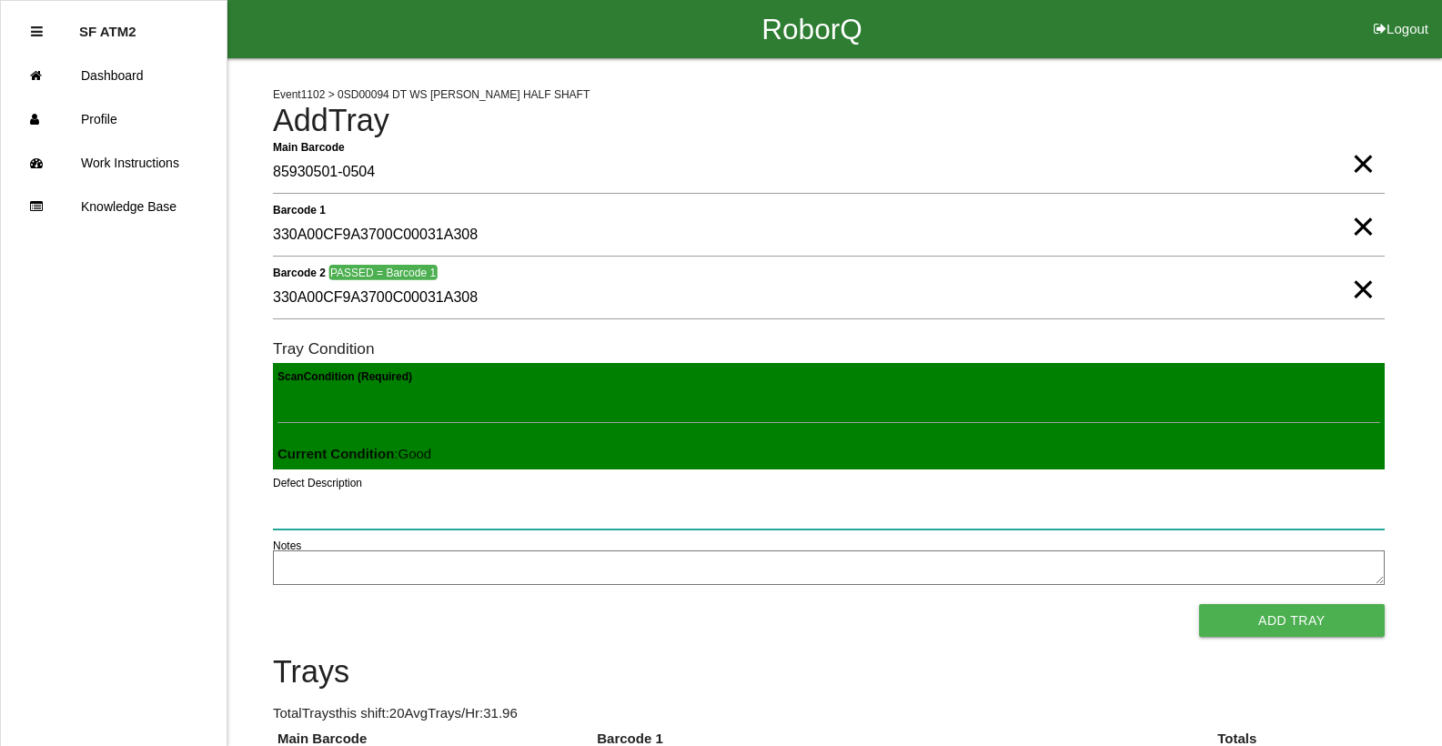
click at [1199, 604] on button "Add Tray" at bounding box center [1292, 620] width 186 height 33
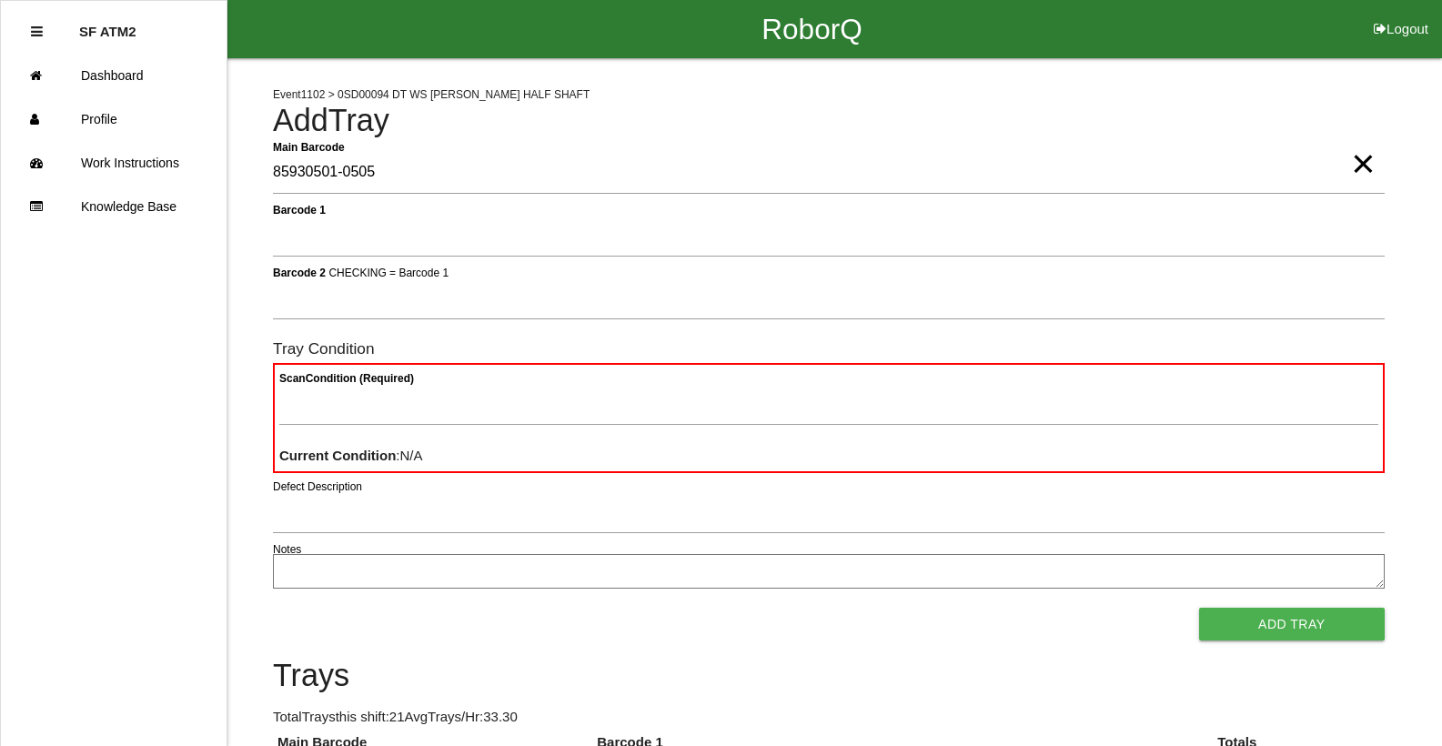
type Barcode "85930501-0505"
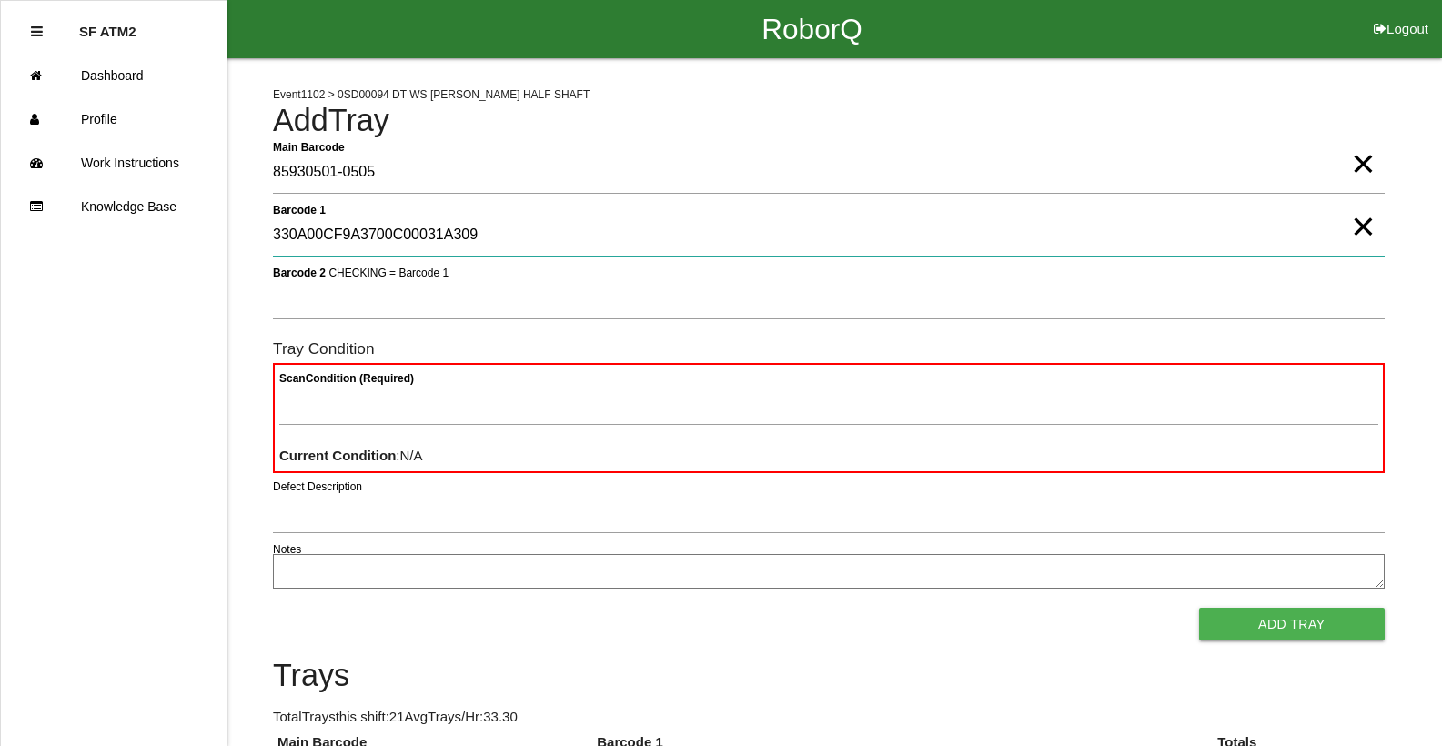
type 1 "330A00CF9A3700C00031A309"
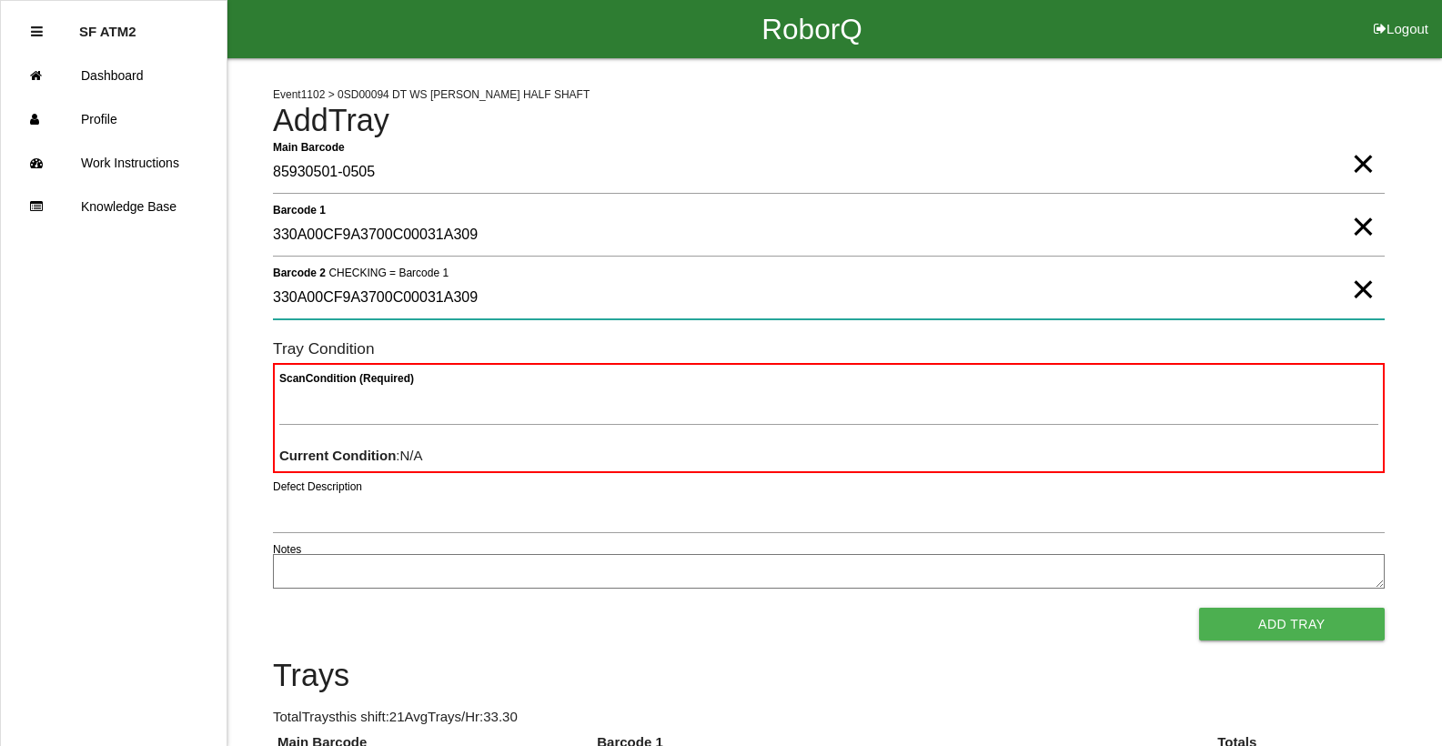
type 2 "330A00CF9A3700C00031A309"
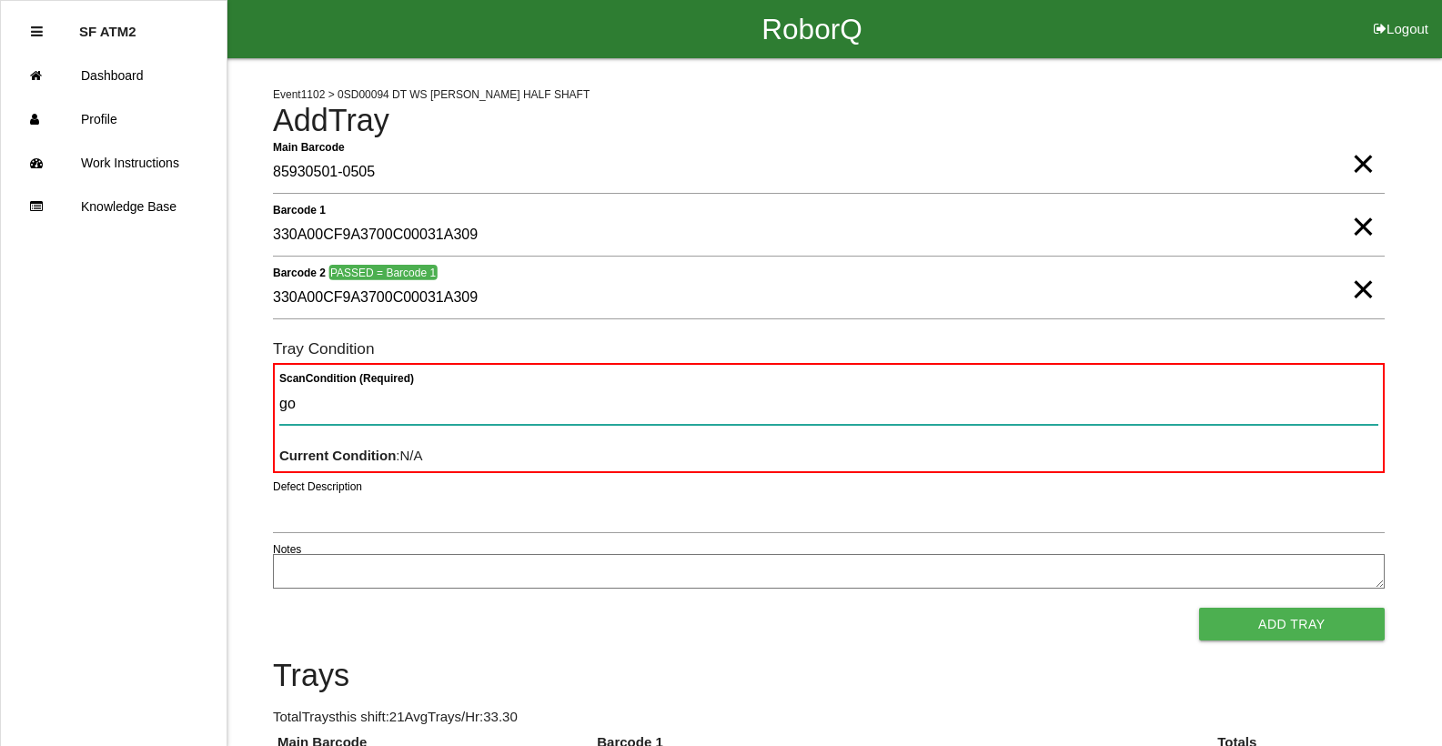
type Condition "goo"
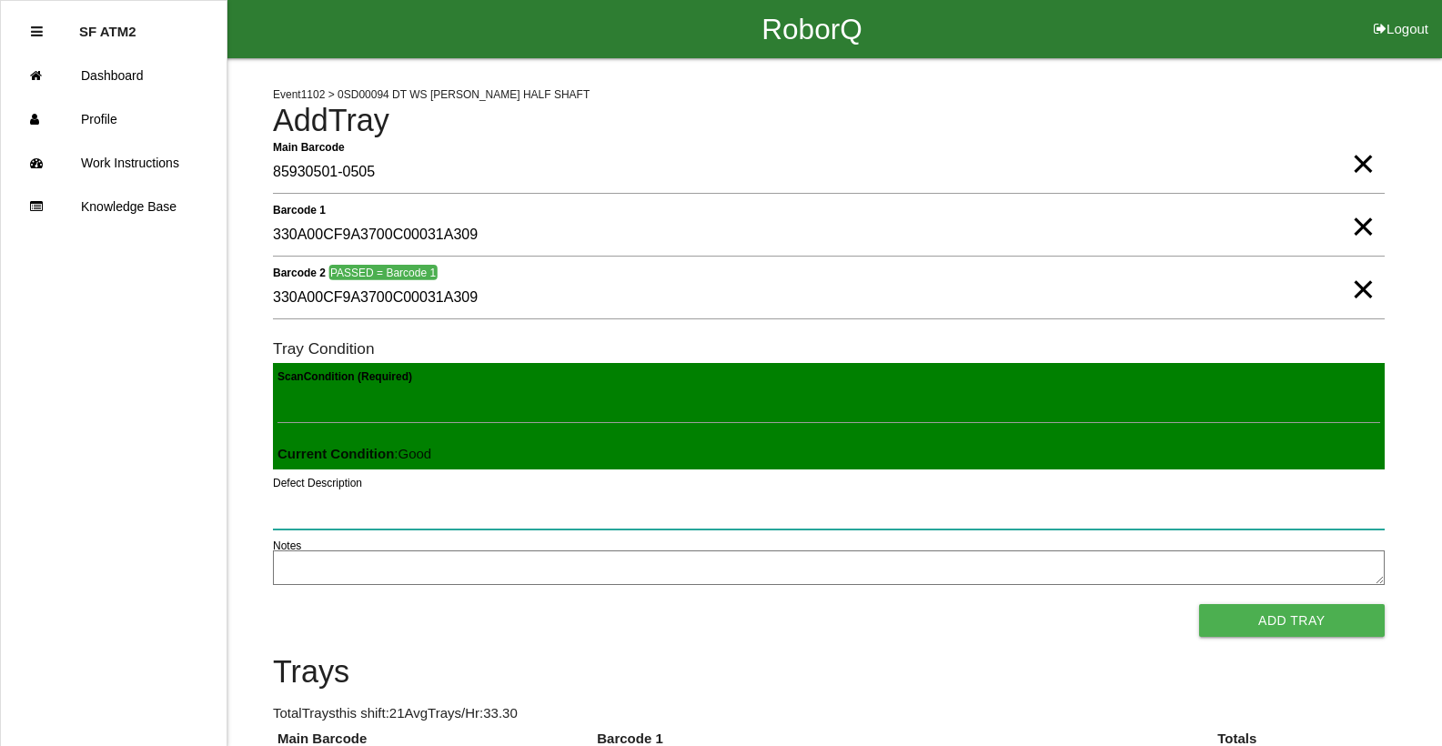
click at [1199, 604] on button "Add Tray" at bounding box center [1292, 620] width 186 height 33
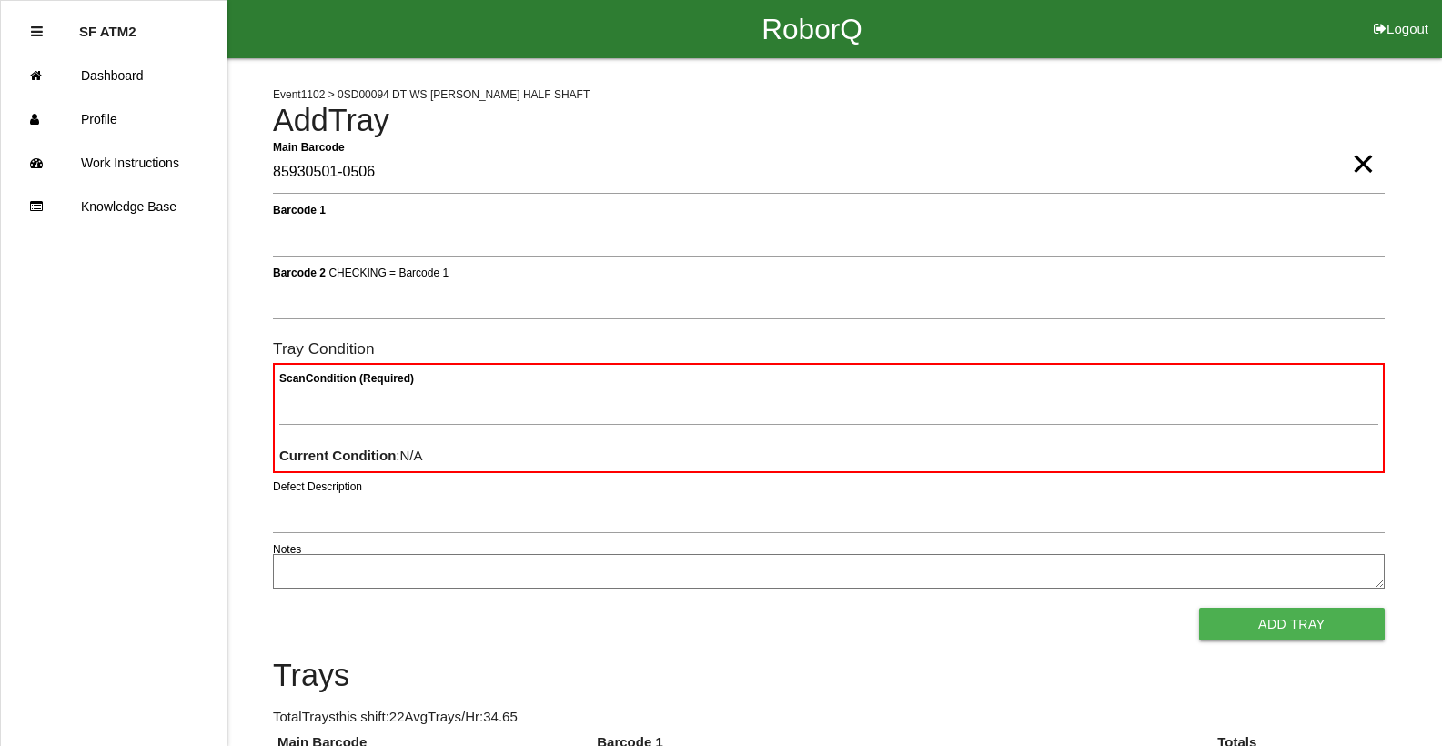
type Barcode "85930501-0506"
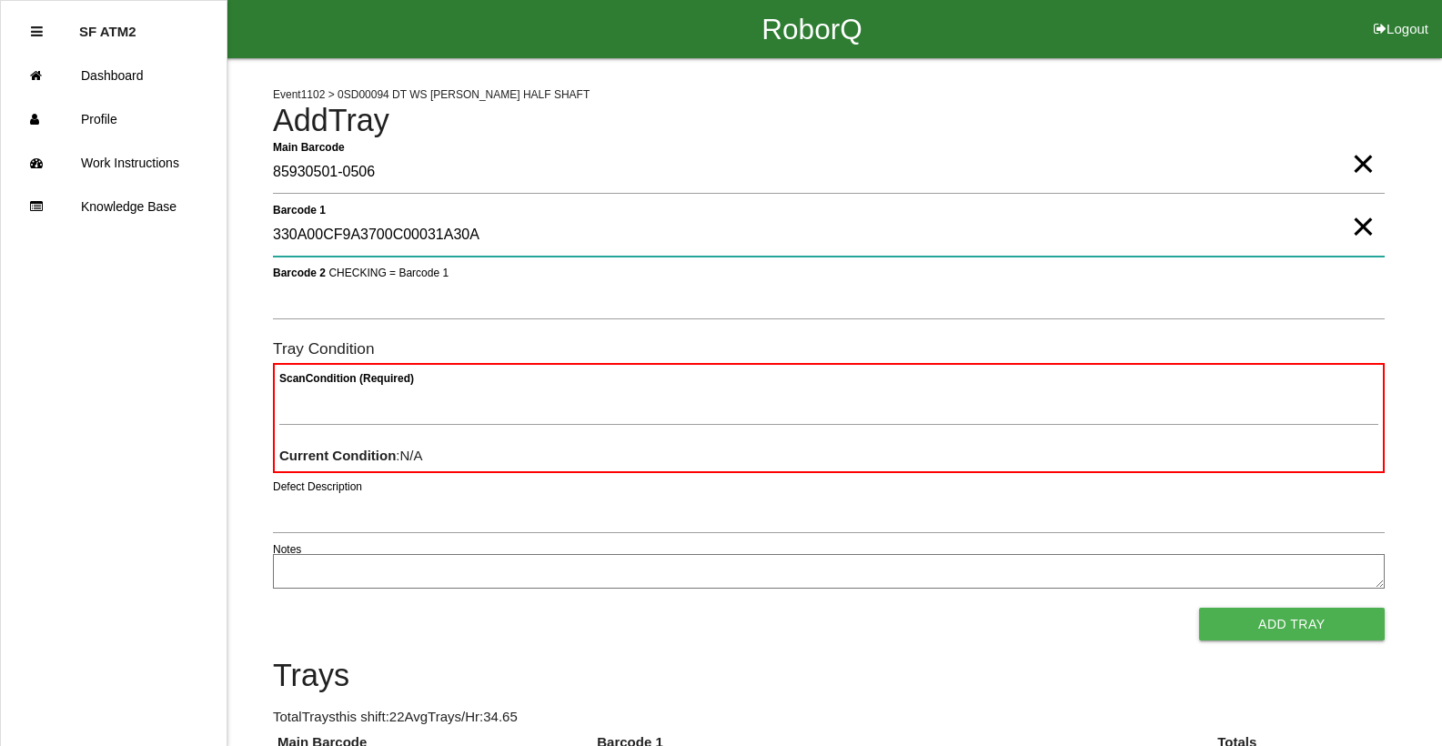
type 1 "330A00CF9A3700C00031A30A"
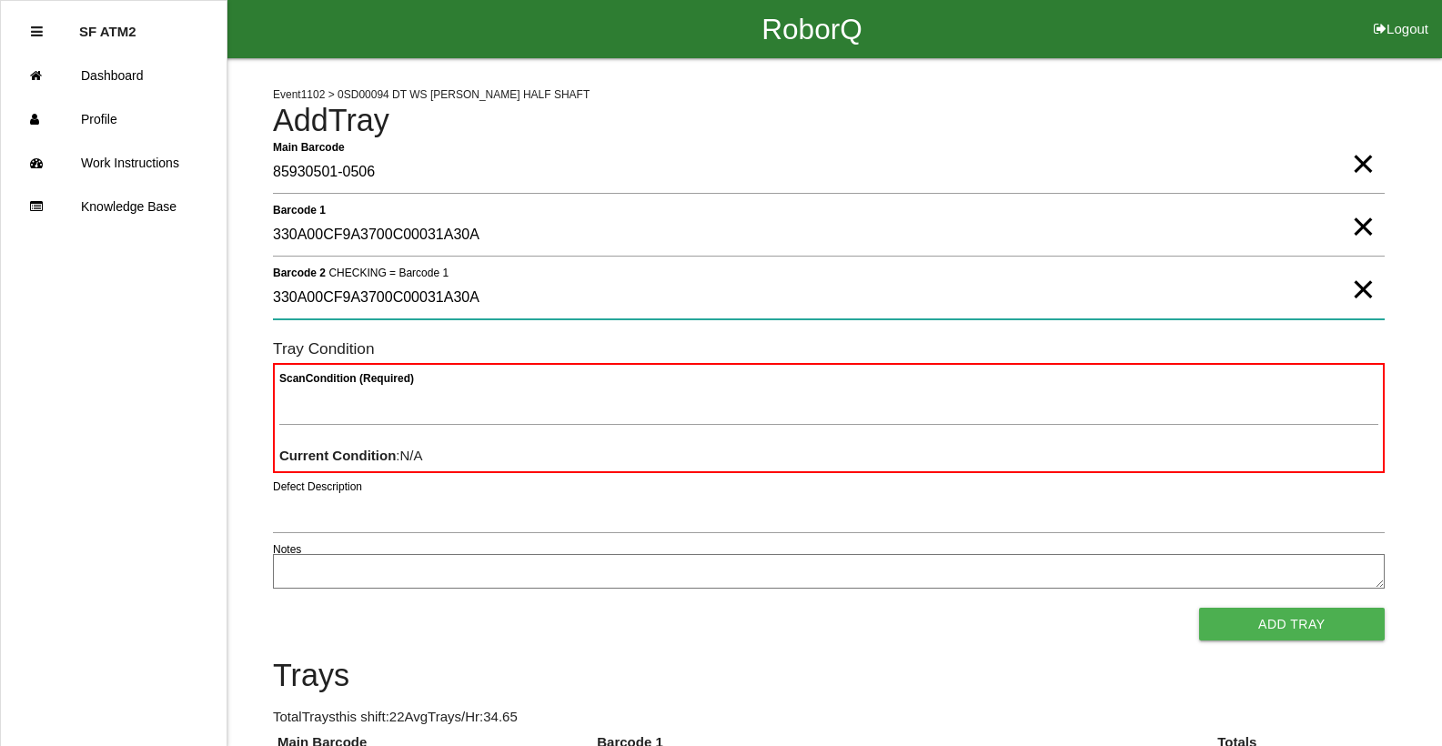
type 2 "330A00CF9A3700C00031A30A"
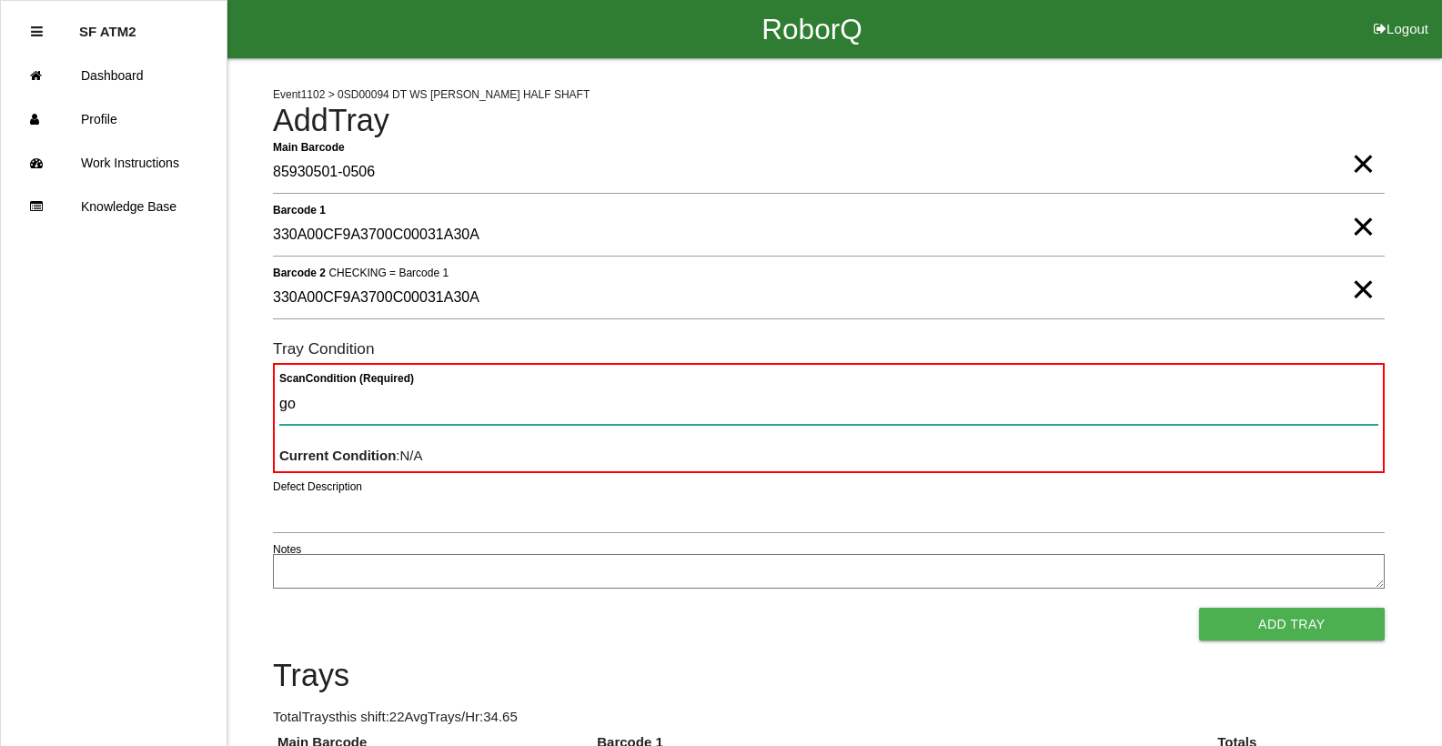
type Condition "goo"
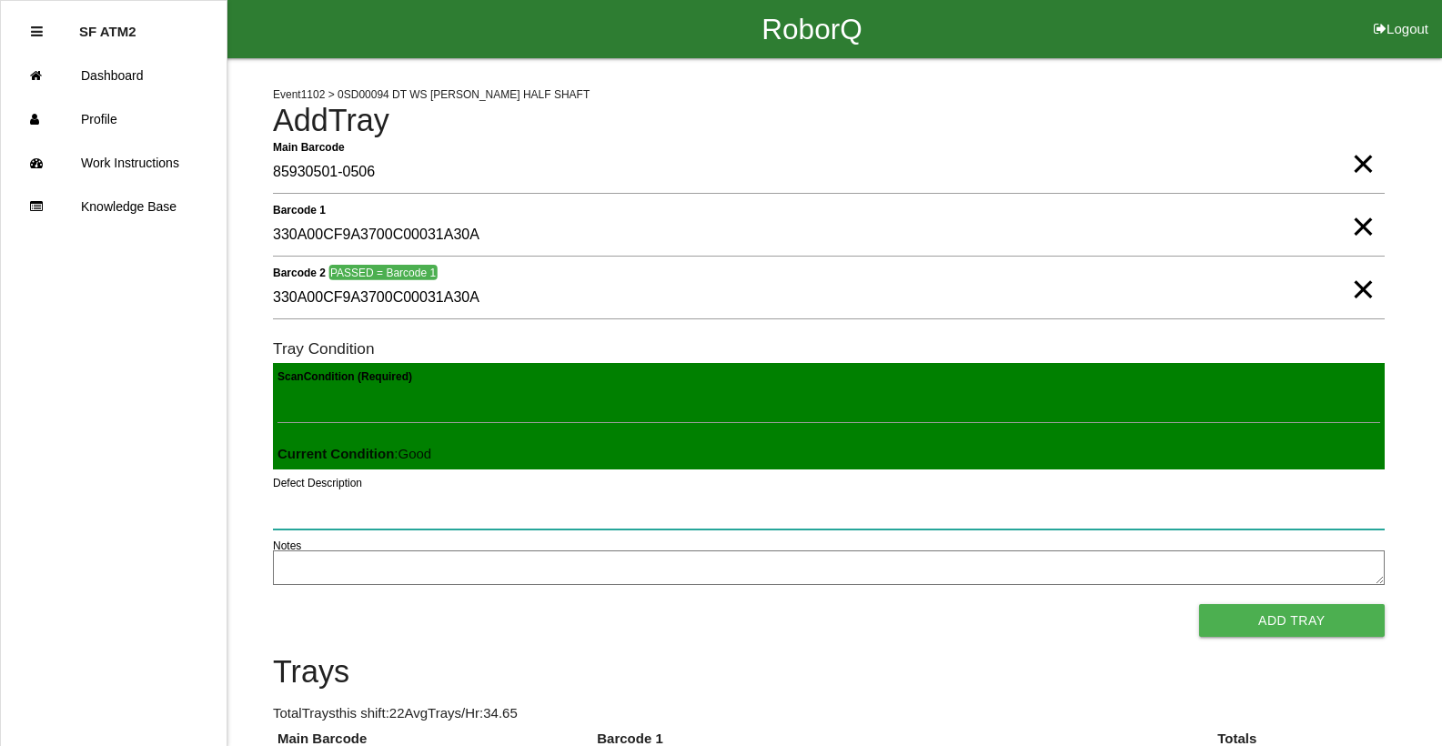
click at [1199, 604] on button "Add Tray" at bounding box center [1292, 620] width 186 height 33
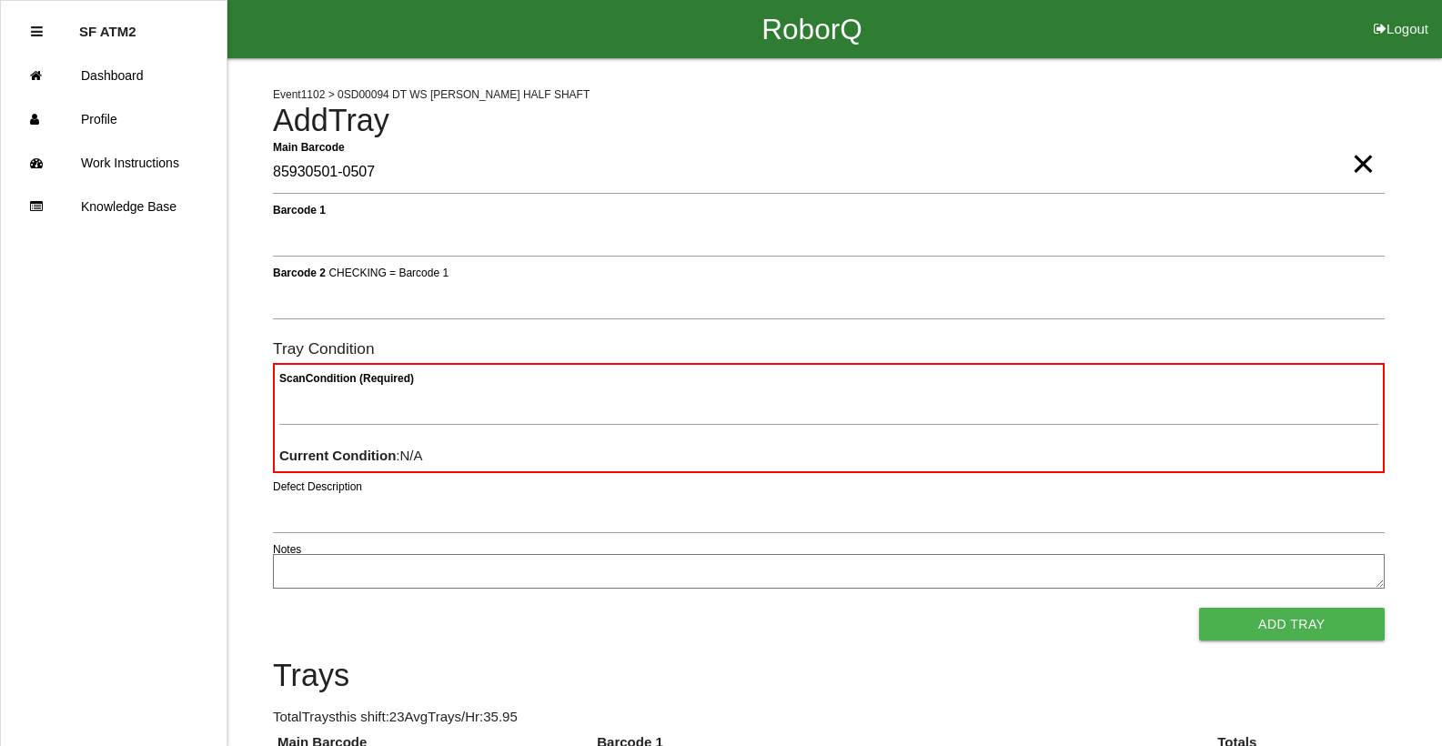
type Barcode "85930501-0507"
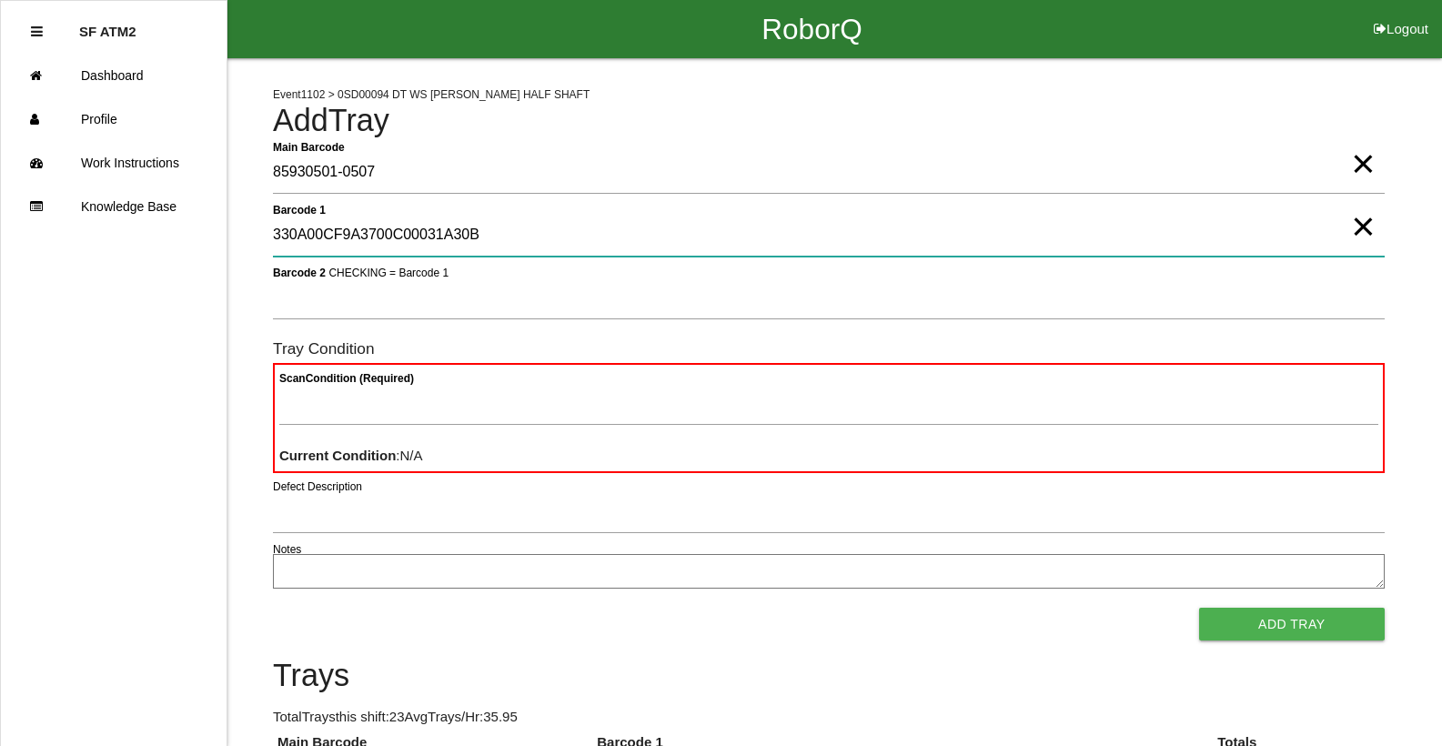
type 1 "330A00CF9A3700C00031A30B"
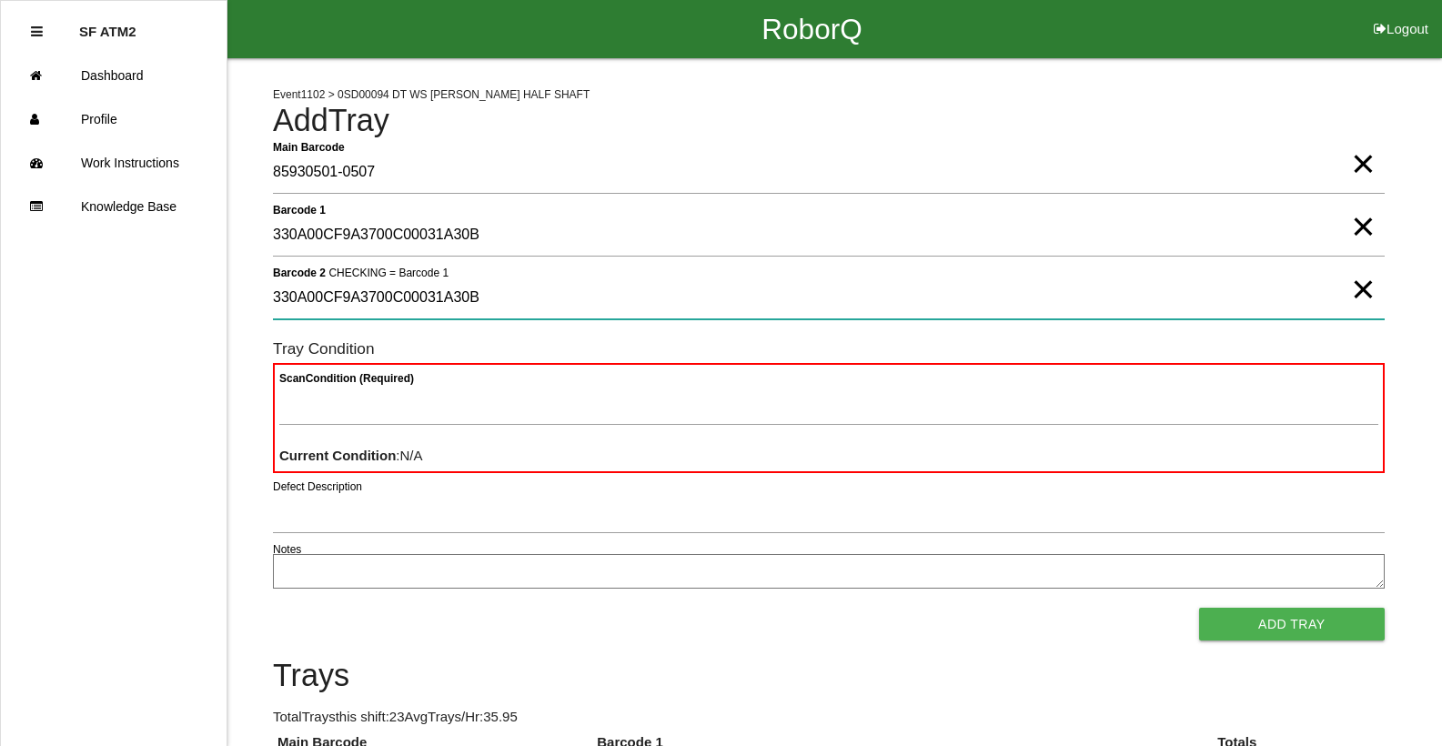
type 2 "330A00CF9A3700C00031A30B"
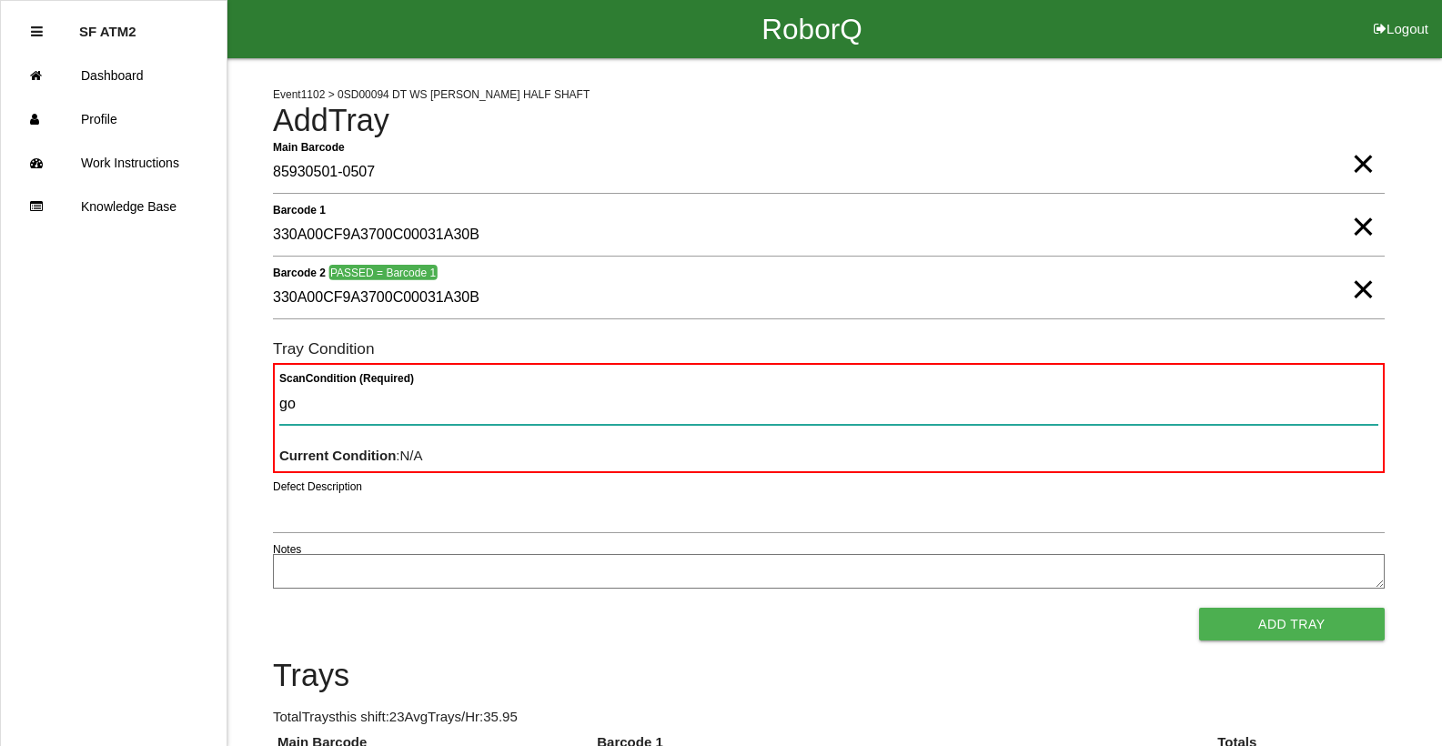
type Condition "goo"
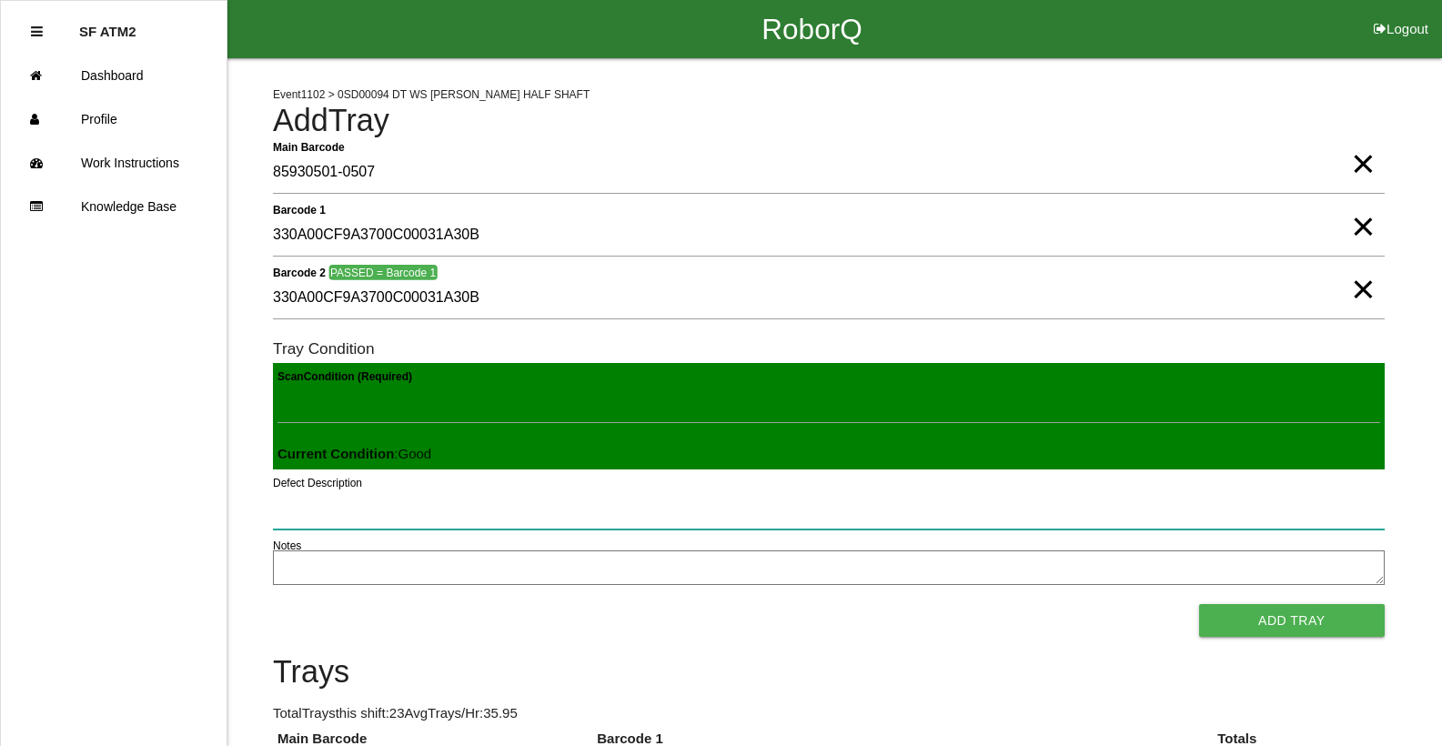
click at [1199, 604] on button "Add Tray" at bounding box center [1292, 620] width 186 height 33
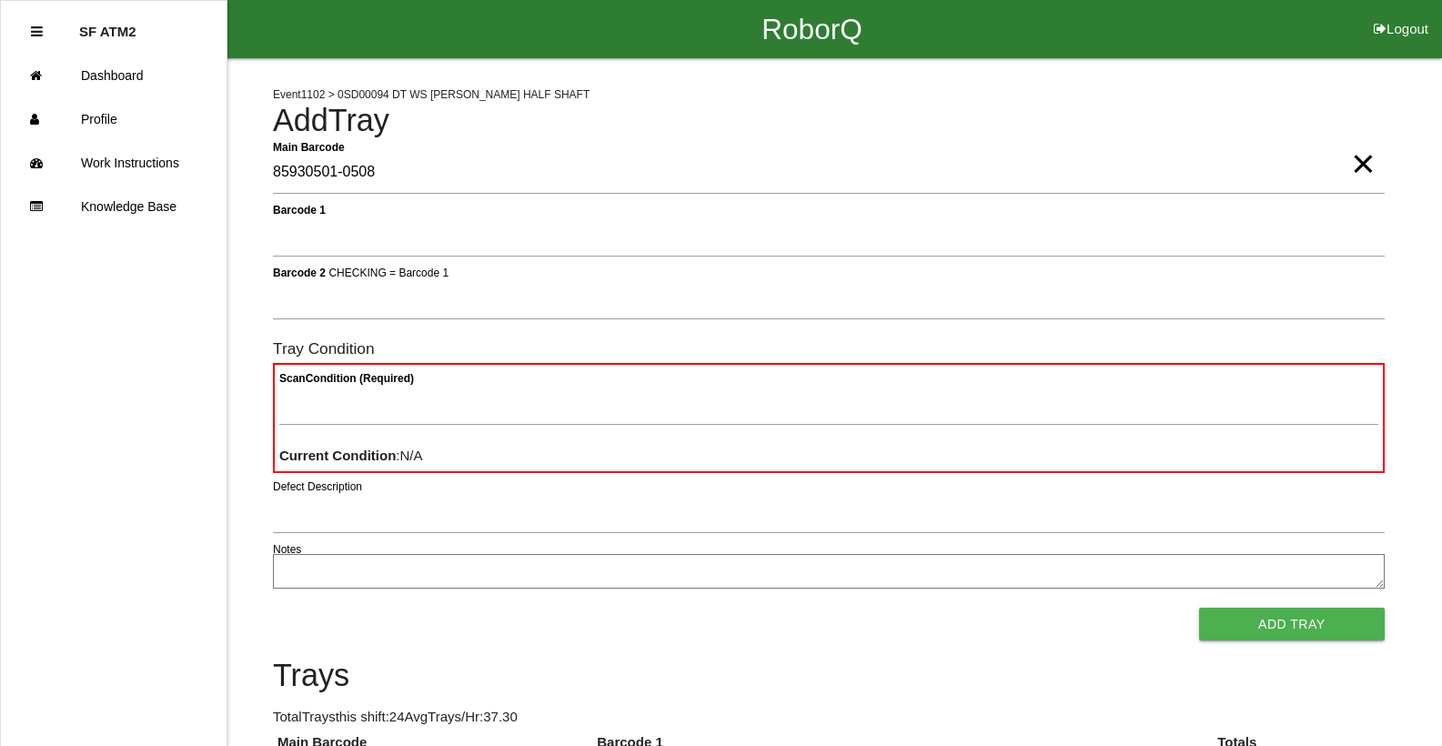
type Barcode "85930501-0508"
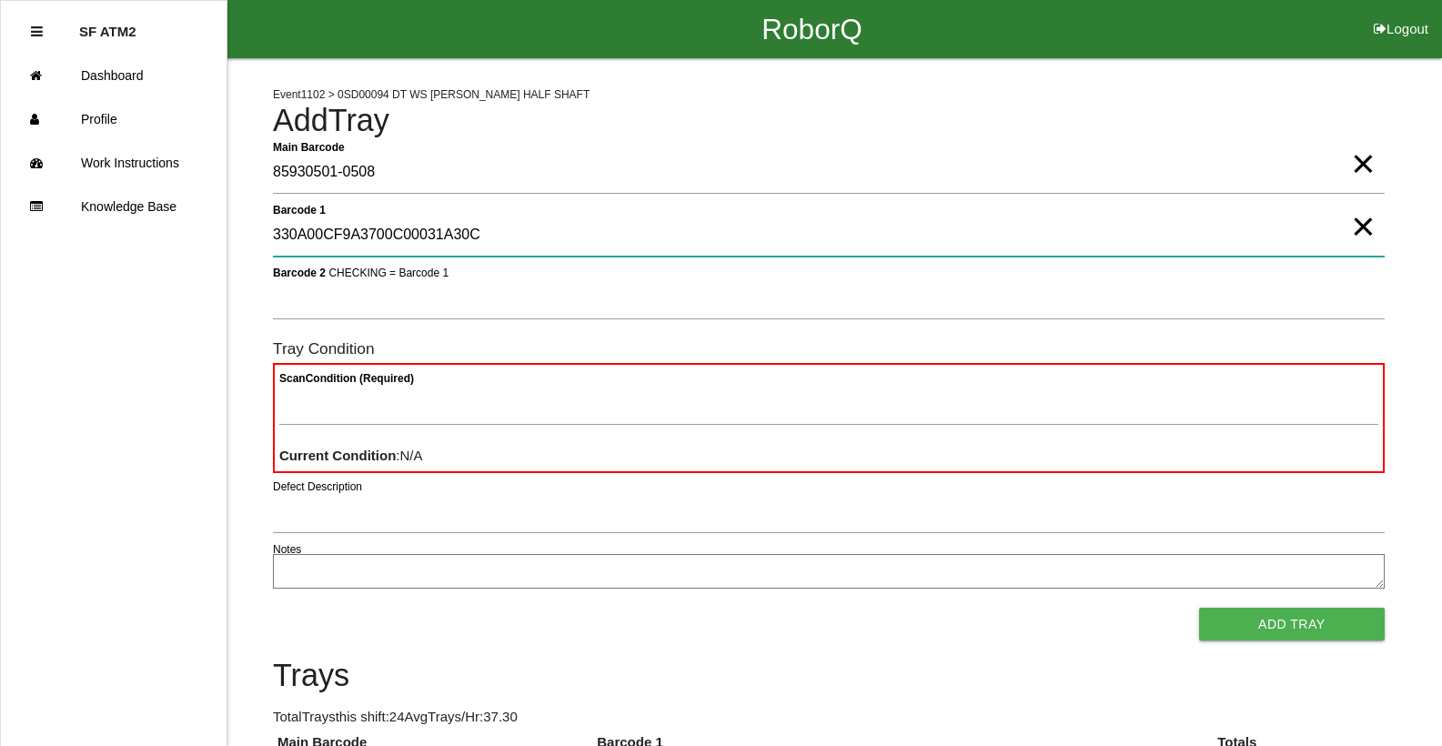
type 1 "330A00CF9A3700C00031A30C"
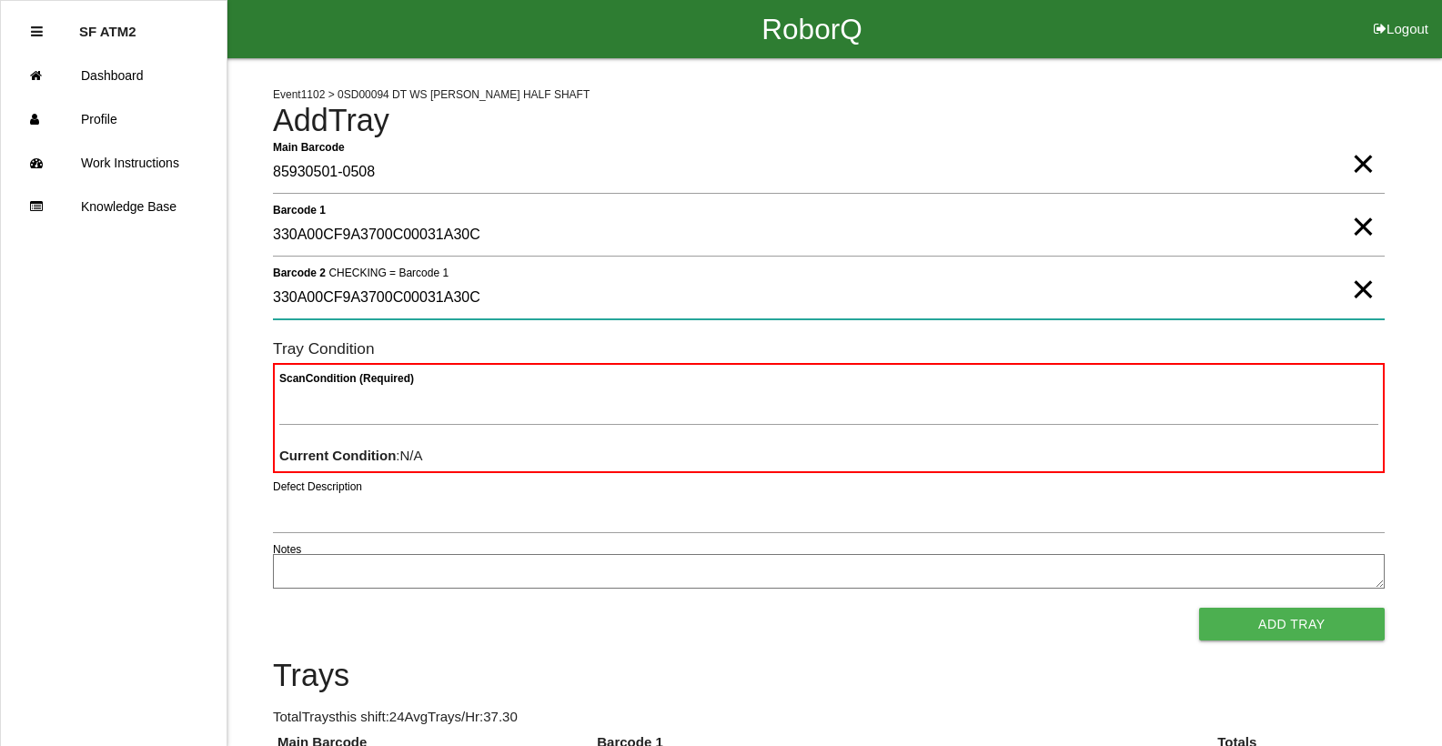
type 2 "330A00CF9A3700C00031A30C"
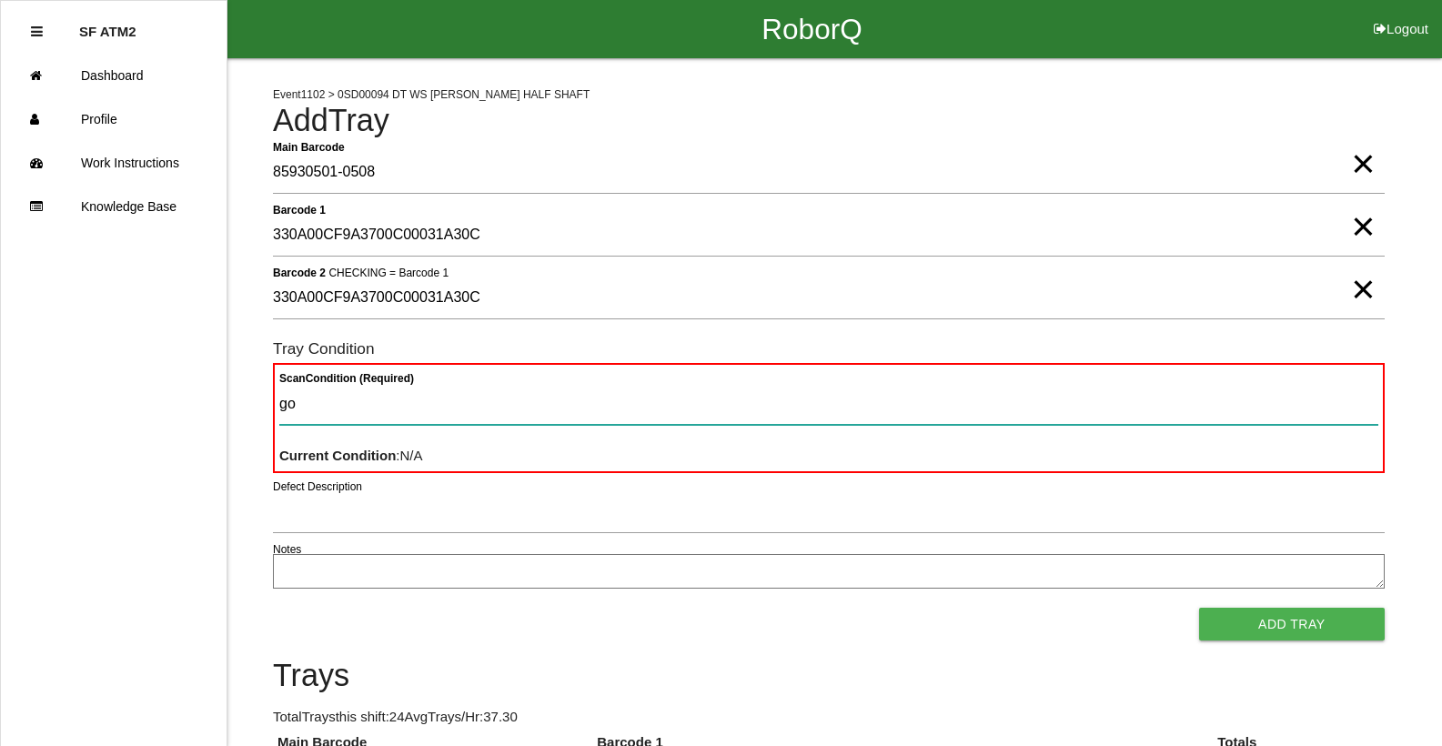
type Condition "goo"
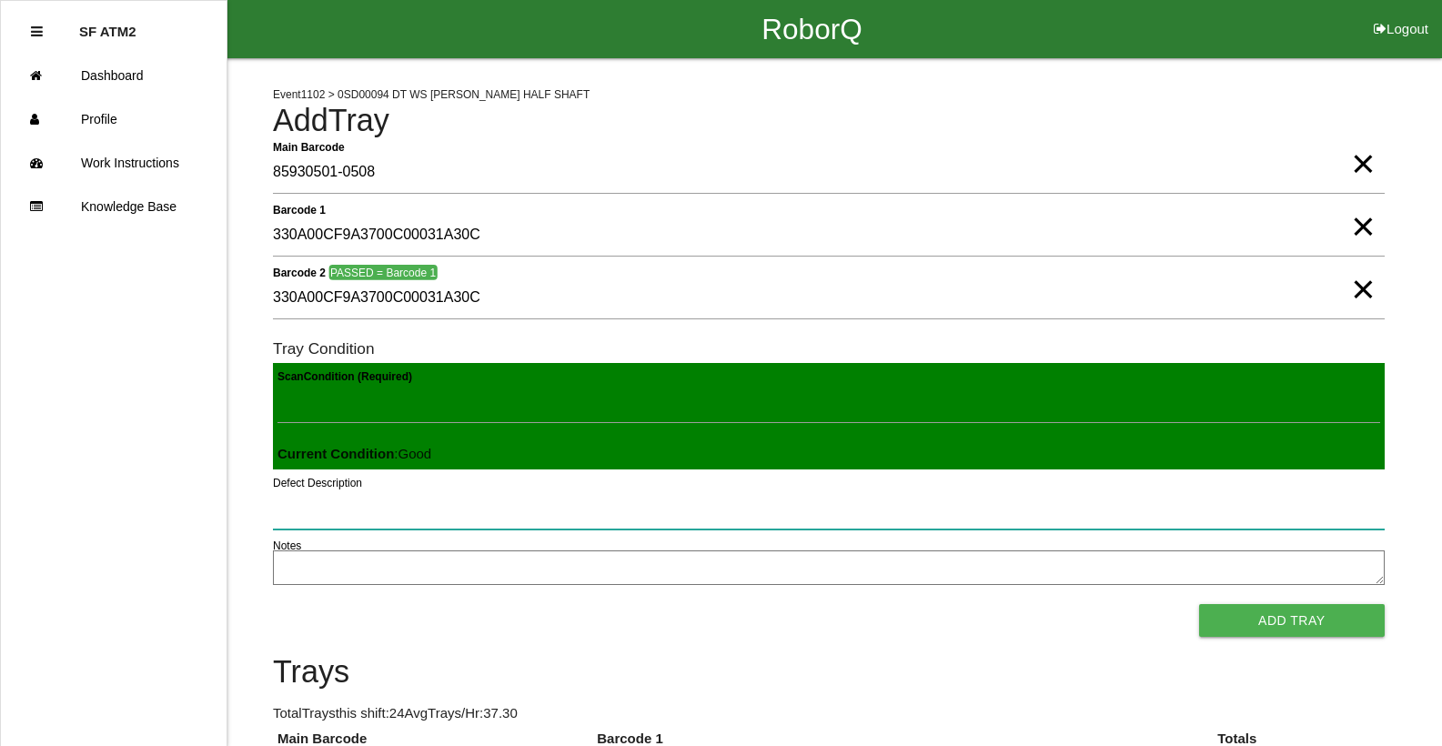
click at [1199, 604] on button "Add Tray" at bounding box center [1292, 620] width 186 height 33
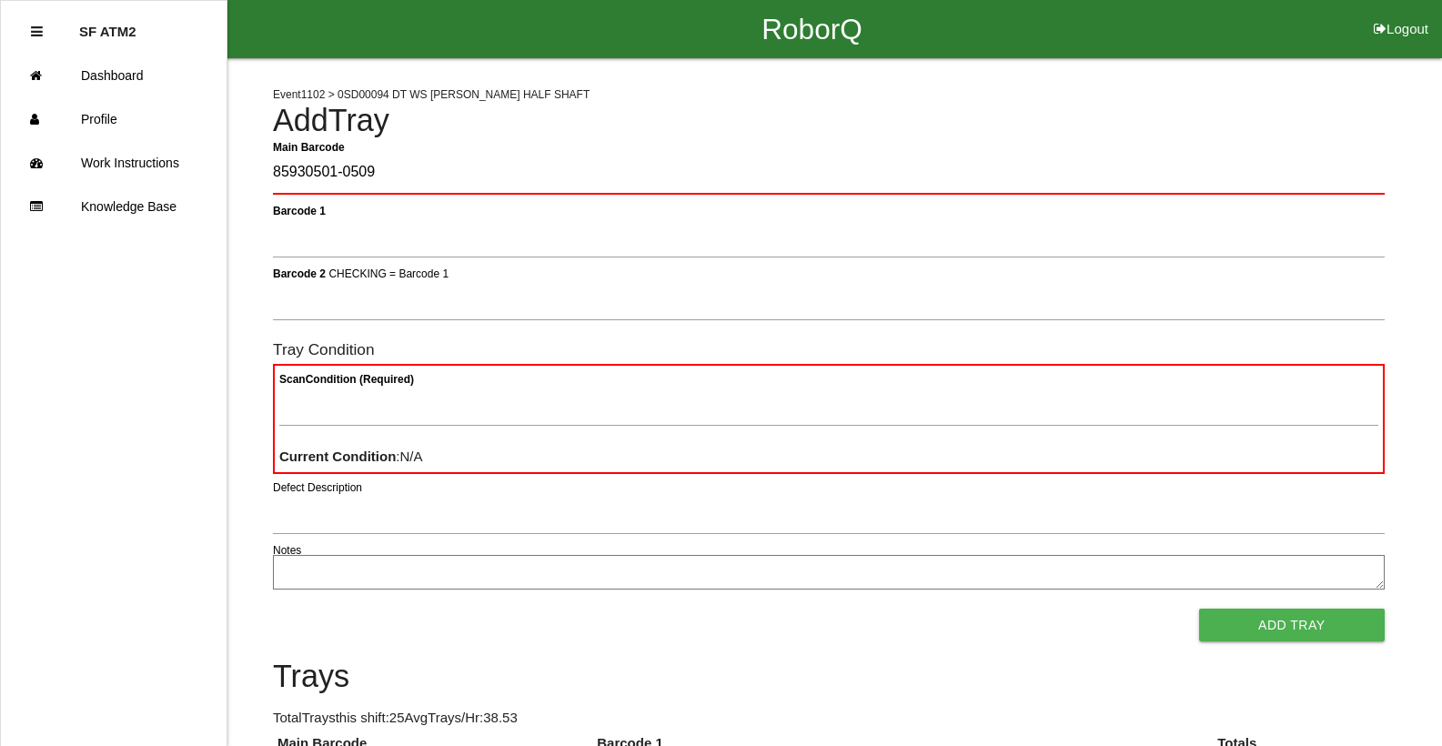
type Barcode "85930501-0509"
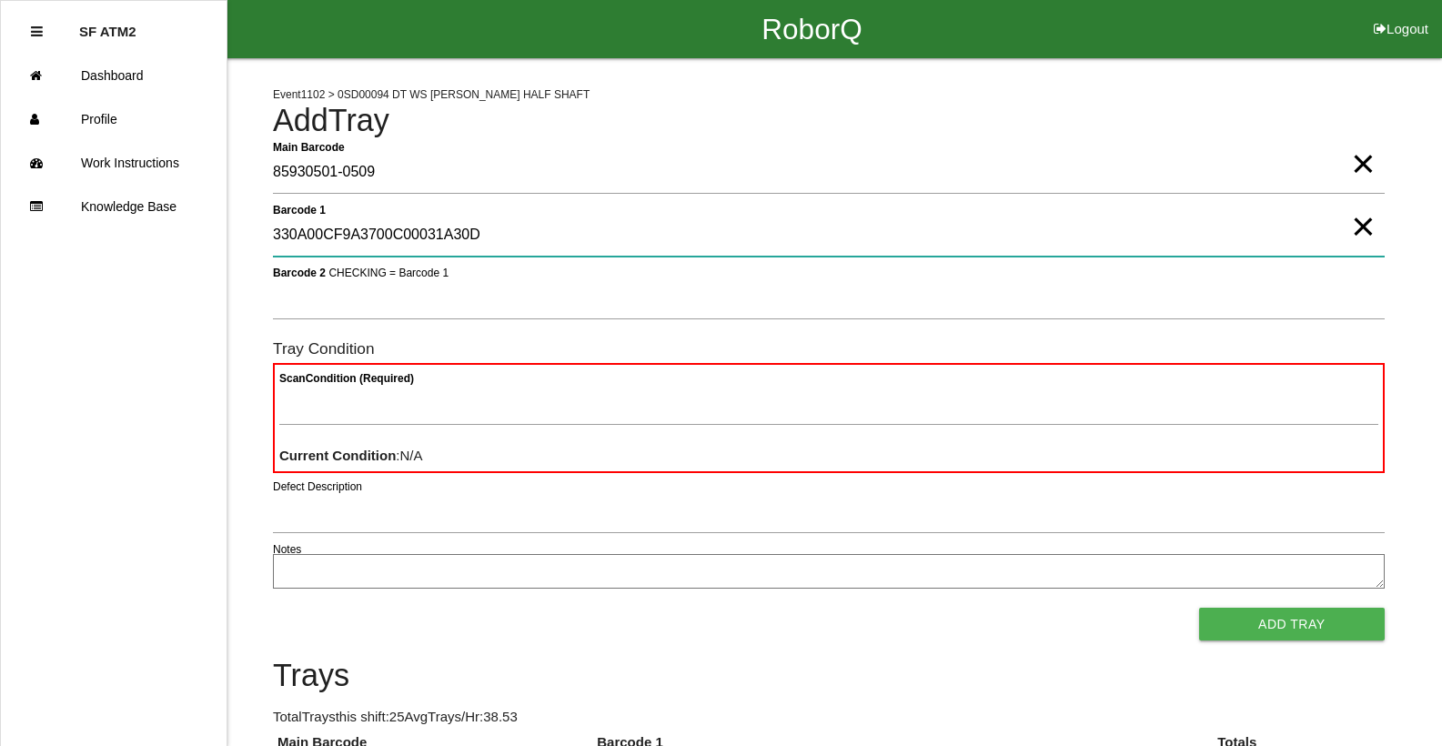
type 1 "330A00CF9A3700C00031A30D"
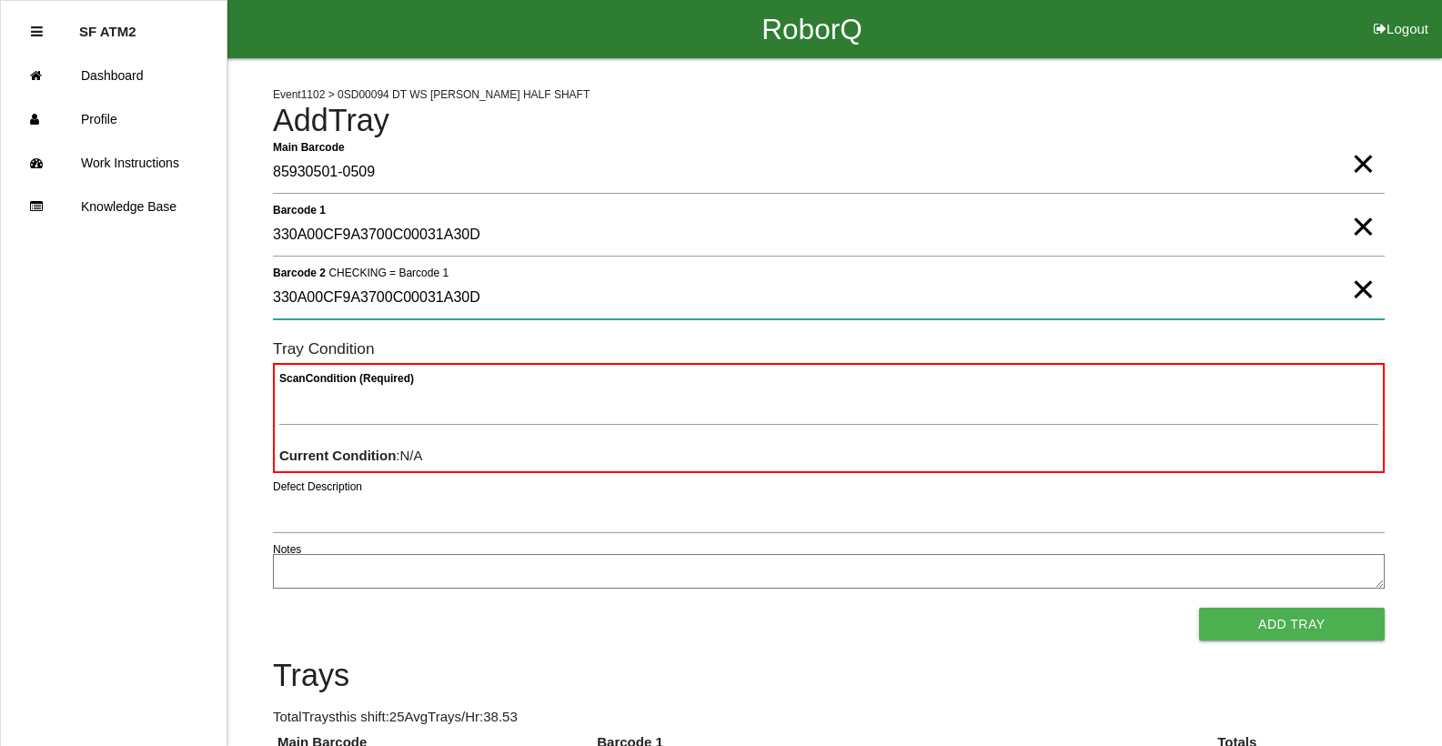
type 2 "330A00CF9A3700C00031A30D"
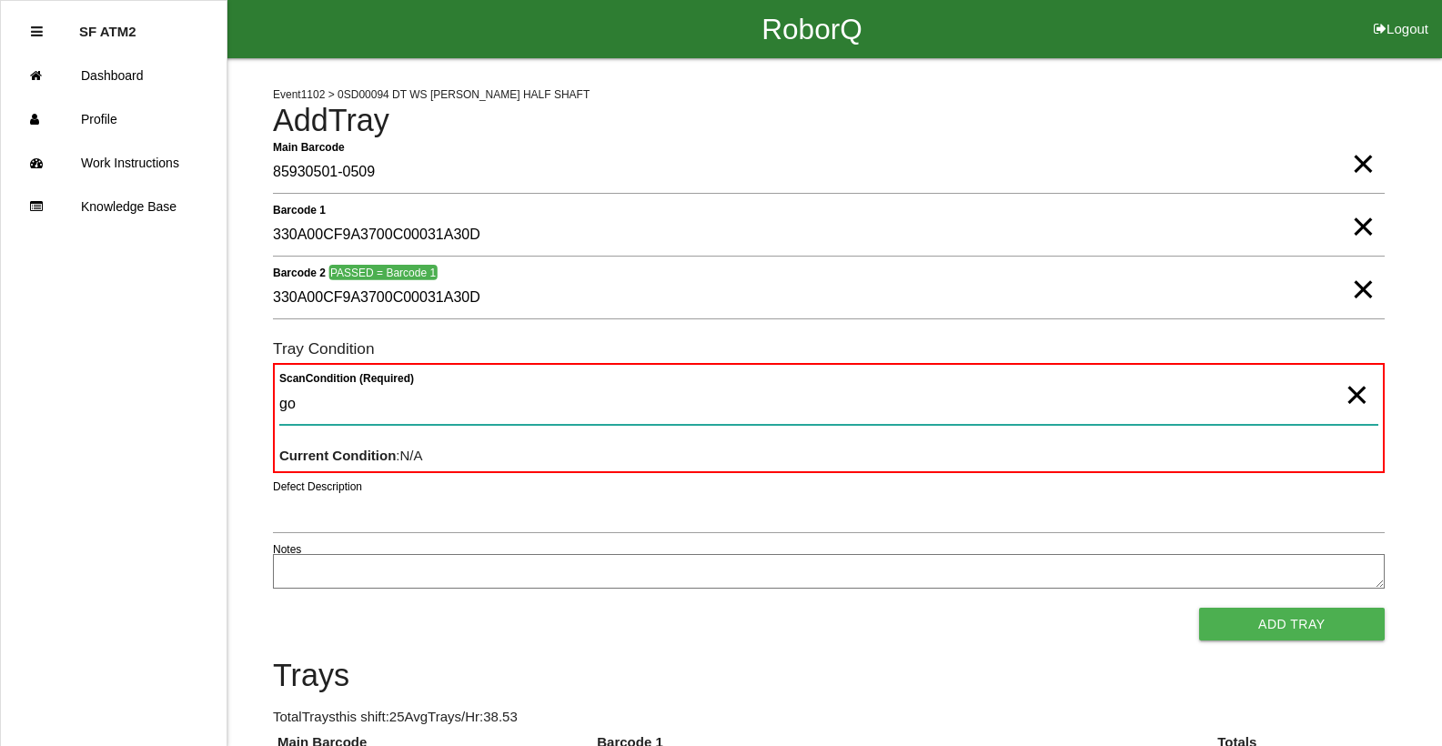
type Condition "goo"
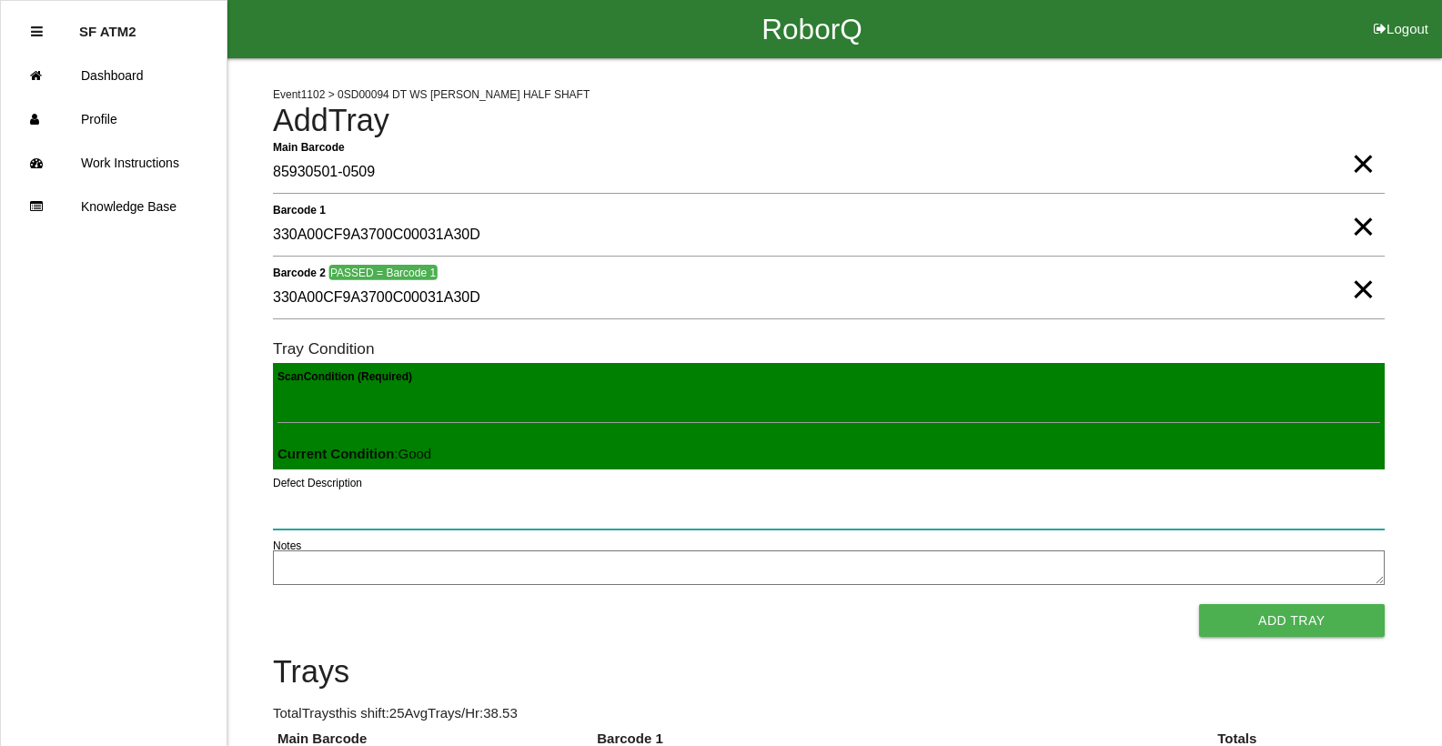
click at [1199, 604] on button "Add Tray" at bounding box center [1292, 620] width 186 height 33
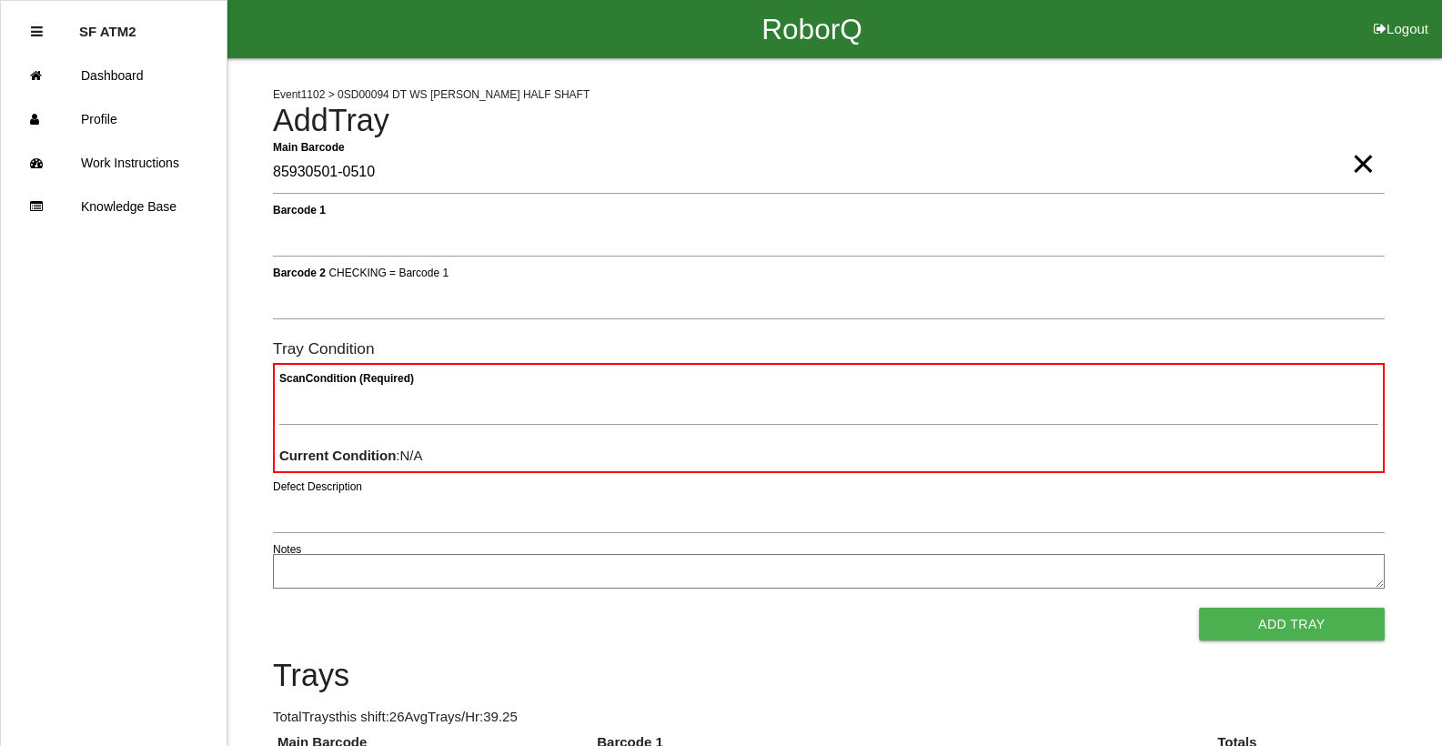
type Barcode "85930501-0510"
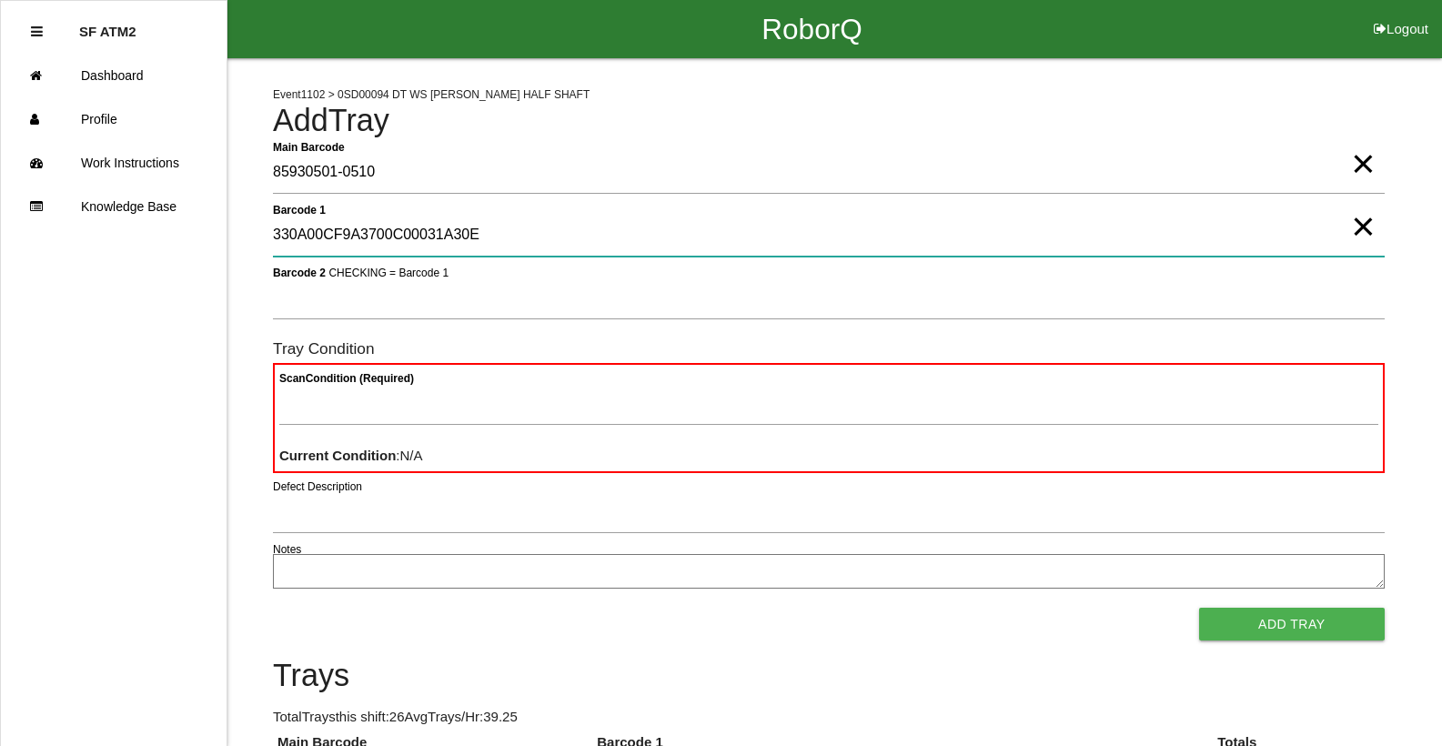
type 1 "330A00CF9A3700C00031A30E"
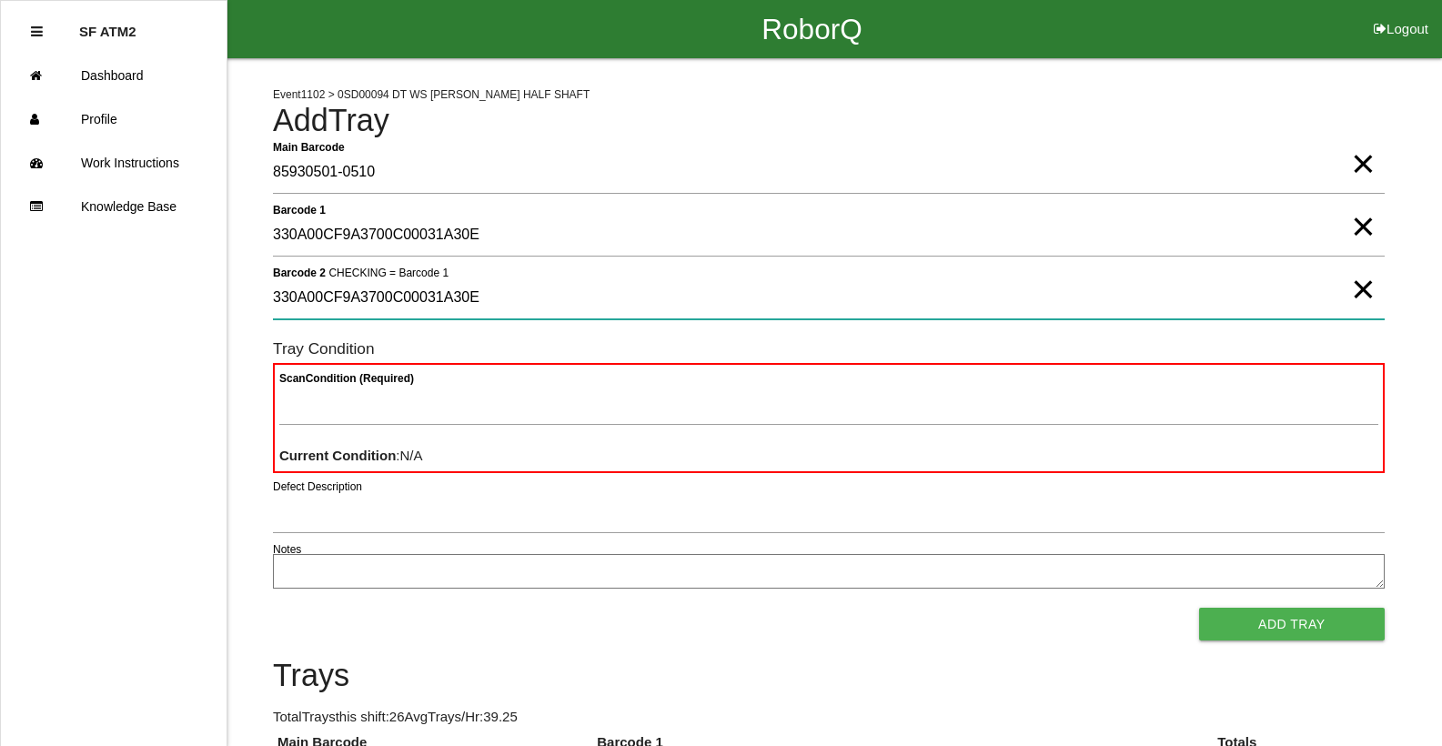
type 2 "330A00CF9A3700C00031A30E"
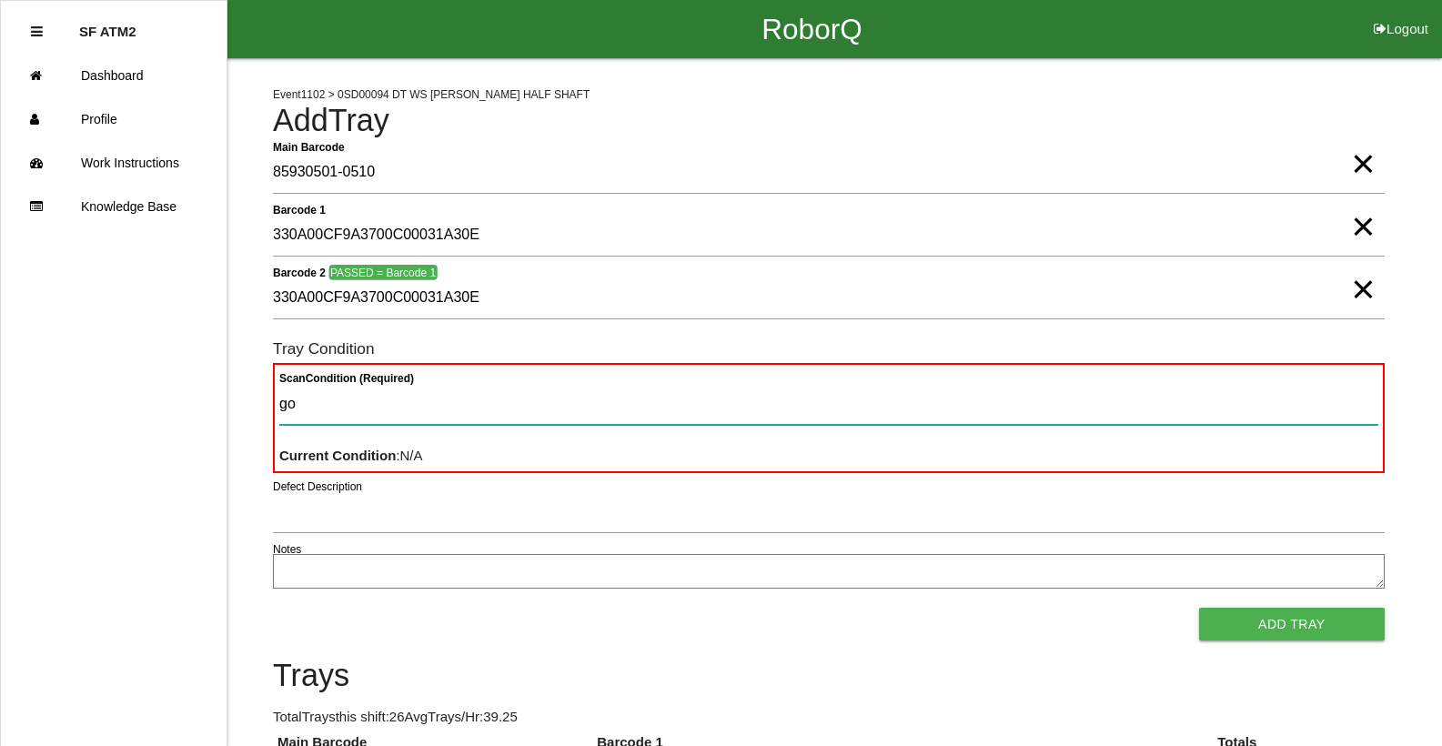
type Condition "goo"
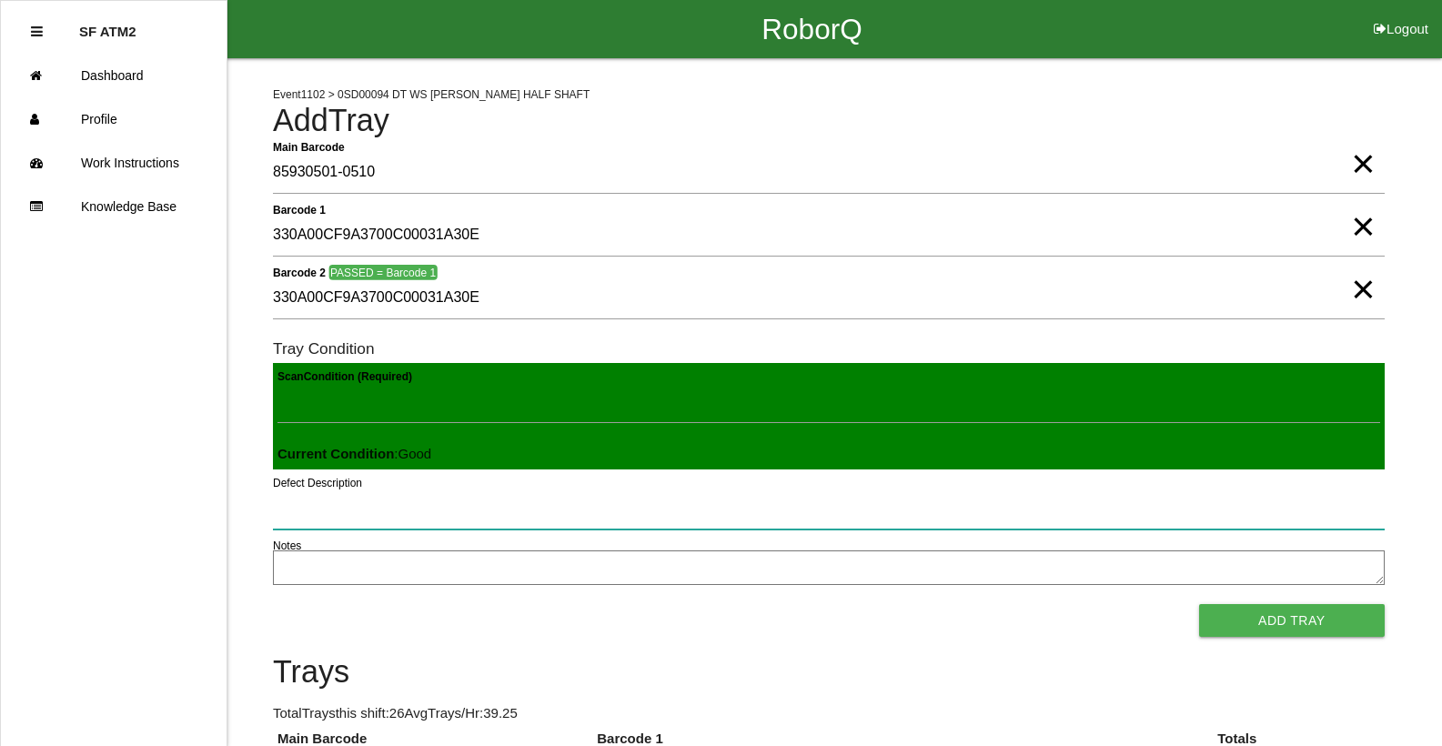
click at [1199, 604] on button "Add Tray" at bounding box center [1292, 620] width 186 height 33
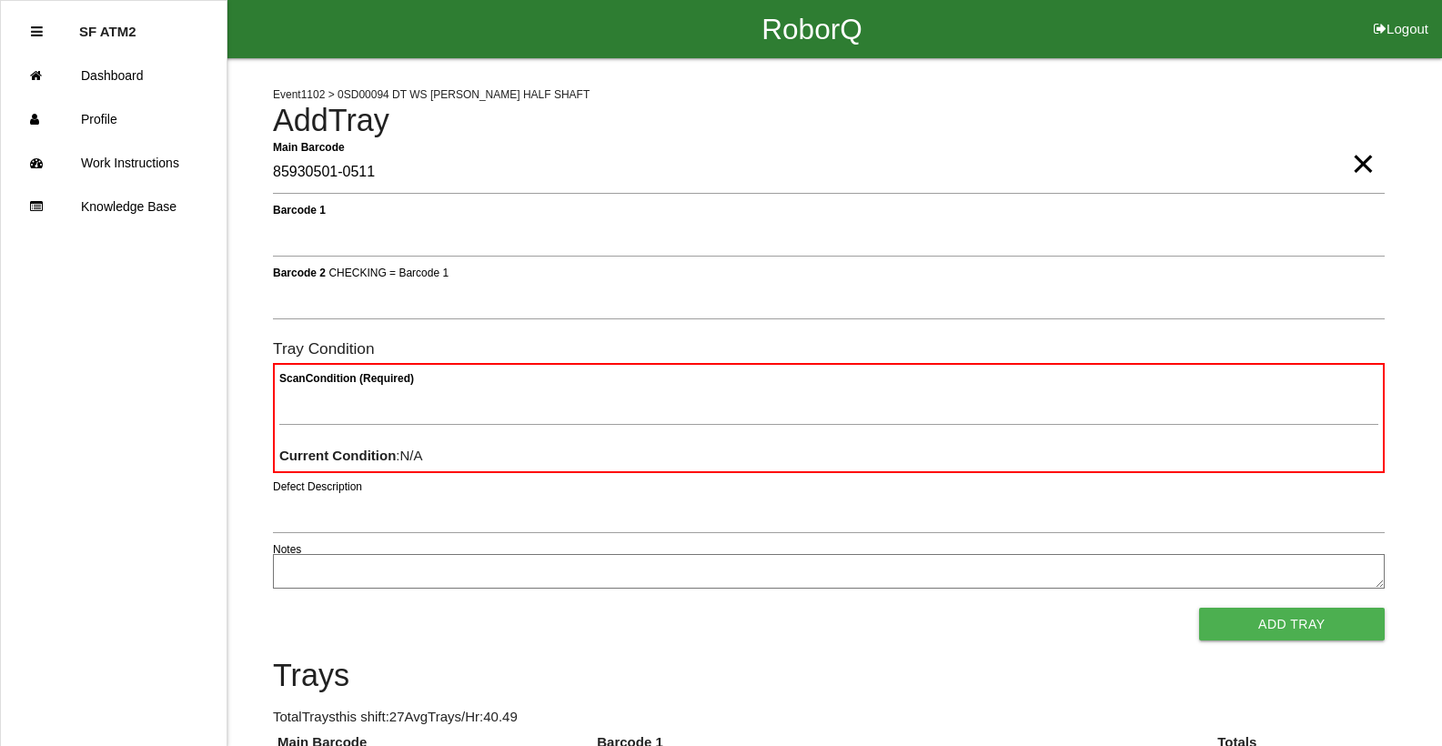
type Barcode "85930501-0511"
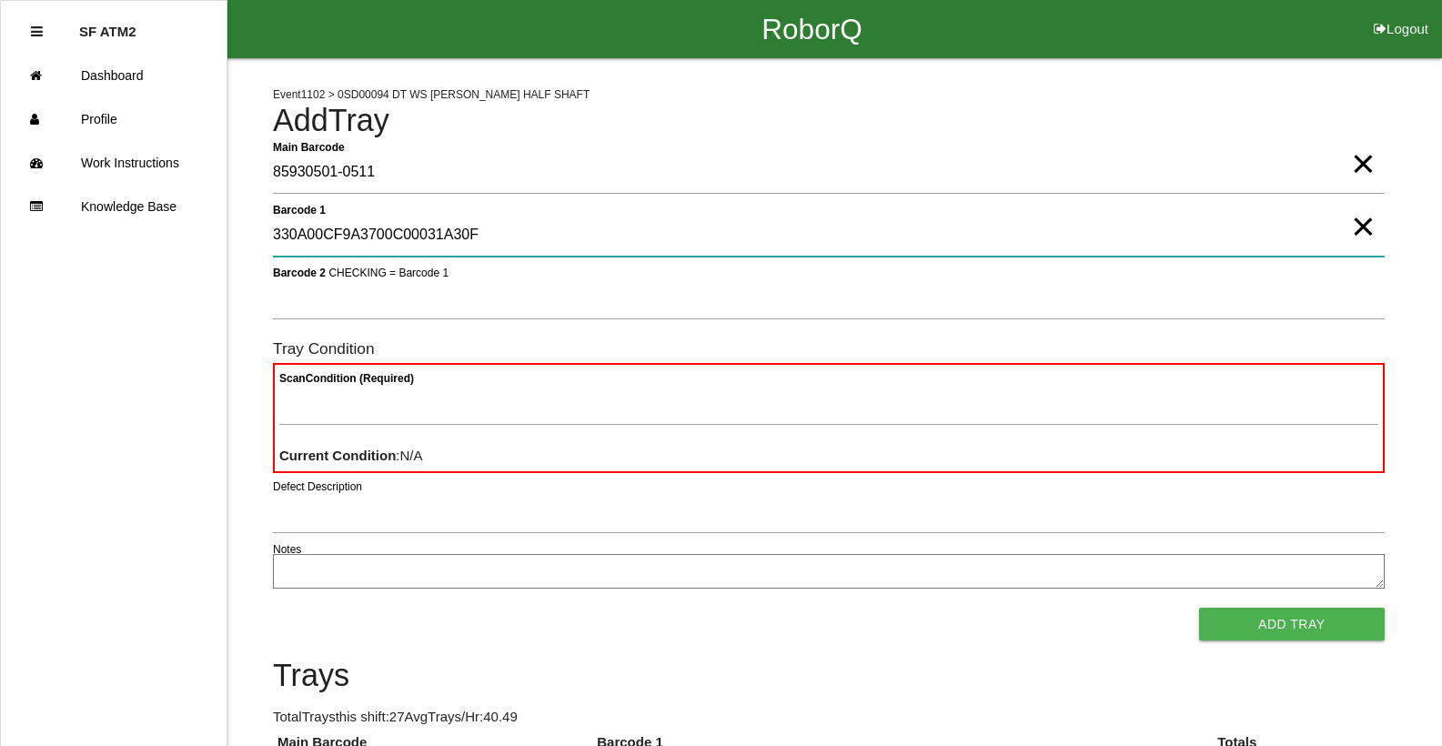
type 1 "330A00CF9A3700C00031A30F"
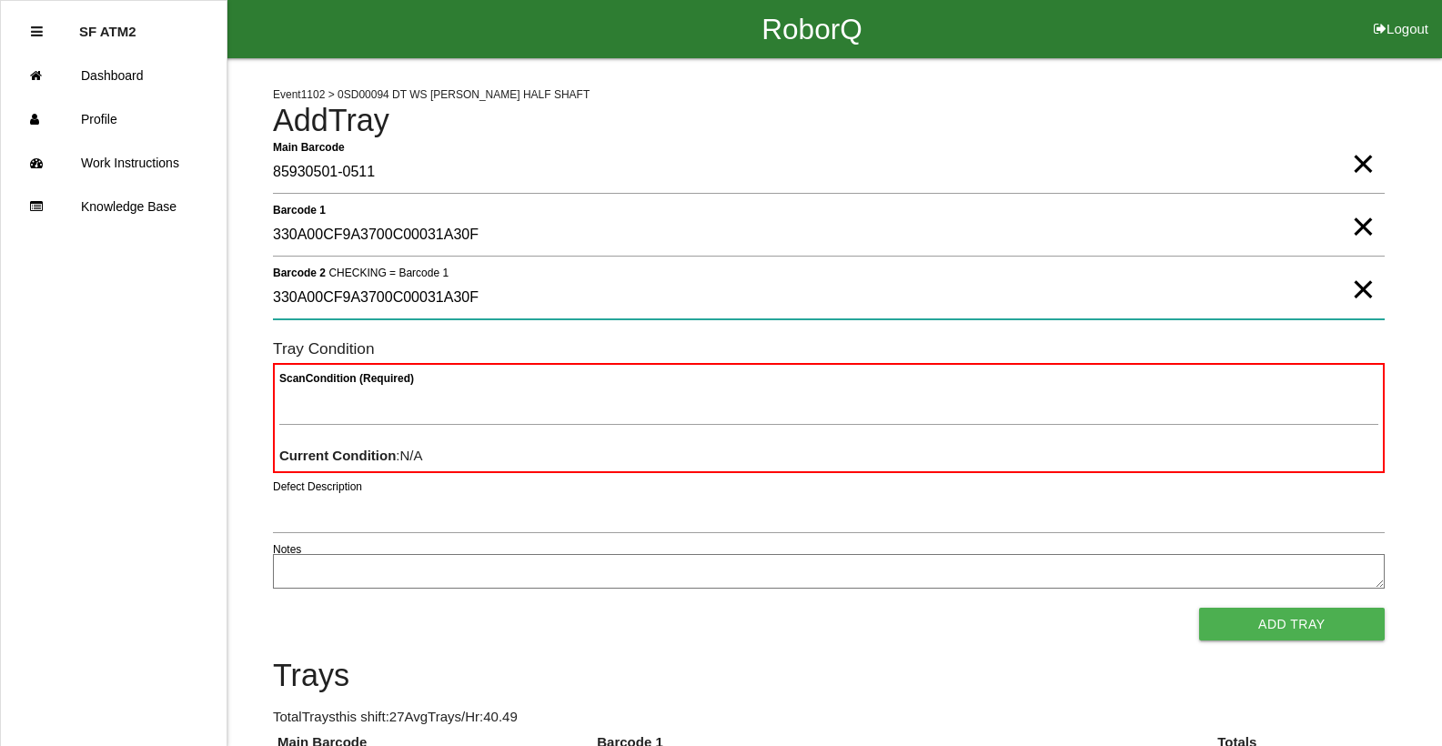
type 2 "330A00CF9A3700C00031A30F"
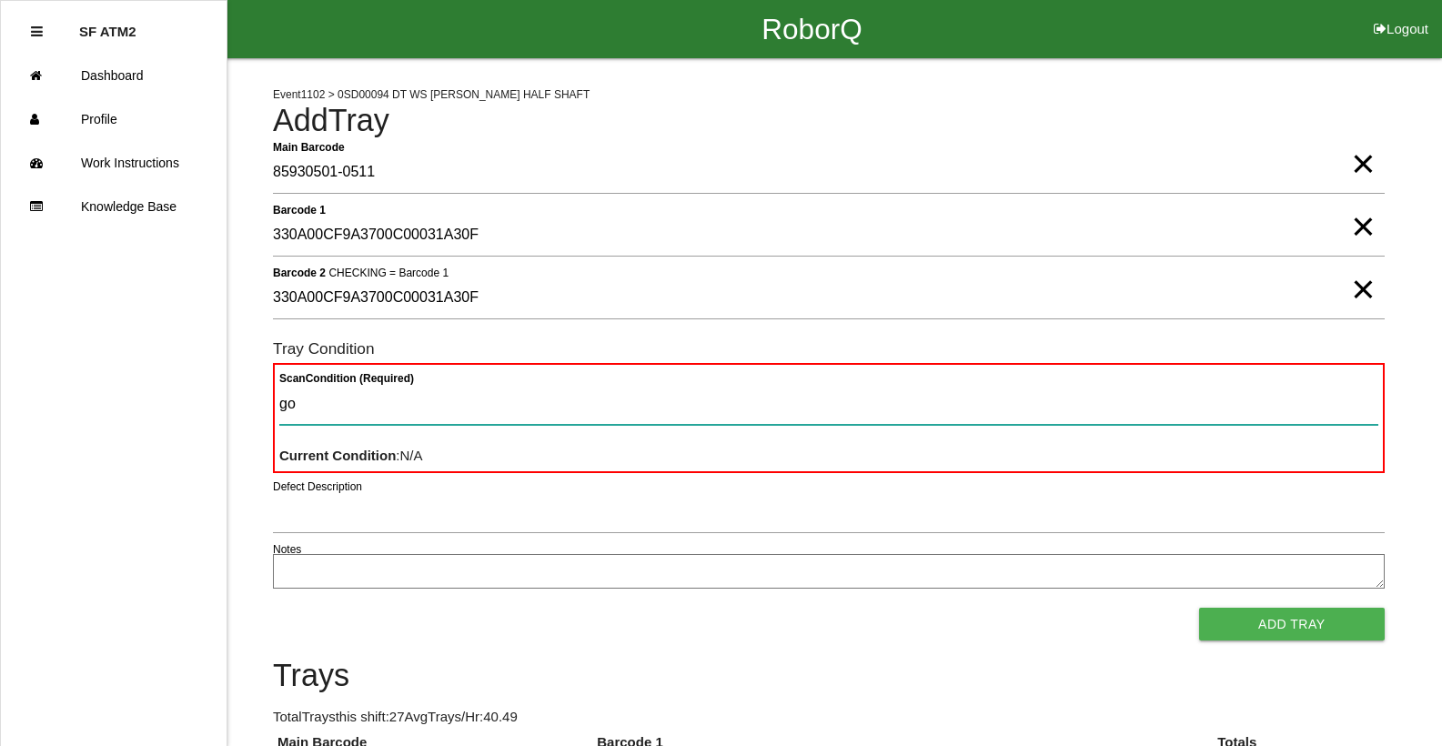
type Condition "goo"
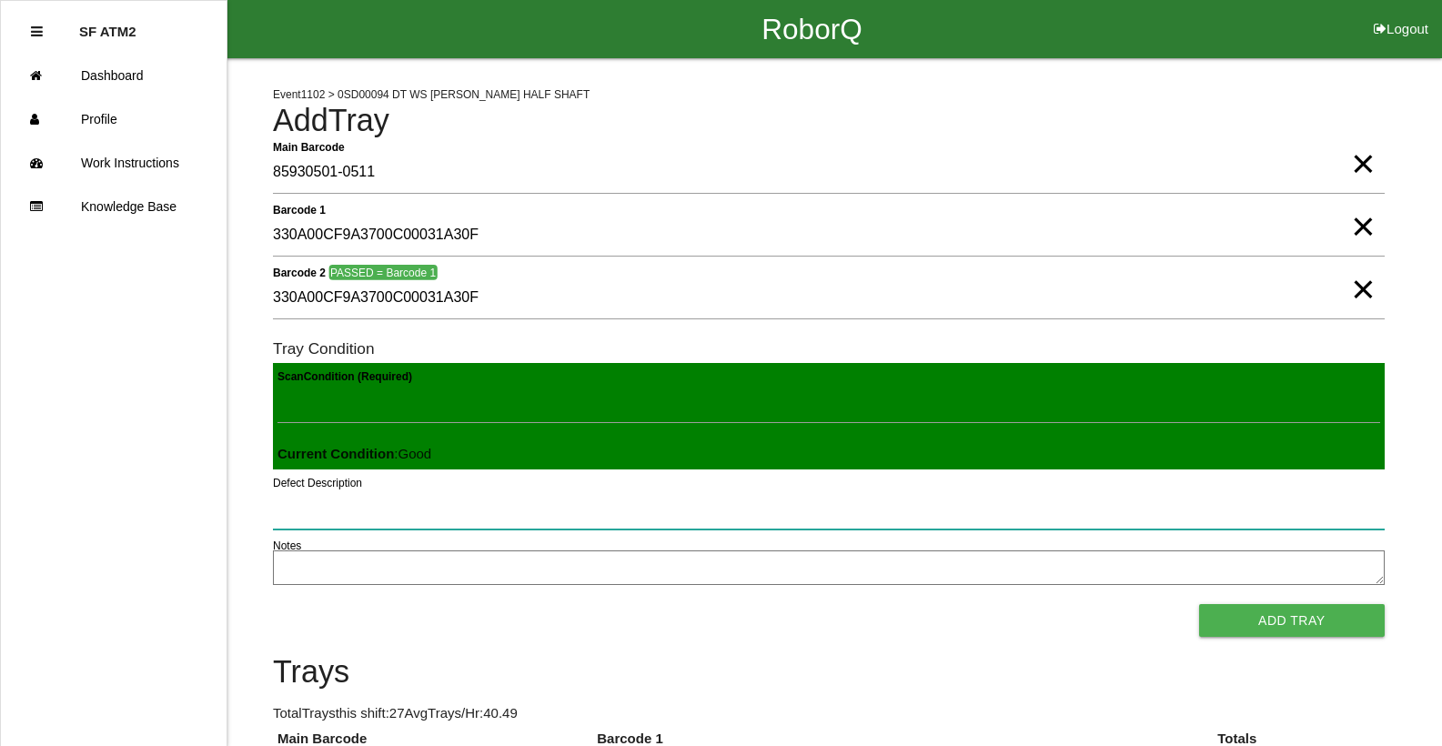
click at [1199, 604] on button "Add Tray" at bounding box center [1292, 620] width 186 height 33
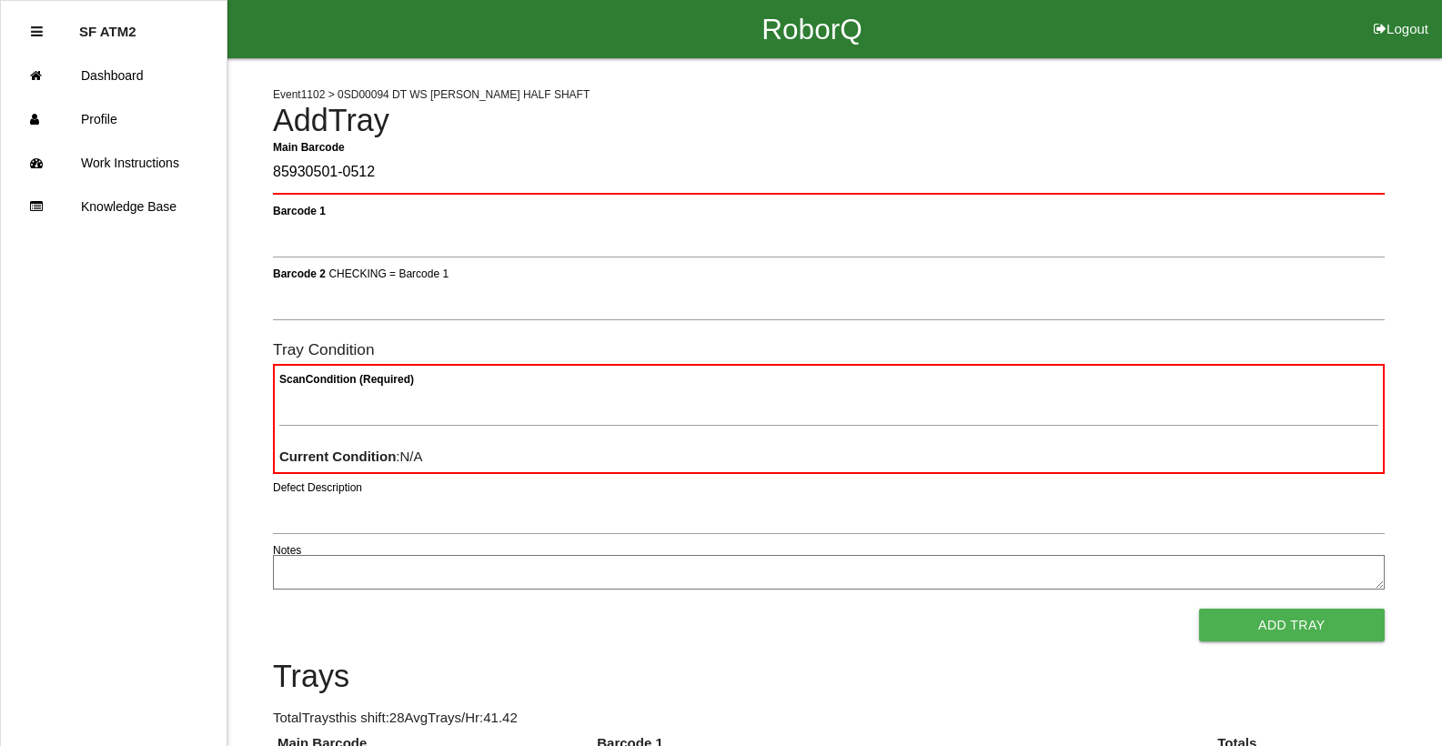
type Barcode "85930501-0512"
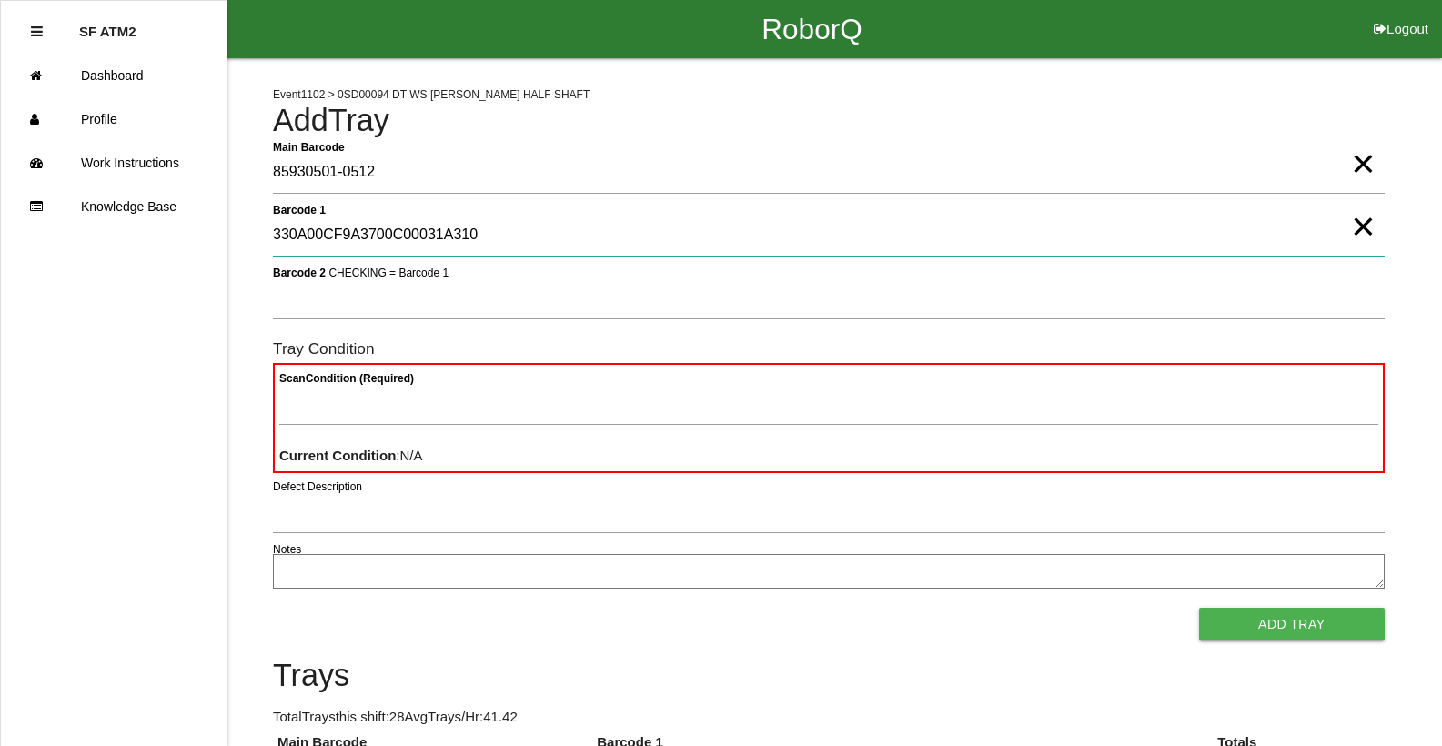
type 1 "330A00CF9A3700C00031A310"
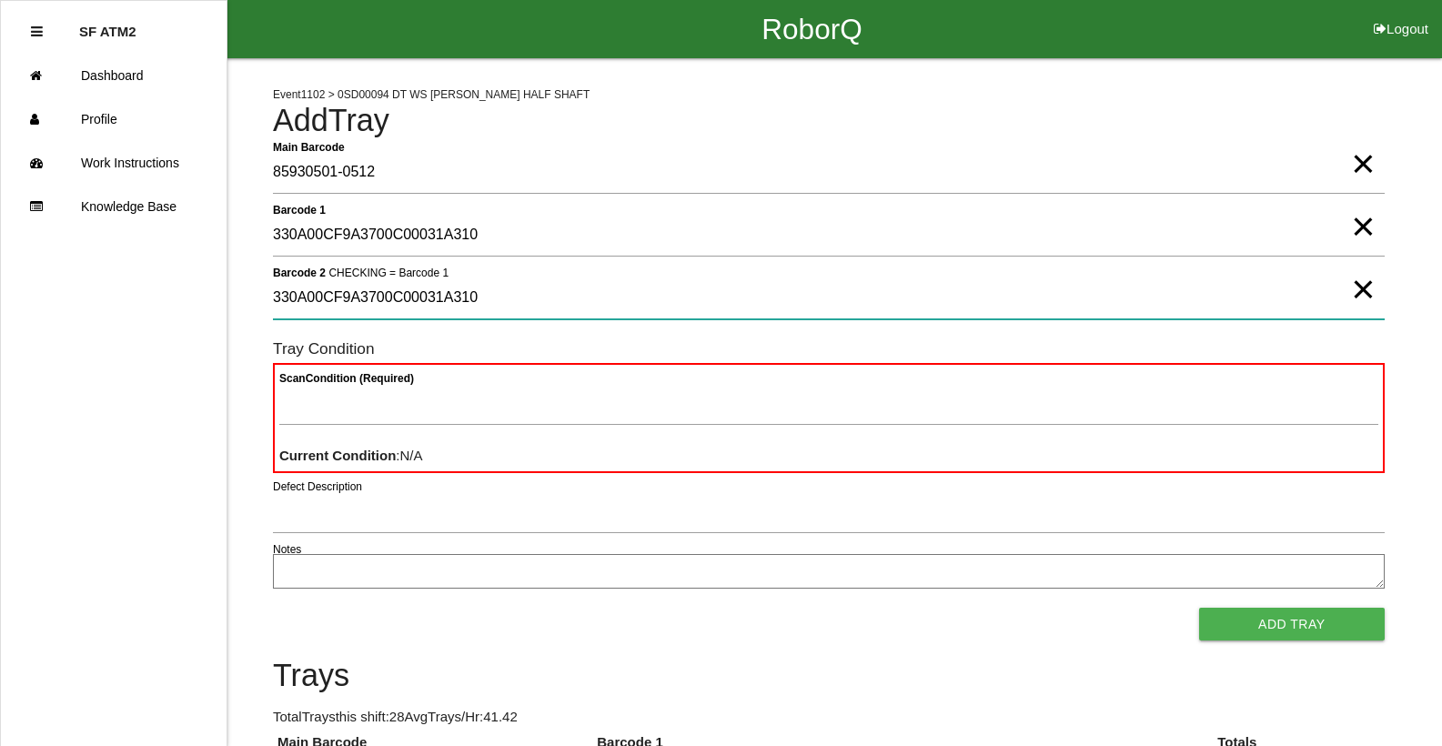
type 2 "330A00CF9A3700C00031A310"
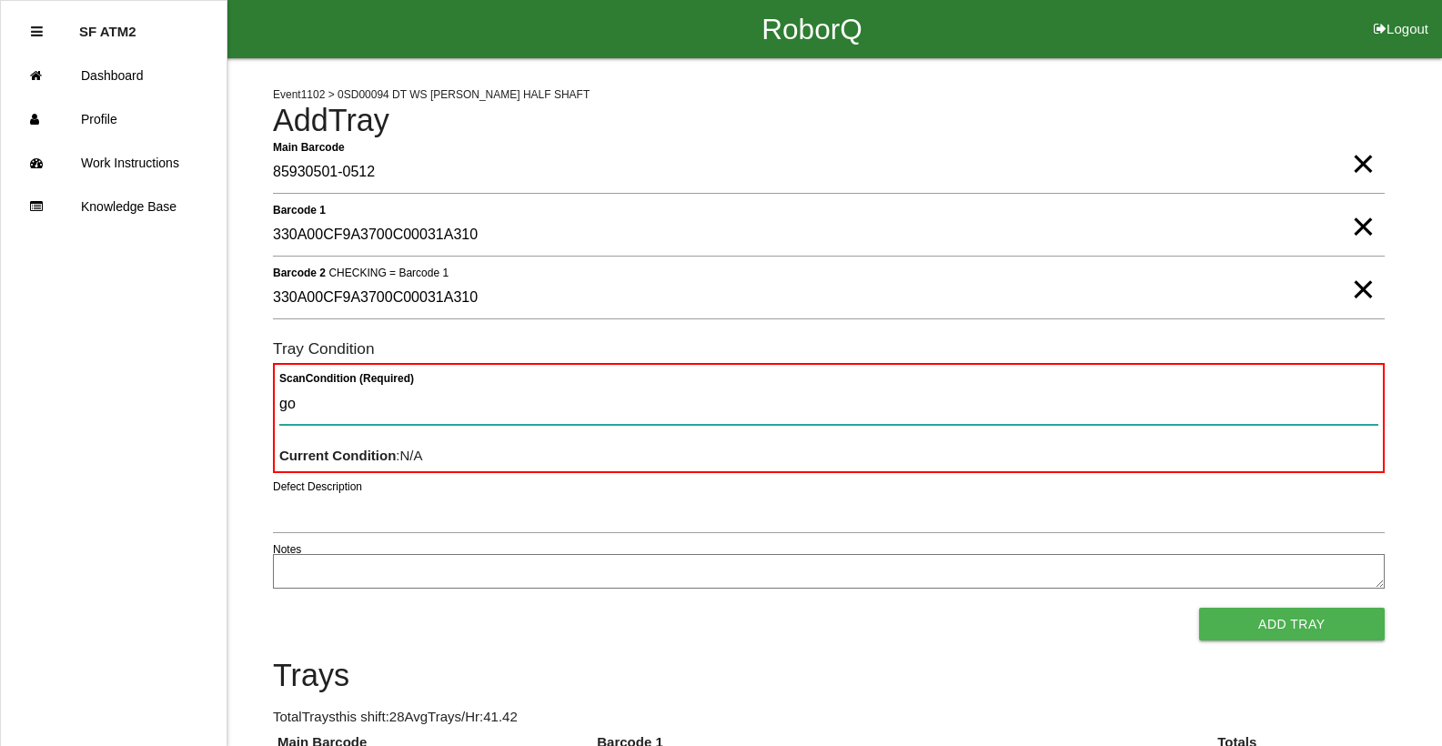
type Condition "goo"
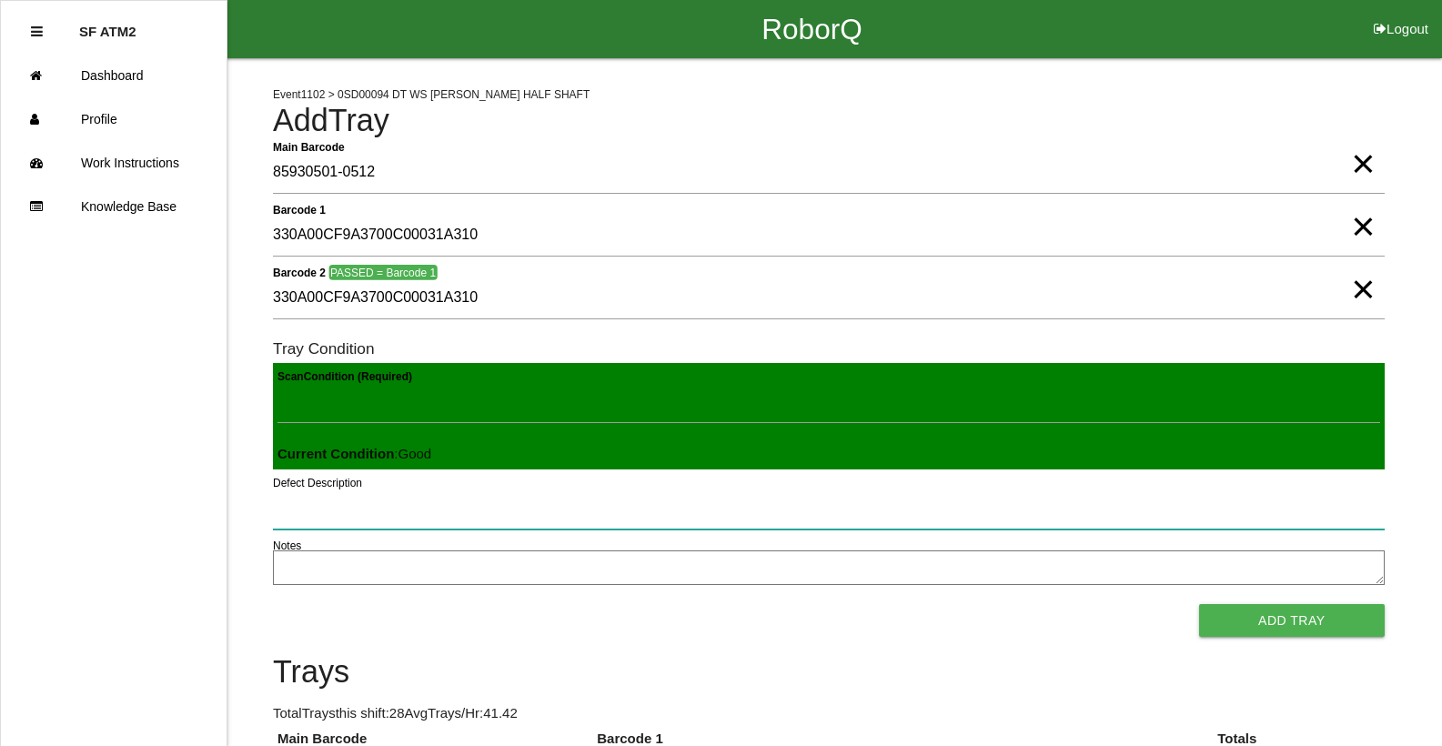
click at [1199, 604] on button "Add Tray" at bounding box center [1292, 620] width 186 height 33
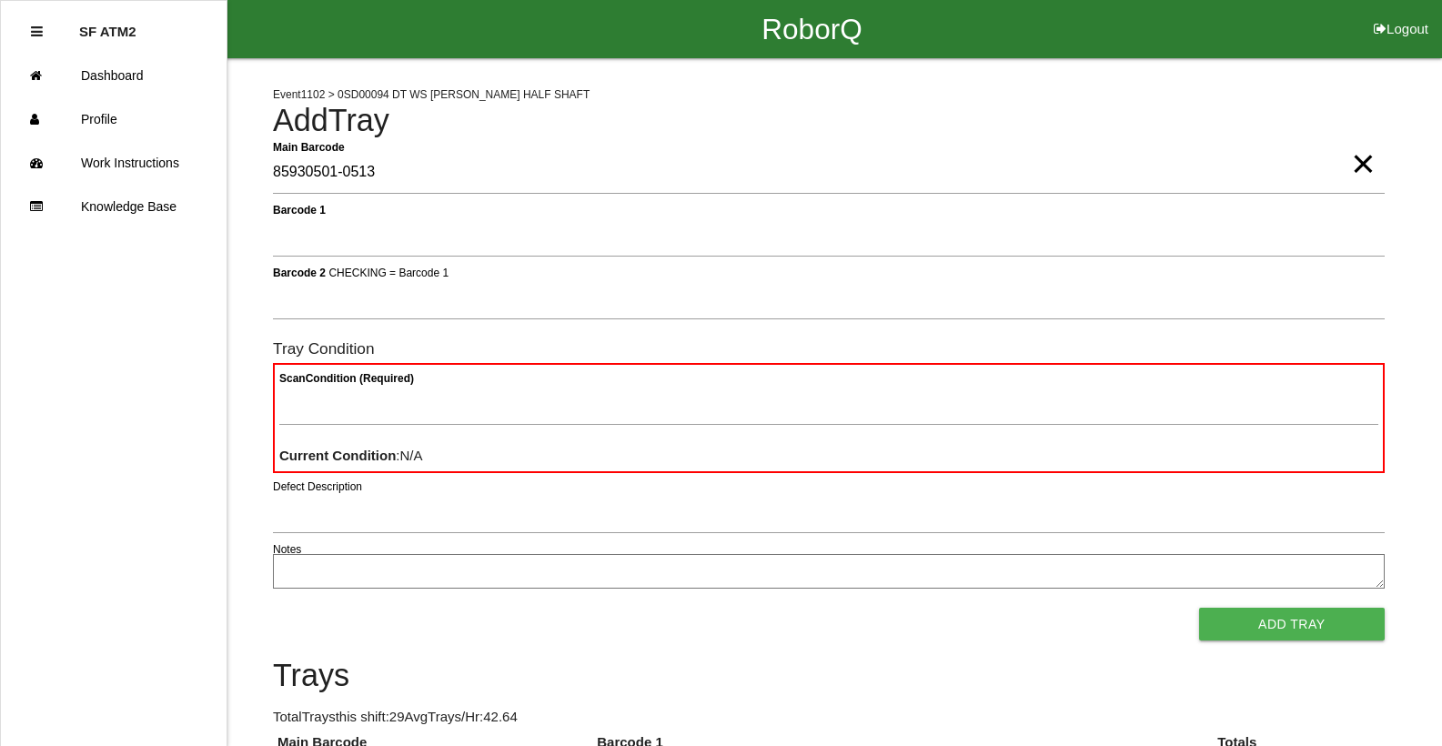
type Barcode "85930501-0513"
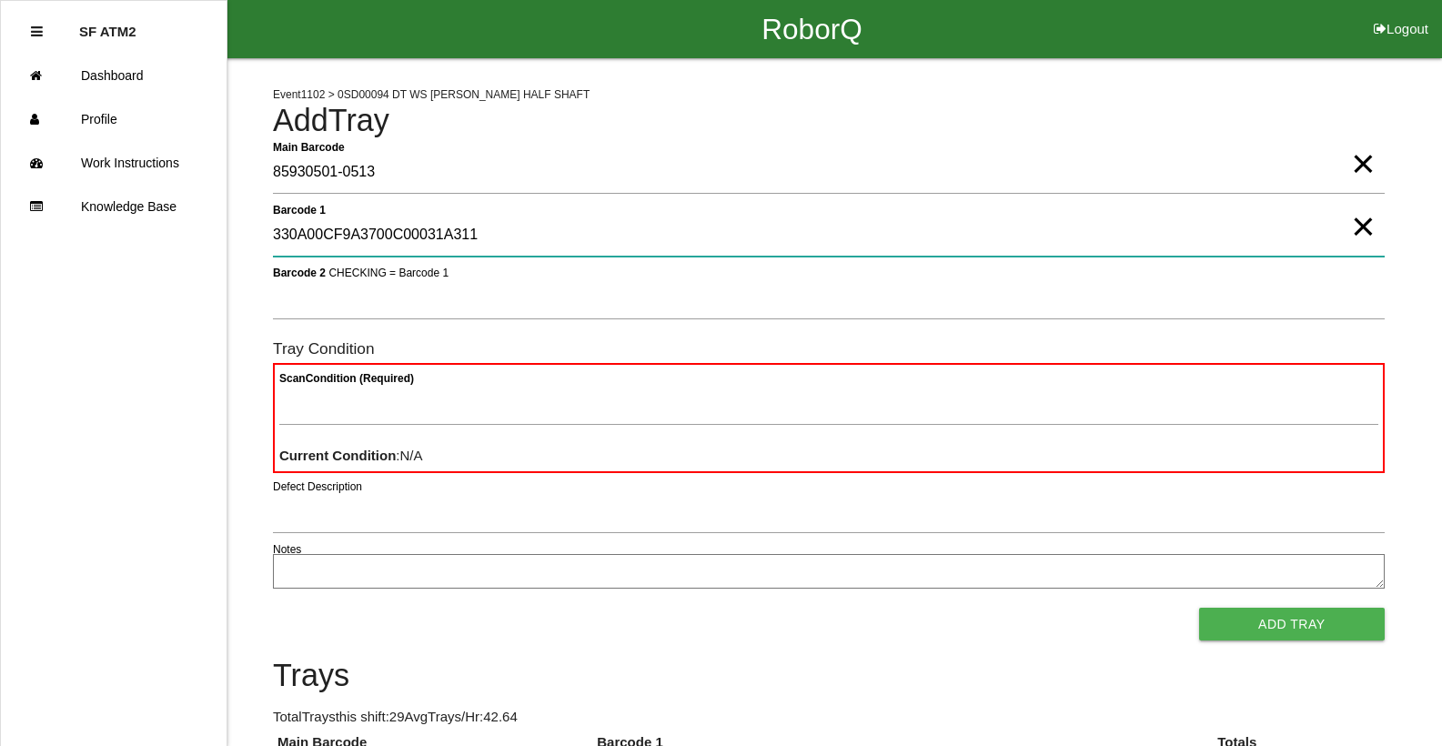
type 1 "330A00CF9A3700C00031A311"
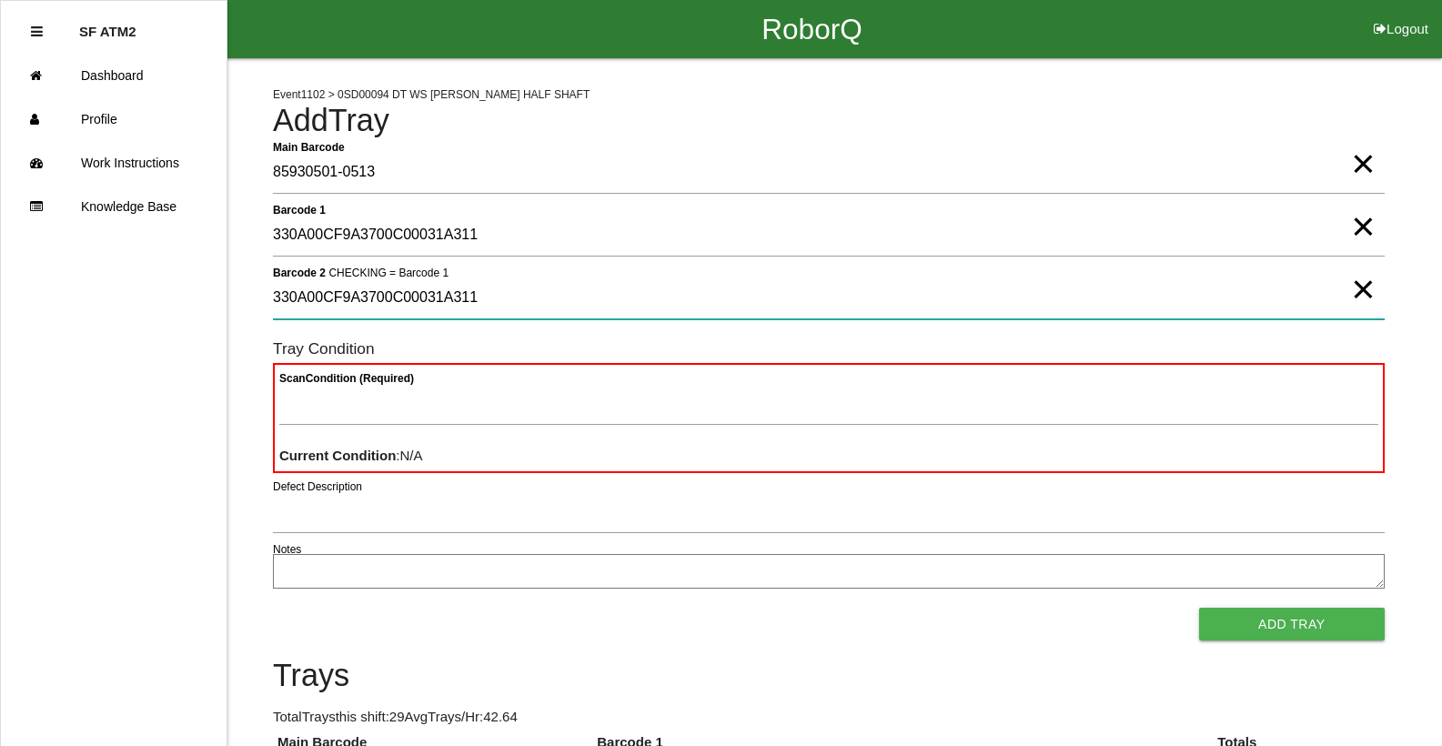
type 2 "330A00CF9A3700C00031A311"
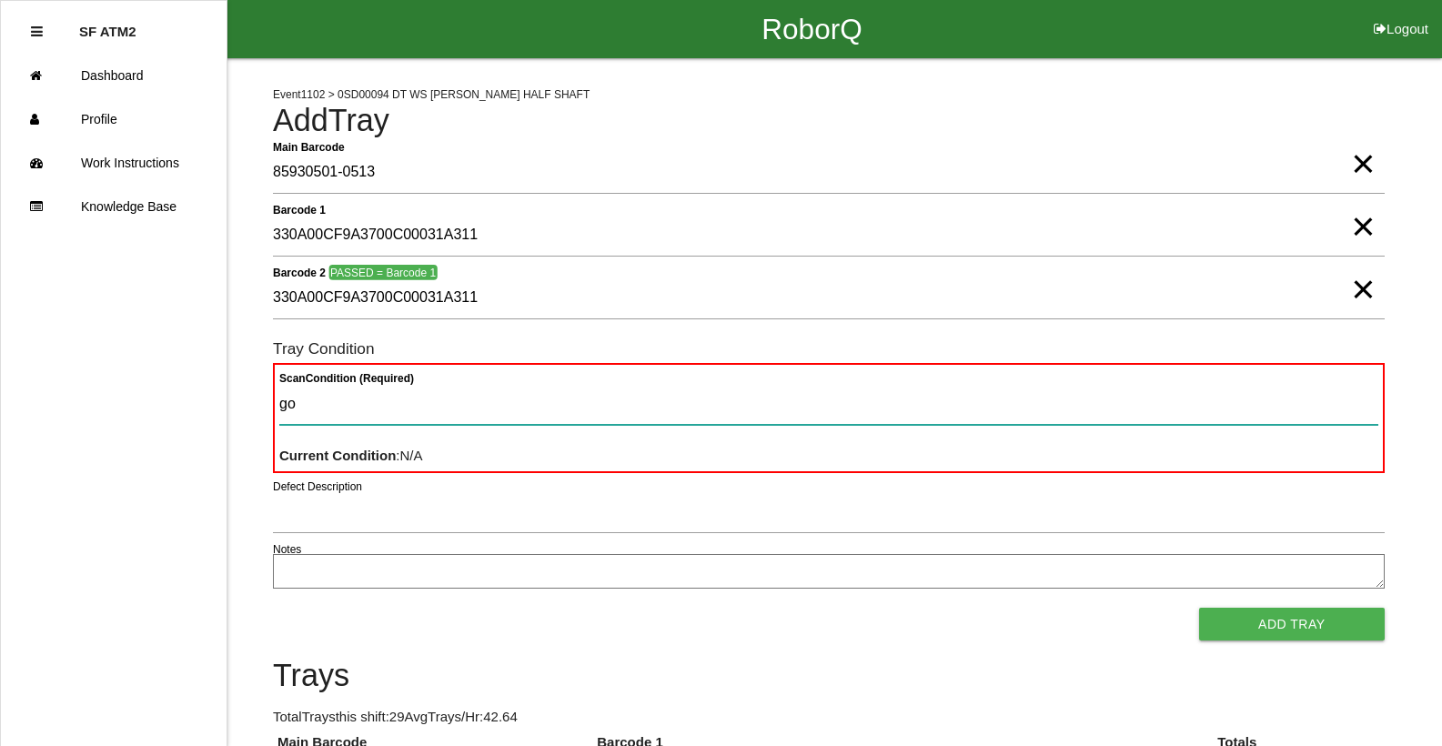
type Condition "goo"
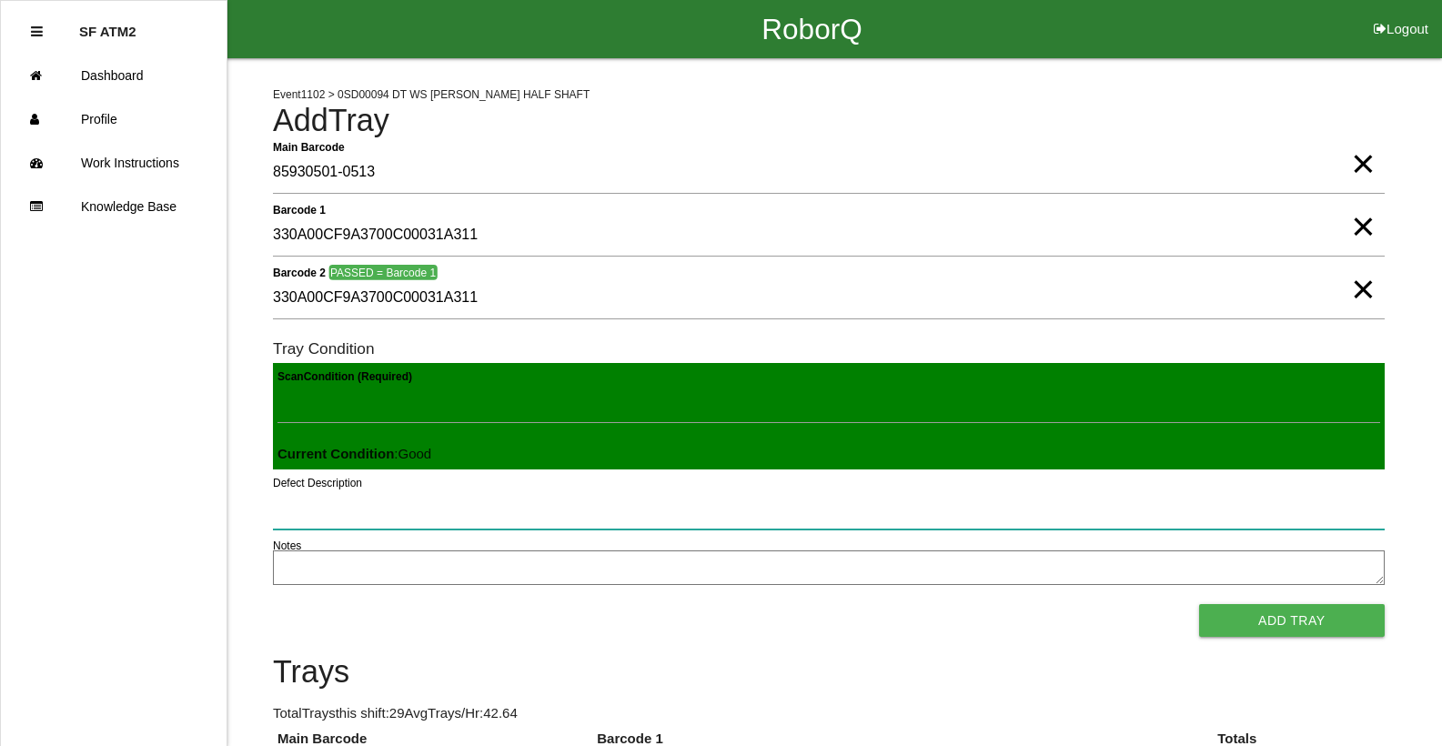
click at [1199, 604] on button "Add Tray" at bounding box center [1292, 620] width 186 height 33
